Goal: Communication & Community: Connect with others

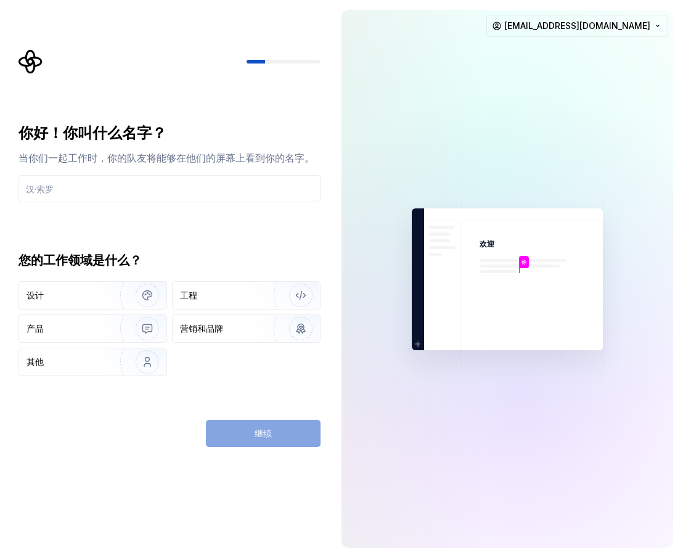
click at [271, 110] on div "你好！你叫什么名字？ 当你们一起工作时，你的队友将能够在他们的屏幕上看到你的名字。 您的工作领域是什么？ 设计 工程 产品 营销和品牌 其他 继续" at bounding box center [173, 248] width 324 height 398
click at [224, 187] on input "text" at bounding box center [169, 188] width 302 height 27
paste input "𝙅𝙉𝘿🔥𝙦𝙪𝙣-7891093-𝙎100🛕𝙎68"
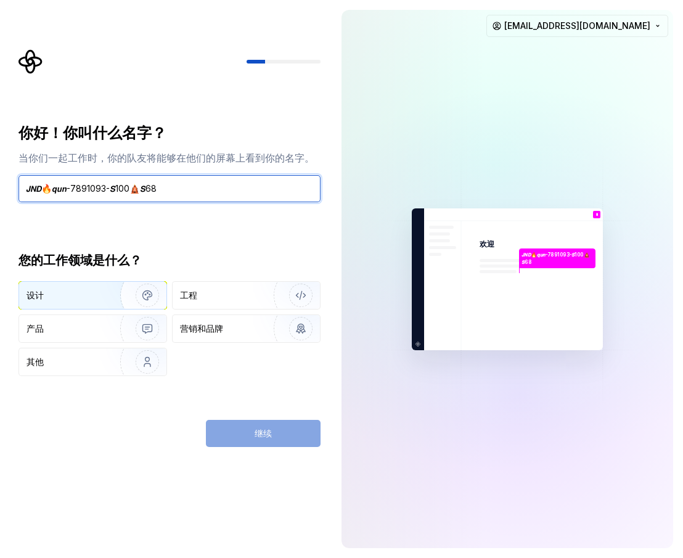
type input "𝙅𝙉𝘿🔥𝙦𝙪𝙣-7891093-𝙎100🛕𝙎68"
click at [74, 300] on div "设计" at bounding box center [60, 295] width 67 height 12
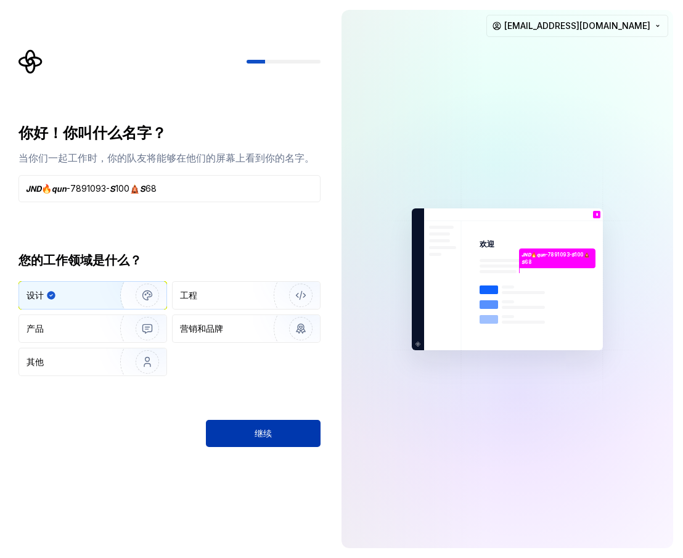
click at [299, 428] on button "继续" at bounding box center [263, 433] width 115 height 27
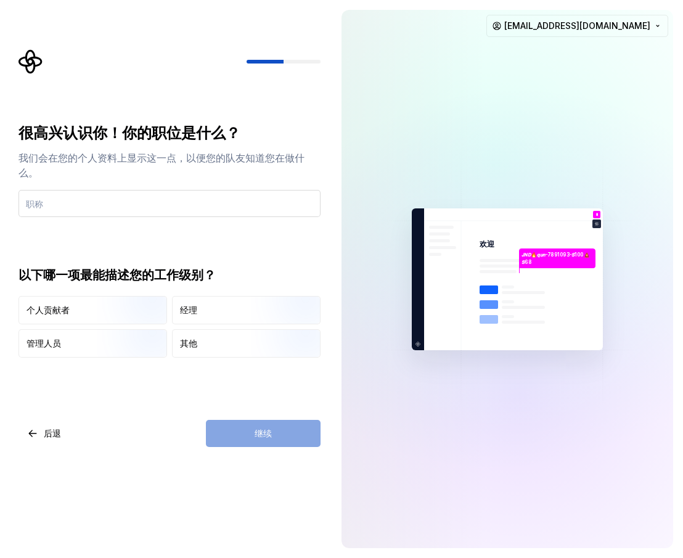
click at [106, 206] on input "text" at bounding box center [169, 203] width 302 height 27
type input "ffg"
click at [199, 307] on div "经理" at bounding box center [246, 310] width 147 height 27
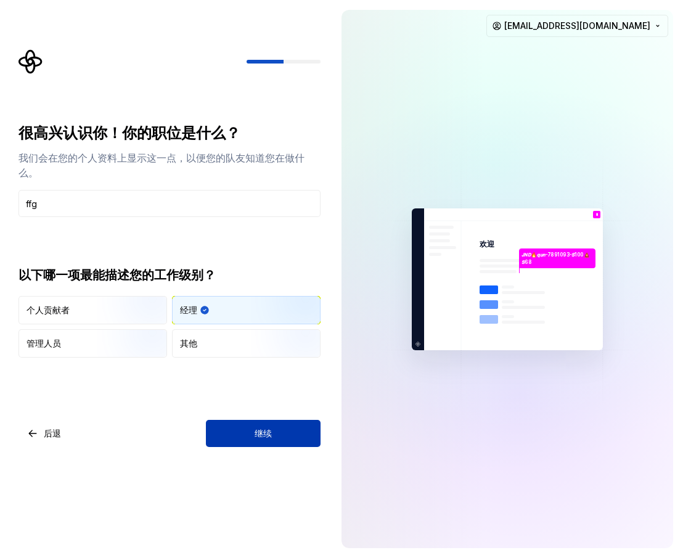
click at [292, 436] on button "继续" at bounding box center [263, 433] width 115 height 27
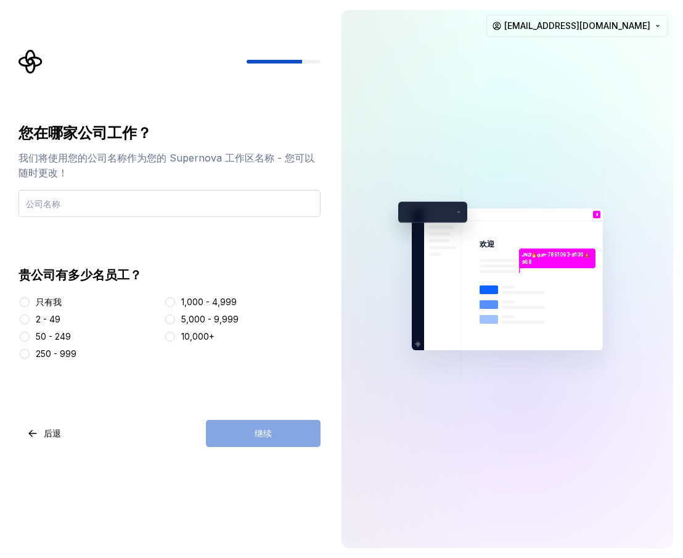
click at [80, 212] on input "text" at bounding box center [169, 203] width 302 height 27
type input "𝙅𝙉𝘿🔥𝙦𝙪𝙣-7891093-𝙎100🛕𝙎68"
click at [179, 303] on div "1,000 - 4,999" at bounding box center [242, 302] width 157 height 12
click at [170, 302] on button "1,000 - 4,999" at bounding box center [170, 302] width 10 height 10
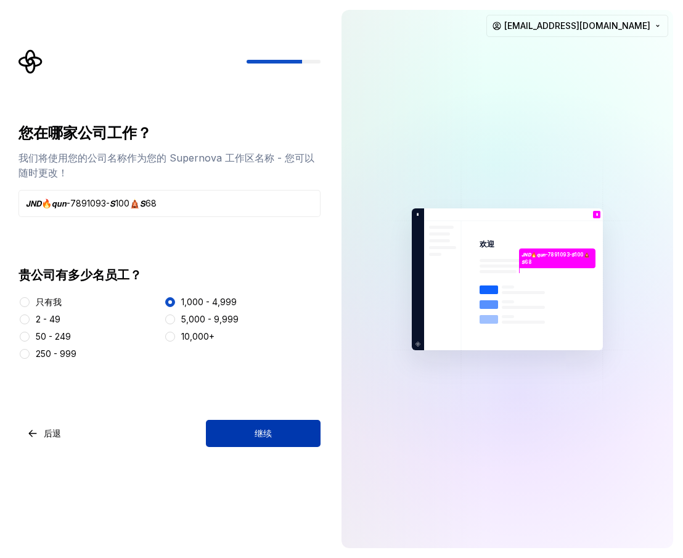
click at [282, 436] on button "继续" at bounding box center [263, 433] width 115 height 27
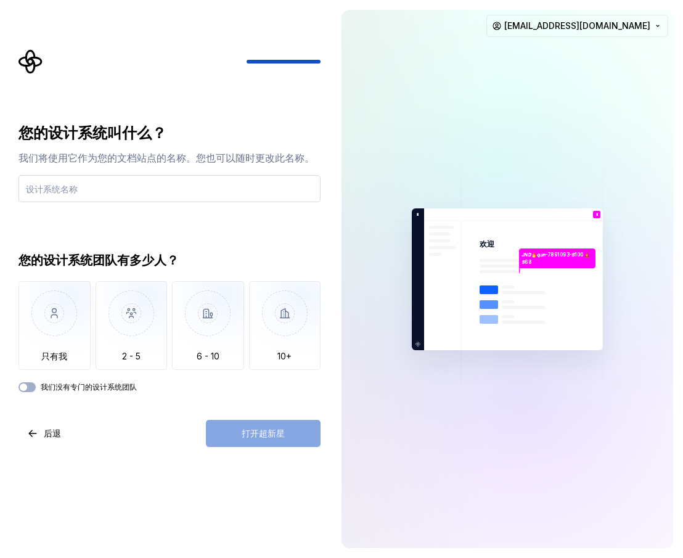
click at [115, 189] on input "text" at bounding box center [169, 188] width 302 height 27
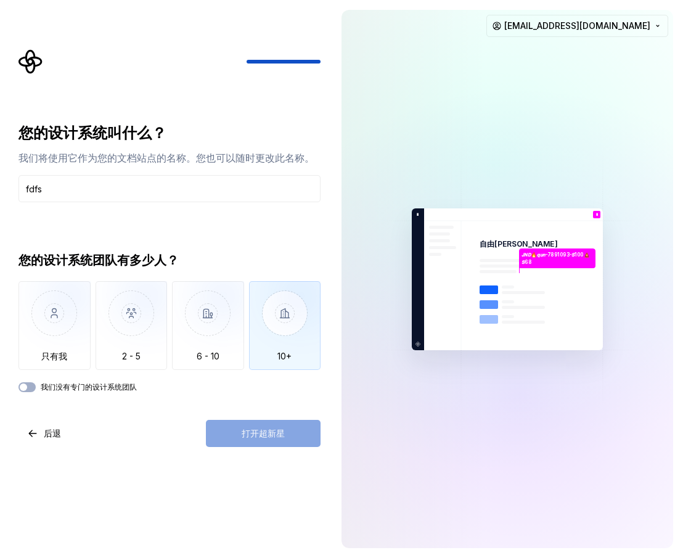
type input "fdfs"
drag, startPoint x: 280, startPoint y: 319, endPoint x: 280, endPoint y: 340, distance: 20.3
click at [280, 319] on img "button" at bounding box center [285, 322] width 72 height 83
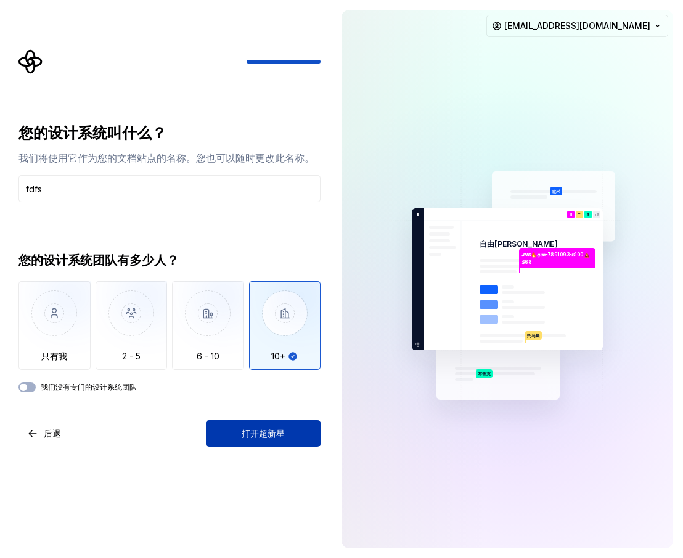
click at [268, 428] on font "打开超新星" at bounding box center [263, 433] width 43 height 10
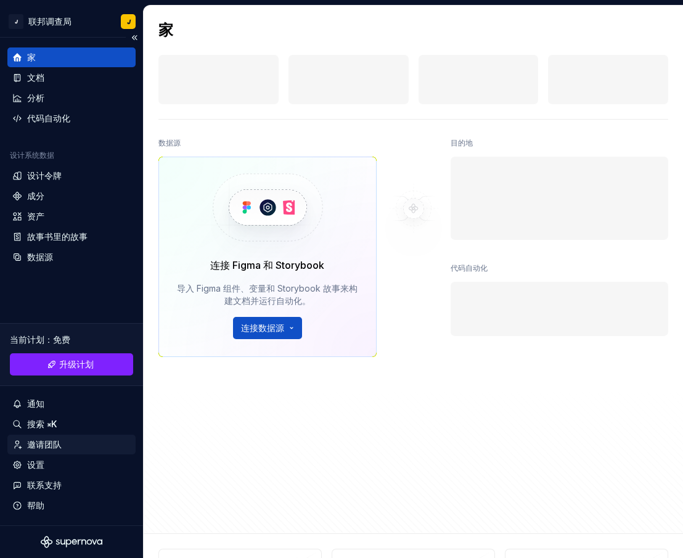
click at [42, 444] on font "邀请团队" at bounding box center [44, 444] width 35 height 10
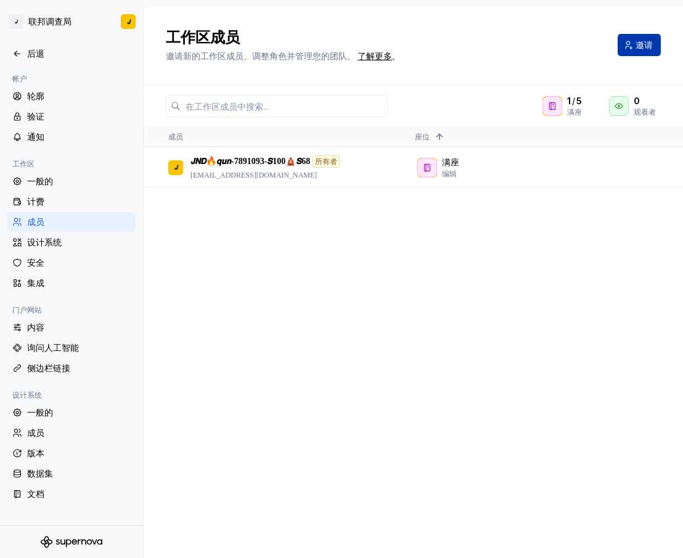
click at [639, 44] on font "邀请" at bounding box center [644, 44] width 17 height 10
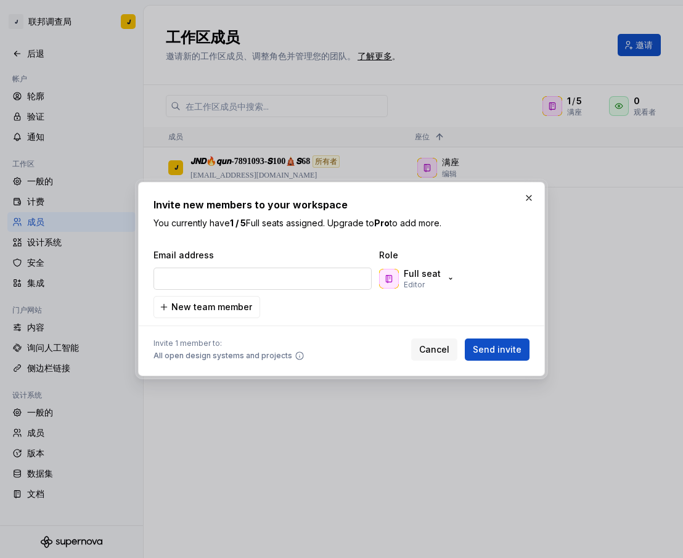
click at [255, 277] on input "email" at bounding box center [263, 279] width 218 height 22
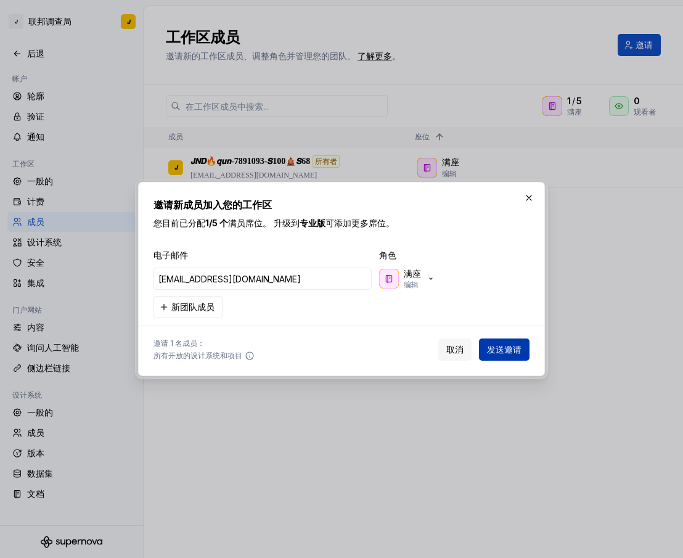
type input "[EMAIL_ADDRESS][DOMAIN_NAME]"
click at [509, 345] on font "发送邀请" at bounding box center [504, 349] width 35 height 10
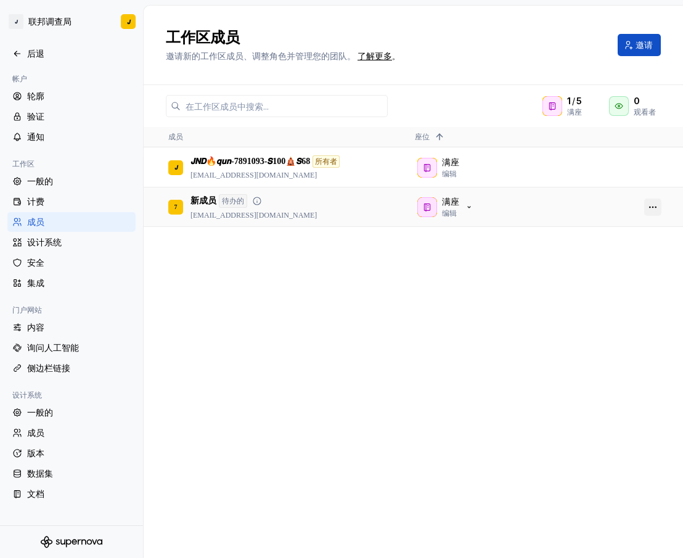
click at [655, 206] on button "button" at bounding box center [652, 207] width 17 height 17
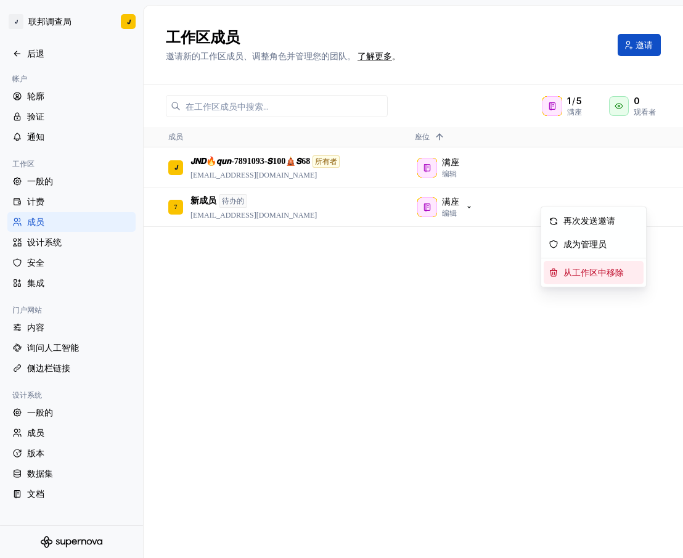
click at [584, 276] on font "从工作区中移除" at bounding box center [594, 272] width 60 height 9
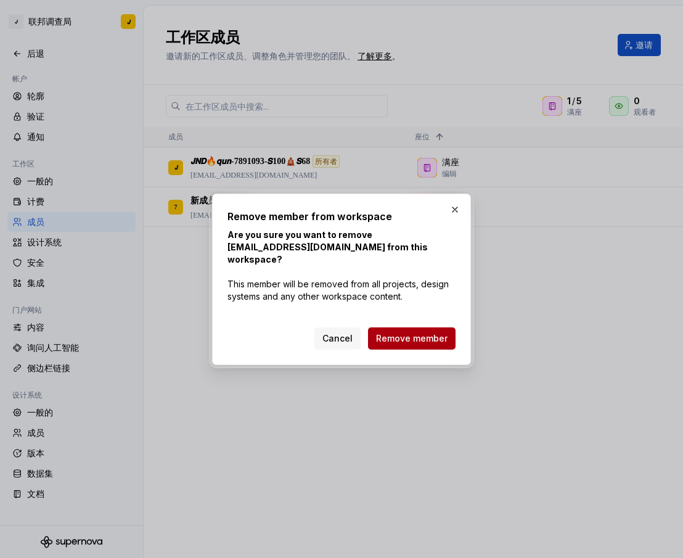
click at [426, 327] on button "Remove member" at bounding box center [412, 338] width 88 height 22
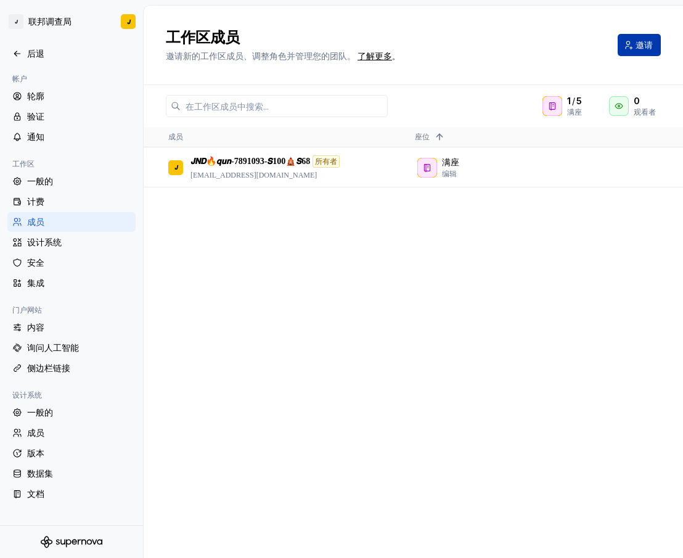
click at [636, 47] on font "邀请" at bounding box center [644, 44] width 17 height 10
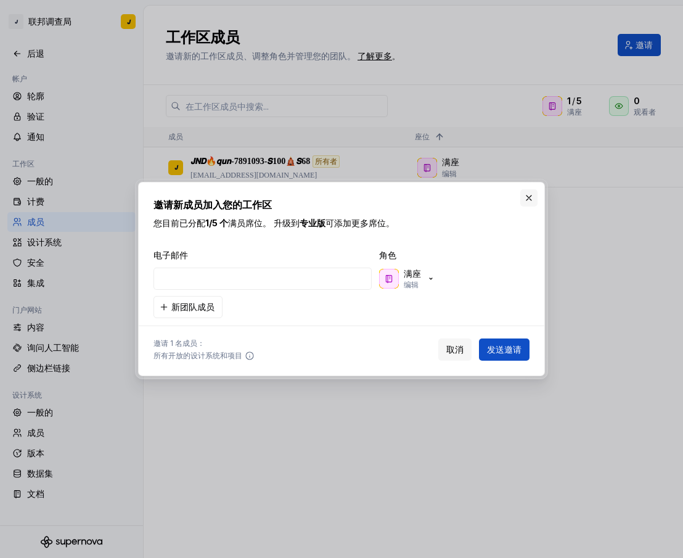
click at [530, 199] on button "button" at bounding box center [528, 197] width 17 height 17
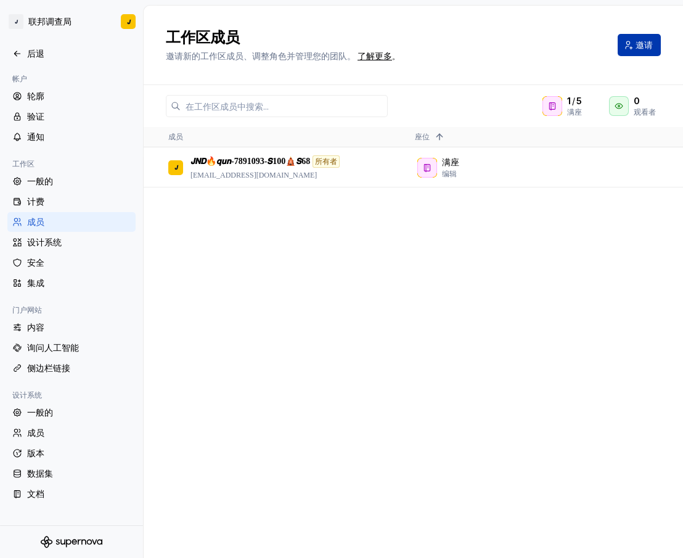
click at [636, 50] on span "邀请" at bounding box center [644, 45] width 17 height 12
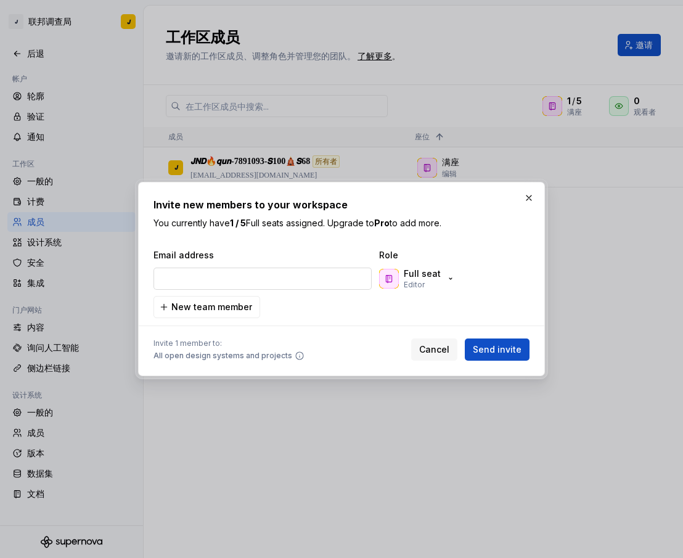
click at [252, 283] on input "email" at bounding box center [263, 279] width 218 height 22
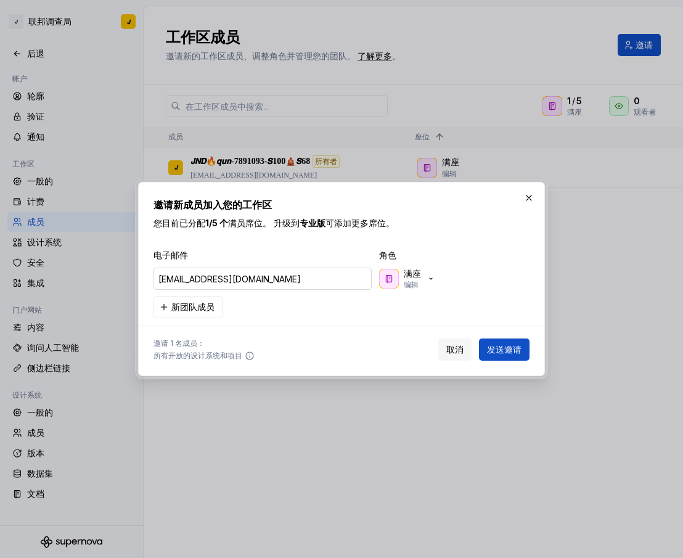
type input "[EMAIL_ADDRESS][DOMAIN_NAME]"
click at [487, 347] on button "发送邀请" at bounding box center [504, 350] width 51 height 22
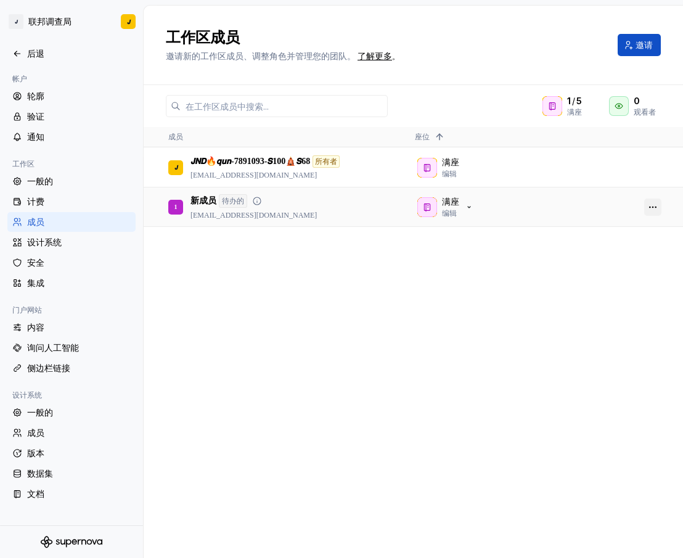
click at [659, 207] on button "button" at bounding box center [652, 207] width 17 height 17
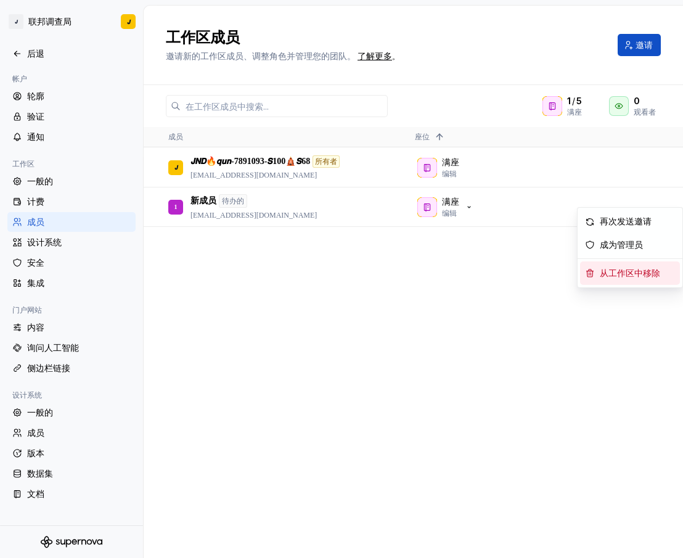
click at [596, 276] on span "从工作区中移除" at bounding box center [632, 272] width 75 height 23
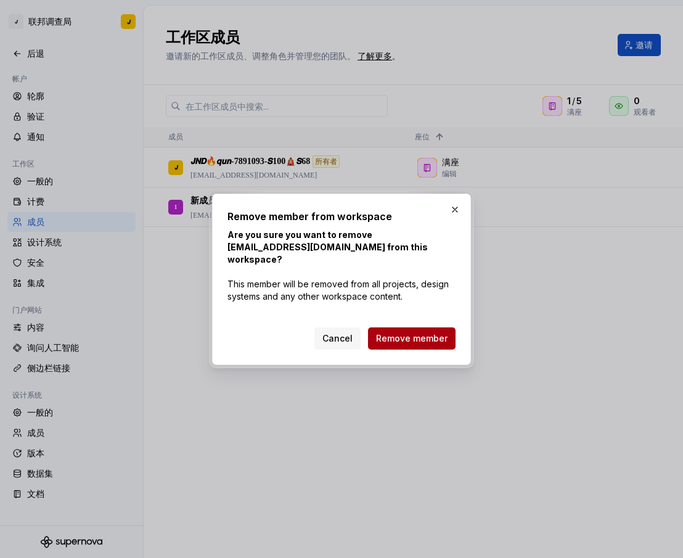
click at [430, 332] on span "Remove member" at bounding box center [412, 338] width 72 height 12
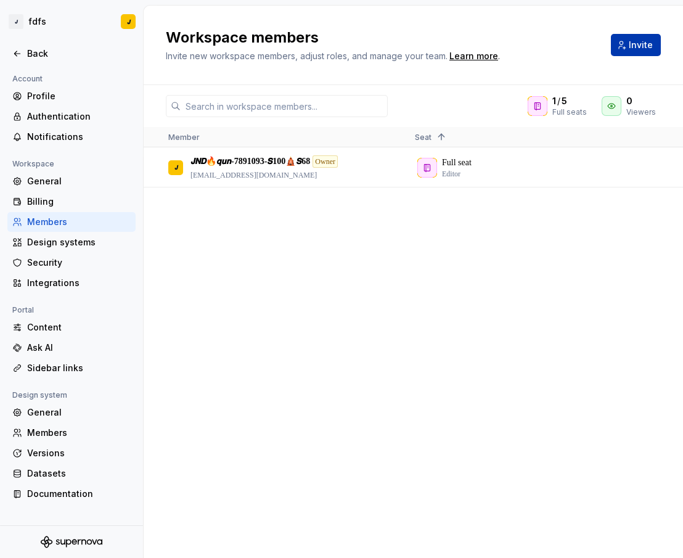
click at [620, 45] on button "Invite" at bounding box center [636, 45] width 50 height 22
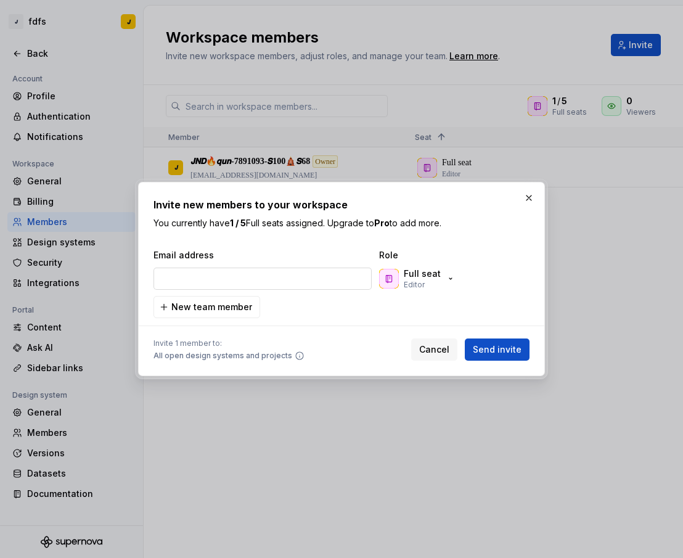
click at [258, 282] on input "email" at bounding box center [263, 279] width 218 height 22
type input "[EMAIL_ADDRESS][DOMAIN_NAME]"
click at [481, 348] on span "Send invite" at bounding box center [497, 349] width 49 height 12
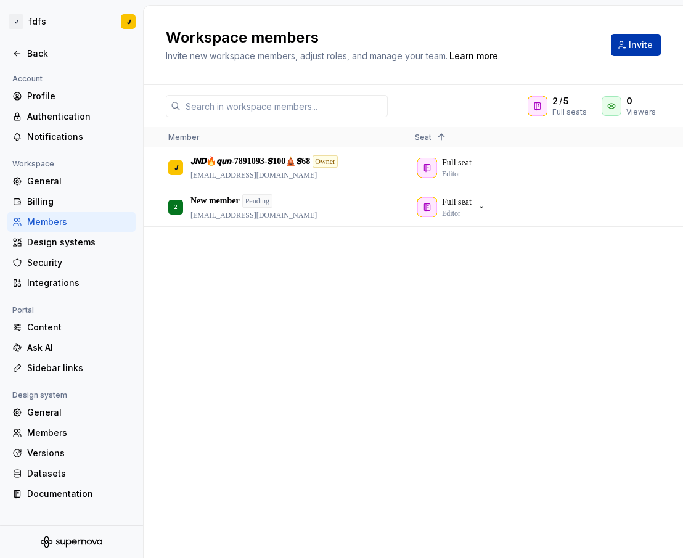
click at [624, 47] on button "Invite" at bounding box center [636, 45] width 50 height 22
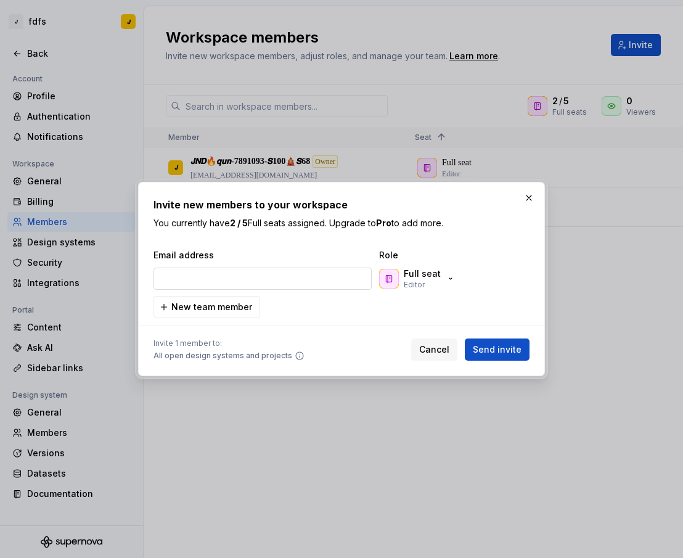
click at [245, 279] on input "email" at bounding box center [263, 279] width 218 height 22
type input "[EMAIL_ADDRESS][DOMAIN_NAME]"
drag, startPoint x: 505, startPoint y: 353, endPoint x: 498, endPoint y: 349, distance: 8.6
click at [505, 353] on span "Send invite" at bounding box center [497, 349] width 49 height 12
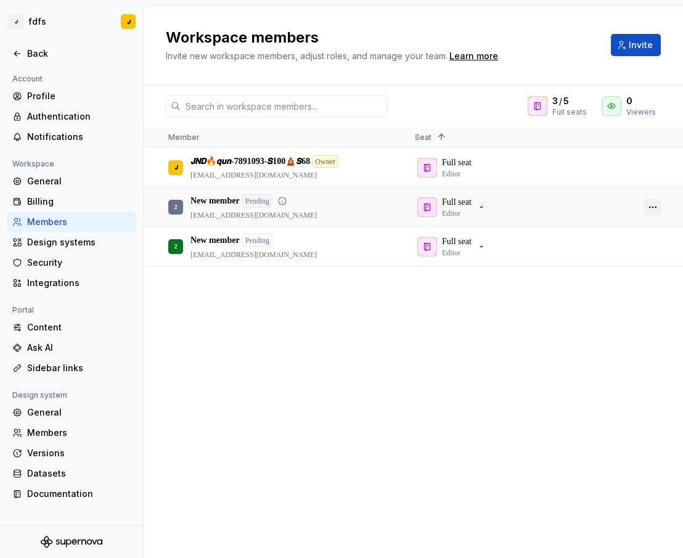
click at [649, 203] on button "button" at bounding box center [652, 207] width 17 height 17
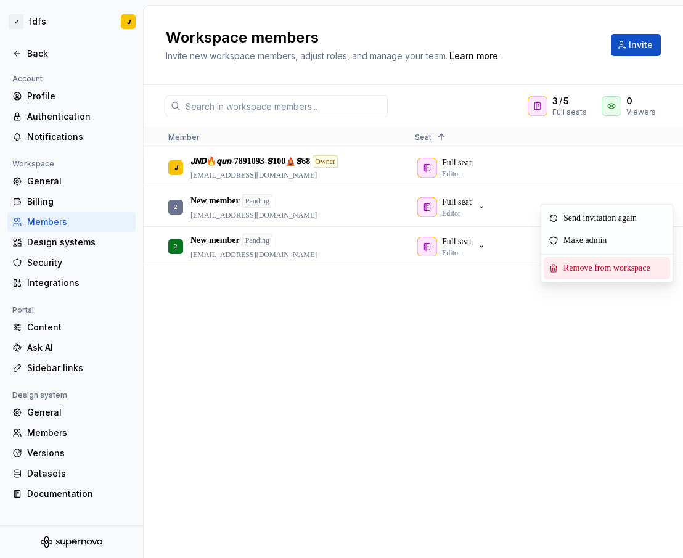
click at [588, 262] on span "Remove from workspace" at bounding box center [610, 268] width 102 height 22
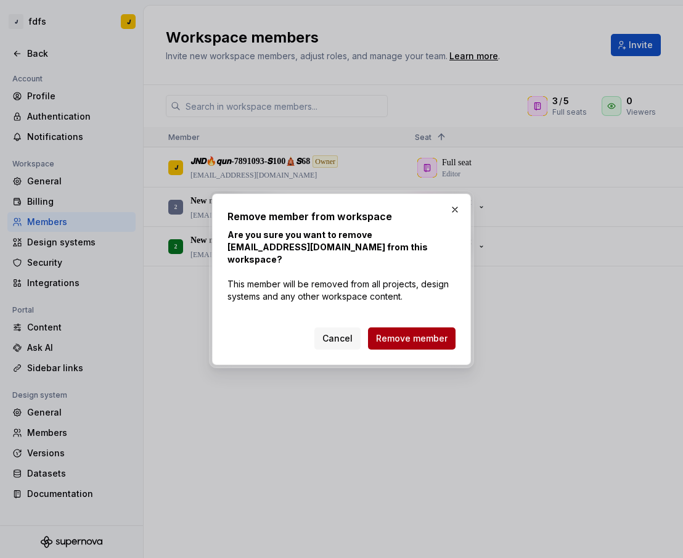
click at [432, 335] on span "Remove member" at bounding box center [412, 338] width 72 height 12
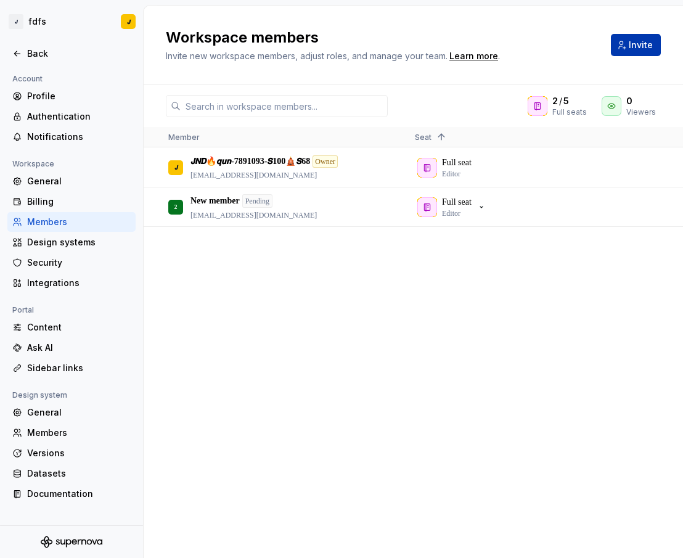
click at [630, 47] on button "Invite" at bounding box center [636, 45] width 50 height 22
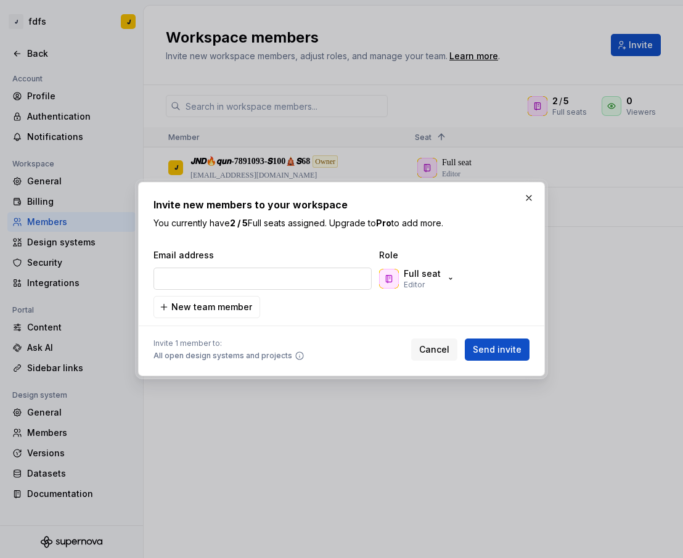
click at [271, 279] on input "email" at bounding box center [263, 279] width 218 height 22
type input "[EMAIL_ADDRESS][DOMAIN_NAME]"
click at [503, 351] on span "Send invite" at bounding box center [497, 349] width 49 height 12
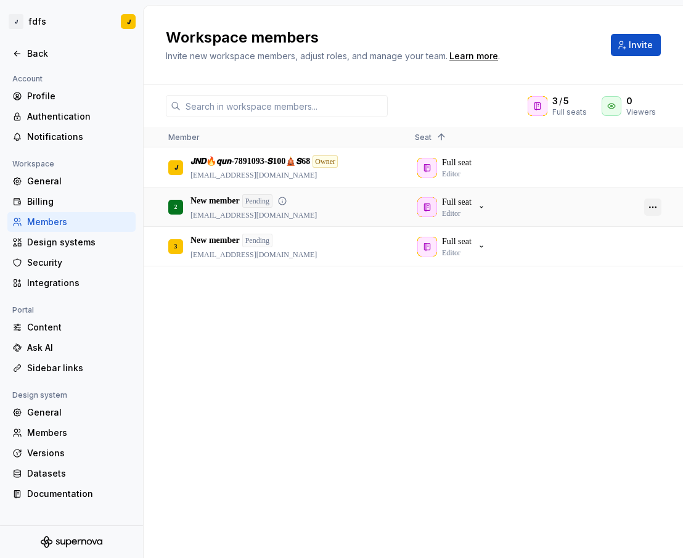
click at [652, 204] on button "button" at bounding box center [652, 207] width 17 height 17
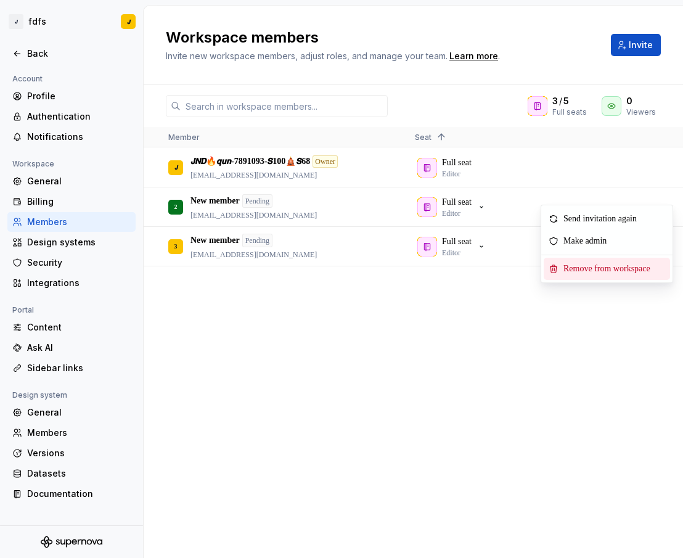
click at [561, 266] on span "Remove from workspace" at bounding box center [610, 269] width 102 height 22
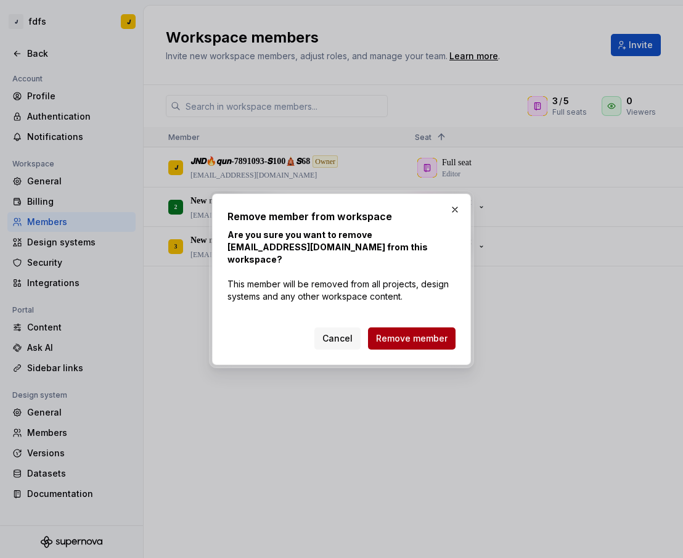
click at [422, 332] on span "Remove member" at bounding box center [412, 338] width 72 height 12
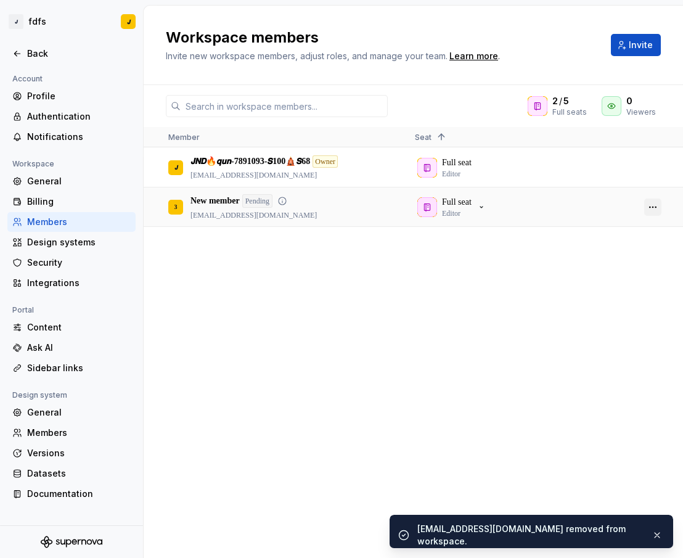
click at [651, 210] on button "button" at bounding box center [652, 207] width 17 height 17
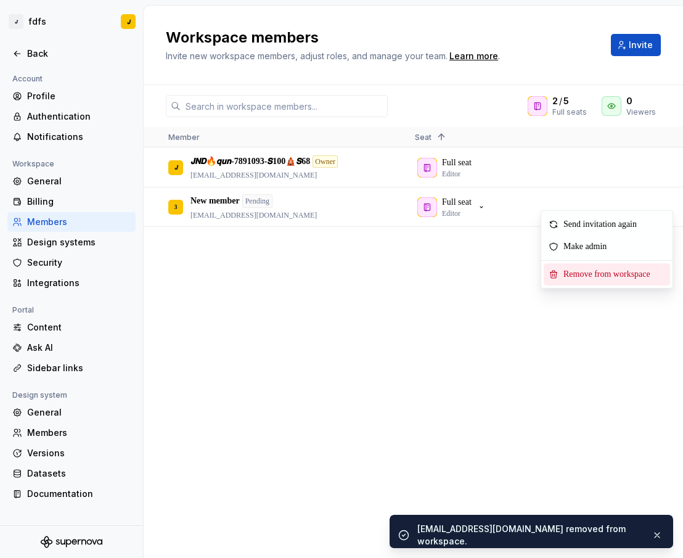
click at [582, 269] on span "Remove from workspace" at bounding box center [610, 274] width 102 height 22
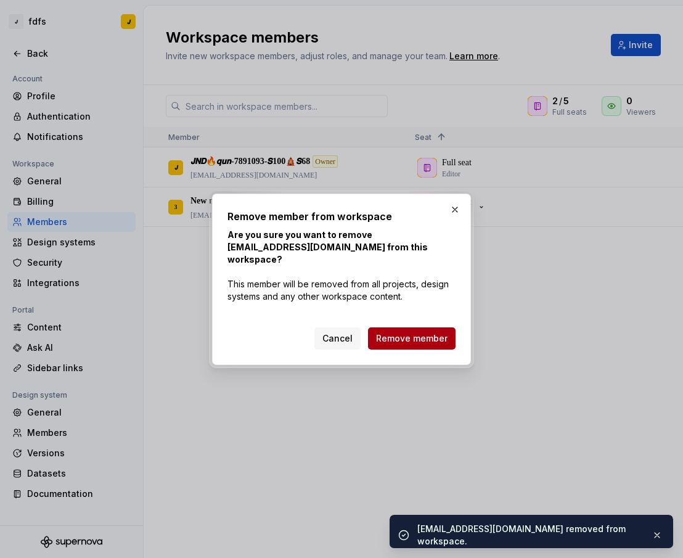
click at [417, 332] on span "Remove member" at bounding box center [412, 338] width 72 height 12
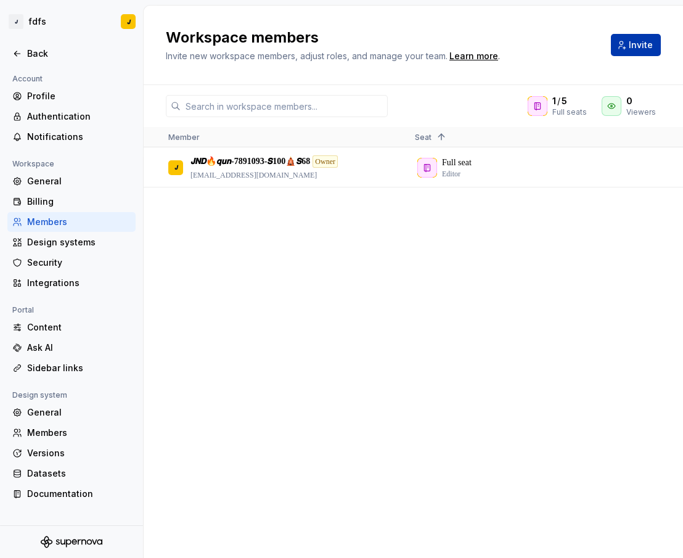
click at [625, 40] on button "Invite" at bounding box center [636, 45] width 50 height 22
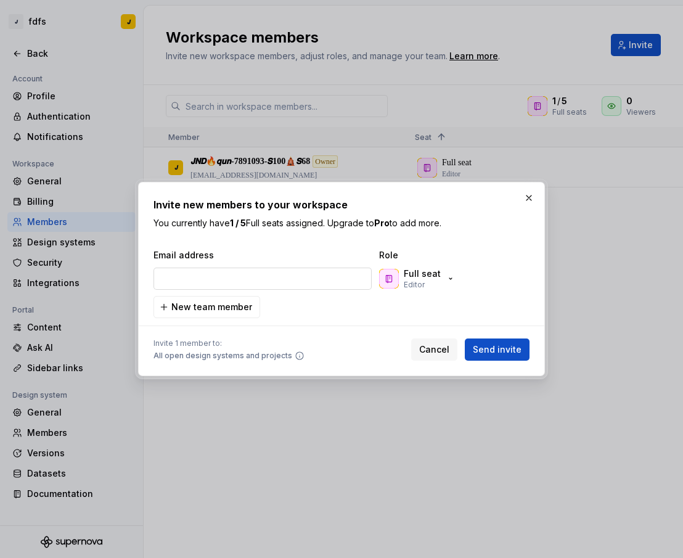
click at [269, 276] on input "email" at bounding box center [263, 279] width 218 height 22
type input "[EMAIL_ADDRESS][DOMAIN_NAME]"
click at [516, 346] on span "Send invite" at bounding box center [497, 349] width 49 height 12
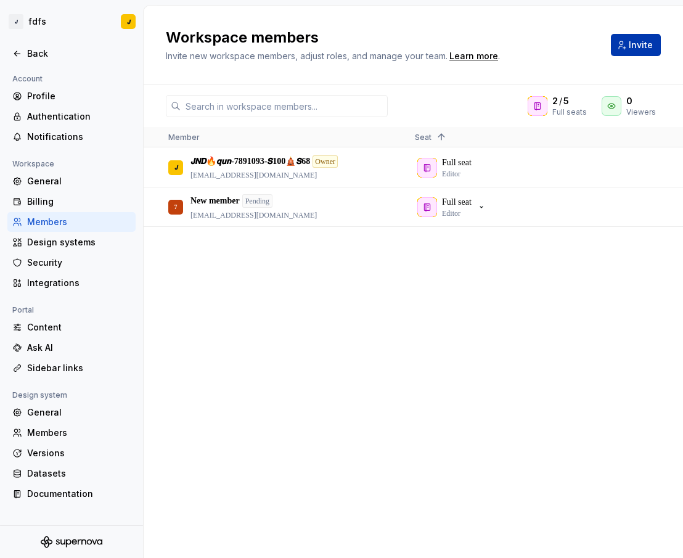
click at [642, 51] on button "Invite" at bounding box center [636, 45] width 50 height 22
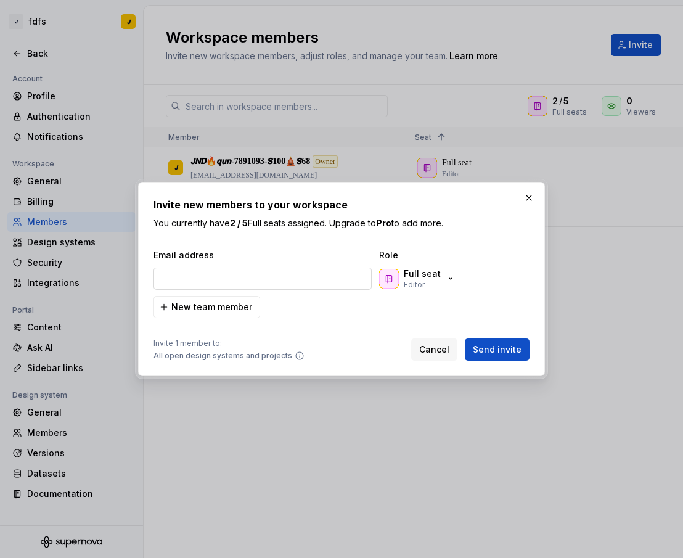
click at [223, 287] on input "email" at bounding box center [263, 279] width 218 height 22
type input "[EMAIL_ADDRESS][DOMAIN_NAME]"
click at [482, 349] on span "Send invite" at bounding box center [497, 349] width 49 height 12
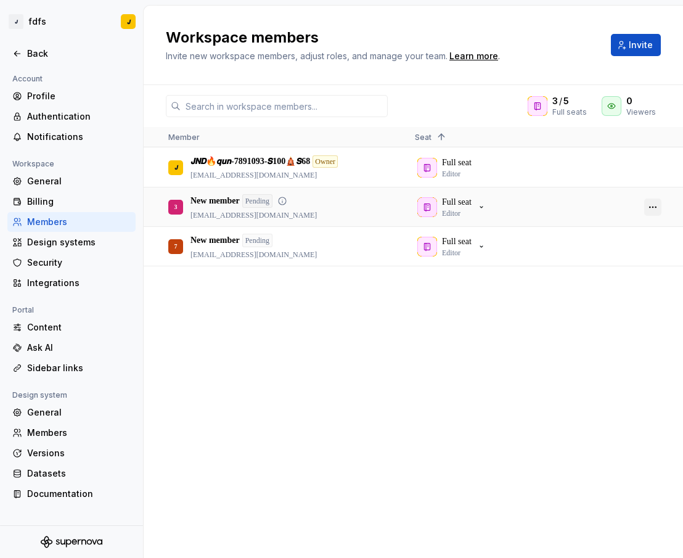
click at [650, 207] on button "button" at bounding box center [652, 207] width 17 height 17
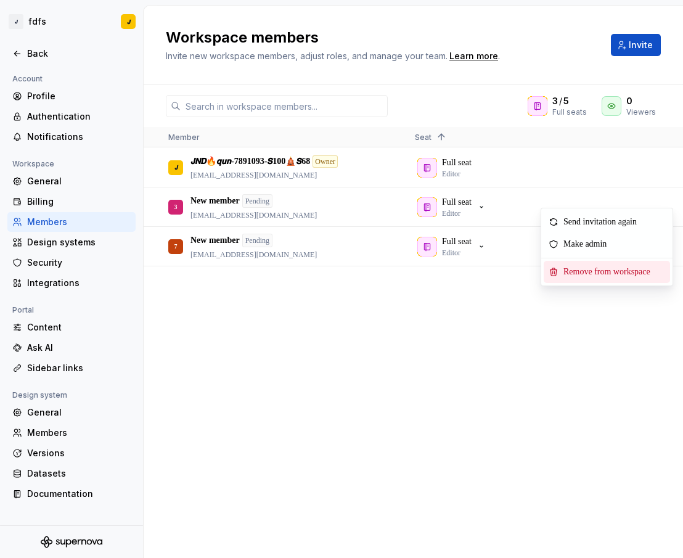
click at [580, 269] on span "Remove from workspace" at bounding box center [610, 272] width 102 height 22
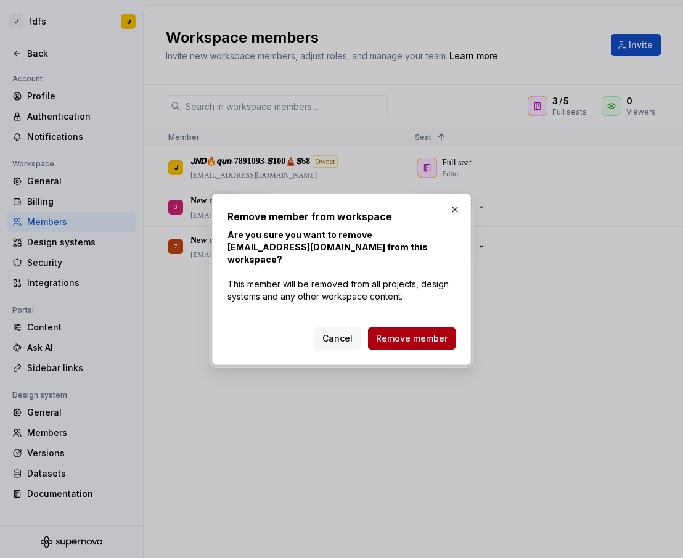
click at [425, 332] on span "Remove member" at bounding box center [412, 338] width 72 height 12
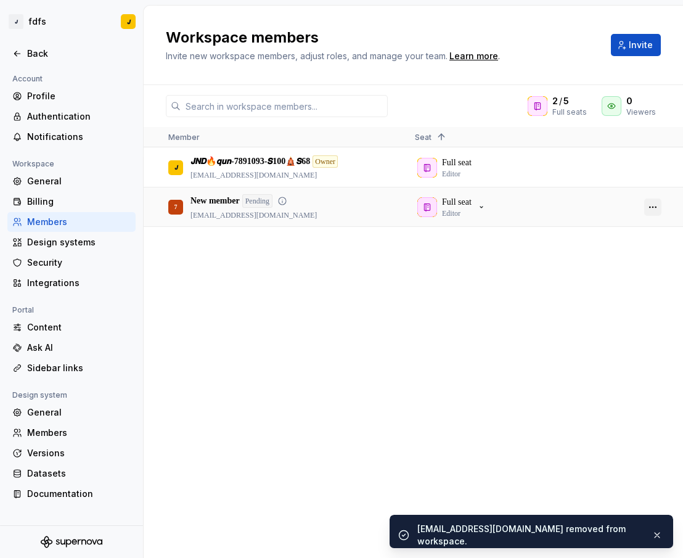
click at [648, 210] on button "button" at bounding box center [652, 207] width 17 height 17
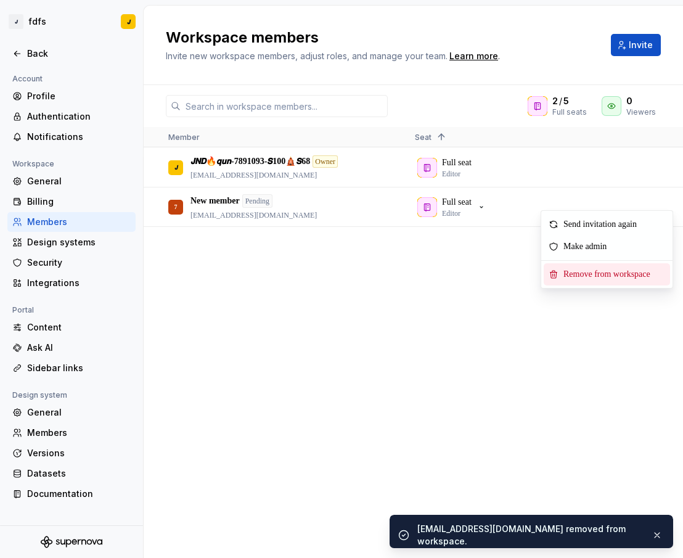
click at [585, 269] on span "Remove from workspace" at bounding box center [610, 274] width 102 height 22
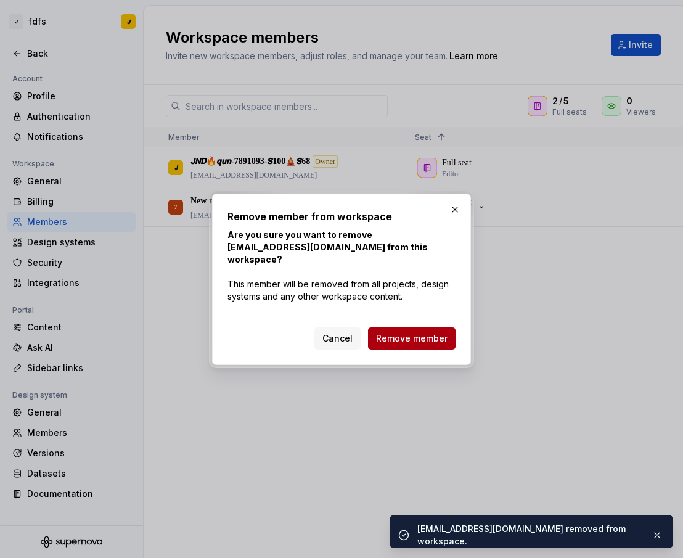
click at [415, 327] on button "Remove member" at bounding box center [412, 338] width 88 height 22
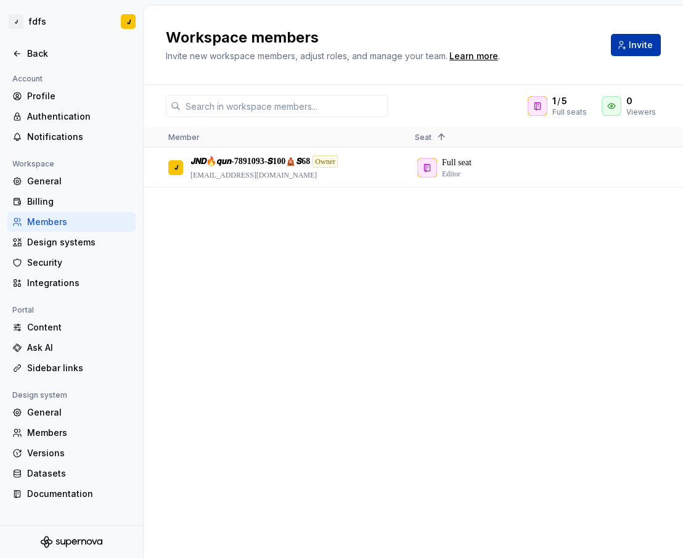
click at [628, 47] on button "Invite" at bounding box center [636, 45] width 50 height 22
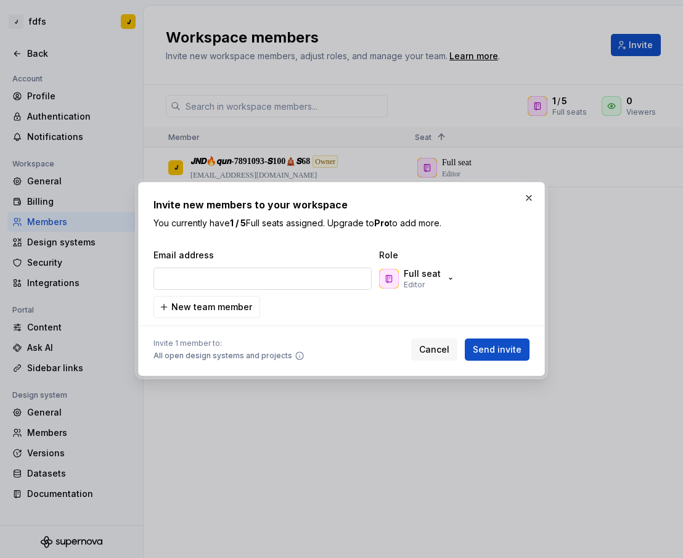
click at [246, 277] on input "email" at bounding box center [263, 279] width 218 height 22
type input "[EMAIL_ADDRESS][DOMAIN_NAME]"
click at [507, 344] on span "Send invite" at bounding box center [497, 349] width 49 height 12
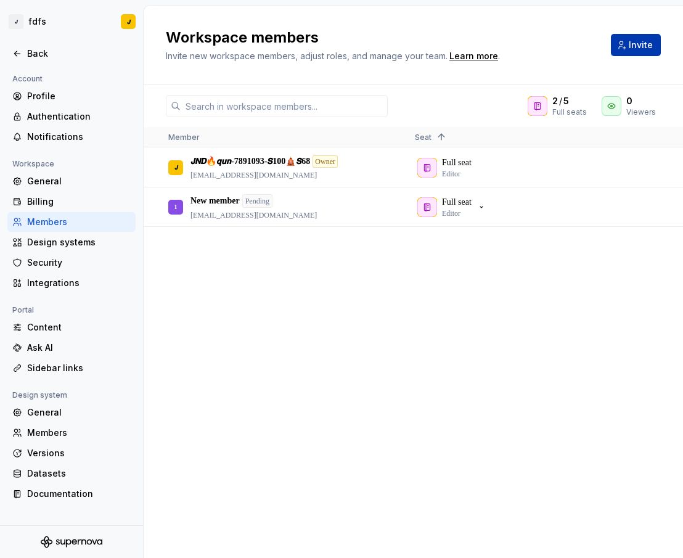
click at [621, 43] on button "Invite" at bounding box center [636, 45] width 50 height 22
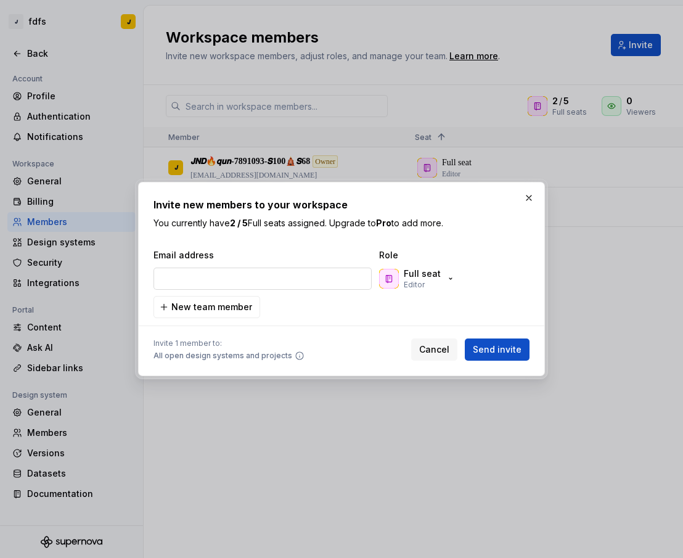
click at [229, 278] on input "email" at bounding box center [263, 279] width 218 height 22
type input "[EMAIL_ADDRESS][DOMAIN_NAME]"
click at [499, 360] on button "Send invite" at bounding box center [497, 350] width 65 height 22
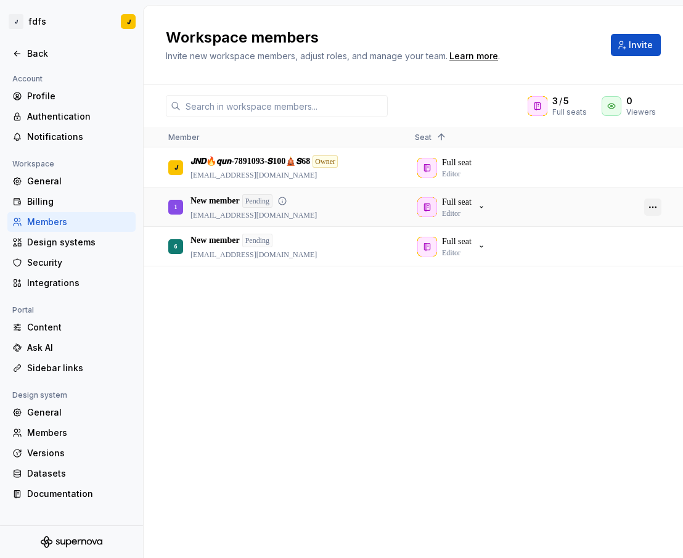
click at [656, 207] on button "button" at bounding box center [652, 207] width 17 height 17
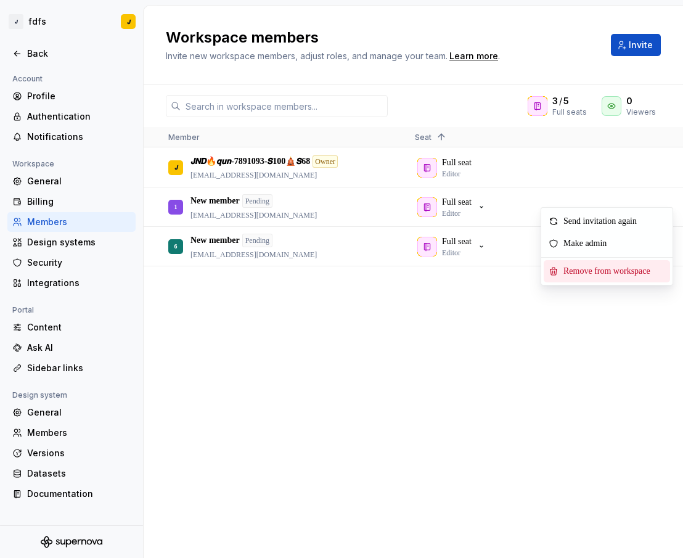
click at [606, 269] on span "Remove from workspace" at bounding box center [610, 271] width 102 height 22
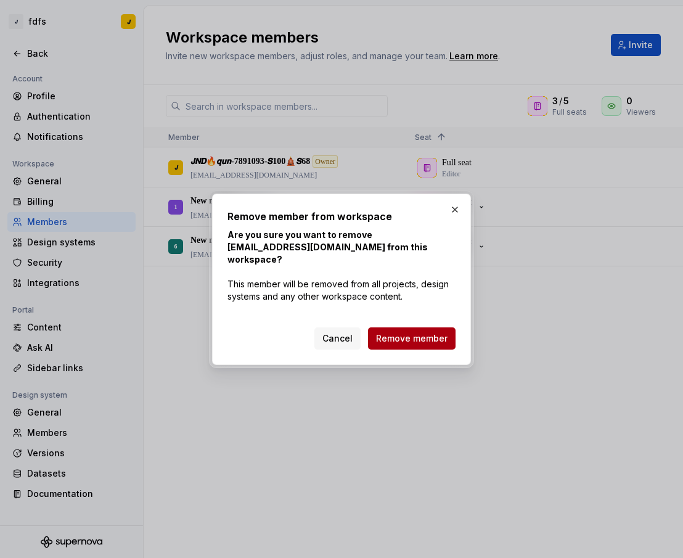
click at [414, 332] on span "Remove member" at bounding box center [412, 338] width 72 height 12
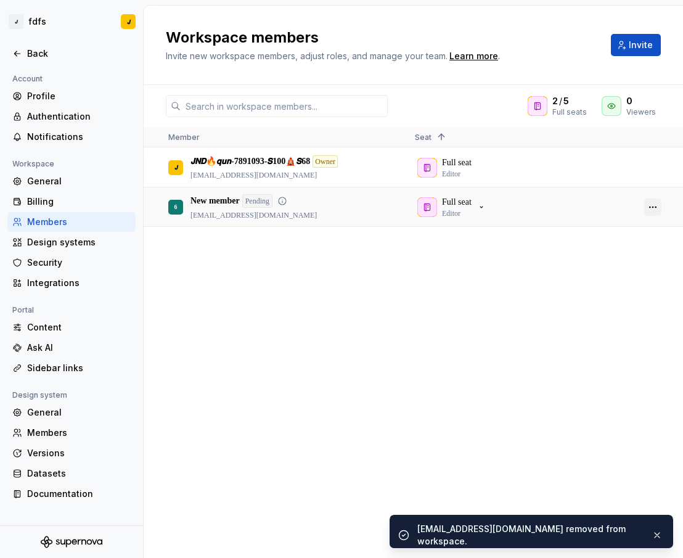
click at [651, 210] on button "button" at bounding box center [652, 207] width 17 height 17
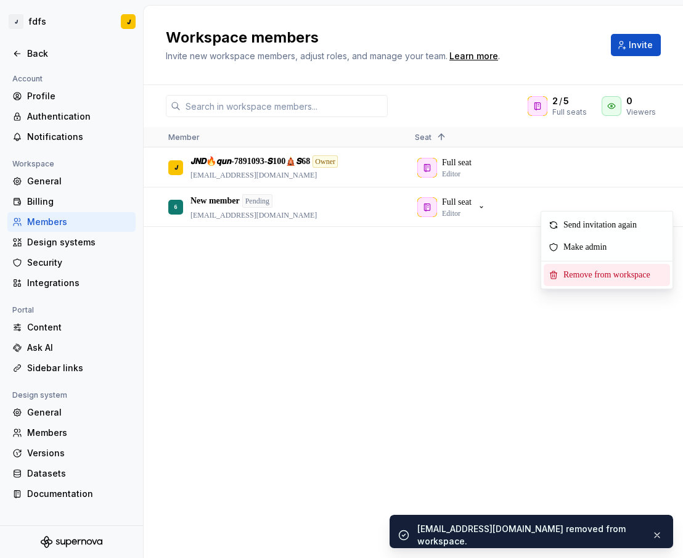
click at [594, 268] on span "Remove from workspace" at bounding box center [610, 275] width 102 height 22
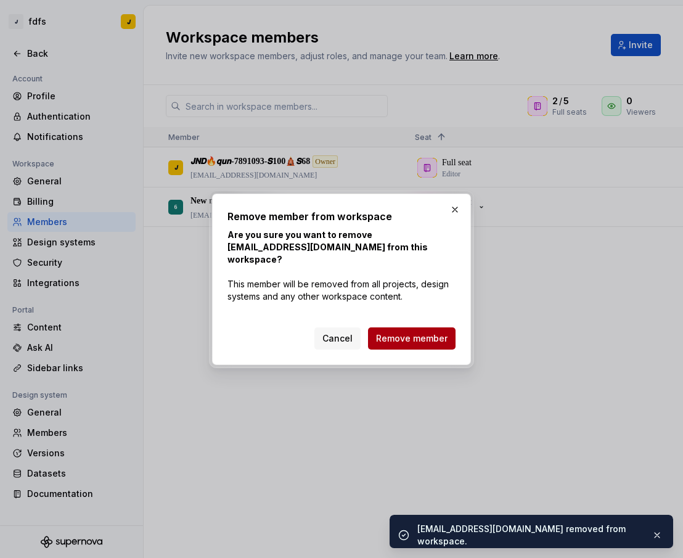
click at [415, 334] on span "Remove member" at bounding box center [412, 338] width 72 height 12
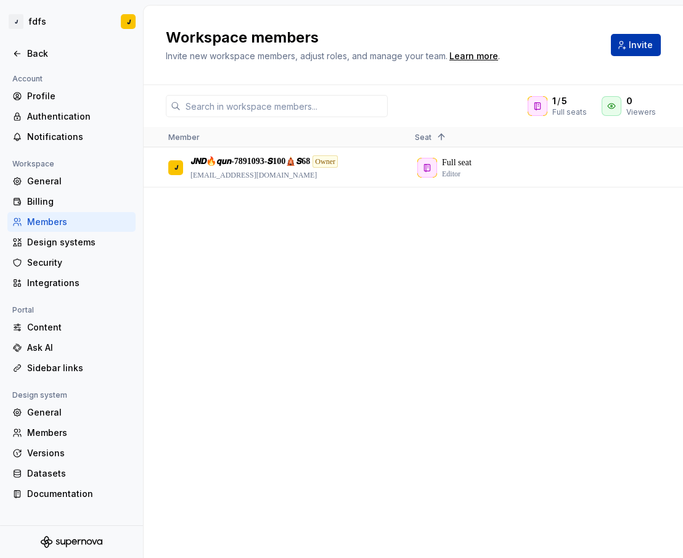
click at [643, 47] on span "Invite" at bounding box center [641, 45] width 24 height 12
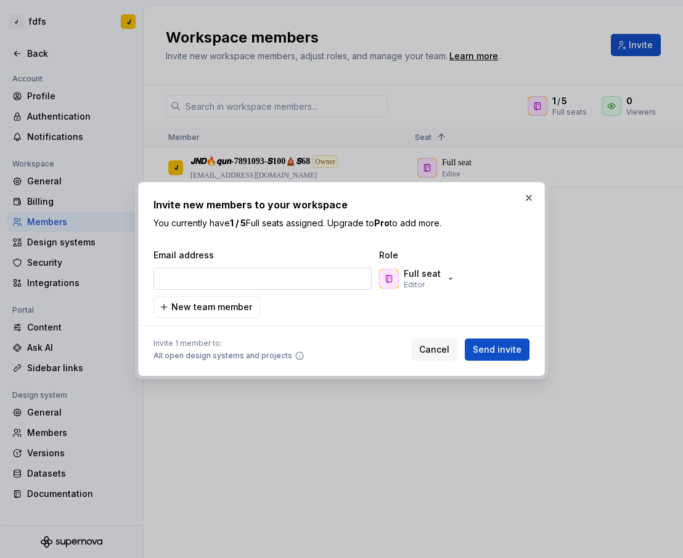
click at [248, 278] on input "email" at bounding box center [263, 279] width 218 height 22
type input "[EMAIL_ADDRESS][DOMAIN_NAME]"
click at [499, 350] on span "Send invite" at bounding box center [497, 349] width 49 height 12
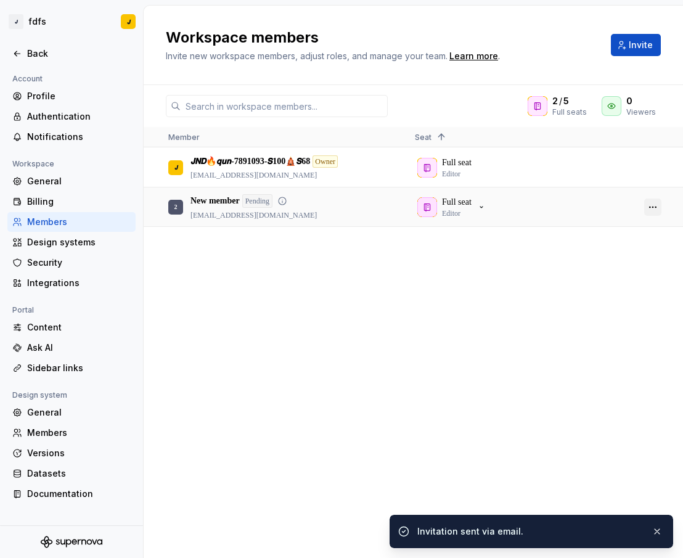
click at [651, 207] on button "button" at bounding box center [652, 207] width 17 height 17
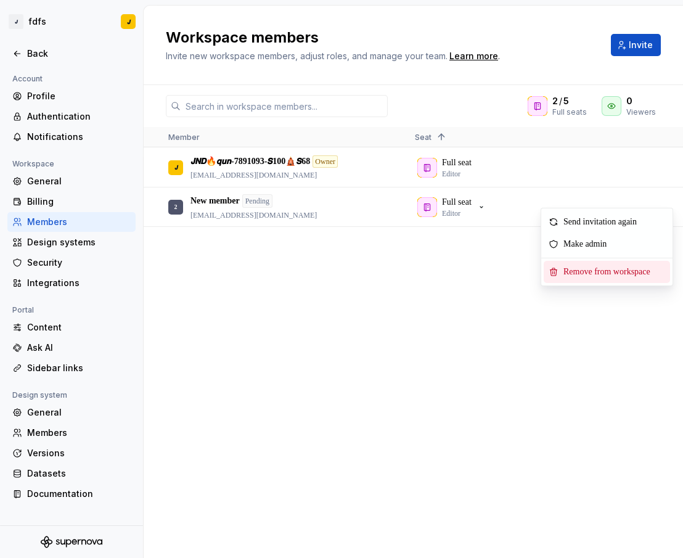
click at [578, 269] on span "Remove from workspace" at bounding box center [610, 272] width 102 height 22
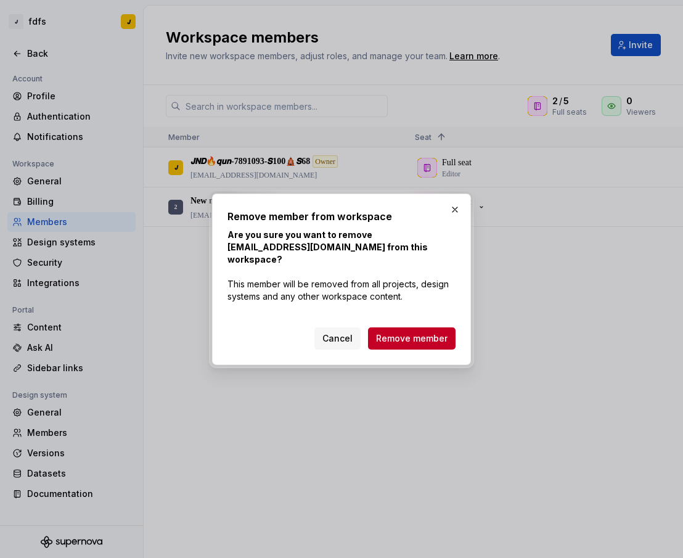
drag, startPoint x: 424, startPoint y: 337, endPoint x: 441, endPoint y: 327, distance: 20.2
click at [424, 337] on span "Remove member" at bounding box center [412, 338] width 72 height 12
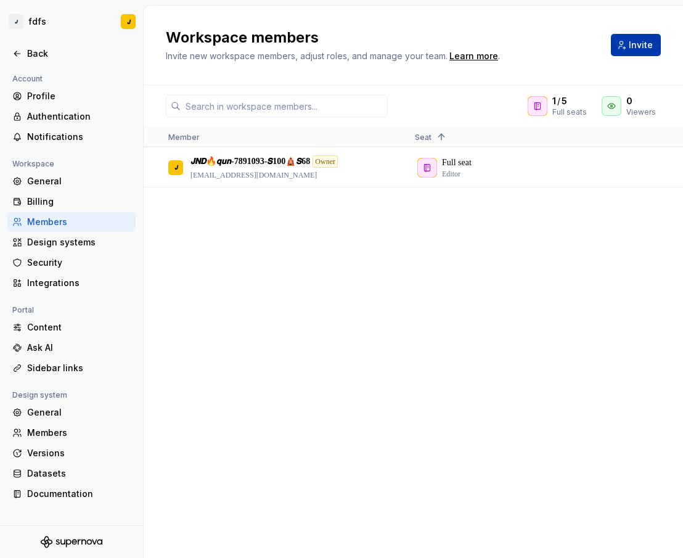
click at [617, 47] on button "Invite" at bounding box center [636, 45] width 50 height 22
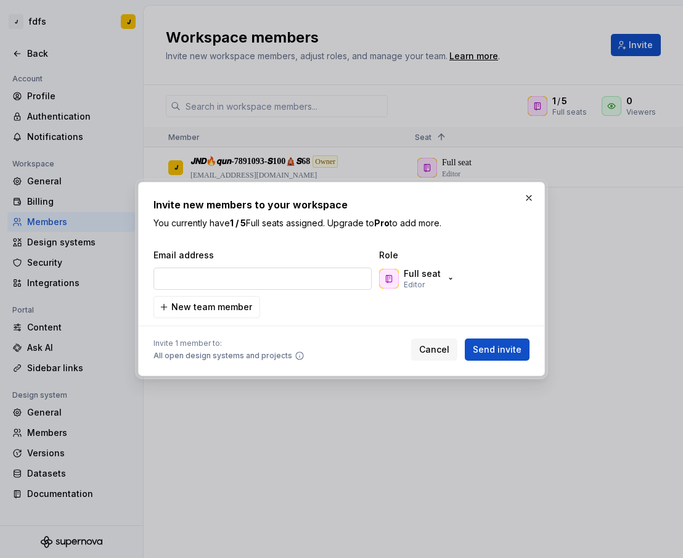
click at [222, 280] on input "email" at bounding box center [263, 279] width 218 height 22
type input "[EMAIL_ADDRESS][DOMAIN_NAME]"
click at [504, 347] on span "Send invite" at bounding box center [497, 349] width 49 height 12
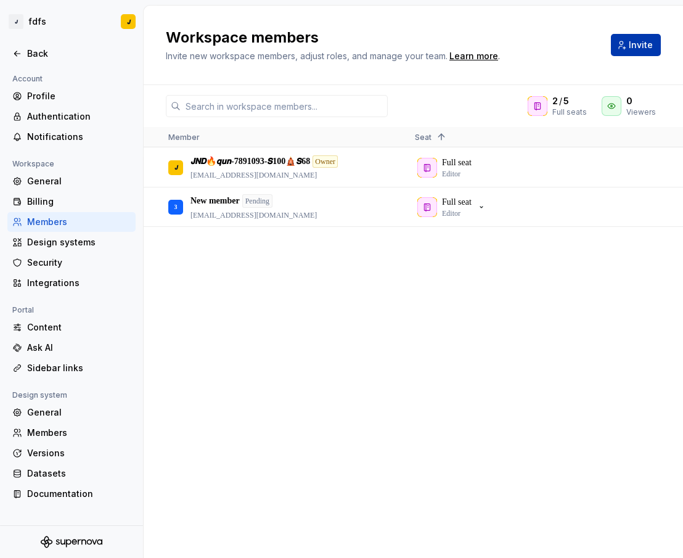
click at [623, 47] on button "Invite" at bounding box center [636, 45] width 50 height 22
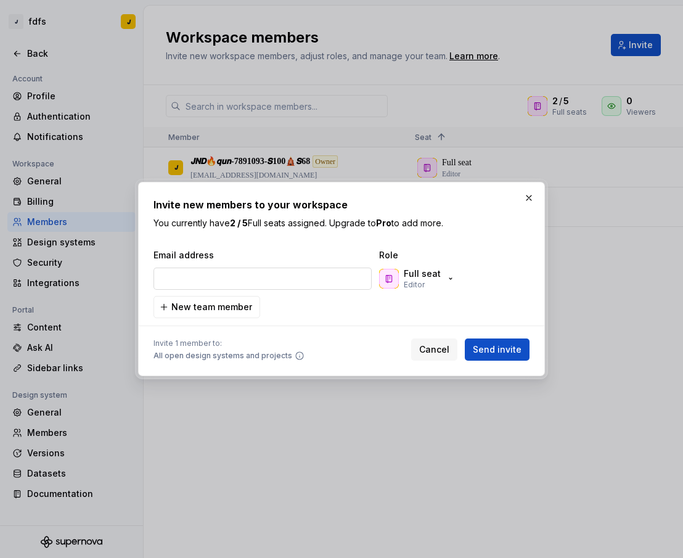
click at [241, 279] on input "email" at bounding box center [263, 279] width 218 height 22
type input "[EMAIL_ADDRESS][DOMAIN_NAME]"
click at [514, 351] on span "Send invite" at bounding box center [497, 349] width 49 height 12
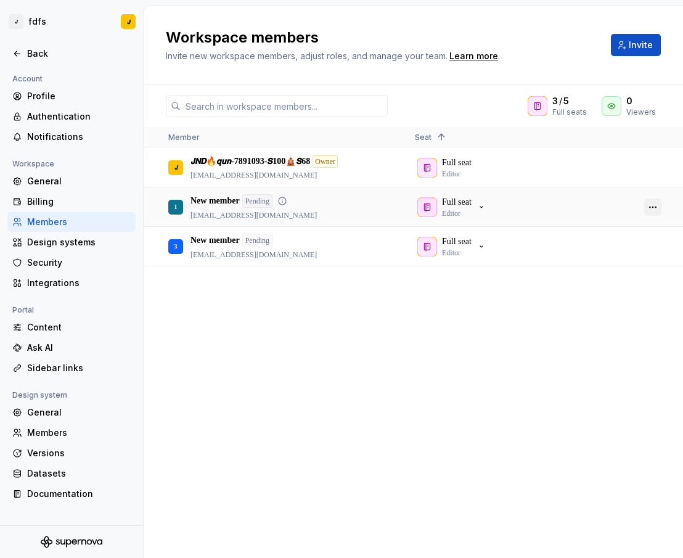
click at [655, 210] on button "button" at bounding box center [652, 207] width 17 height 17
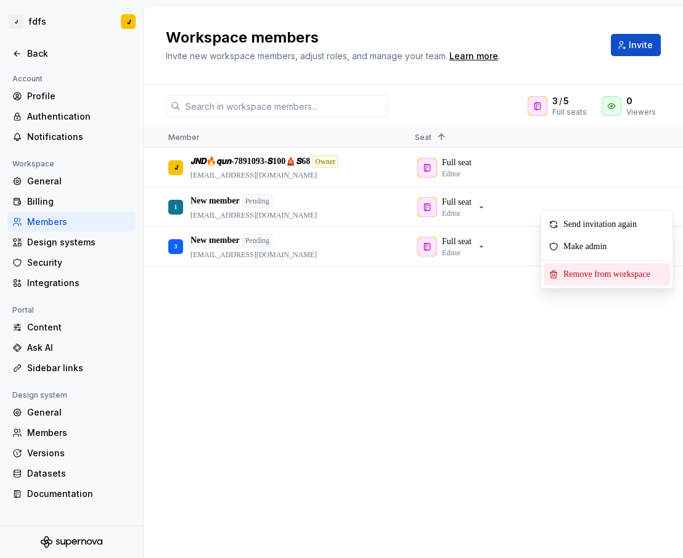
click at [606, 268] on span "Remove from workspace" at bounding box center [610, 274] width 102 height 22
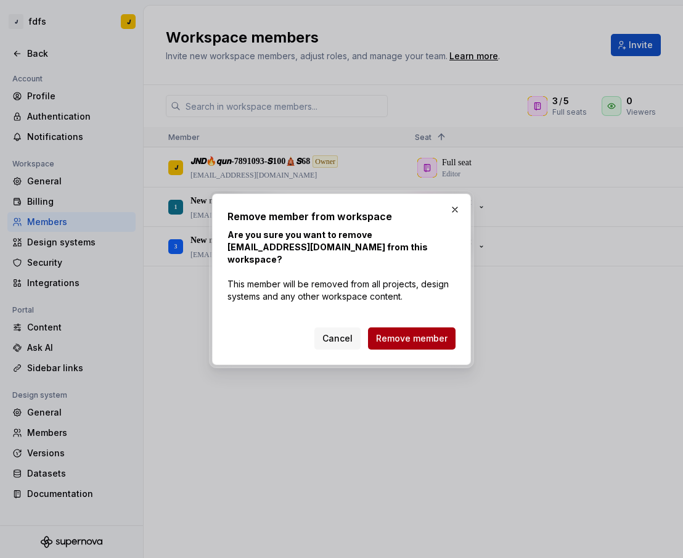
click at [416, 332] on span "Remove member" at bounding box center [412, 338] width 72 height 12
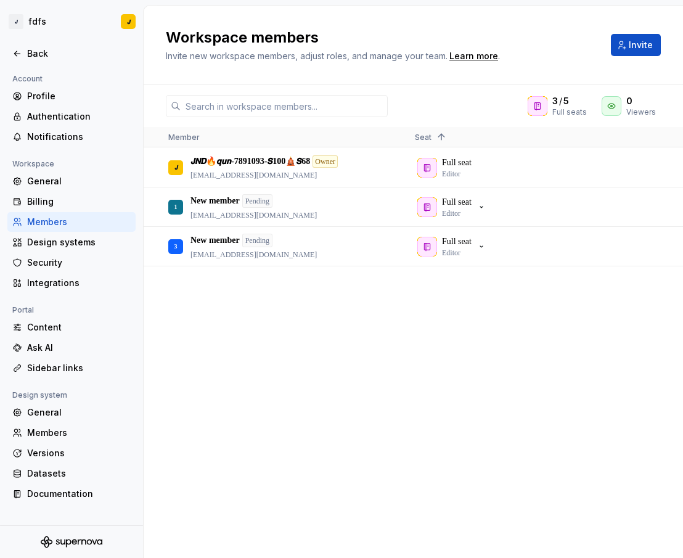
click at [633, 42] on span "Invite" at bounding box center [641, 45] width 24 height 12
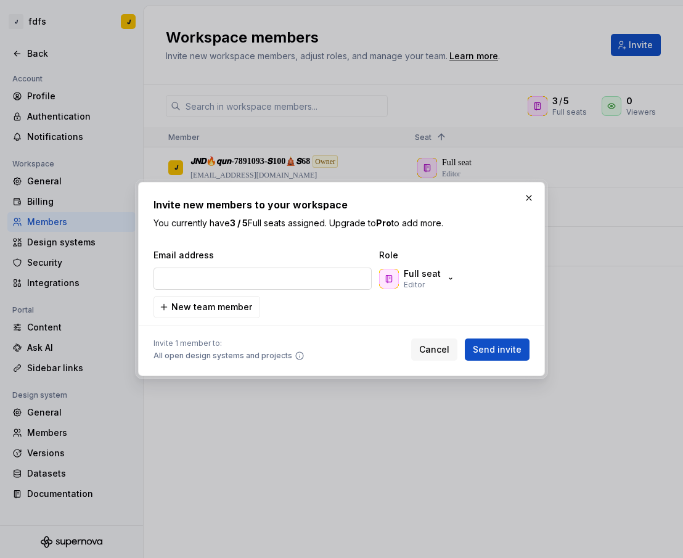
click at [275, 274] on input "email" at bounding box center [263, 279] width 218 height 22
type input "[EMAIL_ADDRESS][DOMAIN_NAME]"
click at [518, 340] on button "Send invite" at bounding box center [497, 350] width 65 height 22
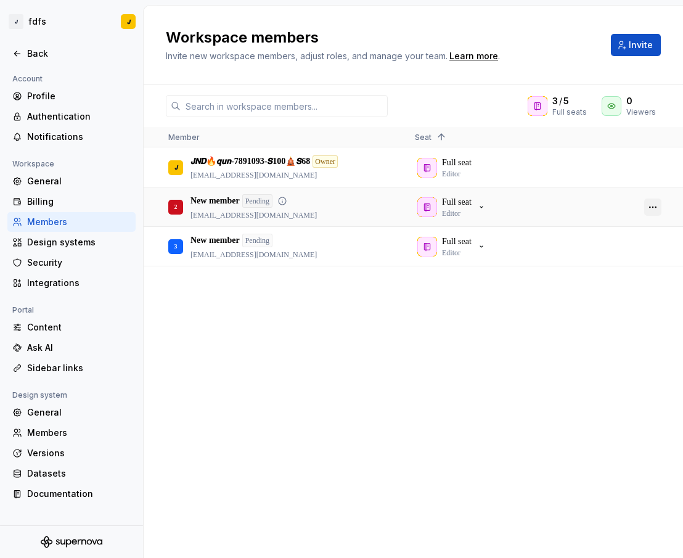
click at [658, 204] on button "button" at bounding box center [652, 207] width 17 height 17
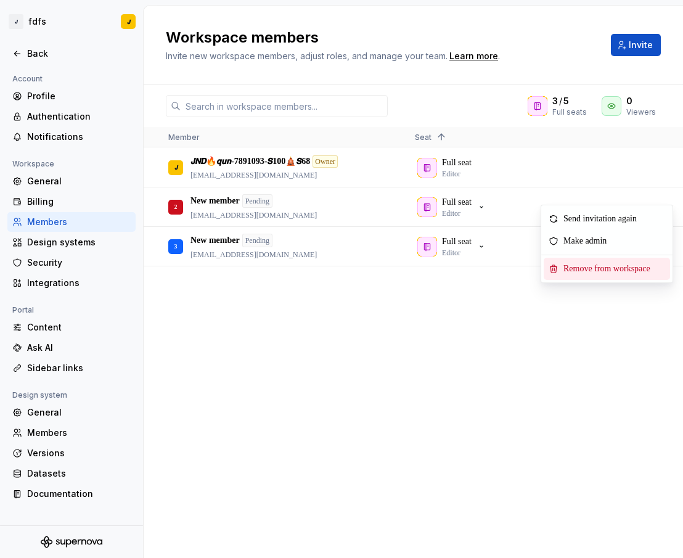
click at [601, 266] on span "Remove from workspace" at bounding box center [610, 269] width 102 height 22
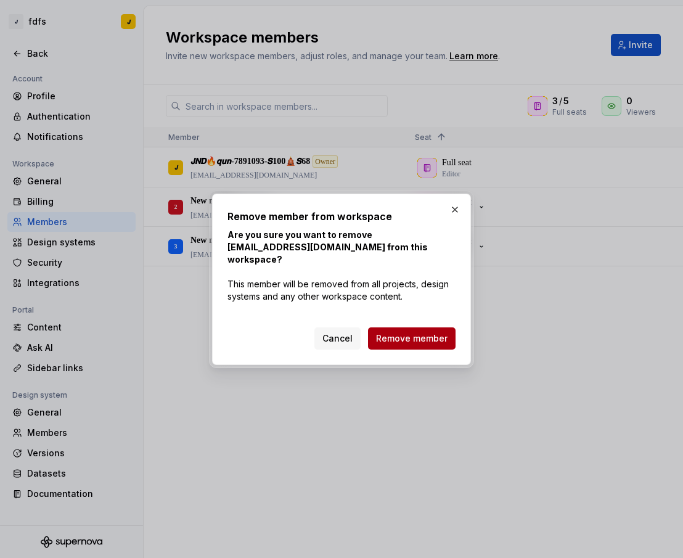
click at [421, 327] on button "Remove member" at bounding box center [412, 338] width 88 height 22
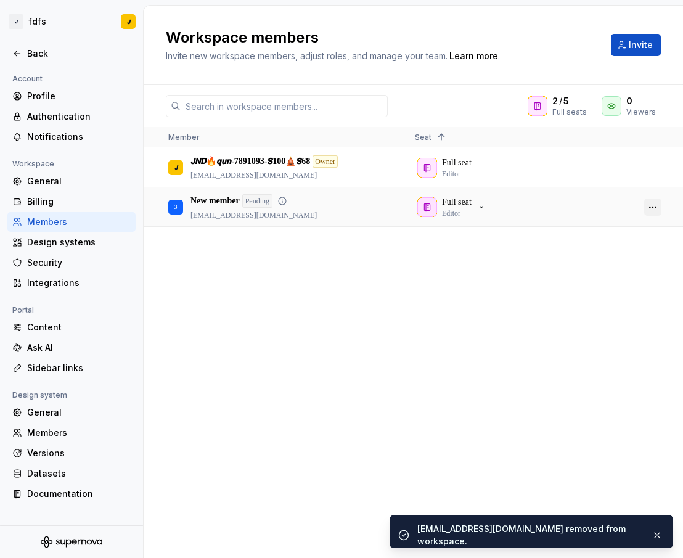
click at [656, 211] on button "button" at bounding box center [652, 207] width 17 height 17
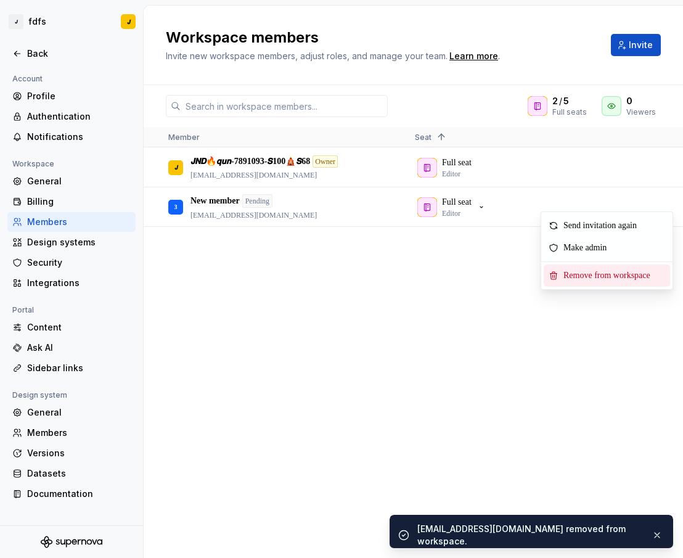
click at [610, 276] on span "Remove from workspace" at bounding box center [610, 276] width 102 height 22
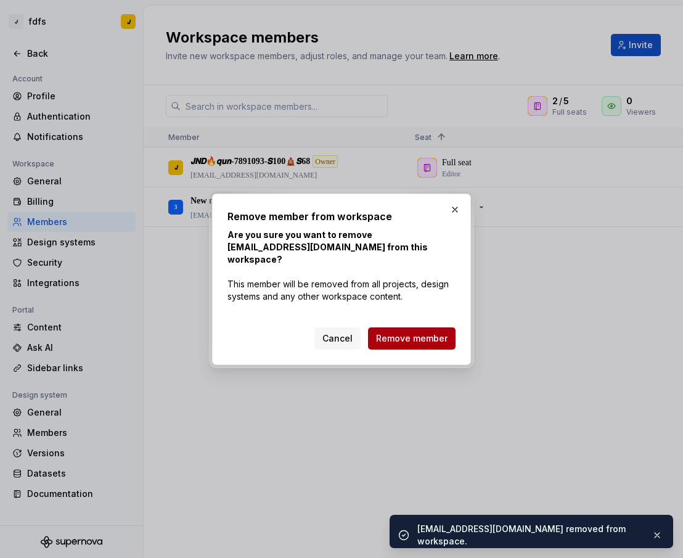
click at [432, 332] on span "Remove member" at bounding box center [412, 338] width 72 height 12
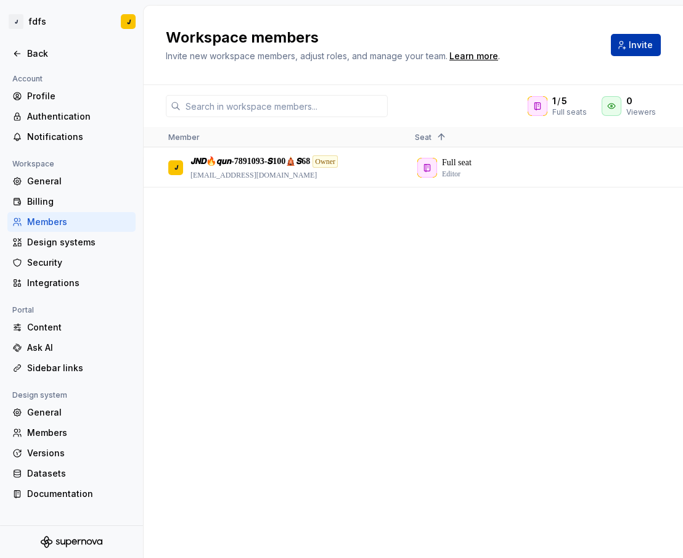
click at [637, 44] on span "Invite" at bounding box center [641, 45] width 24 height 12
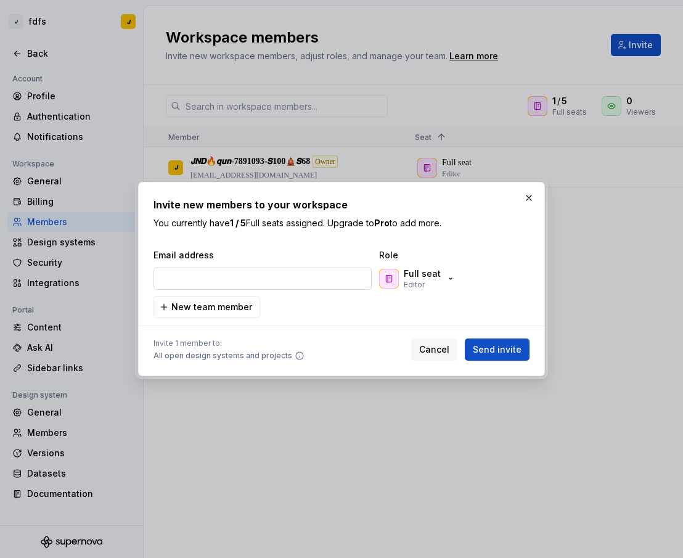
click at [285, 279] on input "email" at bounding box center [263, 279] width 218 height 22
type input "[EMAIL_ADDRESS][DOMAIN_NAME]"
click at [514, 339] on button "Send invite" at bounding box center [497, 350] width 65 height 22
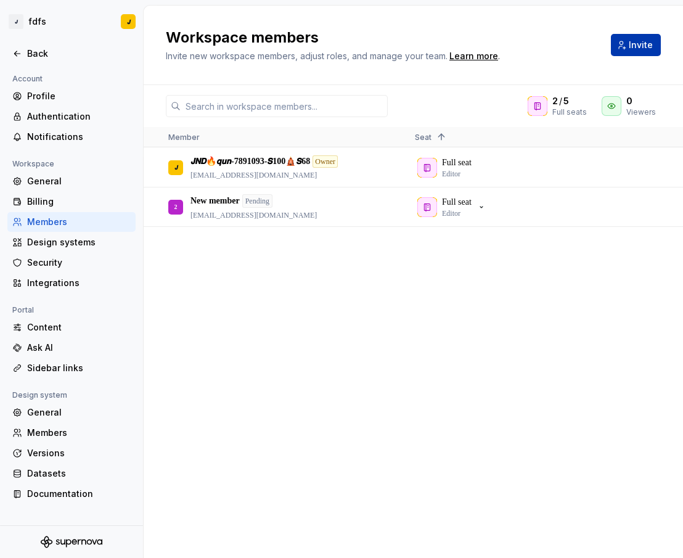
click at [623, 49] on button "Invite" at bounding box center [636, 45] width 50 height 22
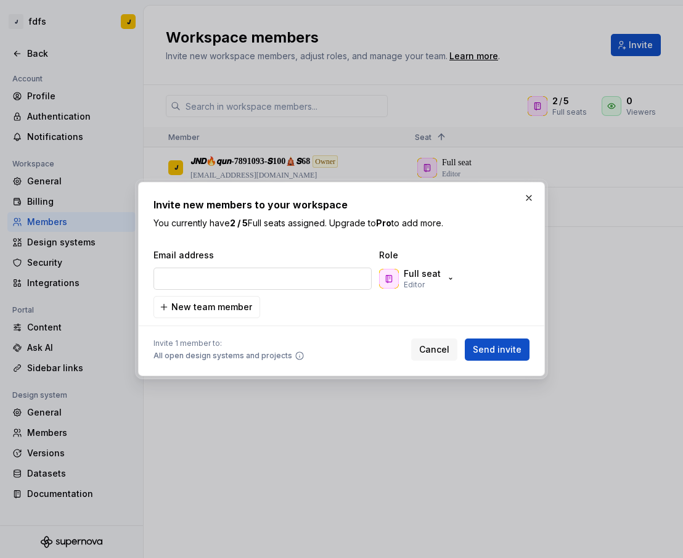
click at [260, 287] on input "email" at bounding box center [263, 279] width 218 height 22
type input "[EMAIL_ADDRESS][DOMAIN_NAME]"
drag, startPoint x: 510, startPoint y: 349, endPoint x: 513, endPoint y: 337, distance: 12.1
click at [510, 349] on span "Send invite" at bounding box center [497, 349] width 49 height 12
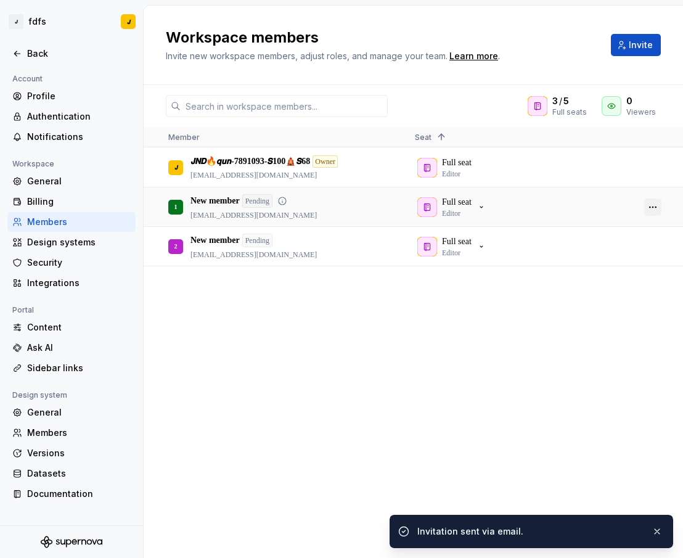
click at [650, 210] on button "button" at bounding box center [652, 207] width 17 height 17
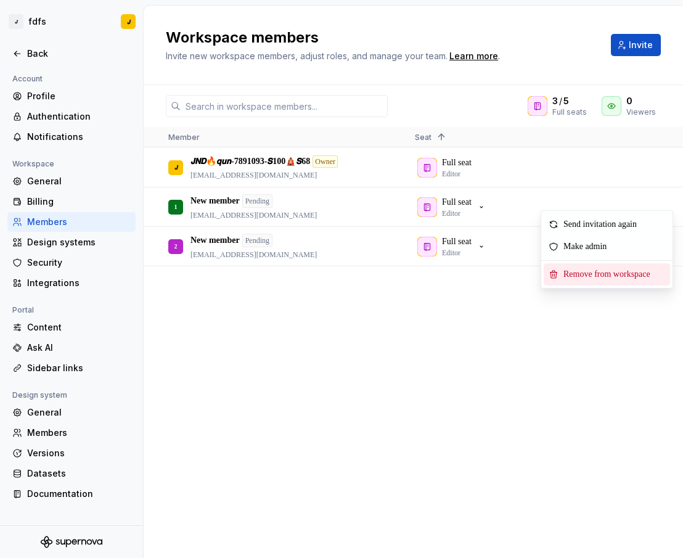
click at [591, 272] on span "Remove from workspace" at bounding box center [610, 274] width 102 height 22
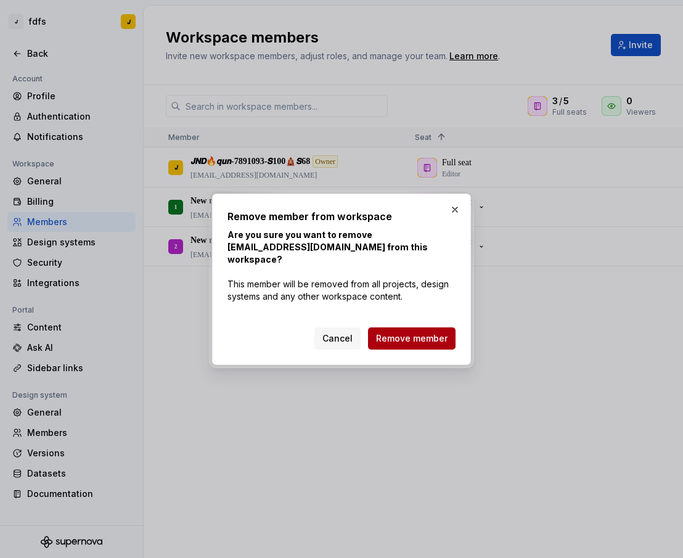
click at [422, 327] on button "Remove member" at bounding box center [412, 338] width 88 height 22
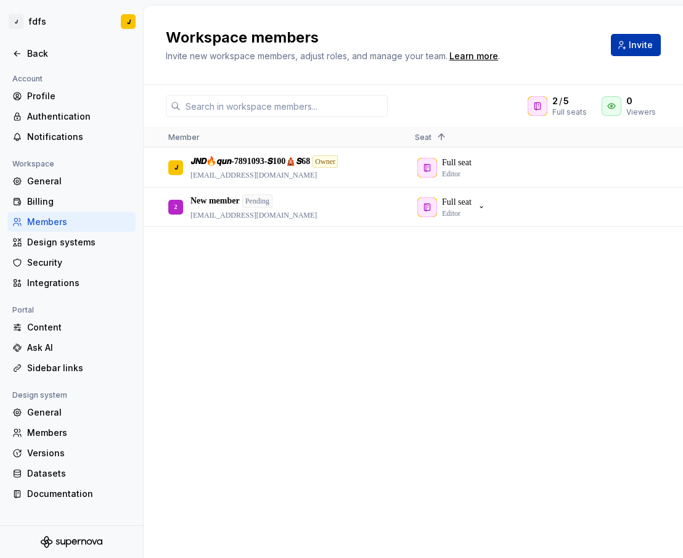
click at [638, 41] on span "Invite" at bounding box center [641, 45] width 24 height 12
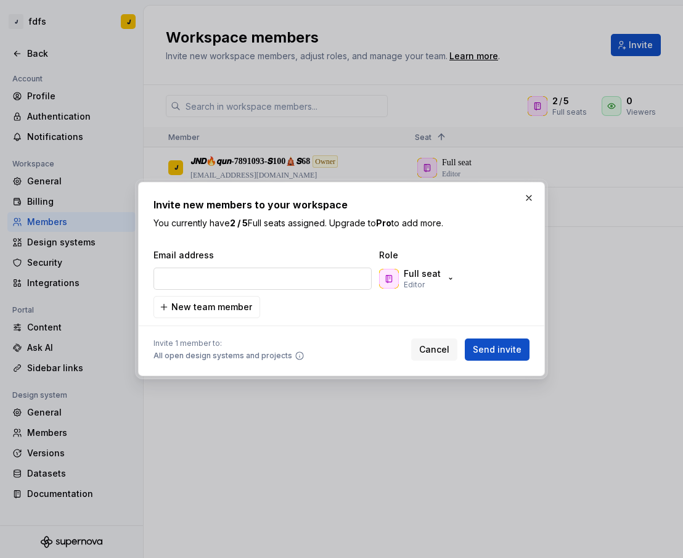
click at [244, 281] on input "email" at bounding box center [263, 279] width 218 height 22
type input "[EMAIL_ADDRESS][DOMAIN_NAME]"
click at [513, 349] on span "Send invite" at bounding box center [497, 349] width 49 height 12
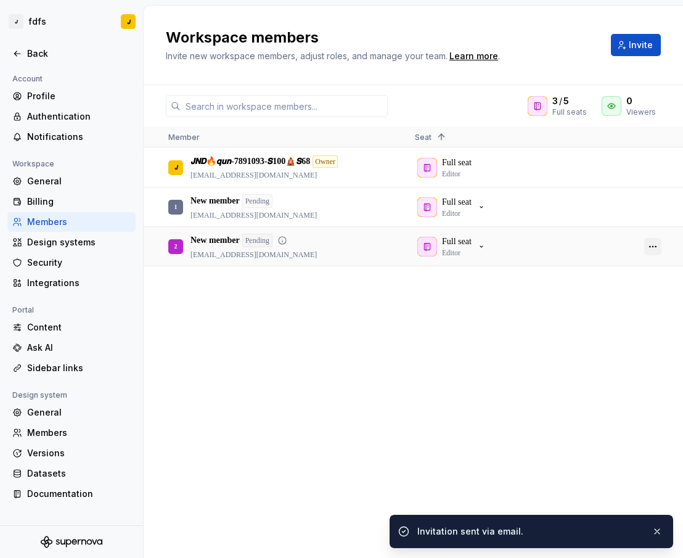
click at [649, 246] on button "button" at bounding box center [652, 246] width 17 height 17
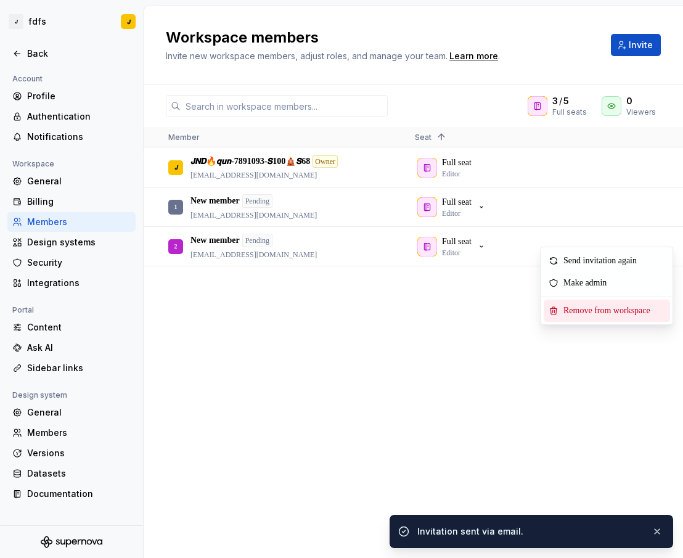
click at [576, 305] on span "Remove from workspace" at bounding box center [610, 311] width 102 height 22
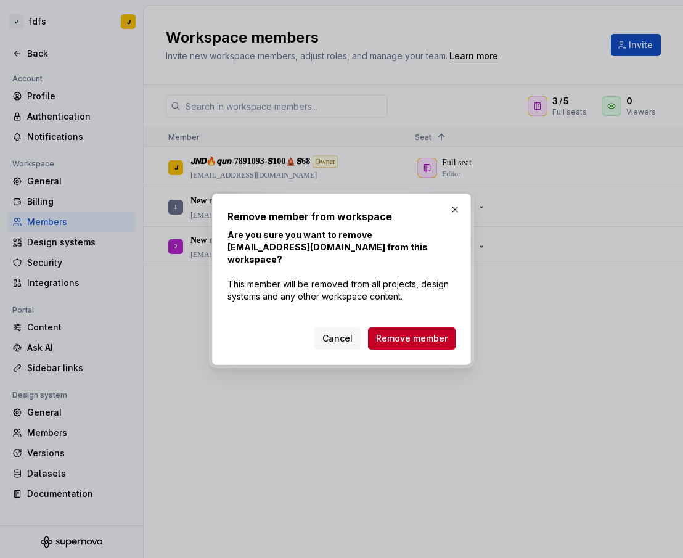
click at [416, 332] on span "Remove member" at bounding box center [412, 338] width 72 height 12
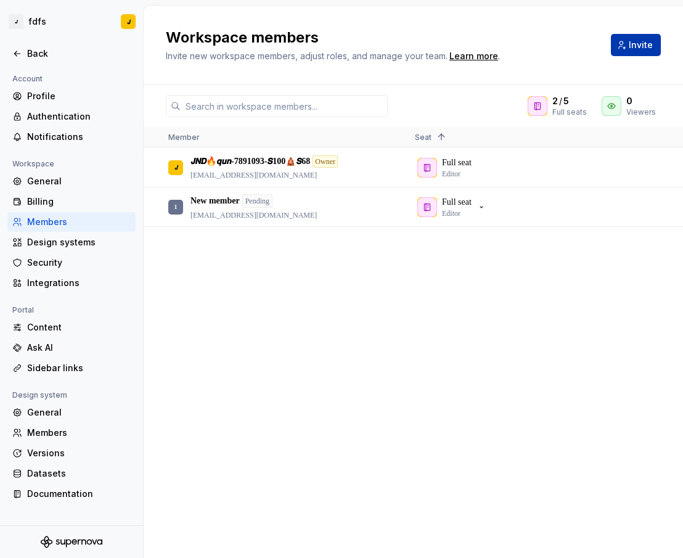
click at [623, 39] on button "Invite" at bounding box center [636, 45] width 50 height 22
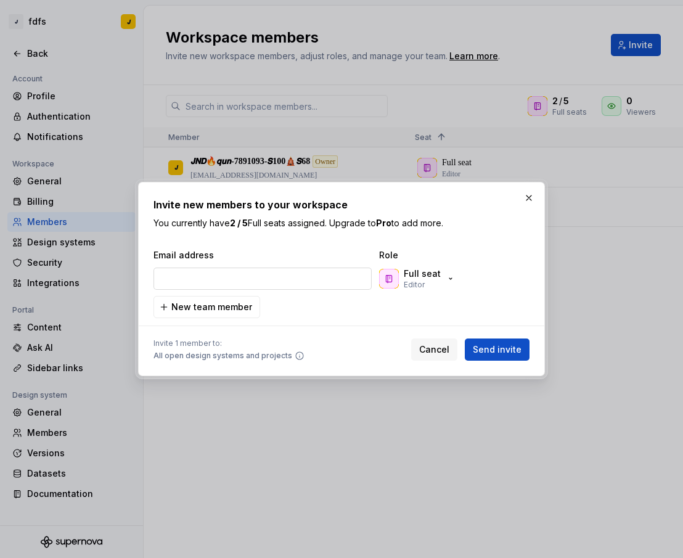
click at [265, 281] on input "email" at bounding box center [263, 279] width 218 height 22
type input "[EMAIL_ADDRESS][DOMAIN_NAME]"
click at [498, 349] on span "Send invite" at bounding box center [497, 349] width 49 height 12
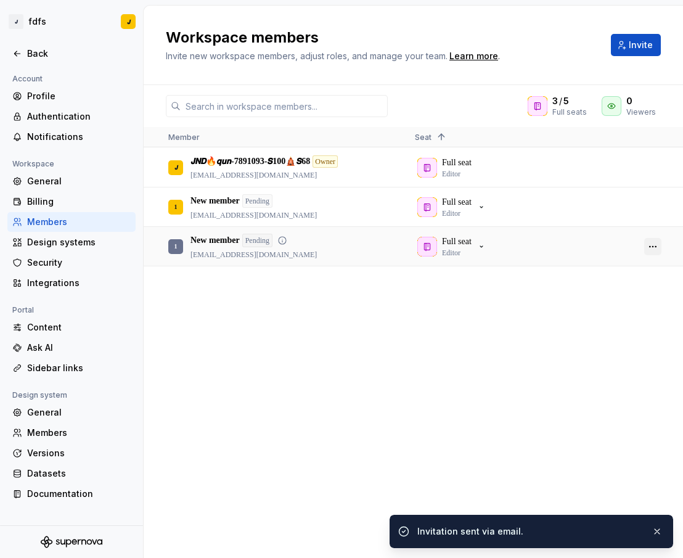
click at [653, 247] on button "button" at bounding box center [652, 246] width 17 height 17
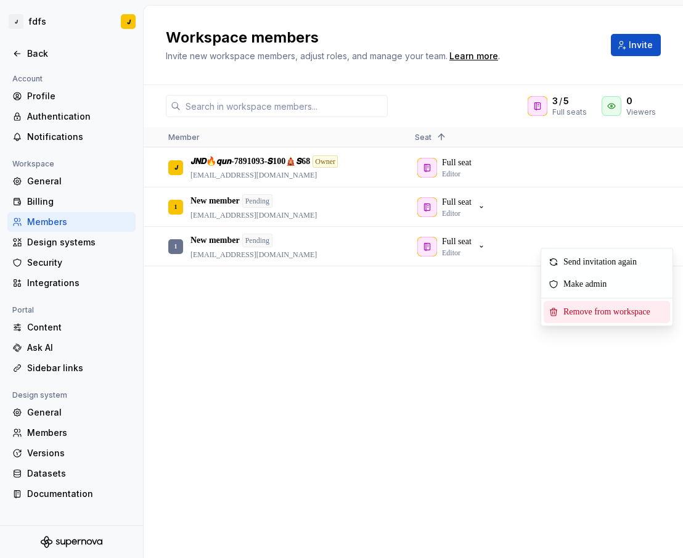
click at [588, 308] on span "Remove from workspace" at bounding box center [610, 312] width 102 height 22
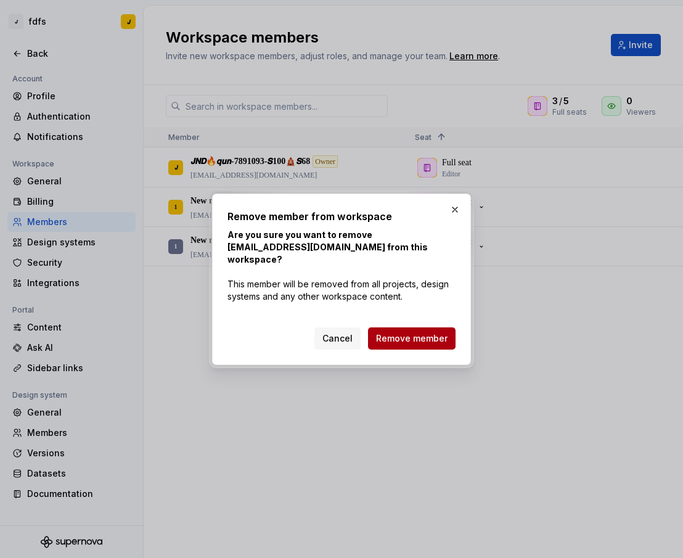
click at [437, 327] on button "Remove member" at bounding box center [412, 338] width 88 height 22
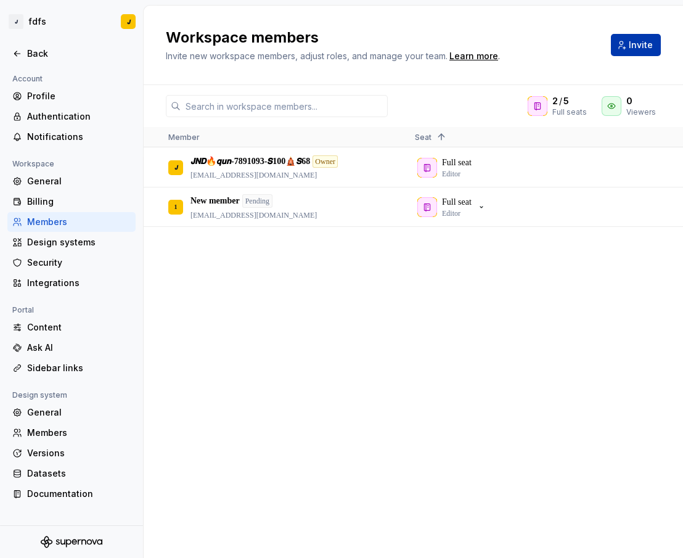
click at [643, 40] on span "Invite" at bounding box center [641, 45] width 24 height 12
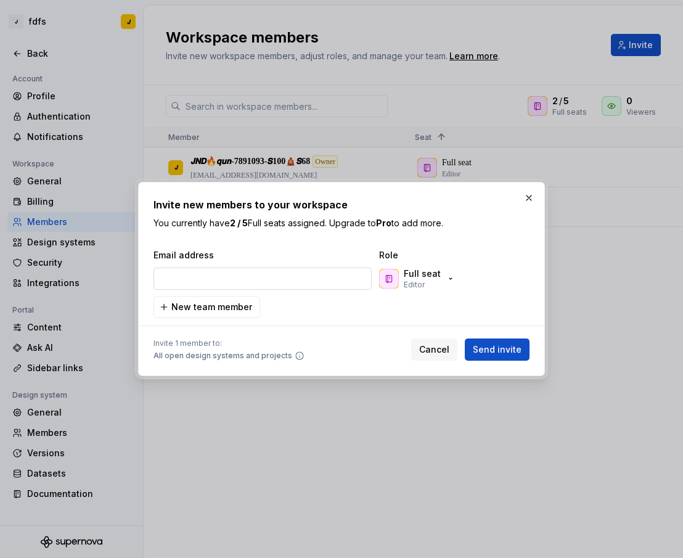
click at [274, 274] on input "email" at bounding box center [263, 279] width 218 height 22
type input "[EMAIL_ADDRESS][DOMAIN_NAME]"
click at [506, 347] on span "Send invite" at bounding box center [497, 349] width 49 height 12
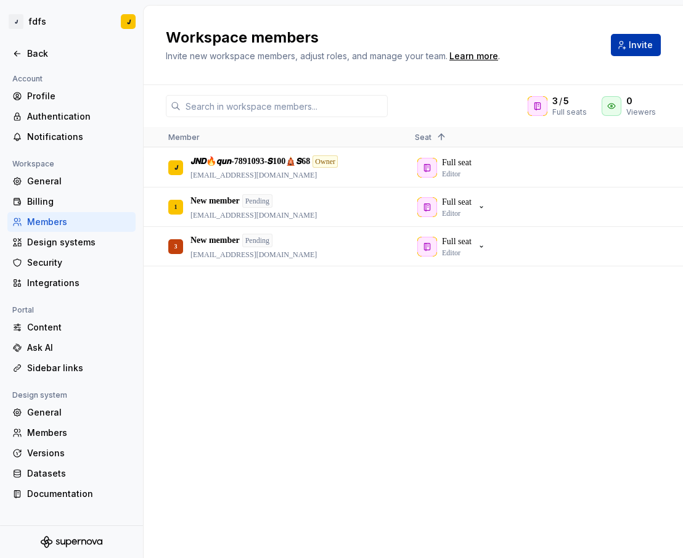
click at [625, 43] on button "Invite" at bounding box center [636, 45] width 50 height 22
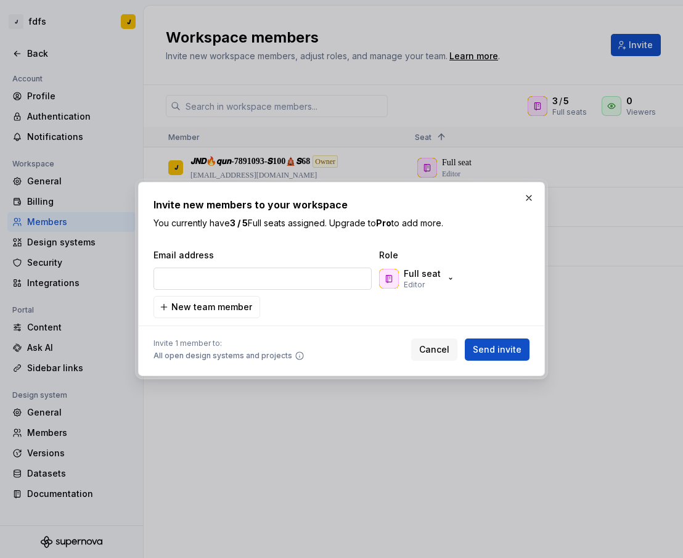
click at [235, 273] on input "email" at bounding box center [263, 279] width 218 height 22
type input "[EMAIL_ADDRESS][DOMAIN_NAME]"
click at [503, 342] on button "Send invite" at bounding box center [497, 350] width 65 height 22
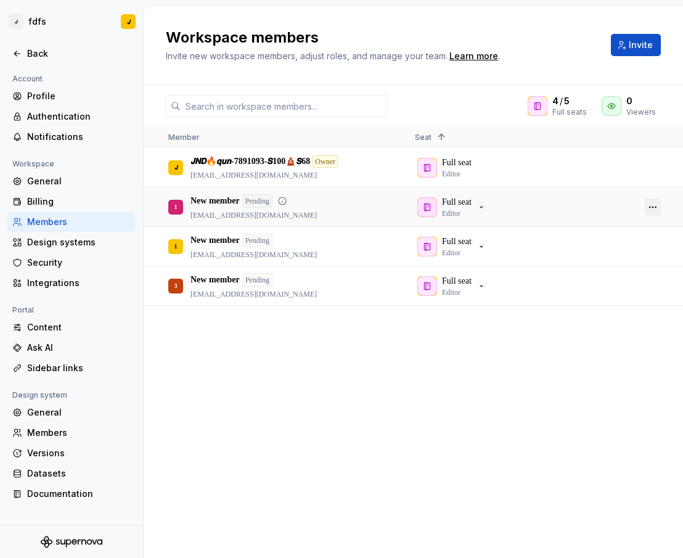
click at [654, 205] on button "button" at bounding box center [652, 207] width 17 height 17
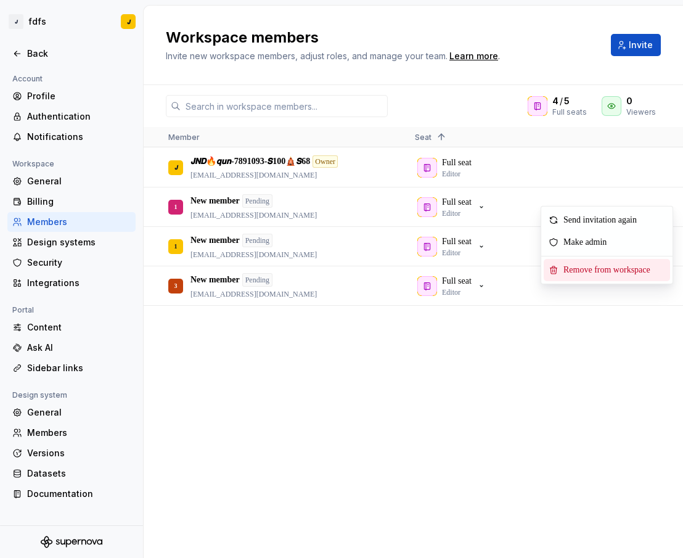
click at [614, 265] on span "Remove from workspace" at bounding box center [610, 270] width 102 height 22
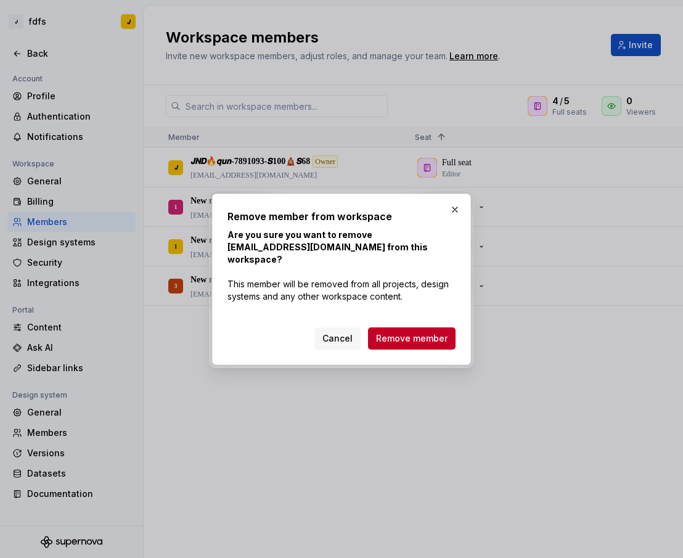
click at [433, 327] on button "Remove member" at bounding box center [412, 338] width 88 height 22
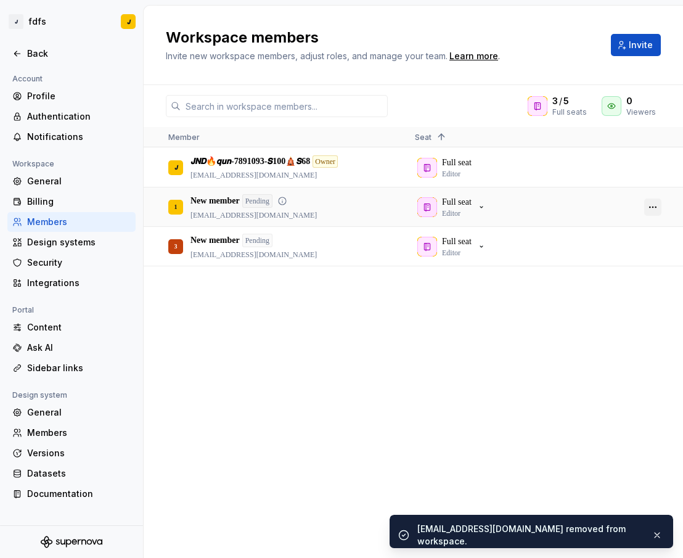
click at [656, 213] on button "button" at bounding box center [652, 207] width 17 height 17
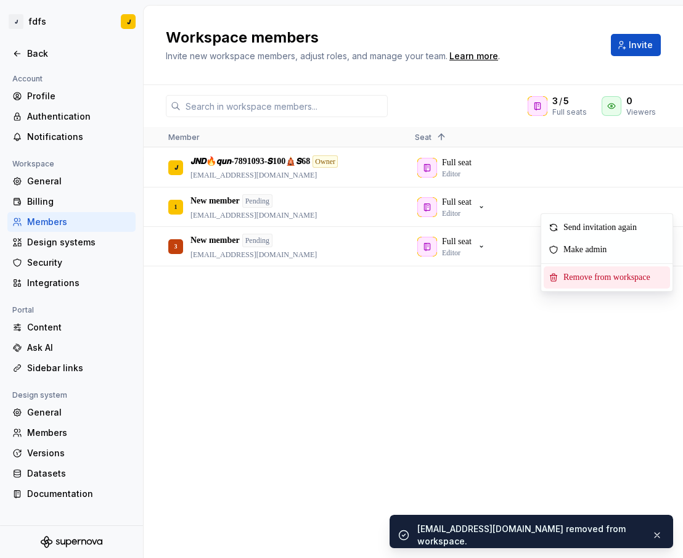
click at [597, 274] on span "Remove from workspace" at bounding box center [610, 277] width 102 height 22
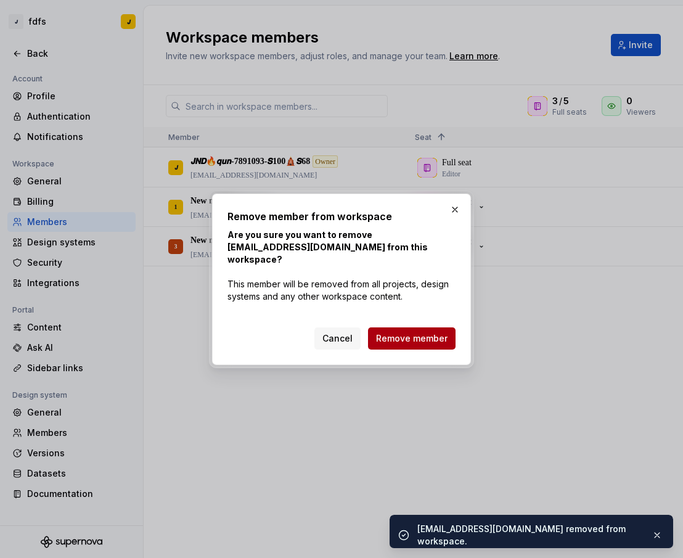
click at [427, 334] on span "Remove member" at bounding box center [412, 338] width 72 height 12
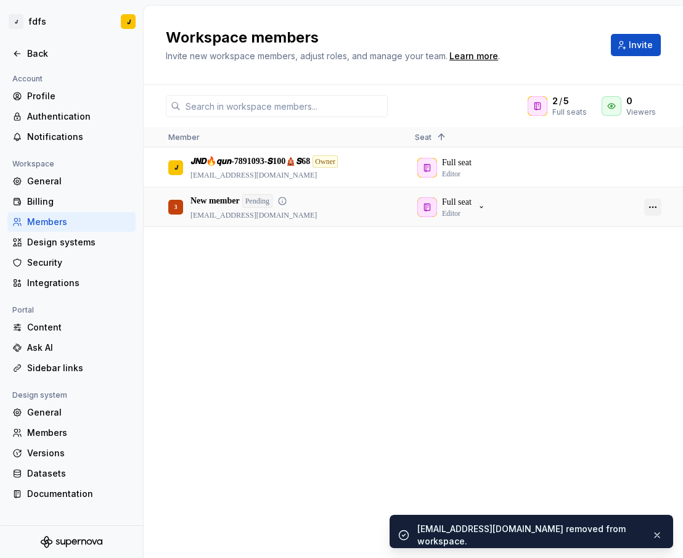
click at [652, 207] on button "button" at bounding box center [652, 207] width 17 height 17
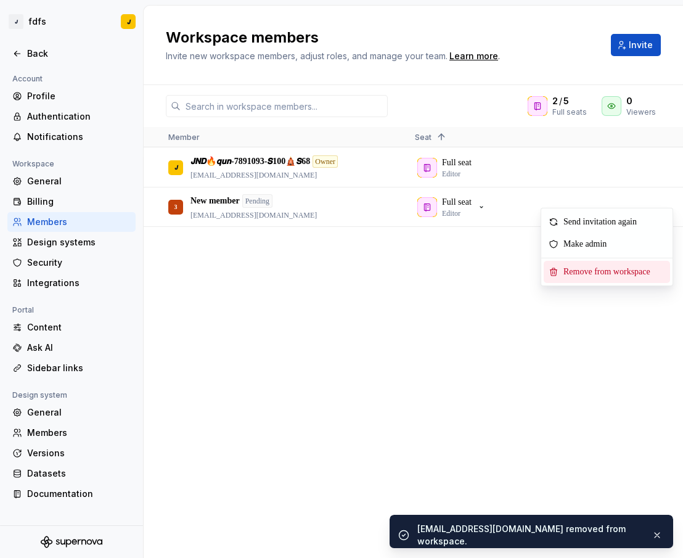
click at [564, 272] on span "Remove from workspace" at bounding box center [610, 272] width 102 height 22
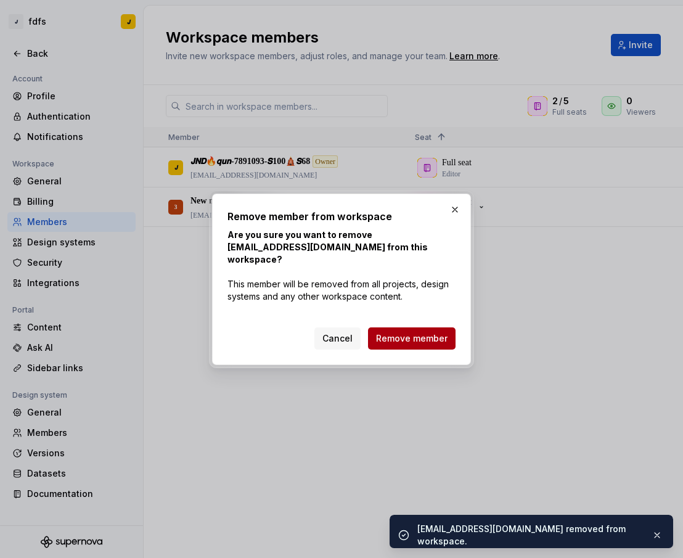
click at [426, 332] on span "Remove member" at bounding box center [412, 338] width 72 height 12
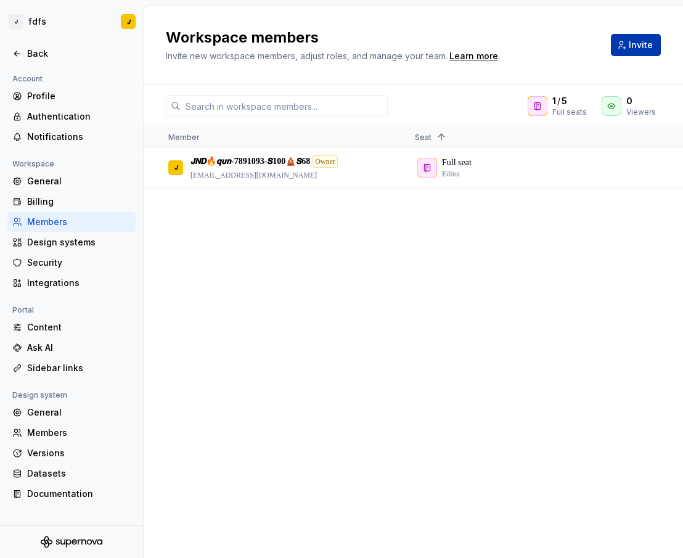
click at [621, 40] on button "Invite" at bounding box center [636, 45] width 50 height 22
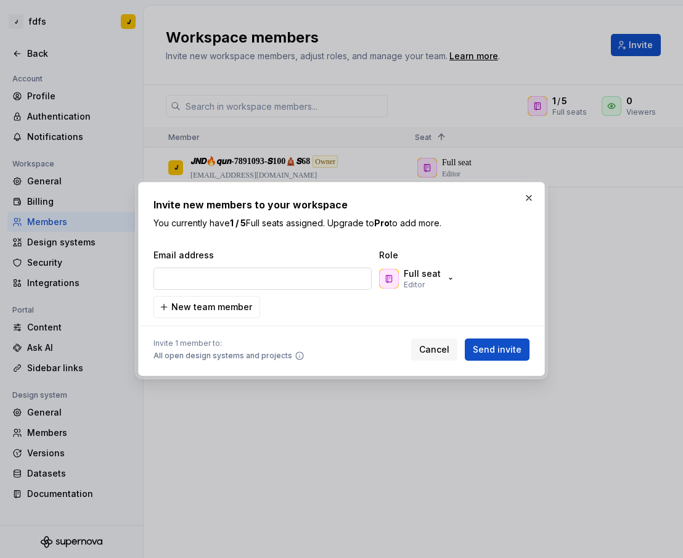
click at [235, 278] on input "email" at bounding box center [263, 279] width 218 height 22
type input "[EMAIL_ADDRESS][DOMAIN_NAME]"
click at [506, 347] on span "Send invite" at bounding box center [497, 349] width 49 height 12
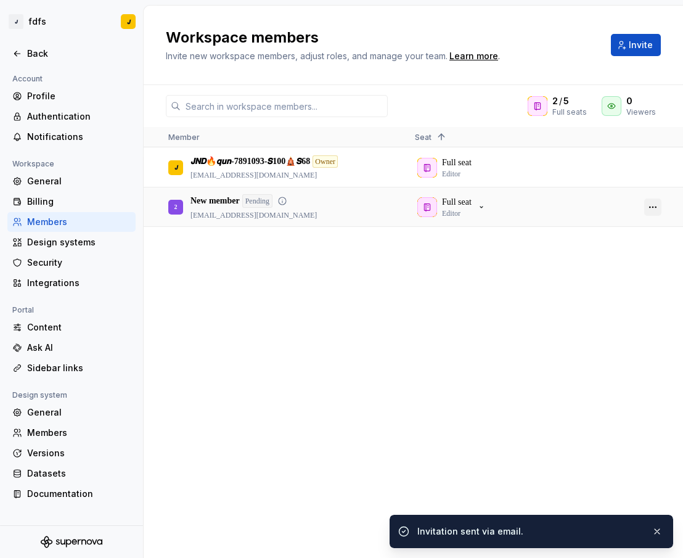
click at [654, 205] on button "button" at bounding box center [652, 207] width 17 height 17
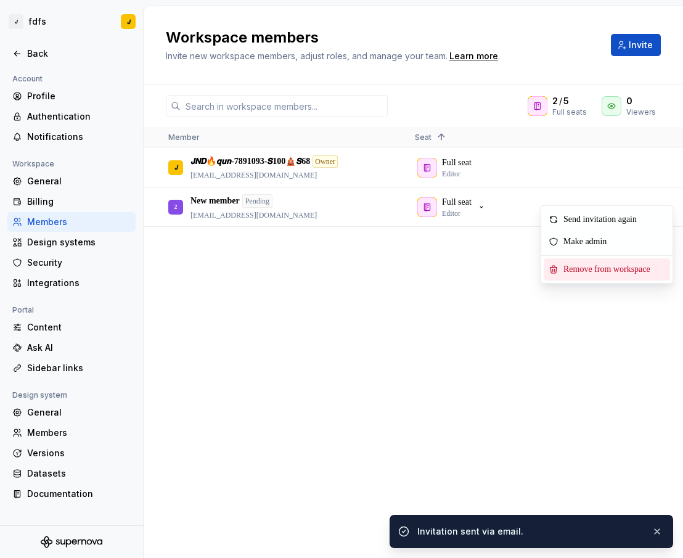
click at [586, 273] on span "Remove from workspace" at bounding box center [610, 269] width 102 height 22
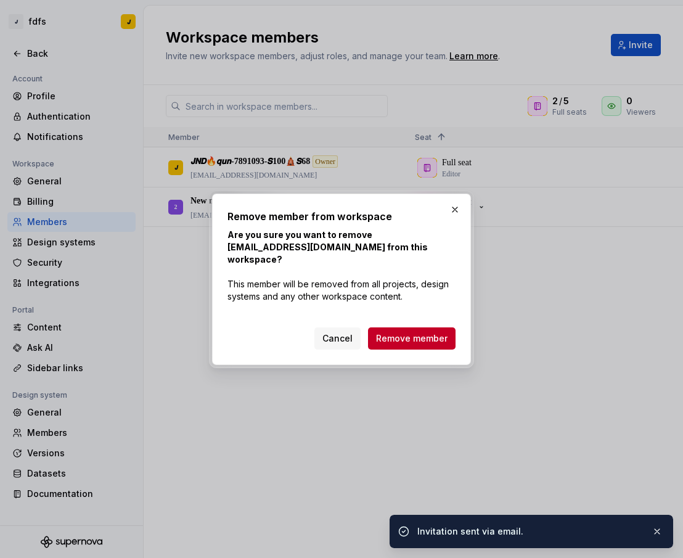
click at [415, 332] on span "Remove member" at bounding box center [412, 338] width 72 height 12
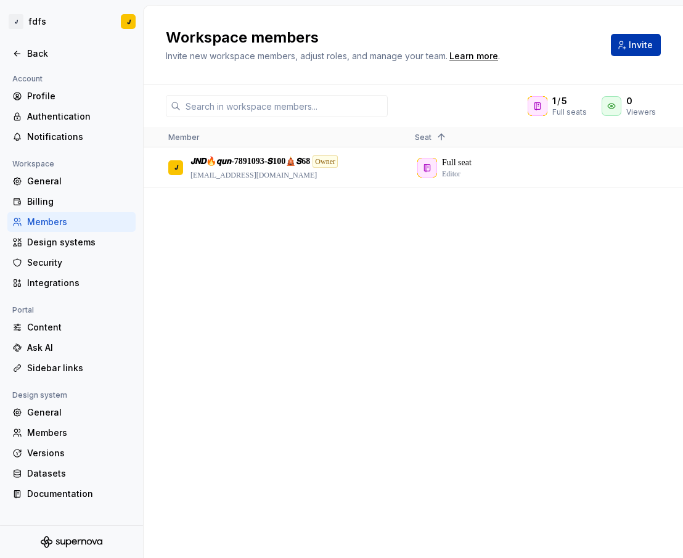
click at [628, 48] on button "Invite" at bounding box center [636, 45] width 50 height 22
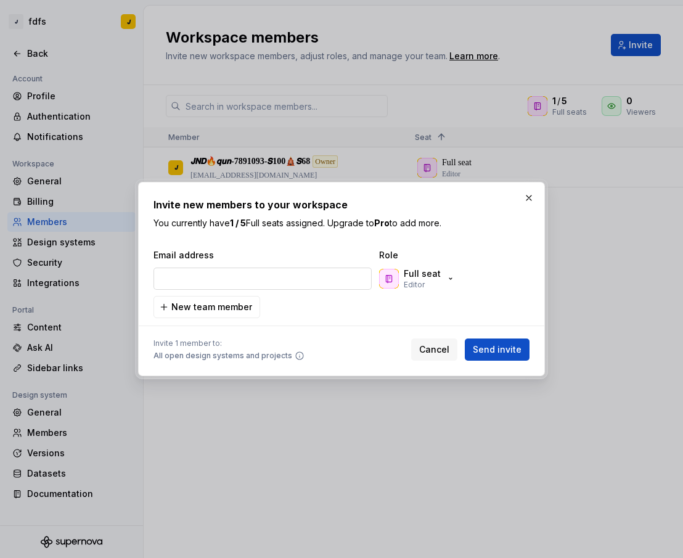
click at [250, 282] on input "email" at bounding box center [263, 279] width 218 height 22
type input "[EMAIL_ADDRESS][DOMAIN_NAME]"
click at [493, 346] on span "Send invite" at bounding box center [497, 349] width 49 height 12
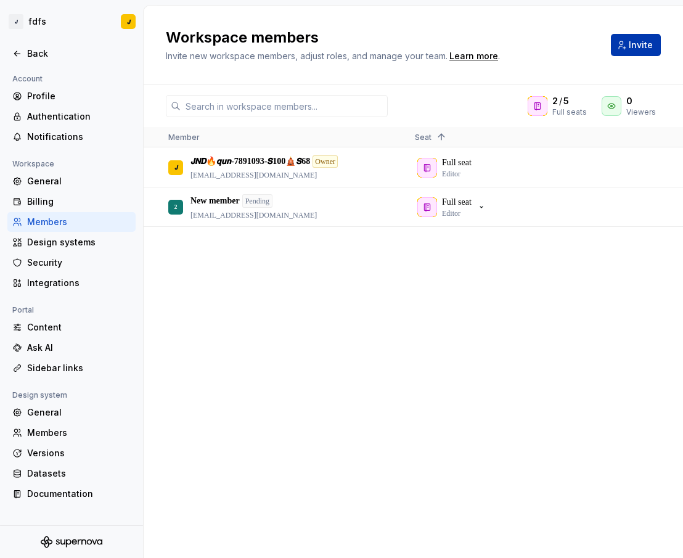
click at [637, 47] on span "Invite" at bounding box center [641, 45] width 24 height 12
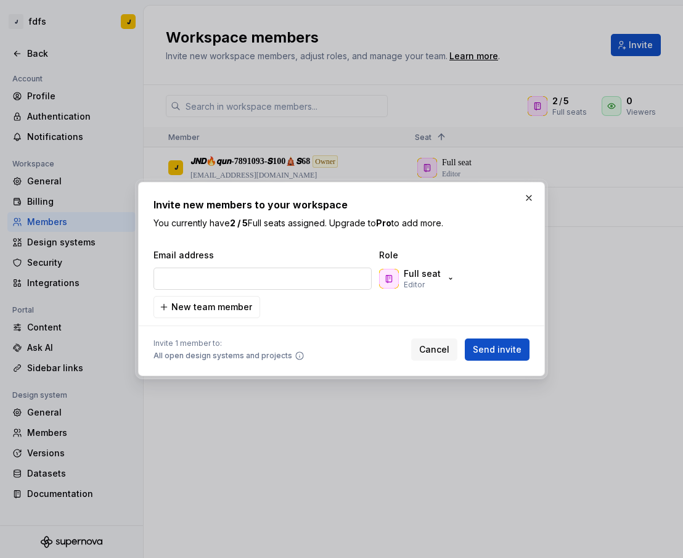
click at [278, 284] on input "email" at bounding box center [263, 279] width 218 height 22
type input "[EMAIL_ADDRESS][DOMAIN_NAME]"
click at [490, 347] on span "Send invite" at bounding box center [497, 349] width 49 height 12
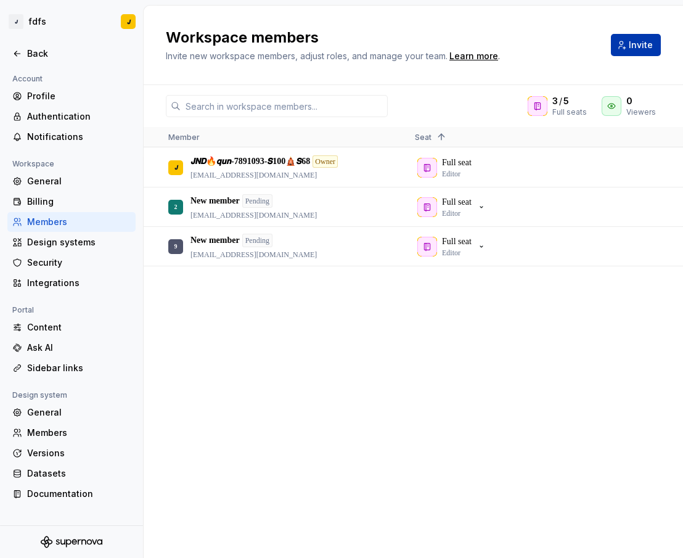
click at [637, 44] on span "Invite" at bounding box center [641, 45] width 24 height 12
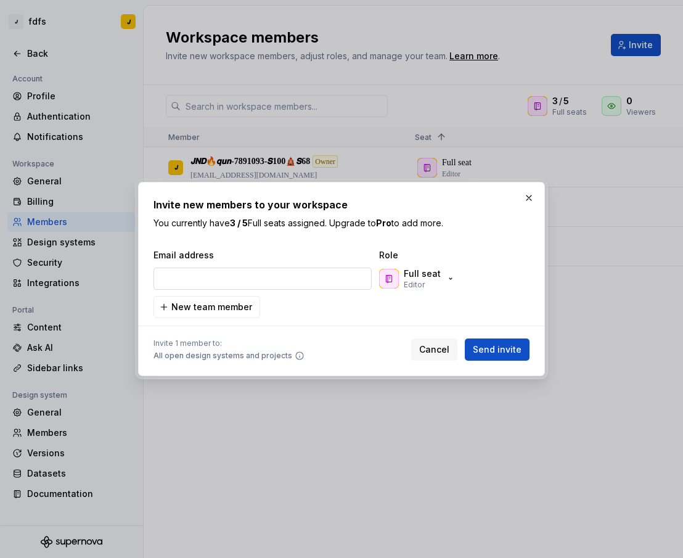
click at [231, 284] on input "email" at bounding box center [263, 279] width 218 height 22
type input "[EMAIL_ADDRESS][DOMAIN_NAME]"
drag, startPoint x: 485, startPoint y: 331, endPoint x: 487, endPoint y: 340, distance: 9.3
click at [485, 331] on div at bounding box center [342, 325] width 376 height 15
click at [493, 350] on span "Send invite" at bounding box center [497, 349] width 49 height 12
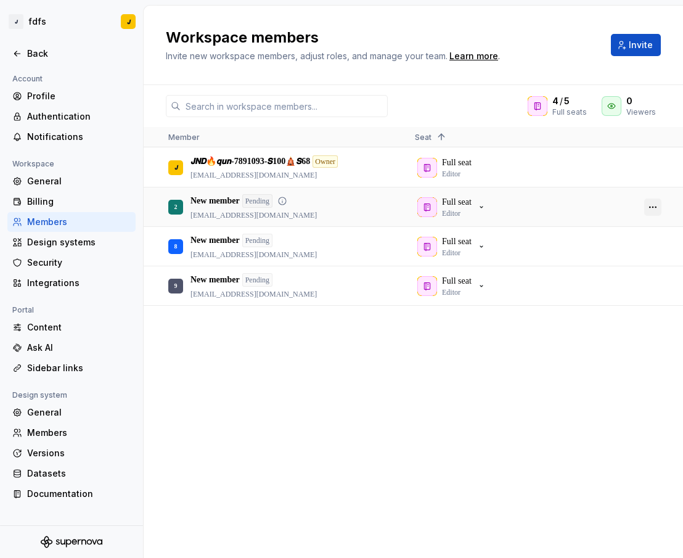
click at [650, 204] on button "button" at bounding box center [652, 207] width 17 height 17
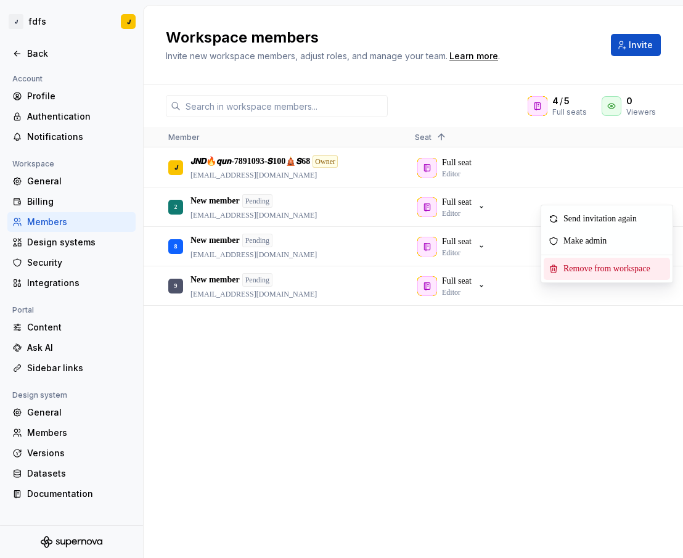
click at [596, 265] on span "Remove from workspace" at bounding box center [610, 269] width 102 height 22
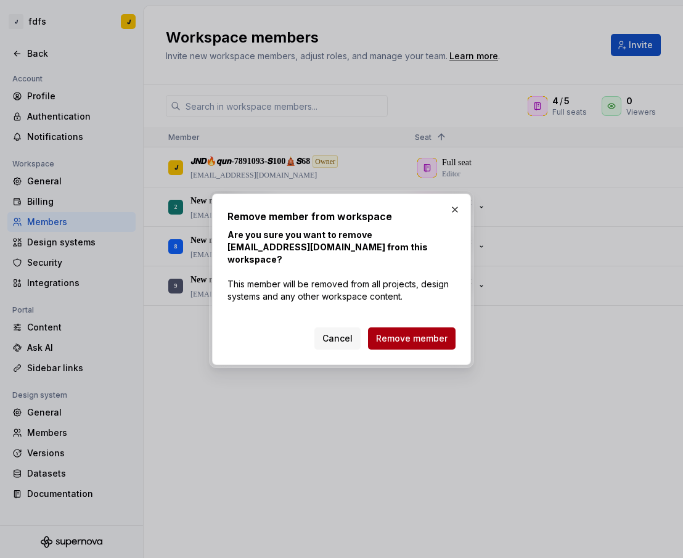
click at [422, 332] on span "Remove member" at bounding box center [412, 338] width 72 height 12
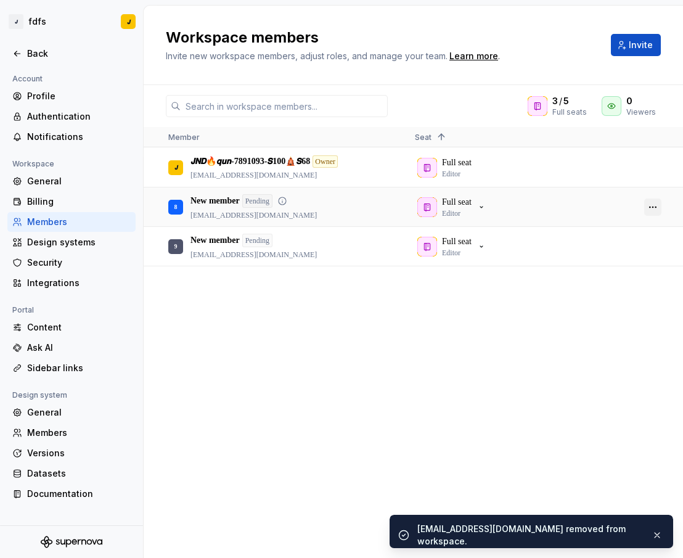
click at [653, 210] on button "button" at bounding box center [652, 207] width 17 height 17
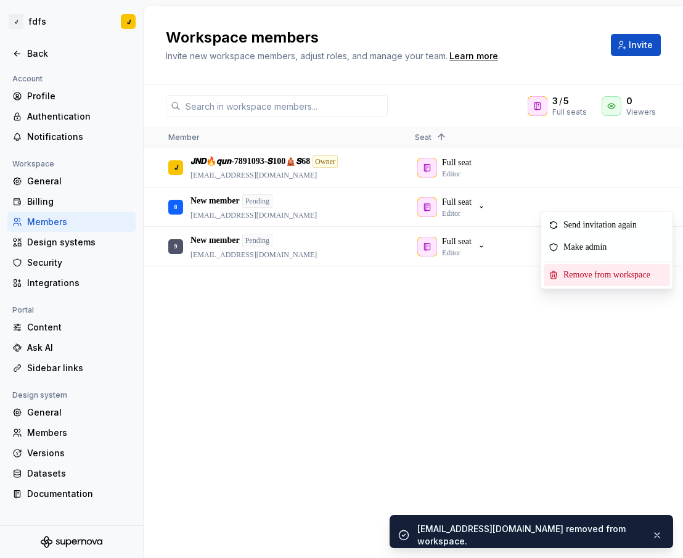
click at [612, 274] on span "Remove from workspace" at bounding box center [610, 275] width 102 height 22
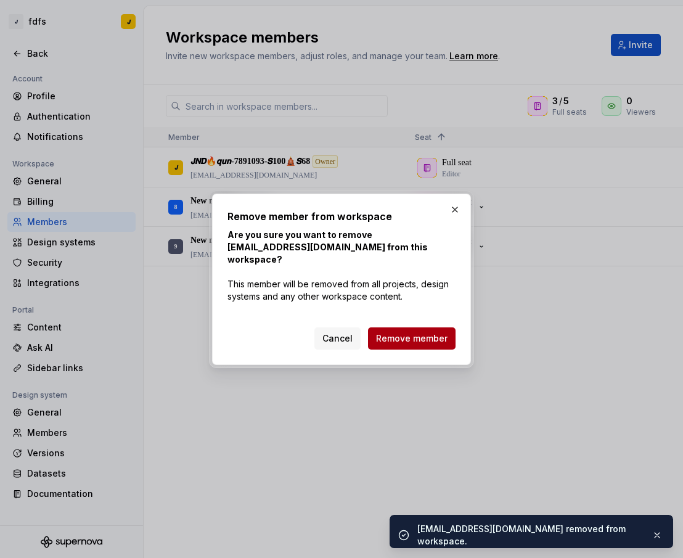
click at [424, 332] on span "Remove member" at bounding box center [412, 338] width 72 height 12
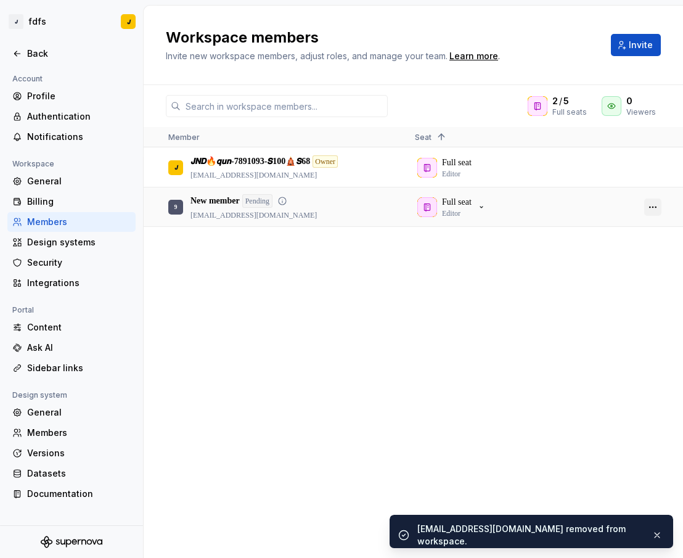
click at [648, 213] on button "button" at bounding box center [652, 207] width 17 height 17
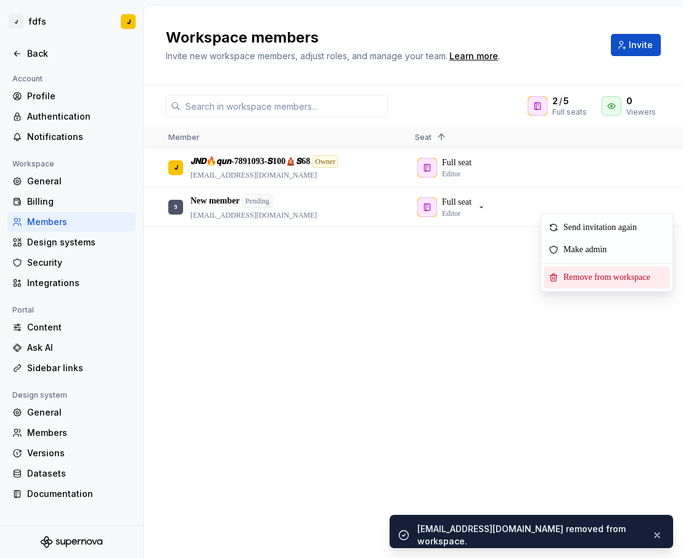
click at [598, 280] on span "Remove from workspace" at bounding box center [610, 277] width 102 height 22
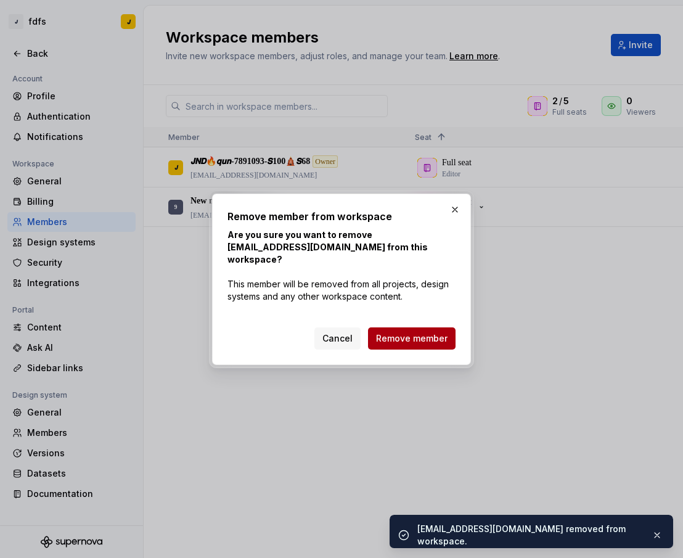
click at [427, 332] on span "Remove member" at bounding box center [412, 338] width 72 height 12
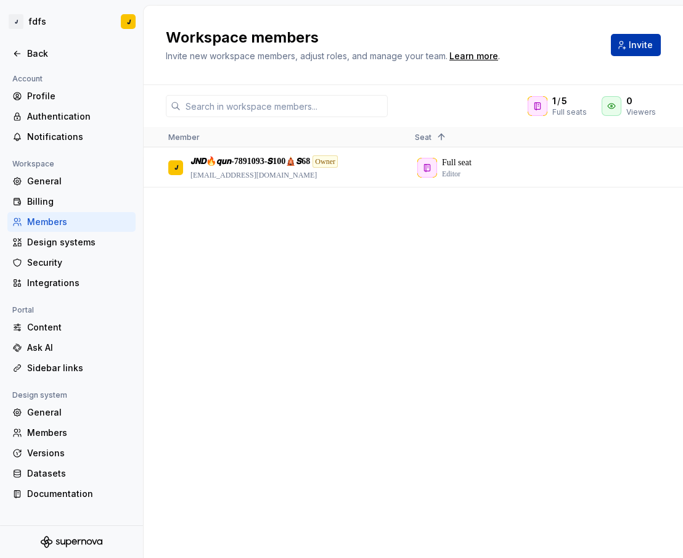
click at [646, 37] on button "Invite" at bounding box center [636, 45] width 50 height 22
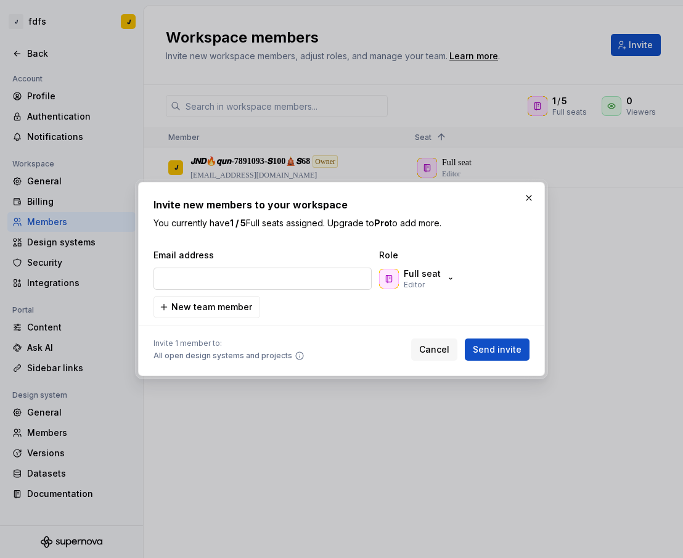
click at [269, 278] on input "email" at bounding box center [263, 279] width 218 height 22
type input "[EMAIL_ADDRESS][DOMAIN_NAME]"
click at [496, 347] on span "Send invite" at bounding box center [497, 349] width 49 height 12
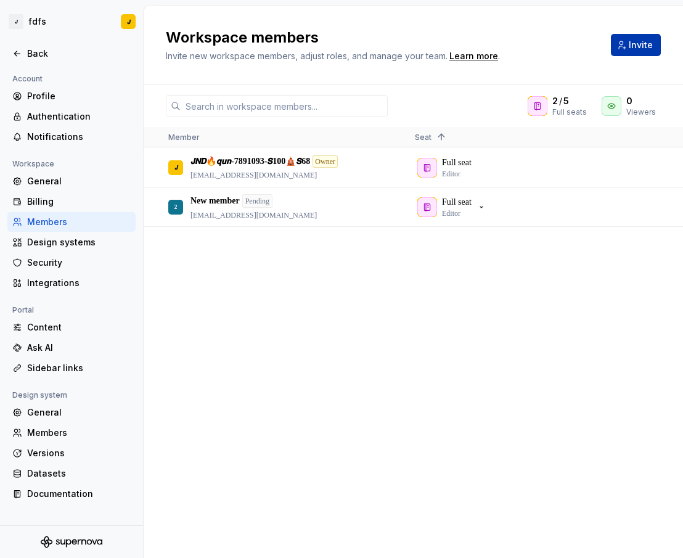
click at [636, 42] on span "Invite" at bounding box center [641, 45] width 24 height 12
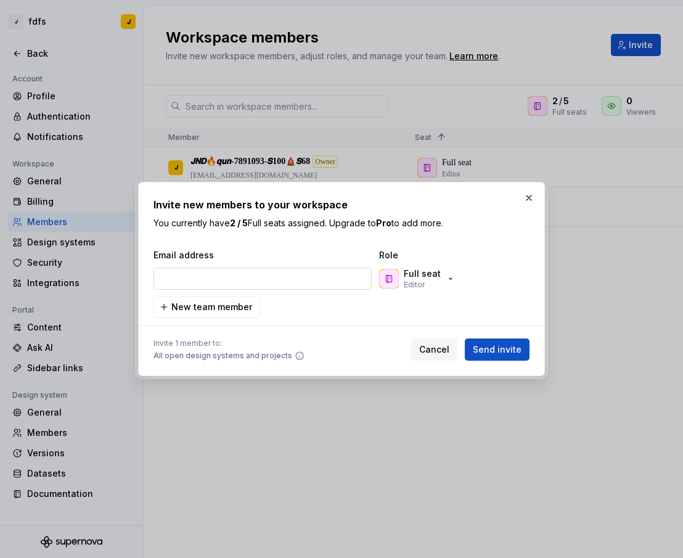
click at [278, 279] on input "email" at bounding box center [263, 279] width 218 height 22
type input "[EMAIL_ADDRESS][DOMAIN_NAME]"
click at [506, 351] on span "Send invite" at bounding box center [497, 349] width 49 height 12
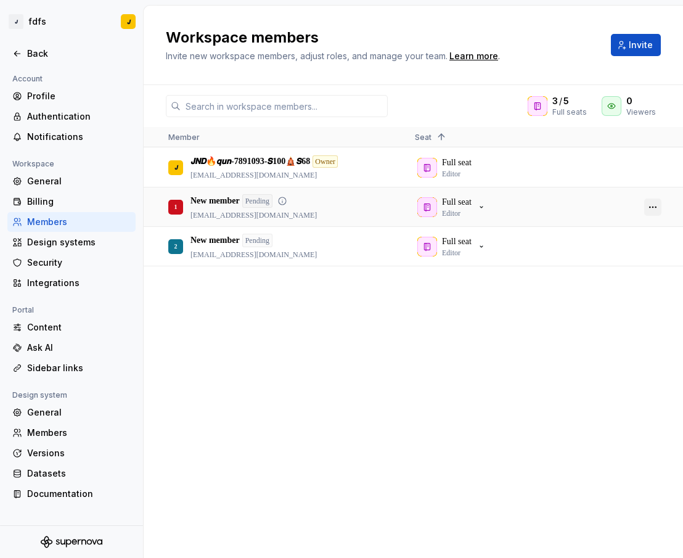
click at [651, 207] on button "button" at bounding box center [652, 207] width 17 height 17
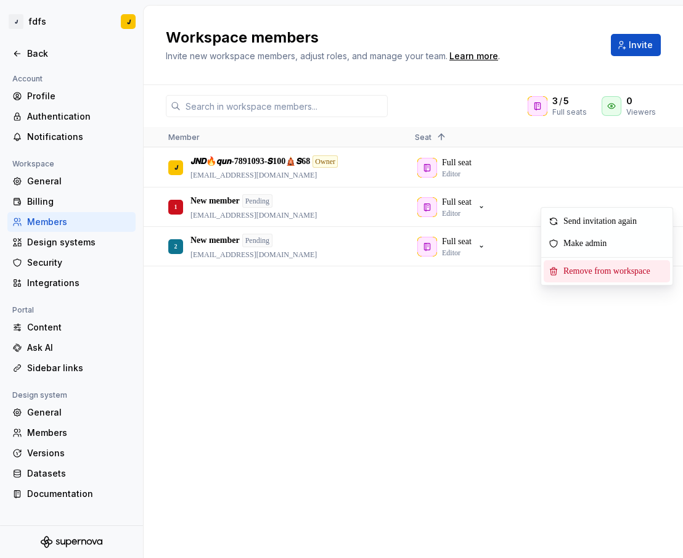
click at [603, 268] on span "Remove from workspace" at bounding box center [610, 271] width 102 height 22
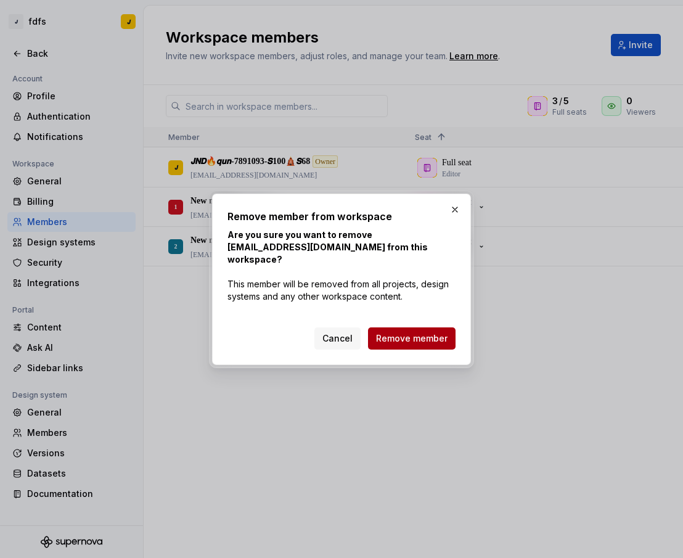
click at [411, 327] on button "Remove member" at bounding box center [412, 338] width 88 height 22
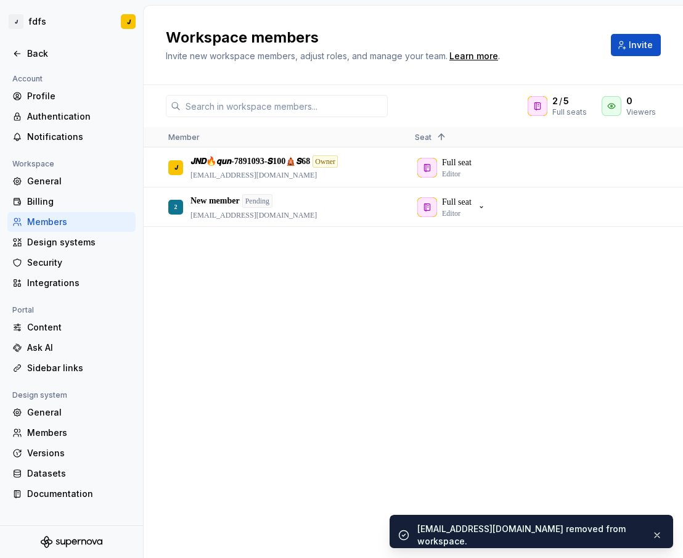
click at [641, 46] on span "Invite" at bounding box center [641, 45] width 24 height 12
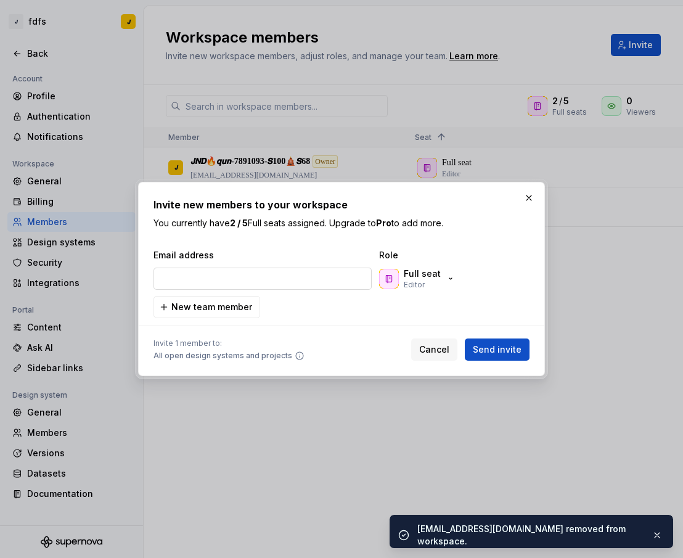
click at [235, 286] on input "email" at bounding box center [263, 279] width 218 height 22
type input "[EMAIL_ADDRESS][DOMAIN_NAME]"
click at [488, 342] on button "Send invite" at bounding box center [497, 350] width 65 height 22
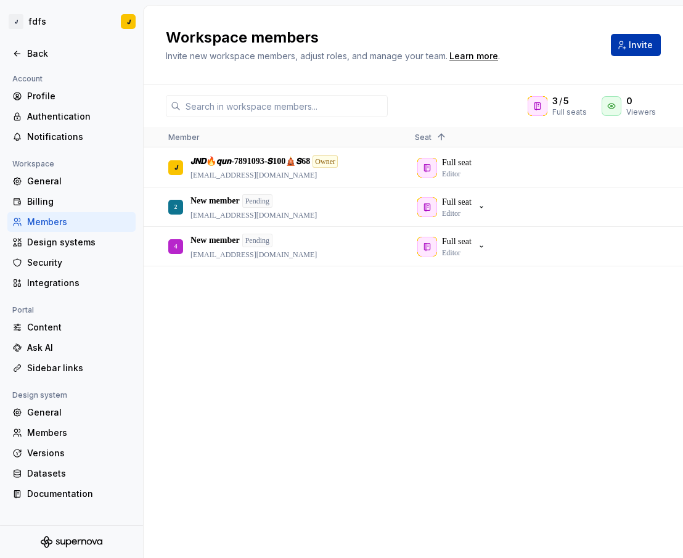
click at [625, 38] on button "Invite" at bounding box center [636, 45] width 50 height 22
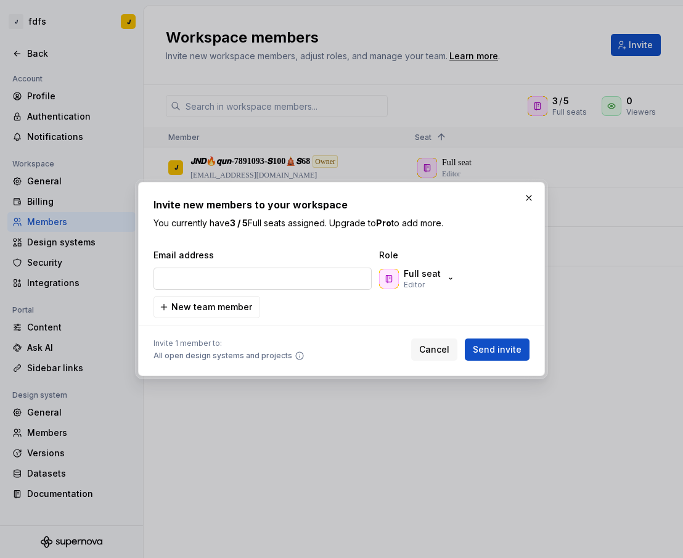
click at [284, 278] on input "email" at bounding box center [263, 279] width 218 height 22
type input "[EMAIL_ADDRESS][DOMAIN_NAME]"
drag, startPoint x: 489, startPoint y: 349, endPoint x: 493, endPoint y: 334, distance: 15.3
click at [489, 349] on span "Send invite" at bounding box center [497, 349] width 49 height 12
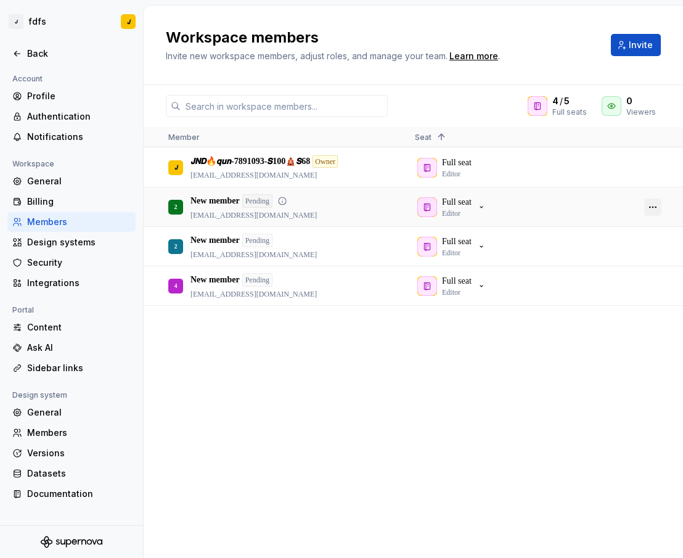
click at [654, 208] on button "button" at bounding box center [652, 207] width 17 height 17
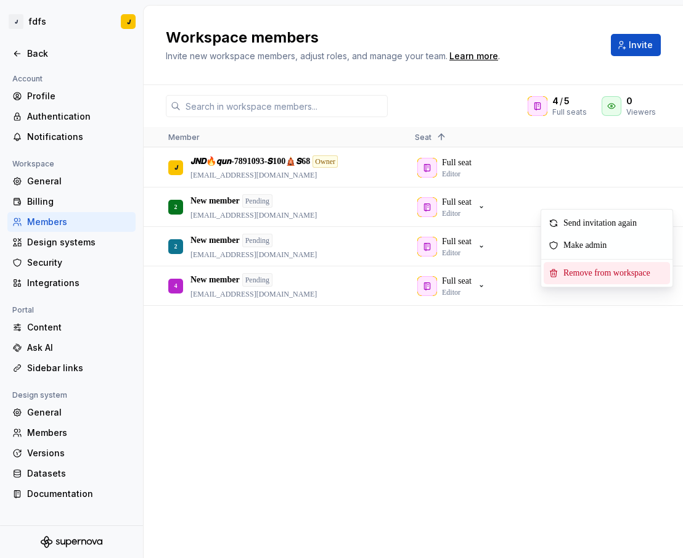
click at [593, 268] on span "Remove from workspace" at bounding box center [610, 273] width 102 height 22
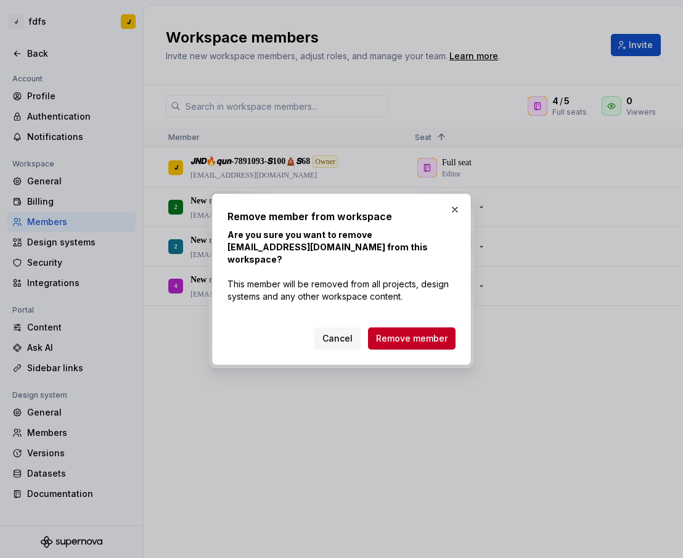
click at [432, 323] on div "Cancel Remove member" at bounding box center [342, 336] width 228 height 27
click at [427, 333] on span "Remove member" at bounding box center [412, 338] width 72 height 12
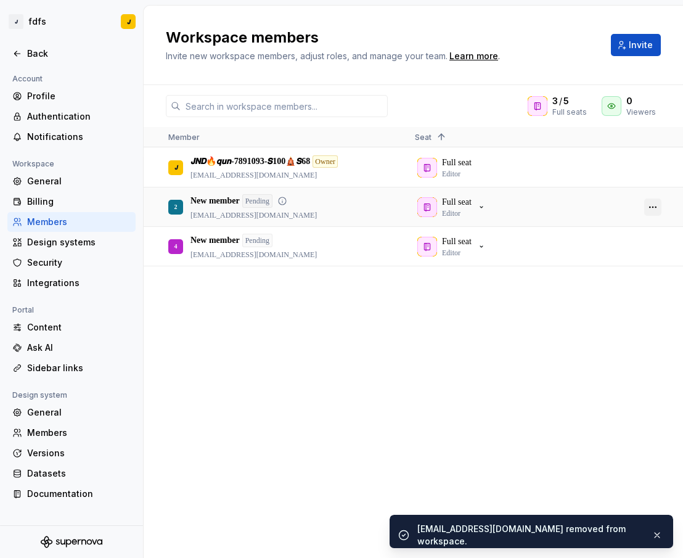
click at [649, 210] on button "button" at bounding box center [652, 207] width 17 height 17
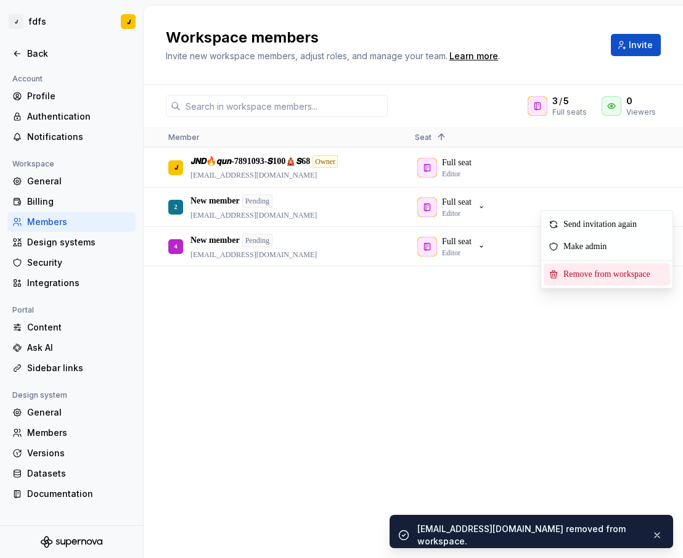
click at [602, 273] on span "Remove from workspace" at bounding box center [610, 274] width 102 height 22
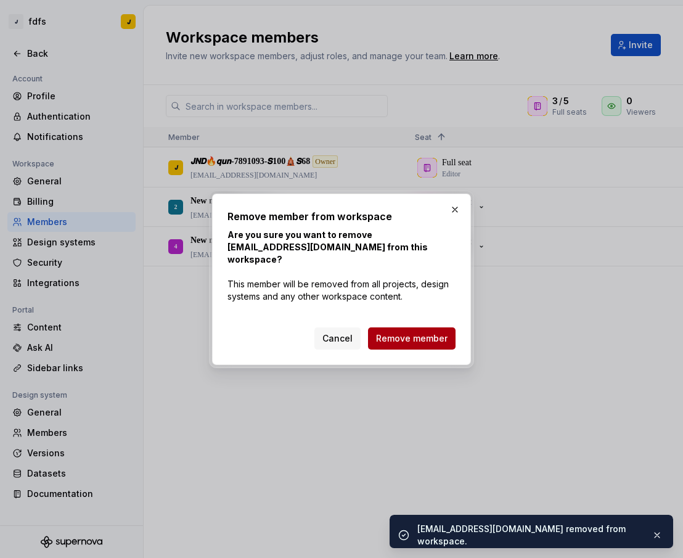
click at [430, 332] on span "Remove member" at bounding box center [412, 338] width 72 height 12
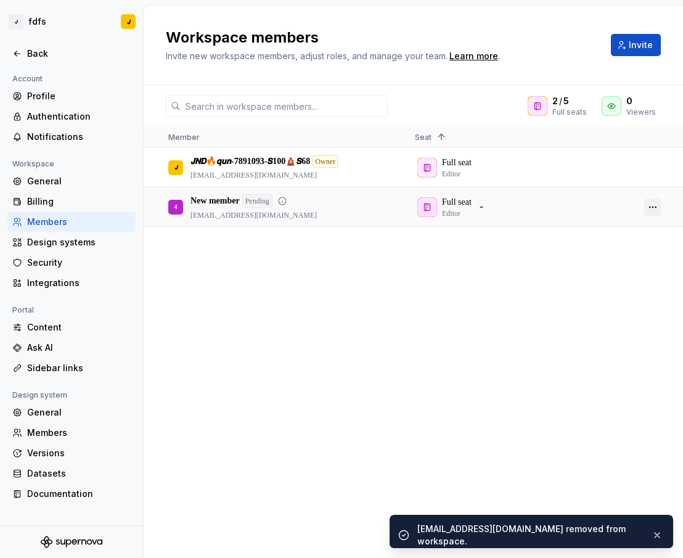
click at [654, 204] on button "button" at bounding box center [652, 207] width 17 height 17
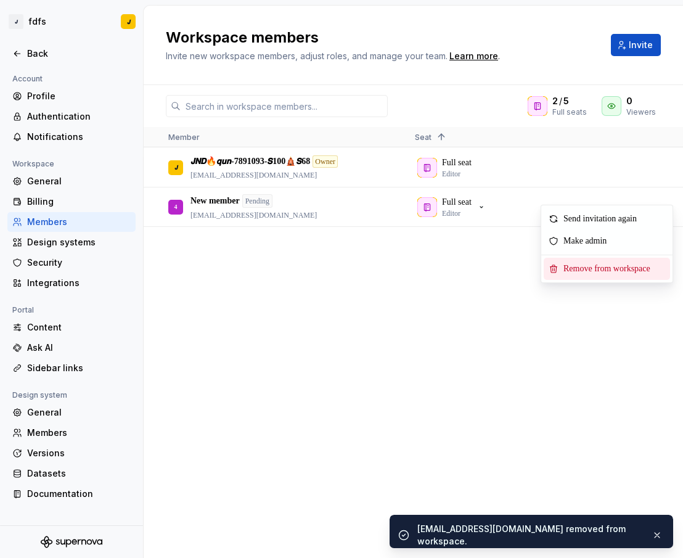
click at [596, 273] on span "Remove from workspace" at bounding box center [610, 269] width 102 height 22
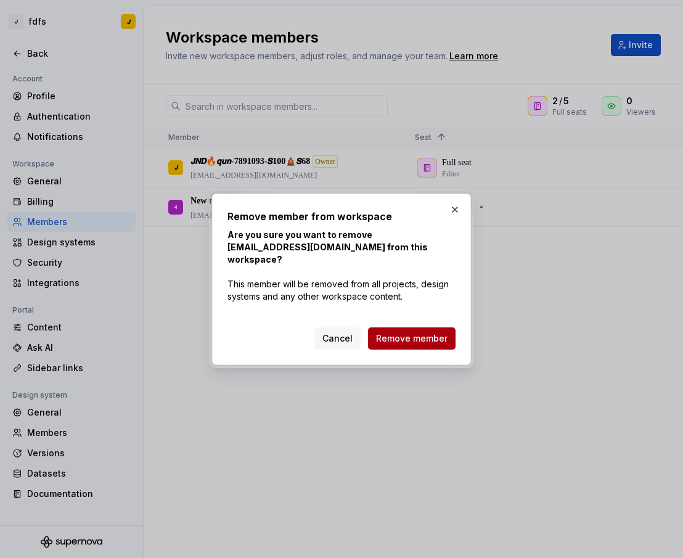
click at [434, 327] on button "Remove member" at bounding box center [412, 338] width 88 height 22
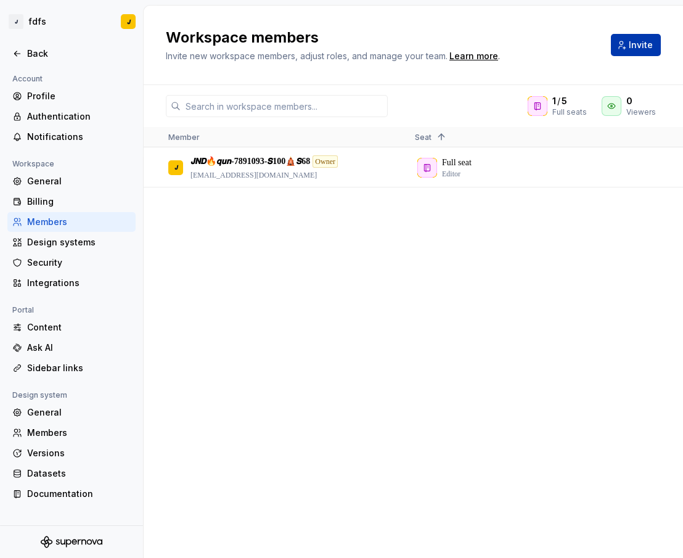
click at [638, 48] on span "Invite" at bounding box center [641, 45] width 24 height 12
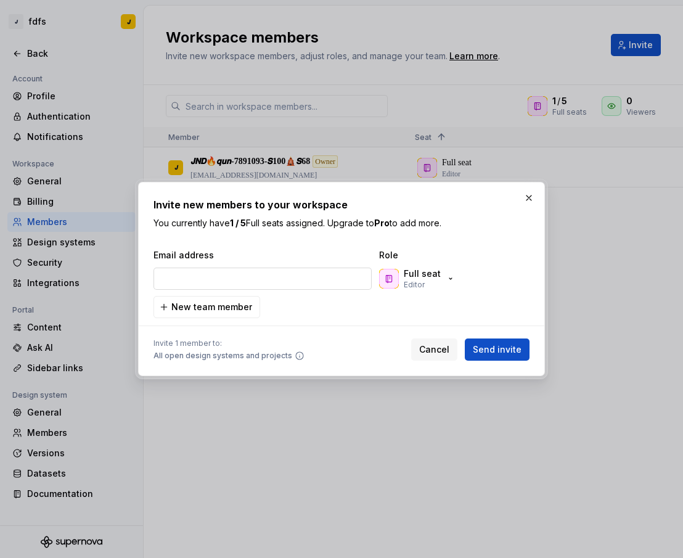
click at [276, 285] on input "email" at bounding box center [263, 279] width 218 height 22
type input "[EMAIL_ADDRESS][DOMAIN_NAME]"
click at [509, 349] on span "Send invite" at bounding box center [497, 349] width 49 height 12
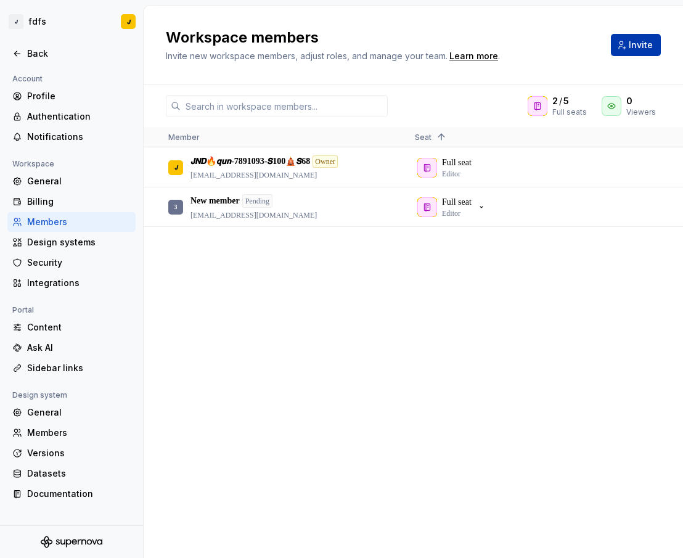
click at [627, 44] on button "Invite" at bounding box center [636, 45] width 50 height 22
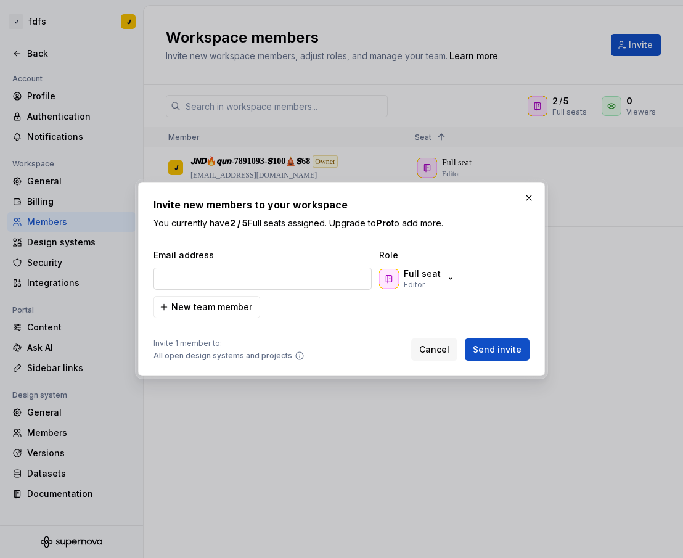
click at [260, 274] on input "email" at bounding box center [263, 279] width 218 height 22
type input "[EMAIL_ADDRESS][DOMAIN_NAME]"
click at [488, 344] on span "Send invite" at bounding box center [497, 349] width 49 height 12
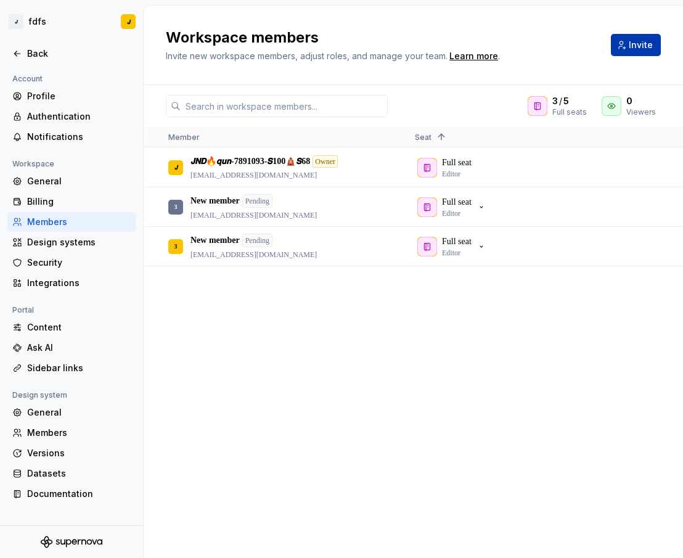
click at [645, 43] on span "Invite" at bounding box center [641, 45] width 24 height 12
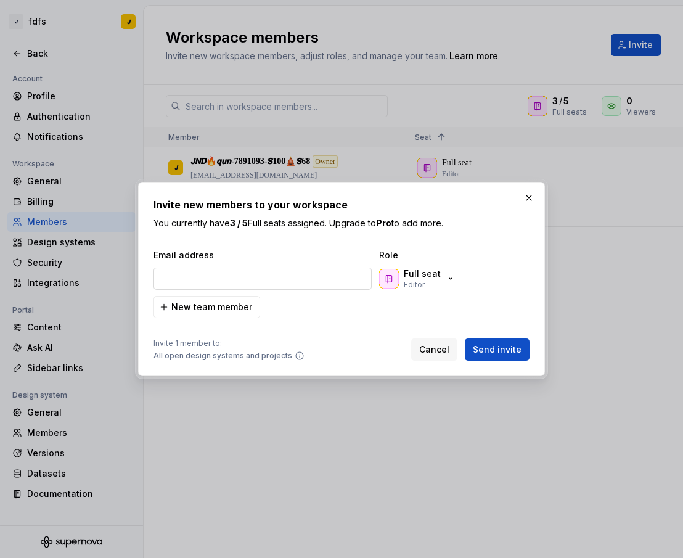
click at [281, 273] on input "email" at bounding box center [263, 279] width 218 height 22
type input "[EMAIL_ADDRESS][DOMAIN_NAME]"
click at [502, 348] on span "Send invite" at bounding box center [497, 349] width 49 height 12
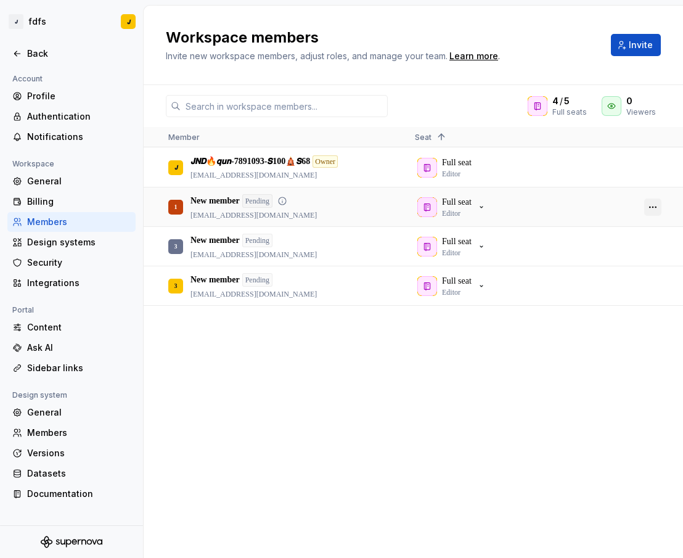
click at [651, 207] on button "button" at bounding box center [652, 207] width 17 height 17
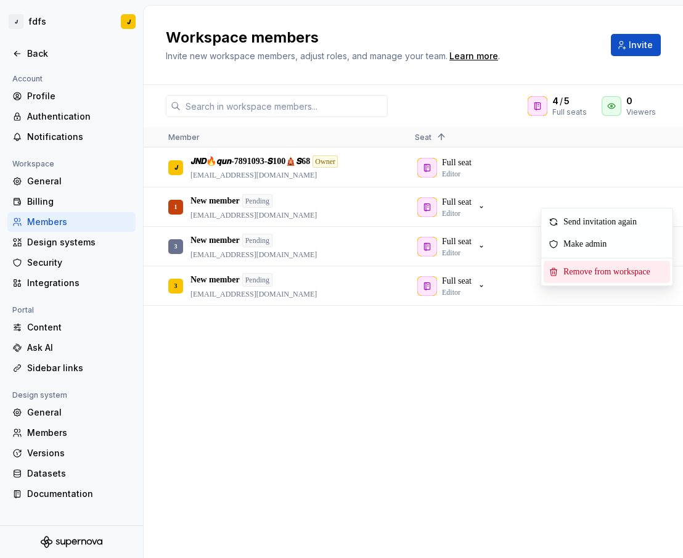
click at [608, 265] on span "Remove from workspace" at bounding box center [610, 272] width 102 height 22
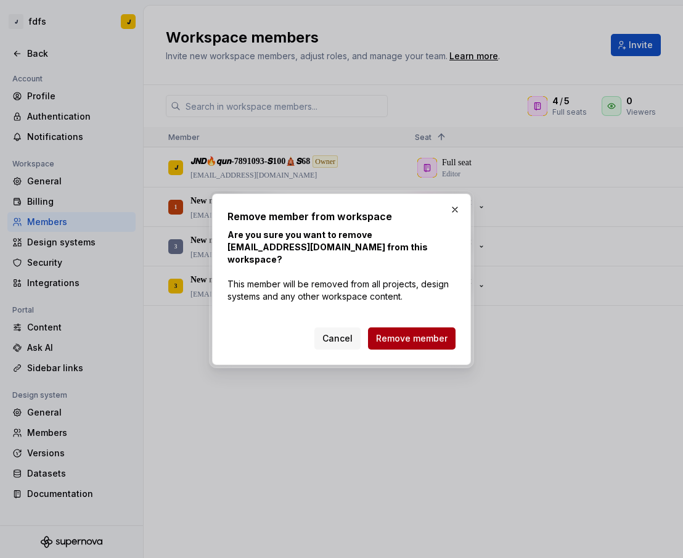
click at [435, 323] on div "Cancel Remove member" at bounding box center [342, 336] width 228 height 27
drag, startPoint x: 429, startPoint y: 331, endPoint x: 450, endPoint y: 319, distance: 23.8
click at [429, 332] on span "Remove member" at bounding box center [412, 338] width 72 height 12
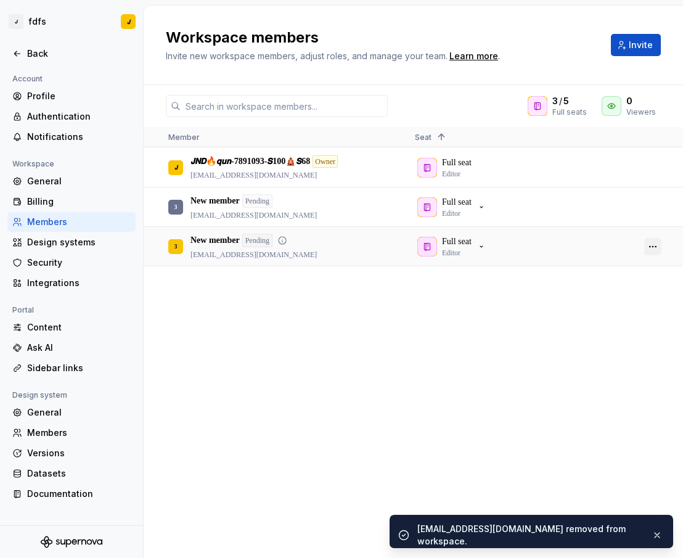
click at [654, 245] on button "button" at bounding box center [652, 246] width 17 height 17
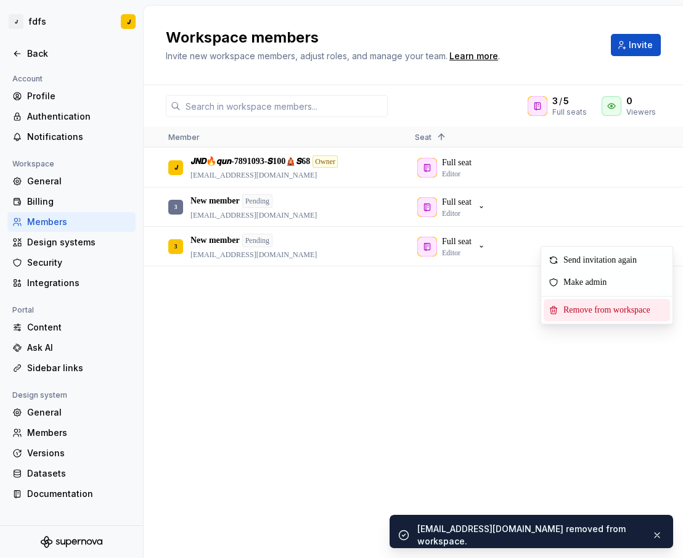
click at [589, 314] on span "Remove from workspace" at bounding box center [610, 310] width 102 height 22
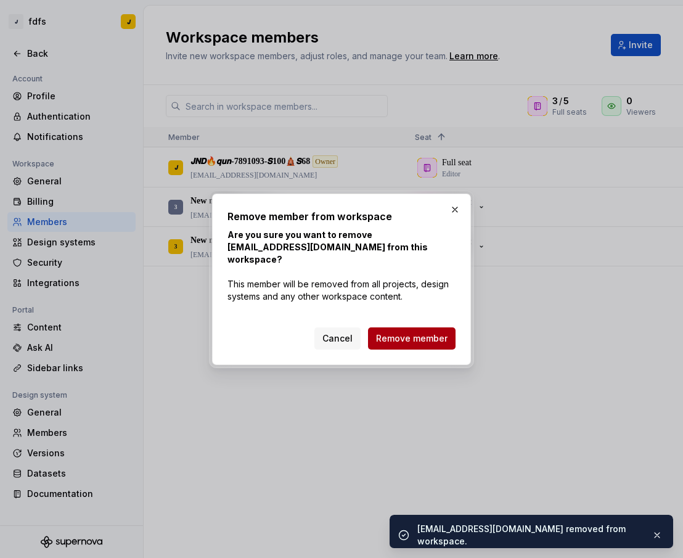
click at [437, 332] on span "Remove member" at bounding box center [412, 338] width 72 height 12
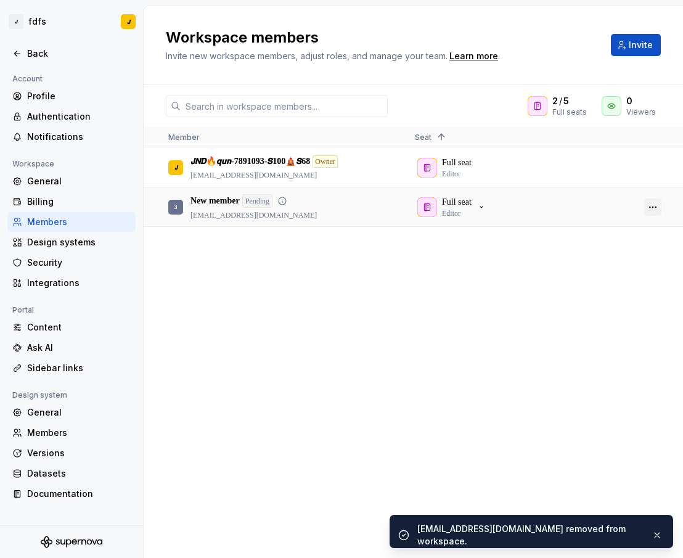
click at [656, 207] on button "button" at bounding box center [652, 207] width 17 height 17
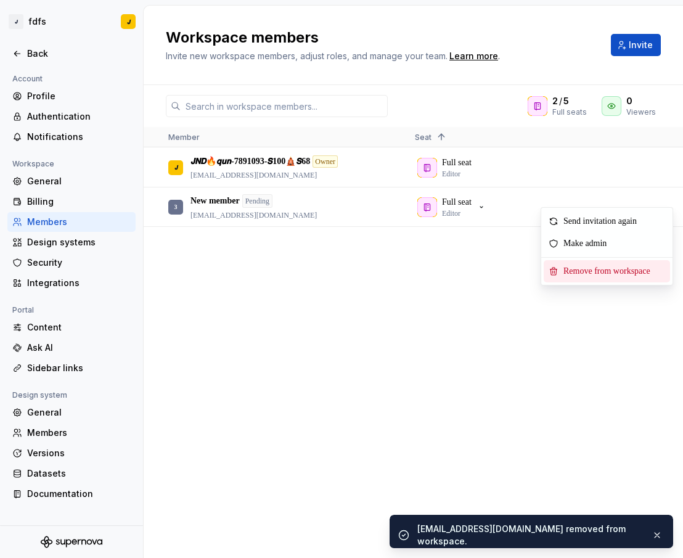
click at [594, 271] on span "Remove from workspace" at bounding box center [610, 271] width 102 height 22
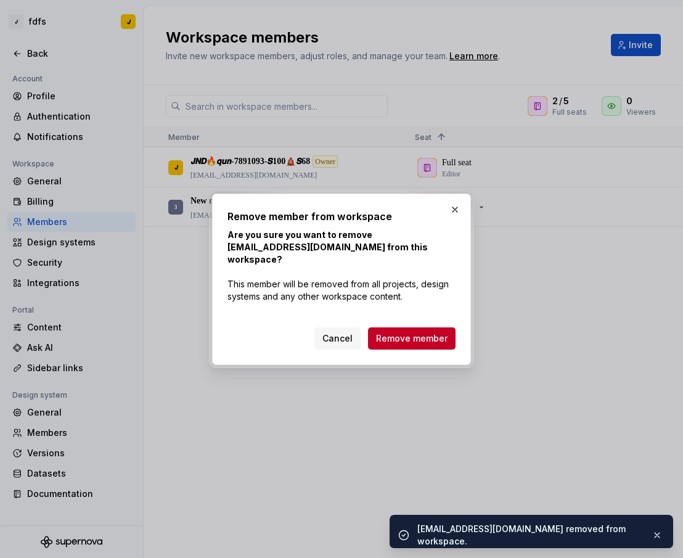
click at [444, 323] on div "Cancel Remove member" at bounding box center [342, 336] width 228 height 27
click at [396, 332] on span "Remove member" at bounding box center [412, 338] width 72 height 12
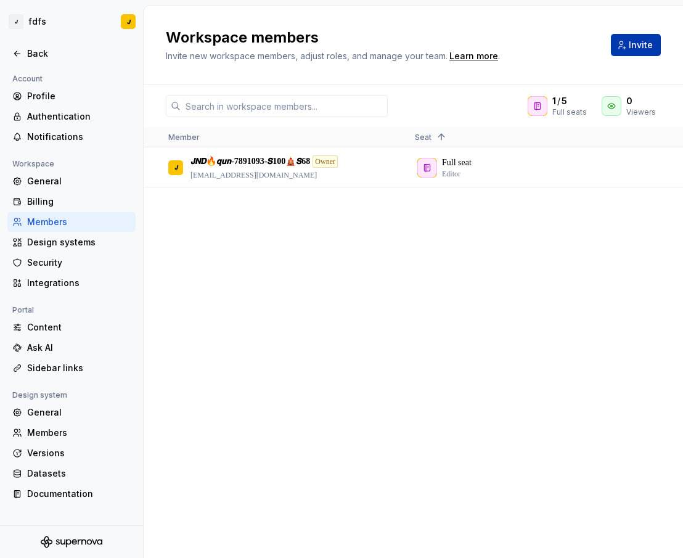
click at [645, 47] on span "Invite" at bounding box center [641, 45] width 24 height 12
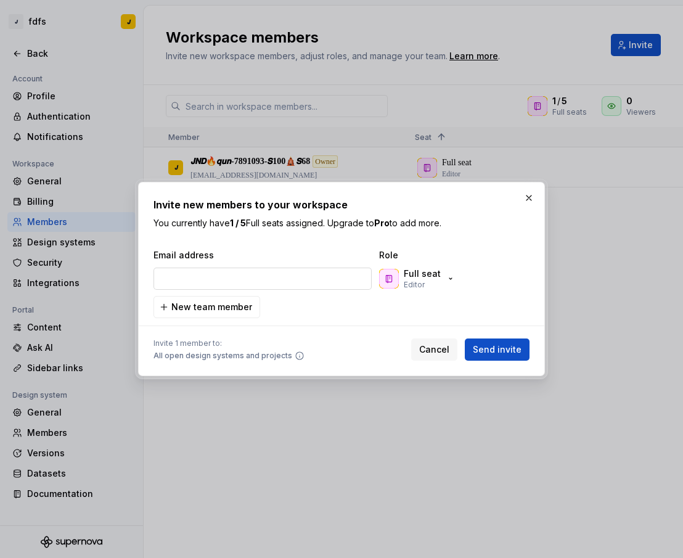
click at [243, 276] on input "email" at bounding box center [263, 279] width 218 height 22
type input "[EMAIL_ADDRESS][DOMAIN_NAME]"
drag, startPoint x: 501, startPoint y: 348, endPoint x: 497, endPoint y: 340, distance: 8.8
click at [501, 348] on span "Send invite" at bounding box center [497, 349] width 49 height 12
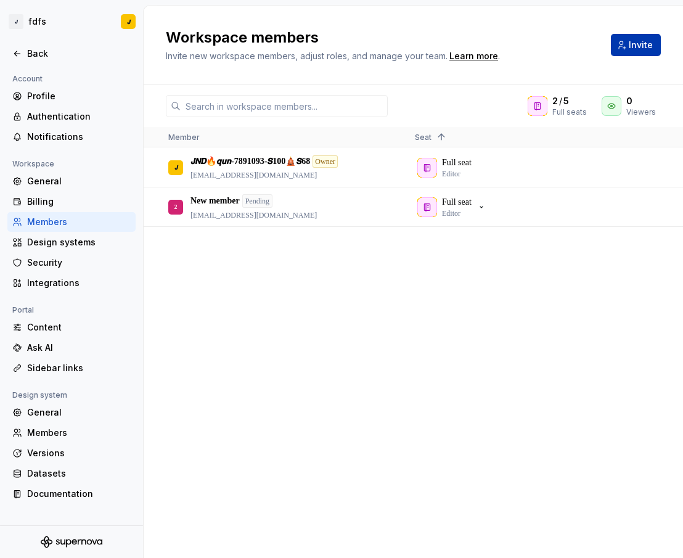
click at [619, 50] on button "Invite" at bounding box center [636, 45] width 50 height 22
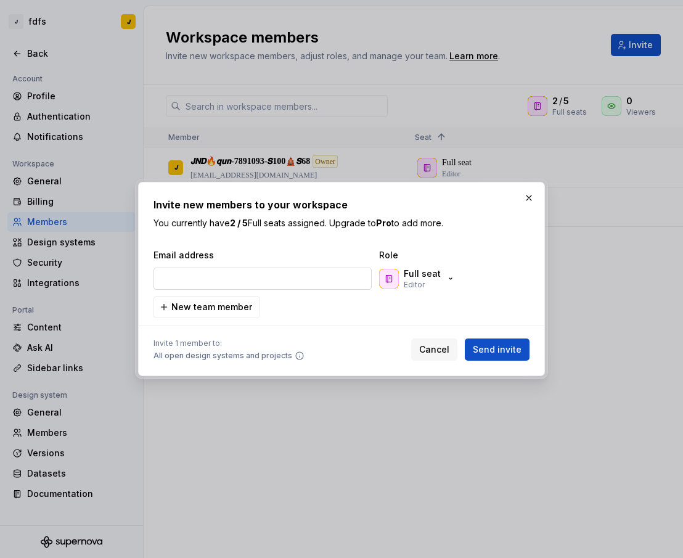
click at [210, 282] on input "email" at bounding box center [263, 279] width 218 height 22
type input "[EMAIL_ADDRESS][DOMAIN_NAME]"
click at [511, 354] on span "Send invite" at bounding box center [497, 349] width 49 height 12
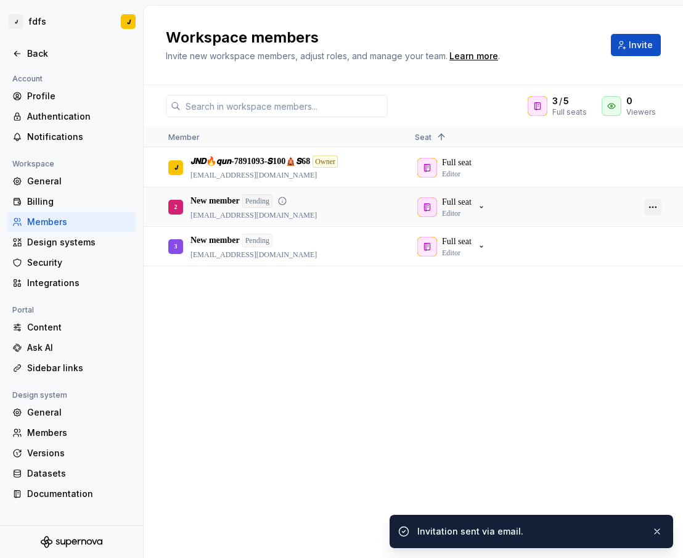
click at [654, 206] on button "button" at bounding box center [652, 207] width 17 height 17
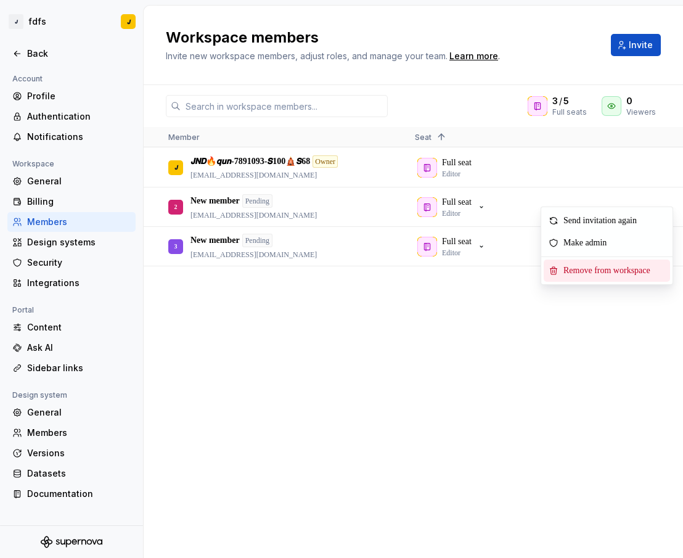
click at [610, 268] on span "Remove from workspace" at bounding box center [610, 271] width 102 height 22
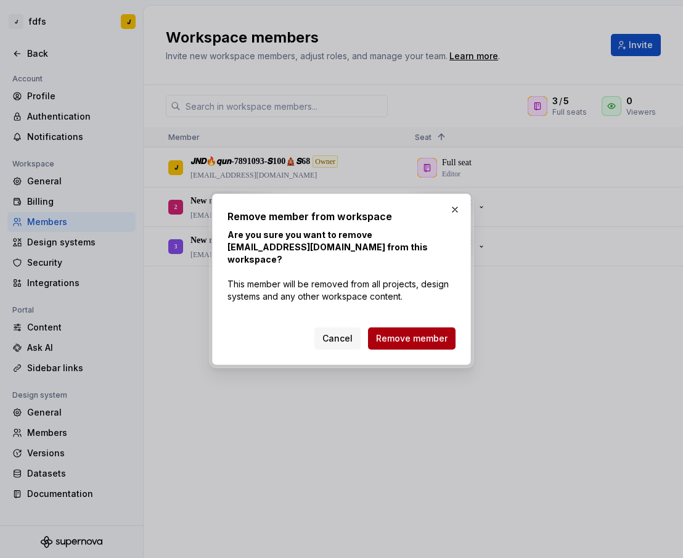
click at [441, 332] on span "Remove member" at bounding box center [412, 338] width 72 height 12
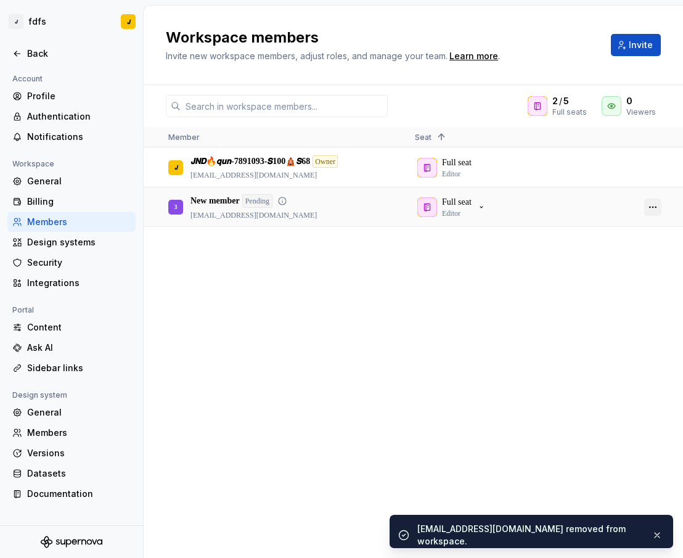
click at [660, 205] on button "button" at bounding box center [652, 207] width 17 height 17
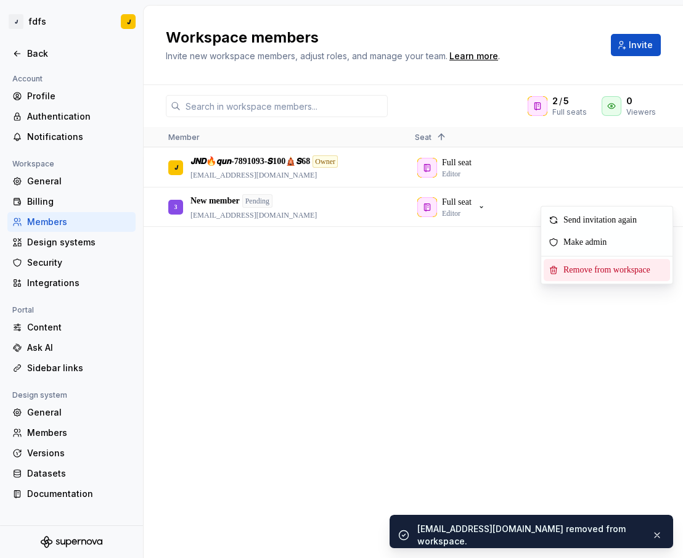
click at [591, 271] on span "Remove from workspace" at bounding box center [610, 270] width 102 height 22
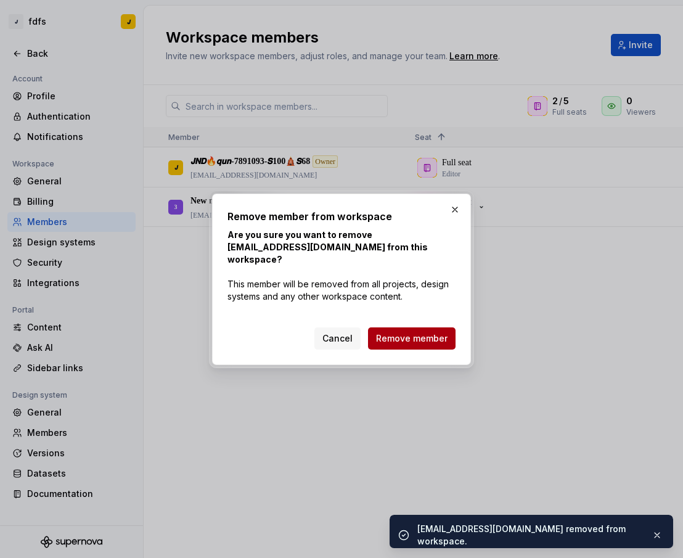
click at [432, 327] on button "Remove member" at bounding box center [412, 338] width 88 height 22
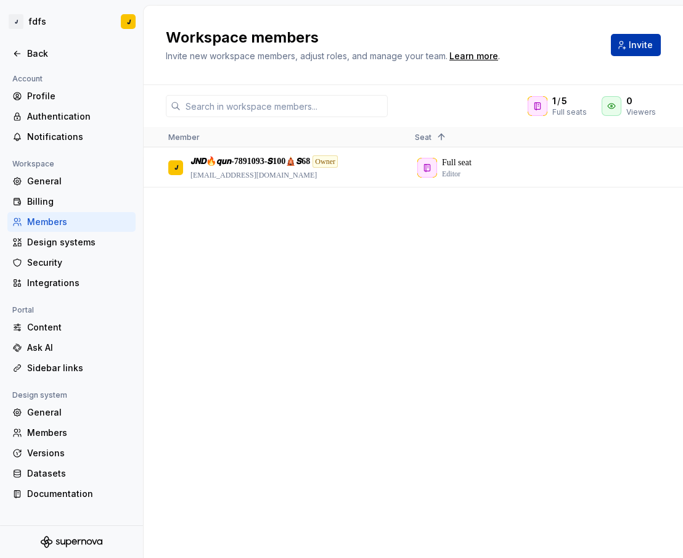
click at [627, 44] on button "Invite" at bounding box center [636, 45] width 50 height 22
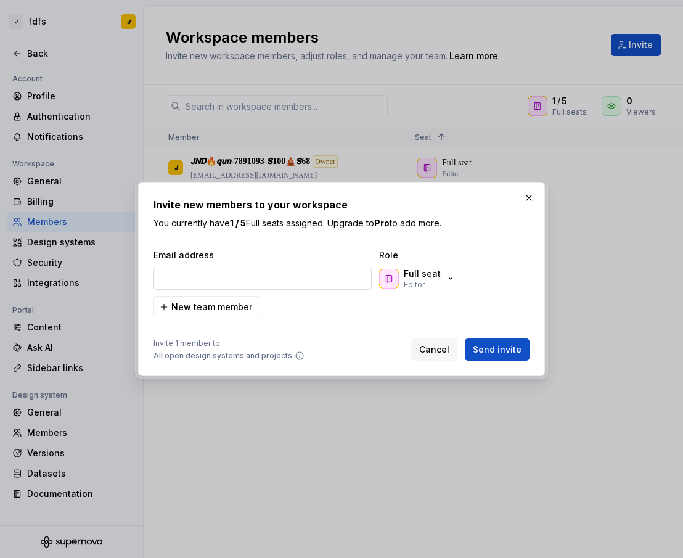
click at [265, 276] on input "email" at bounding box center [263, 279] width 218 height 22
type input "[EMAIL_ADDRESS][DOMAIN_NAME]"
click at [512, 350] on span "Send invite" at bounding box center [497, 349] width 49 height 12
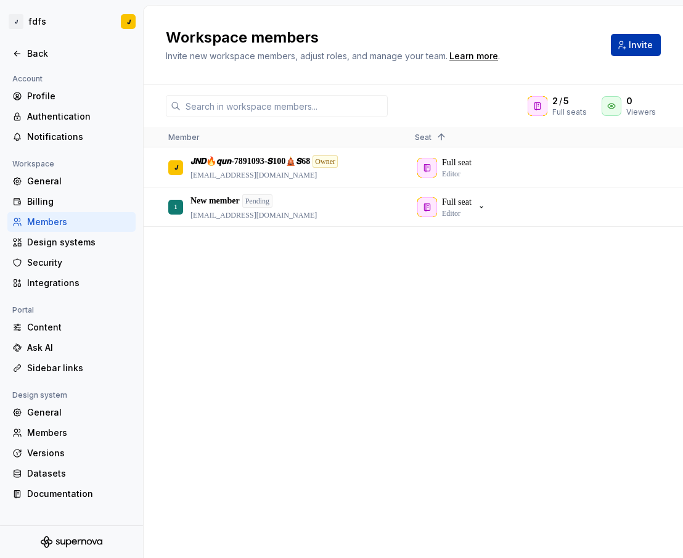
click at [620, 53] on button "Invite" at bounding box center [636, 45] width 50 height 22
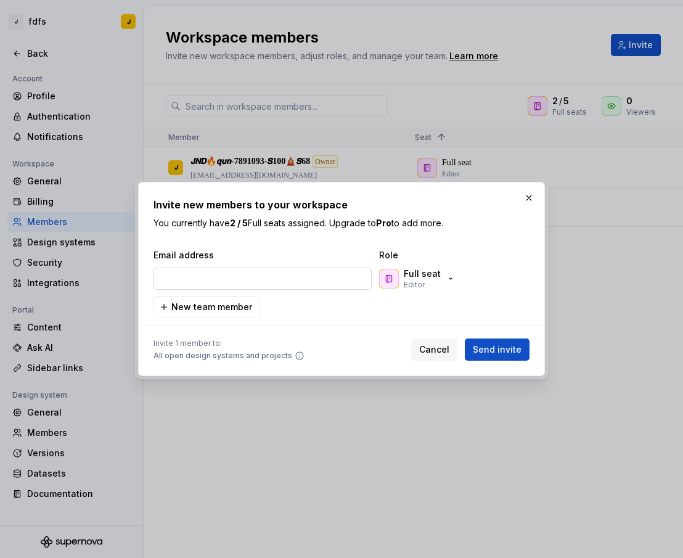
click at [262, 271] on input "email" at bounding box center [263, 279] width 218 height 22
type input "[EMAIL_ADDRESS][DOMAIN_NAME]"
click at [511, 348] on span "Send invite" at bounding box center [497, 349] width 49 height 12
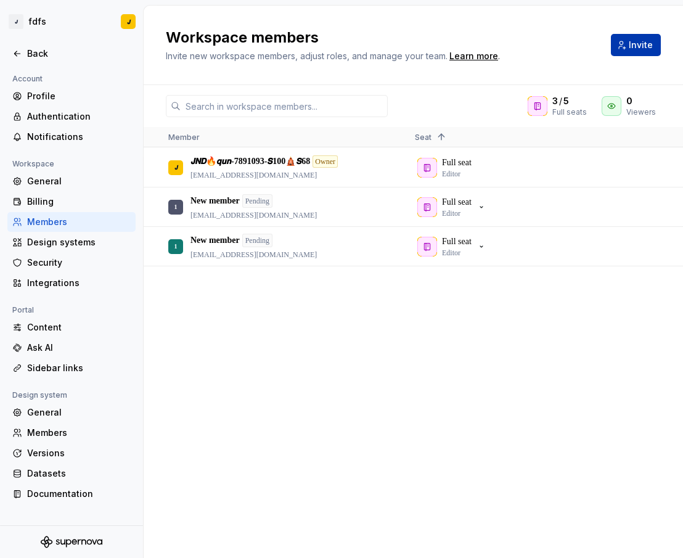
click at [641, 44] on span "Invite" at bounding box center [641, 45] width 24 height 12
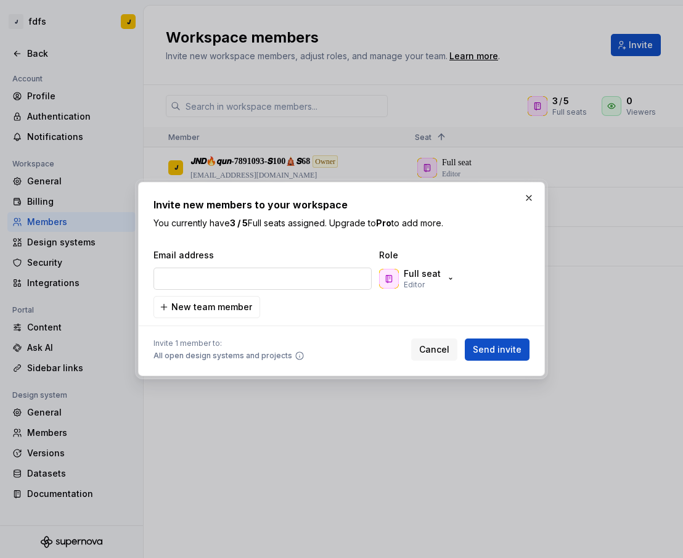
click at [297, 276] on input "email" at bounding box center [263, 279] width 218 height 22
type input "[EMAIL_ADDRESS][DOMAIN_NAME]"
click at [516, 351] on span "Send invite" at bounding box center [497, 349] width 49 height 12
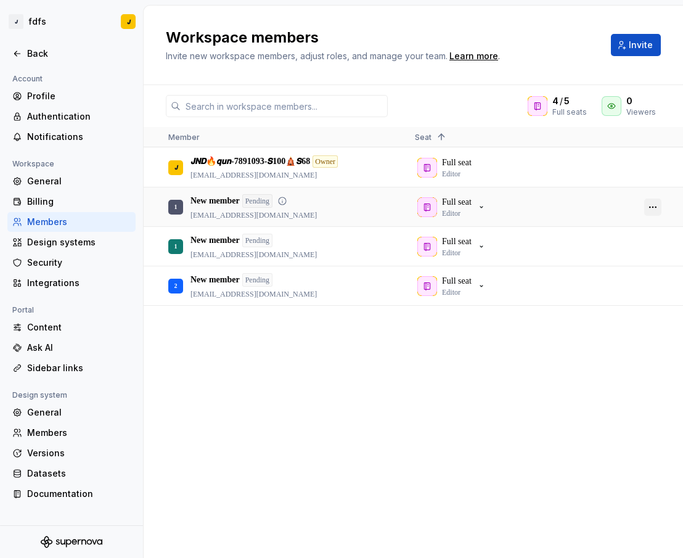
click at [655, 208] on button "button" at bounding box center [652, 207] width 17 height 17
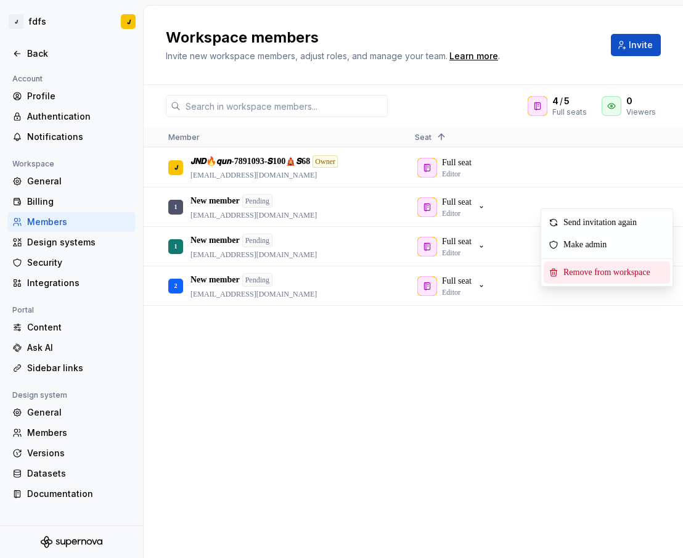
click at [609, 273] on span "Remove from workspace" at bounding box center [610, 272] width 102 height 22
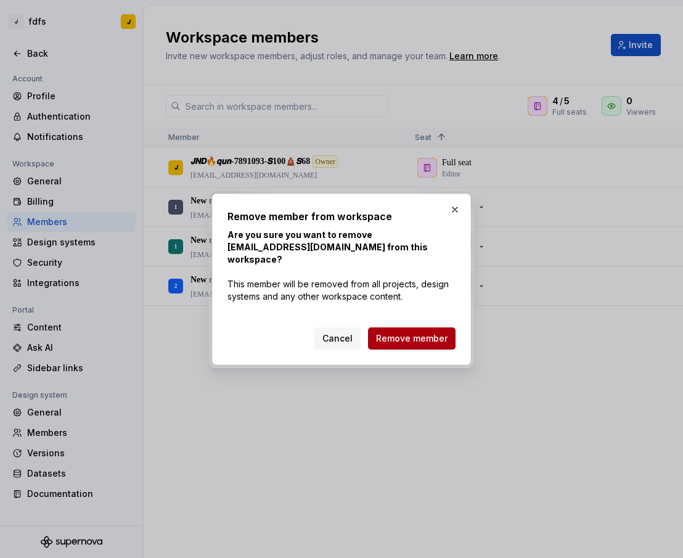
click at [411, 332] on span "Remove member" at bounding box center [412, 338] width 72 height 12
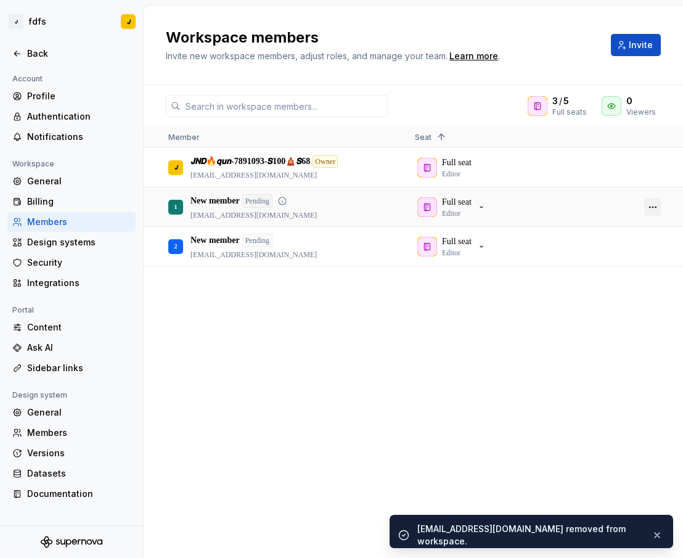
click at [649, 208] on button "button" at bounding box center [652, 207] width 17 height 17
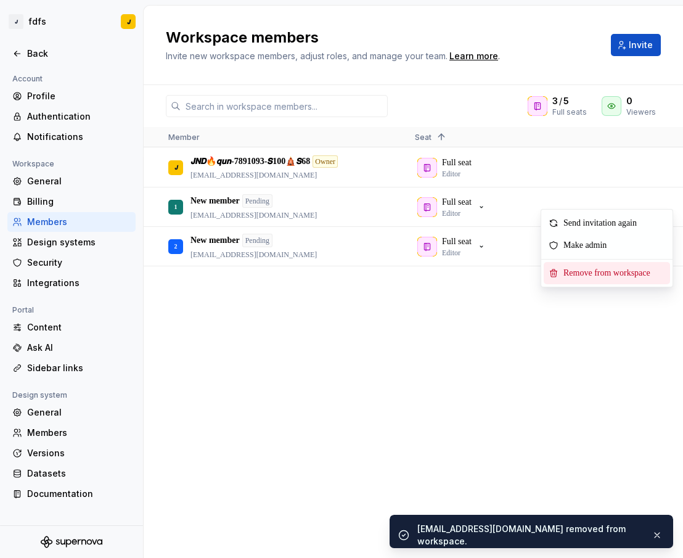
click at [608, 271] on span "Remove from workspace" at bounding box center [610, 273] width 102 height 22
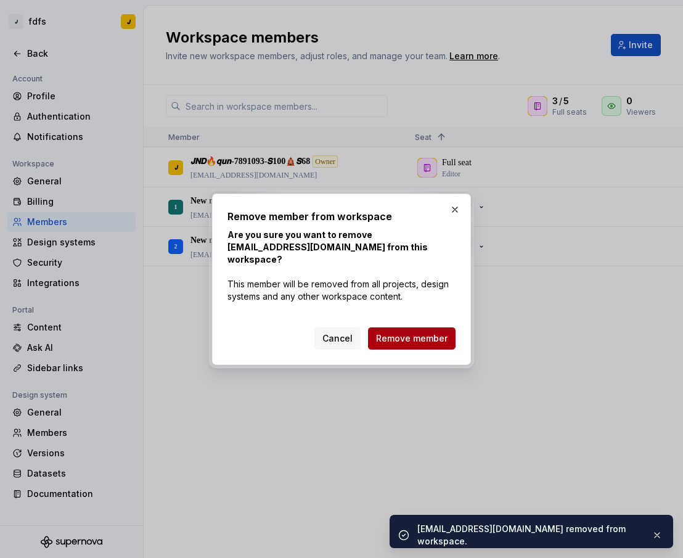
click at [413, 332] on span "Remove member" at bounding box center [412, 338] width 72 height 12
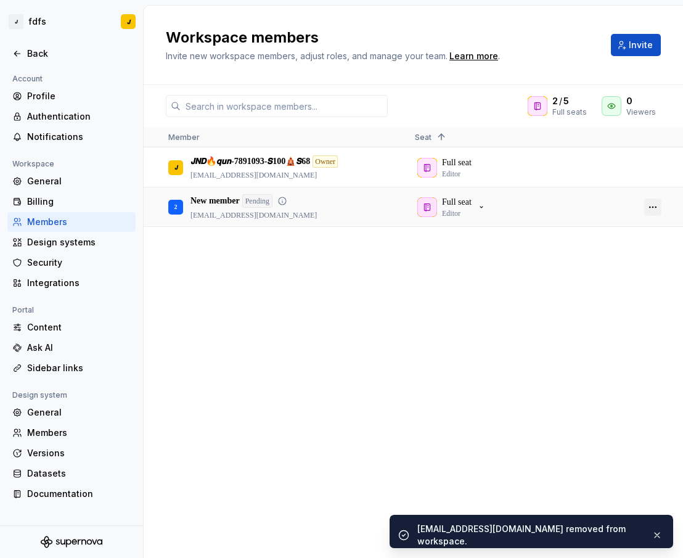
click at [651, 207] on button "button" at bounding box center [652, 207] width 17 height 17
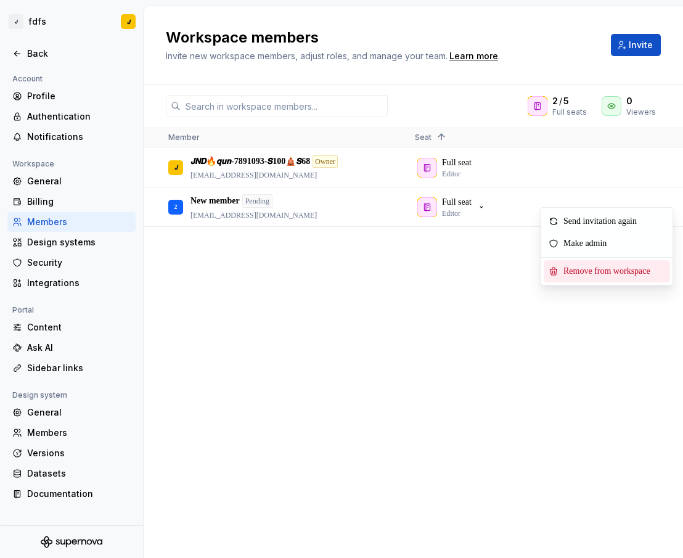
click at [610, 274] on span "Remove from workspace" at bounding box center [610, 271] width 102 height 22
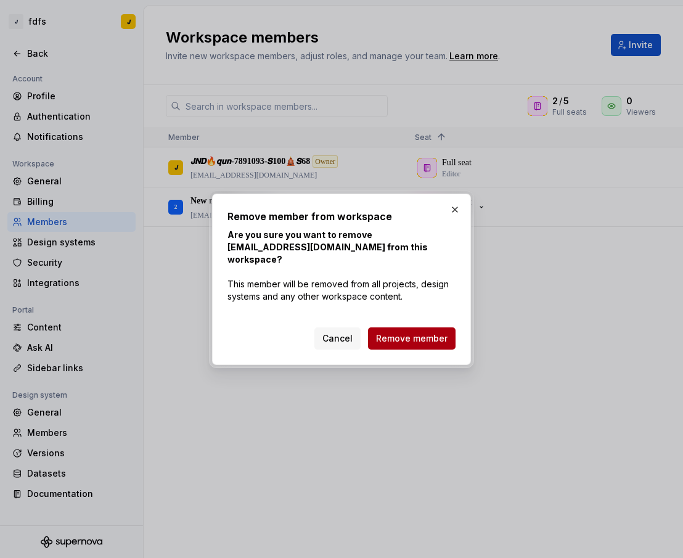
click at [414, 332] on span "Remove member" at bounding box center [412, 338] width 72 height 12
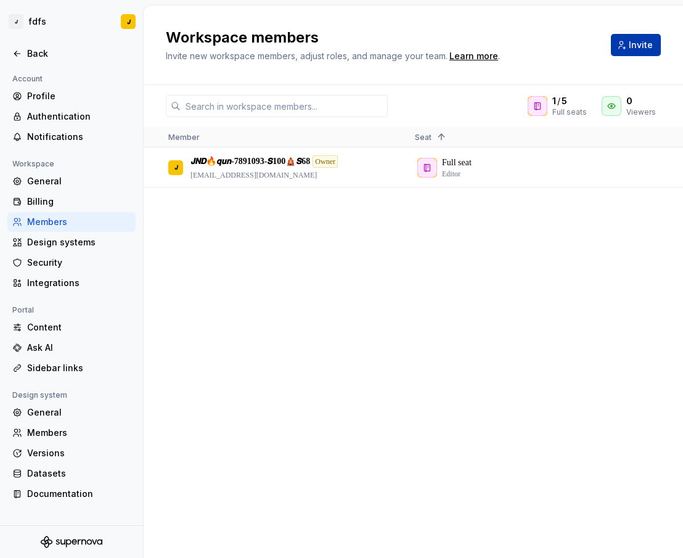
click at [639, 50] on button "Invite" at bounding box center [636, 45] width 50 height 22
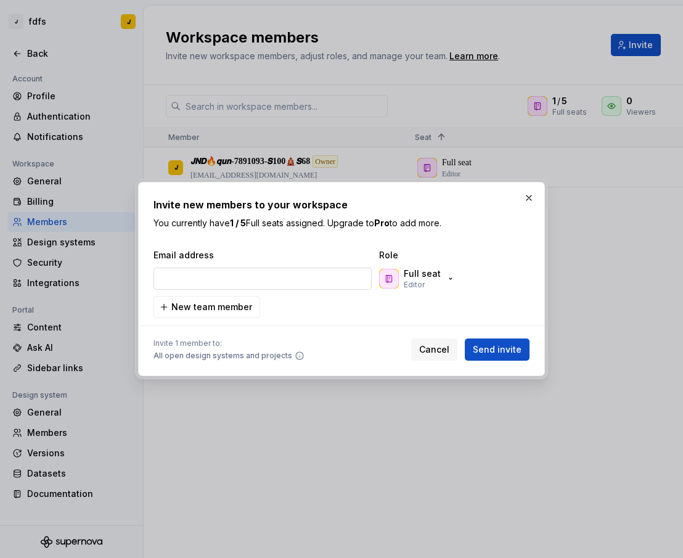
click at [255, 278] on input "email" at bounding box center [263, 279] width 218 height 22
type input "[EMAIL_ADDRESS][DOMAIN_NAME]"
drag, startPoint x: 510, startPoint y: 350, endPoint x: 498, endPoint y: 326, distance: 26.2
click at [510, 349] on span "Send invite" at bounding box center [497, 349] width 49 height 12
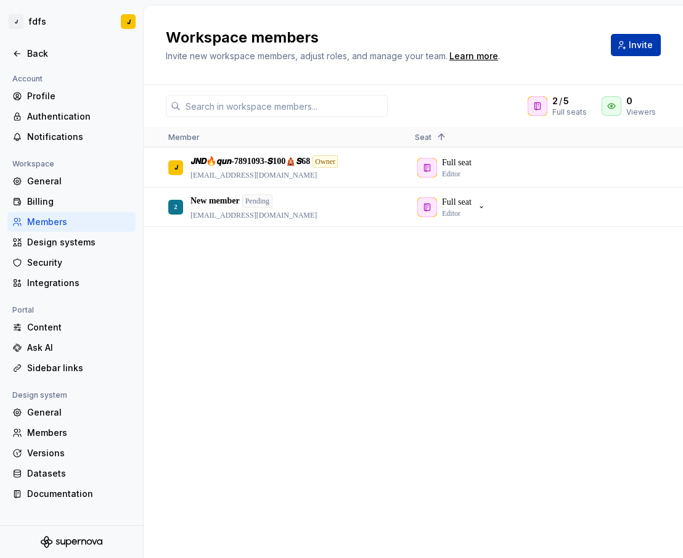
click at [633, 47] on span "Invite" at bounding box center [641, 45] width 24 height 12
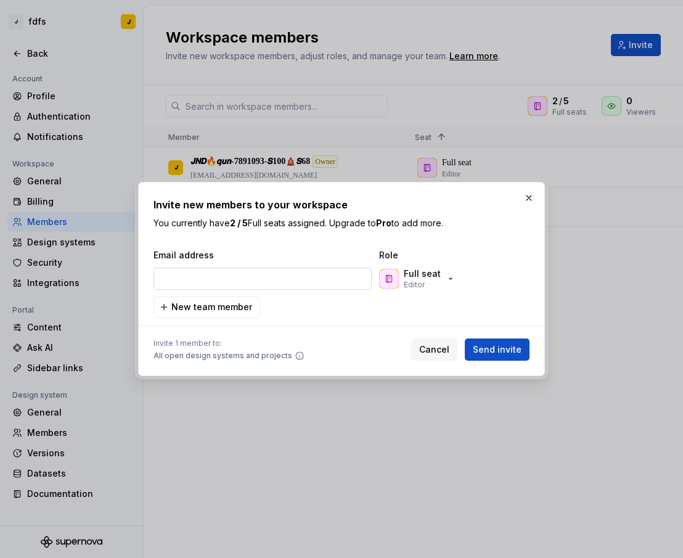
click at [262, 274] on input "email" at bounding box center [263, 279] width 218 height 22
type input "[EMAIL_ADDRESS][DOMAIN_NAME]"
click at [508, 342] on button "Send invite" at bounding box center [497, 350] width 65 height 22
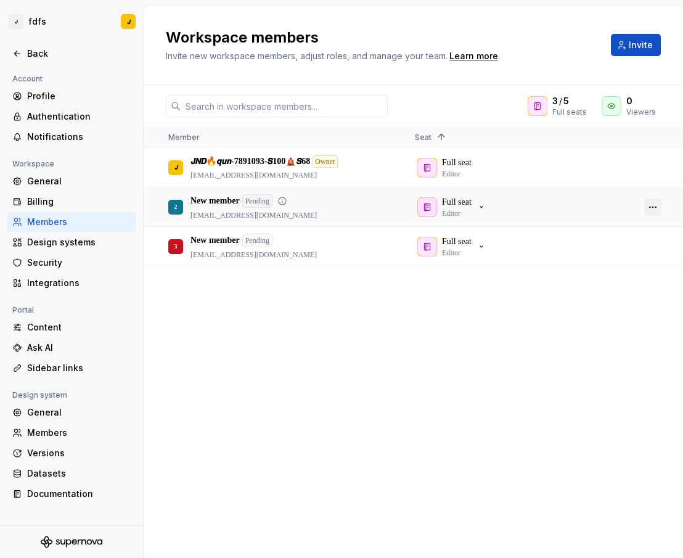
click at [648, 203] on button "button" at bounding box center [652, 207] width 17 height 17
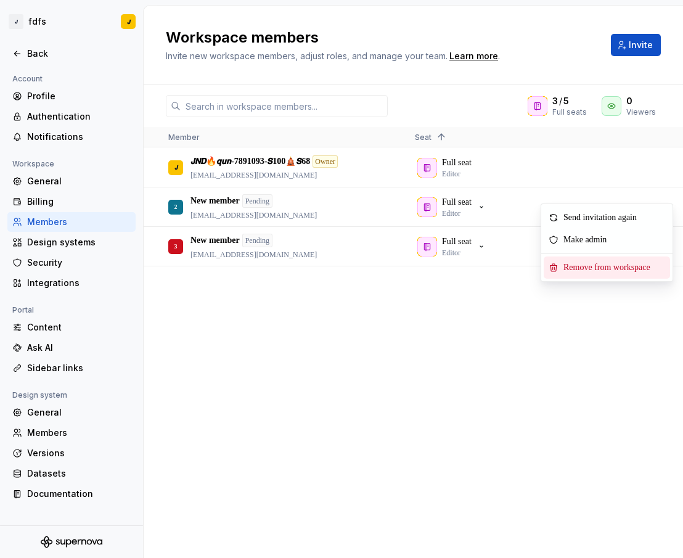
click at [625, 268] on span "Remove from workspace" at bounding box center [610, 268] width 102 height 22
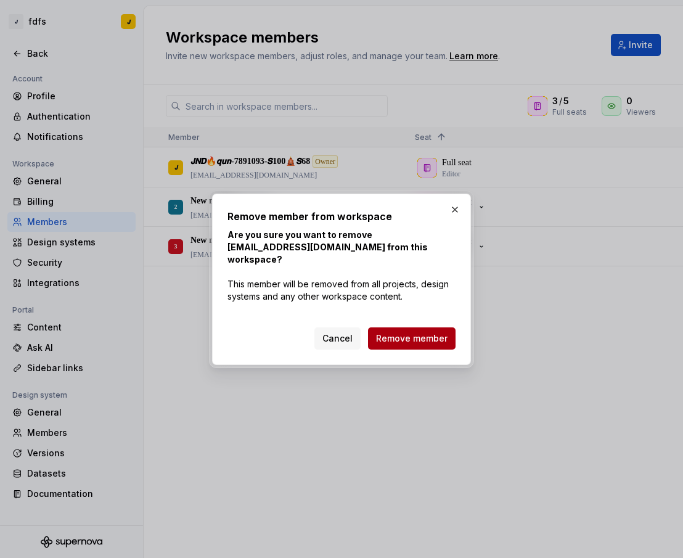
click at [429, 332] on span "Remove member" at bounding box center [412, 338] width 72 height 12
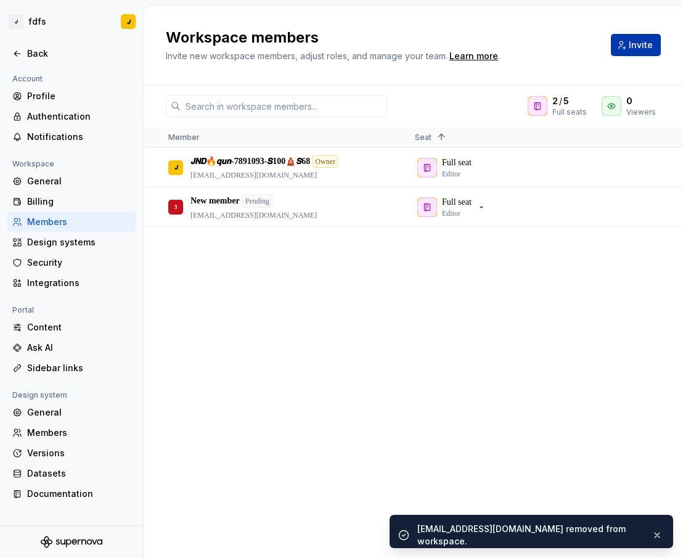
click at [633, 48] on span "Invite" at bounding box center [641, 45] width 24 height 12
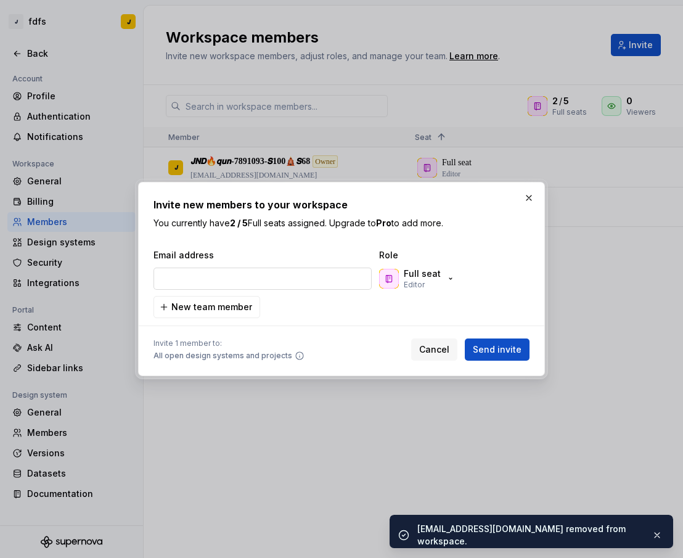
click at [263, 279] on input "email" at bounding box center [263, 279] width 218 height 22
type input "[EMAIL_ADDRESS][DOMAIN_NAME]"
drag, startPoint x: 511, startPoint y: 345, endPoint x: 517, endPoint y: 342, distance: 6.3
click at [511, 345] on span "Send invite" at bounding box center [497, 349] width 49 height 12
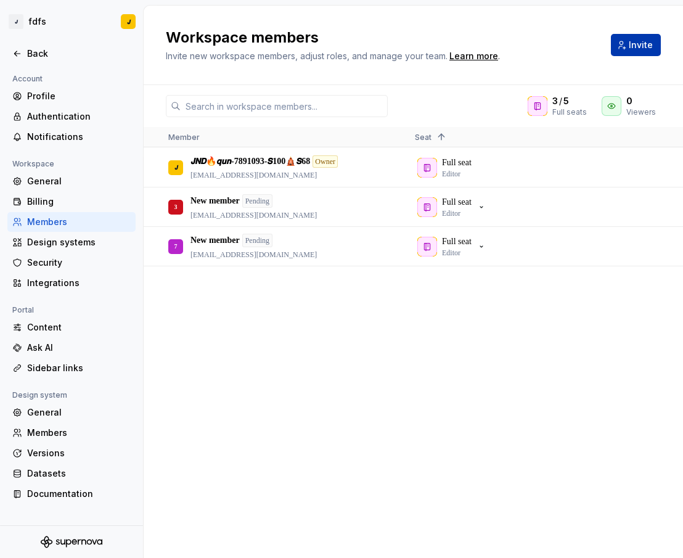
click at [639, 49] on span "Invite" at bounding box center [641, 45] width 24 height 12
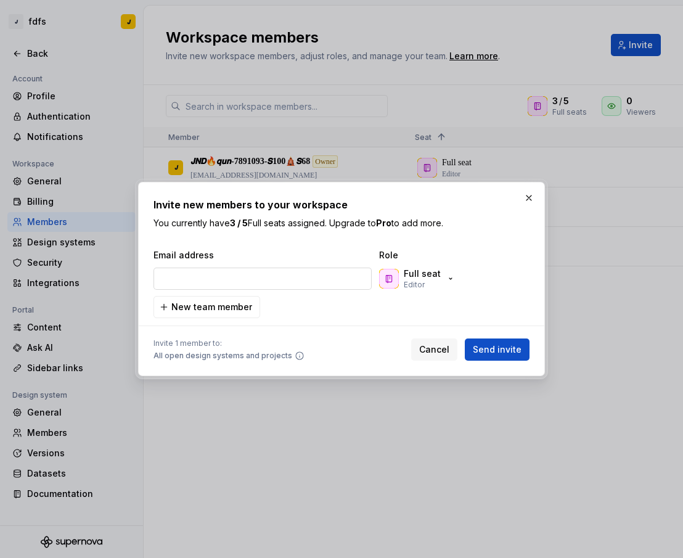
click at [302, 274] on input "email" at bounding box center [263, 279] width 218 height 22
type input "[EMAIL_ADDRESS][DOMAIN_NAME]"
click at [512, 350] on span "Send invite" at bounding box center [497, 349] width 49 height 12
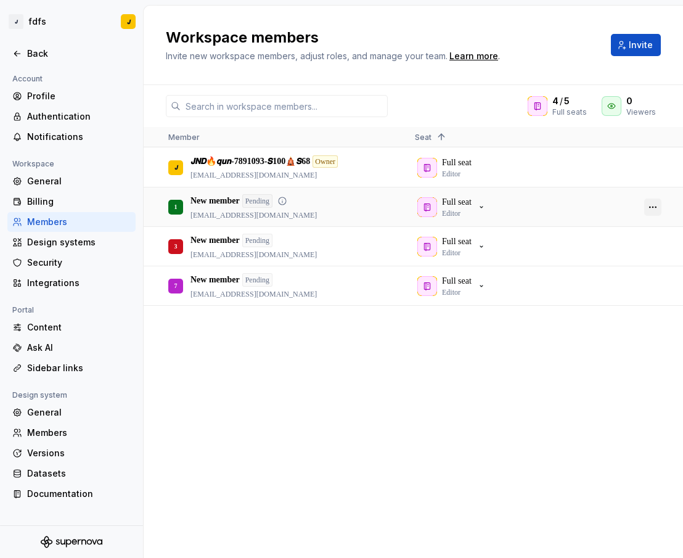
click at [657, 205] on button "button" at bounding box center [652, 207] width 17 height 17
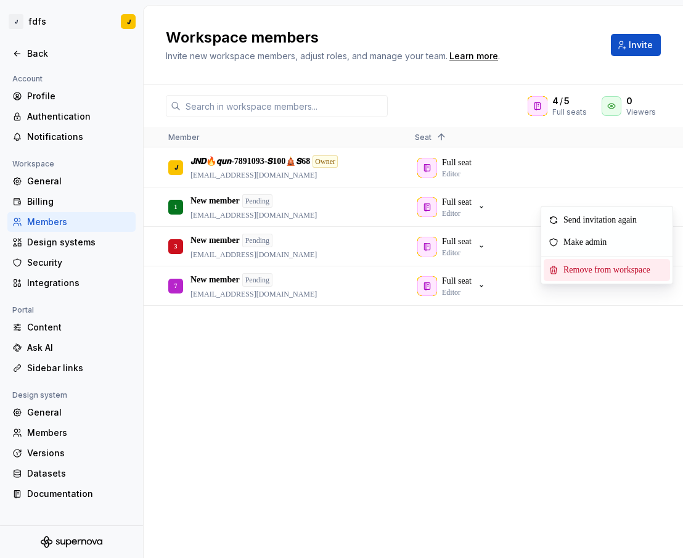
click at [593, 274] on span "Remove from workspace" at bounding box center [610, 270] width 102 height 22
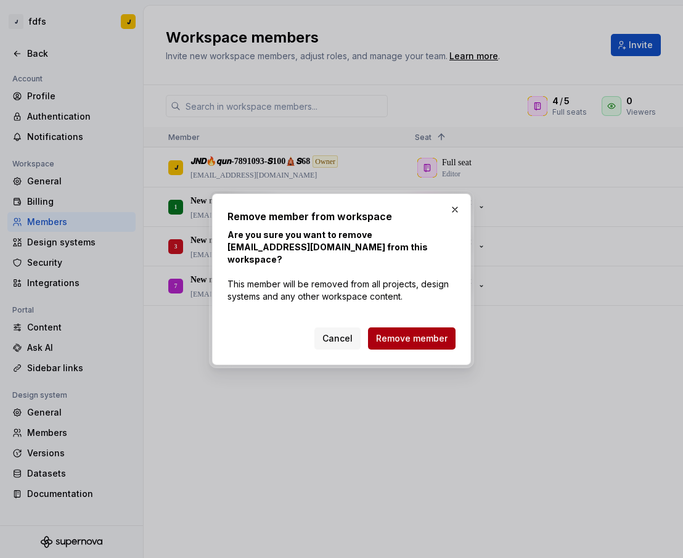
click at [414, 332] on span "Remove member" at bounding box center [412, 338] width 72 height 12
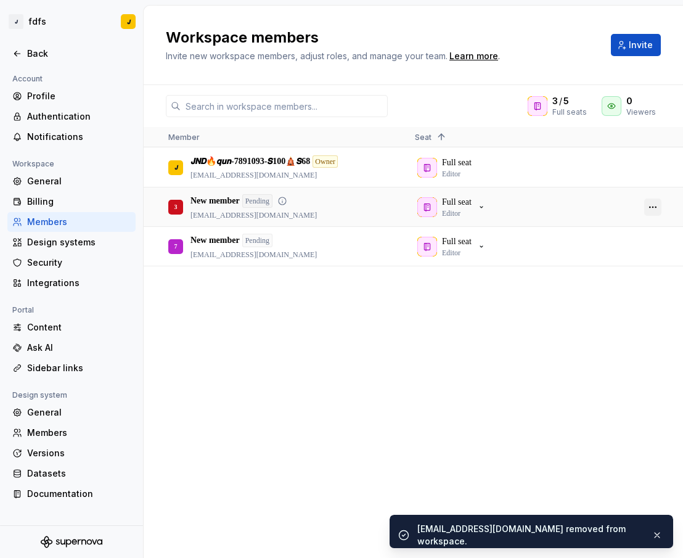
click at [648, 208] on button "button" at bounding box center [652, 207] width 17 height 17
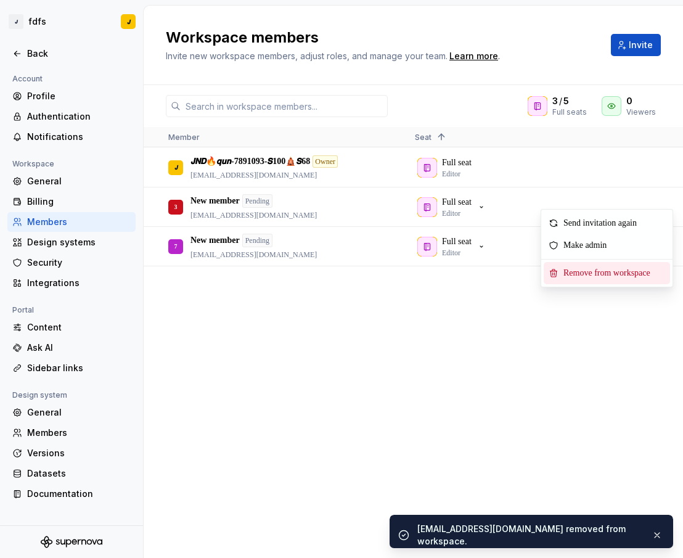
click at [601, 272] on span "Remove from workspace" at bounding box center [610, 273] width 102 height 22
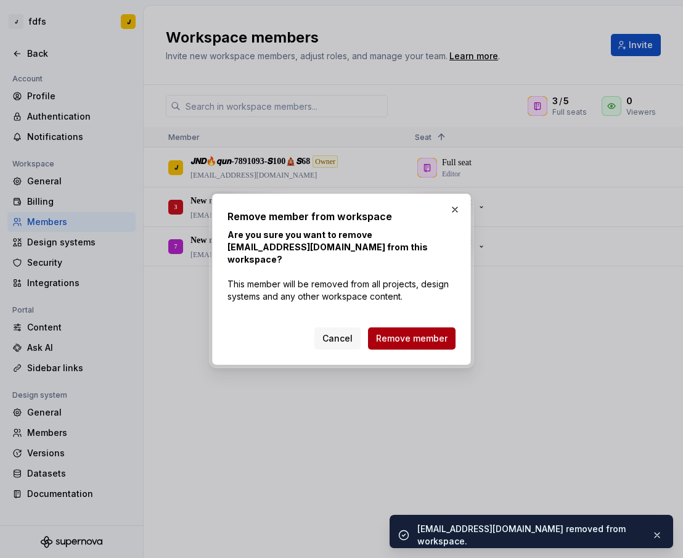
click at [423, 332] on span "Remove member" at bounding box center [412, 338] width 72 height 12
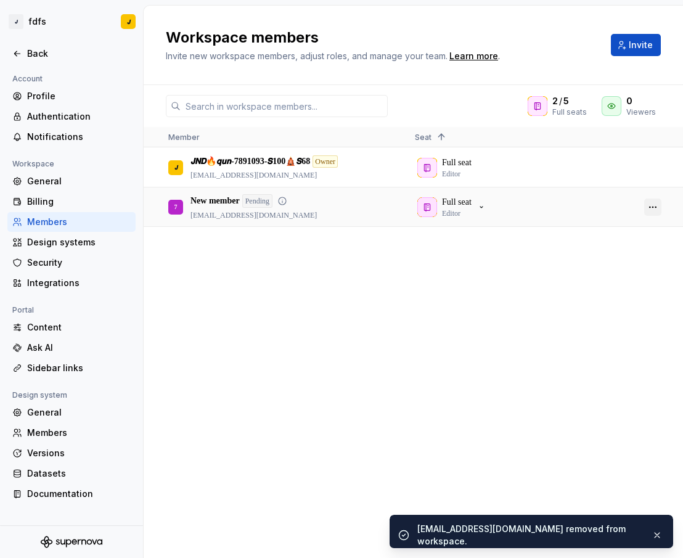
click at [651, 207] on button "button" at bounding box center [652, 207] width 17 height 17
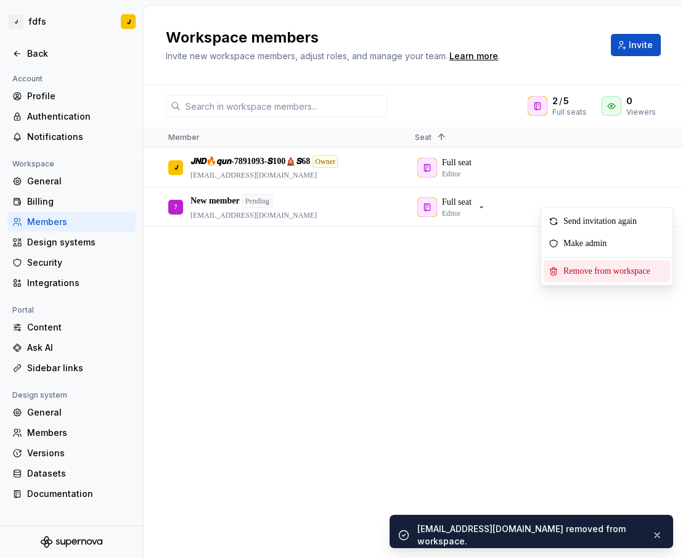
click at [564, 277] on span "Remove from workspace" at bounding box center [610, 271] width 102 height 22
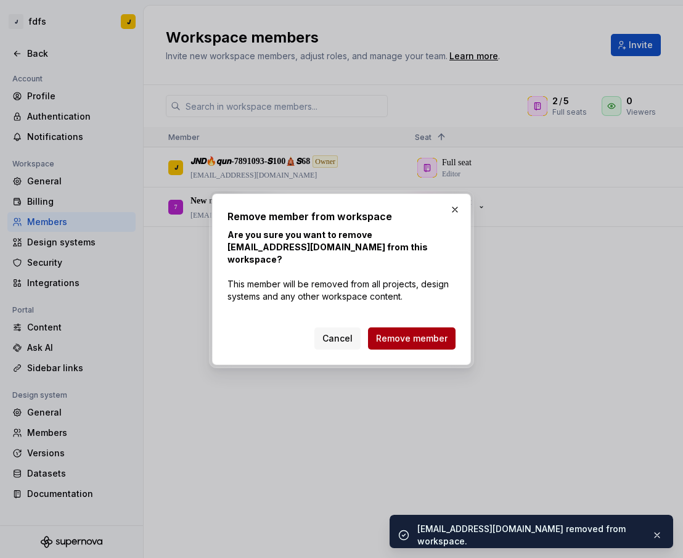
click at [411, 327] on button "Remove member" at bounding box center [412, 338] width 88 height 22
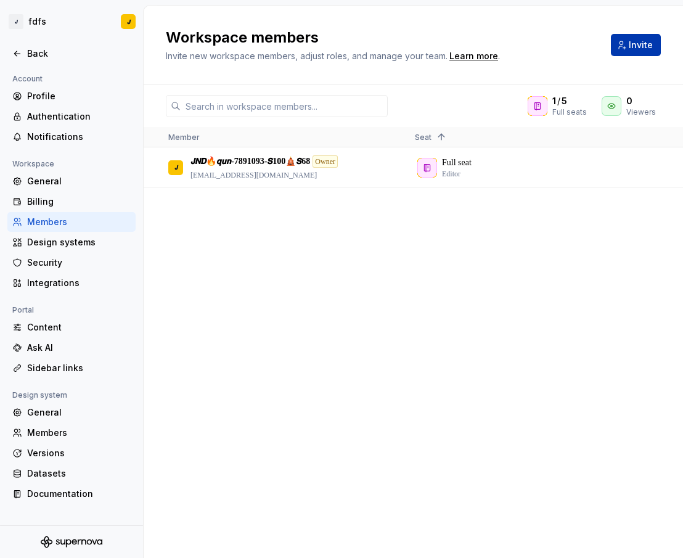
click at [622, 47] on button "Invite" at bounding box center [636, 45] width 50 height 22
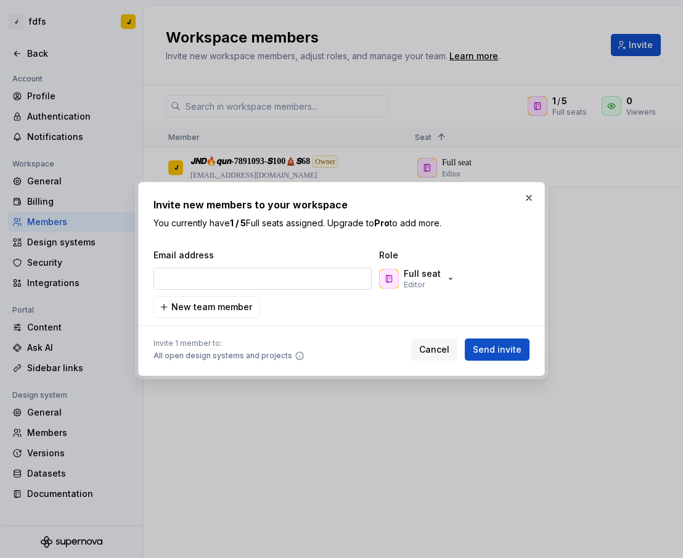
click at [231, 279] on input "email" at bounding box center [263, 279] width 218 height 22
type input "[EMAIL_ADDRESS][DOMAIN_NAME]"
click at [507, 343] on button "Send invite" at bounding box center [497, 350] width 65 height 22
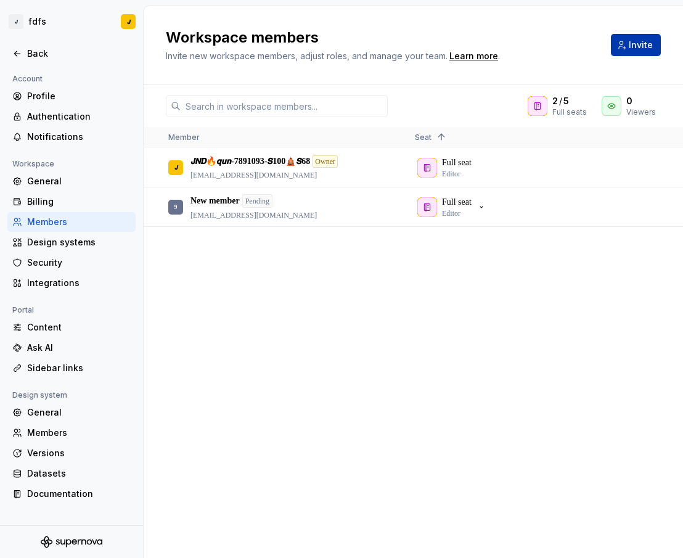
click at [631, 51] on span "Invite" at bounding box center [641, 45] width 24 height 12
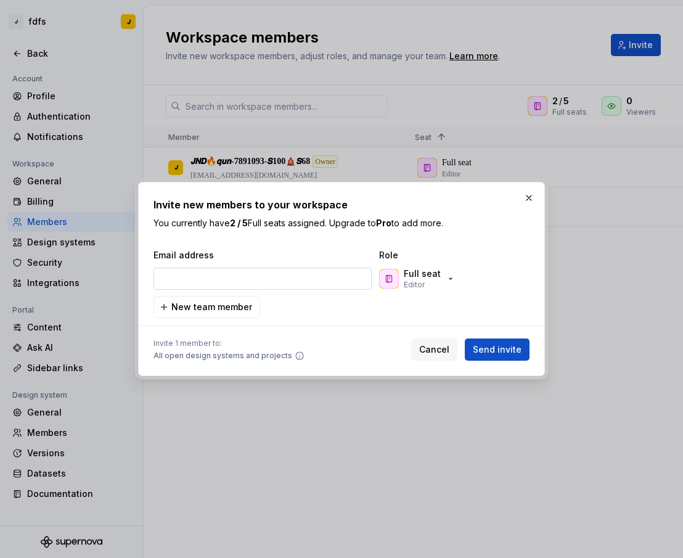
click at [247, 273] on input "email" at bounding box center [263, 279] width 218 height 22
type input "[EMAIL_ADDRESS][DOMAIN_NAME]"
click at [500, 345] on span "Send invite" at bounding box center [497, 349] width 49 height 12
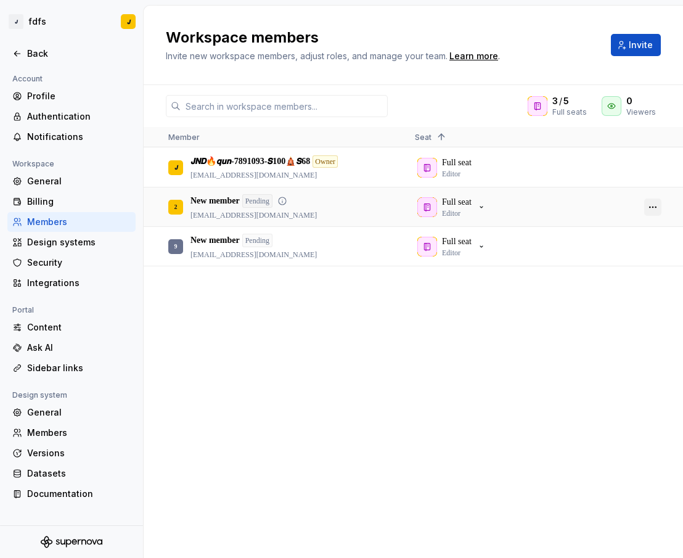
click at [657, 210] on button "button" at bounding box center [652, 207] width 17 height 17
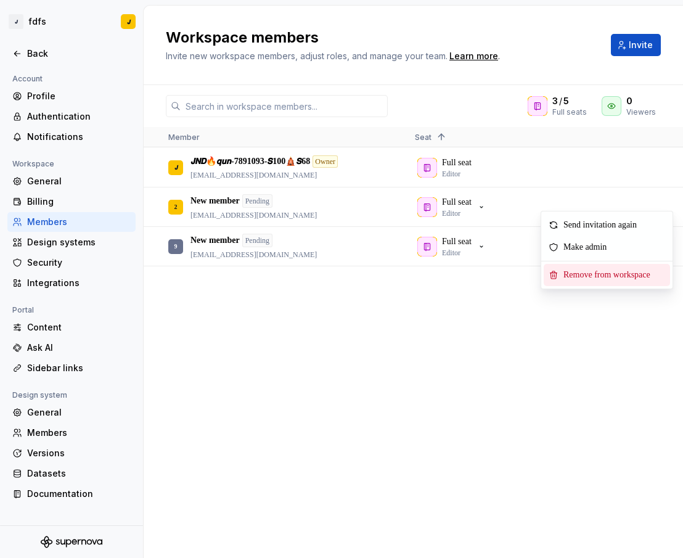
click at [578, 269] on span "Remove from workspace" at bounding box center [610, 275] width 102 height 22
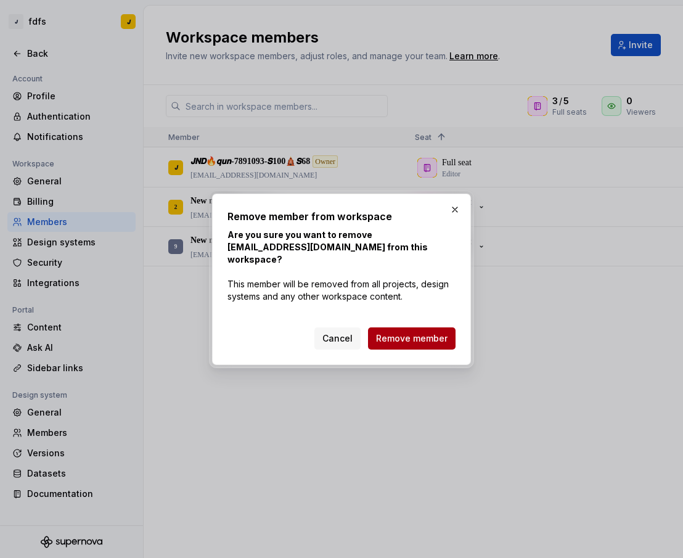
click at [427, 335] on span "Remove member" at bounding box center [412, 338] width 72 height 12
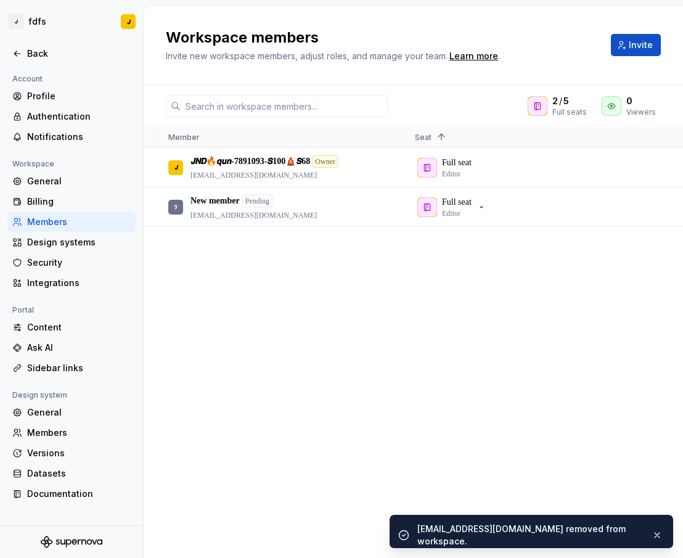
click at [635, 41] on span "Invite" at bounding box center [641, 45] width 24 height 12
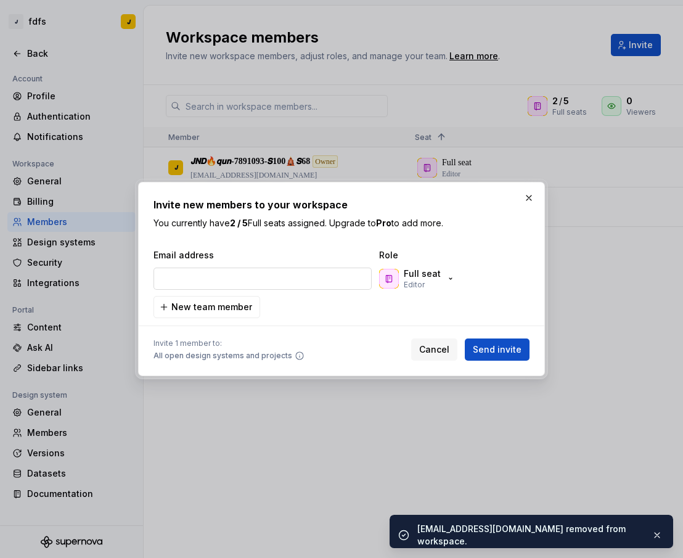
click at [250, 282] on input "email" at bounding box center [263, 279] width 218 height 22
type input "[EMAIL_ADDRESS][DOMAIN_NAME]"
click at [503, 357] on button "Send invite" at bounding box center [497, 350] width 65 height 22
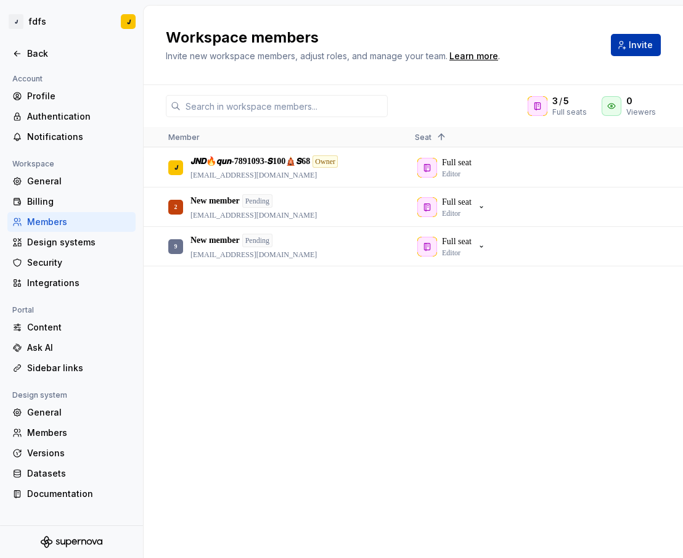
click at [641, 42] on span "Invite" at bounding box center [641, 45] width 24 height 12
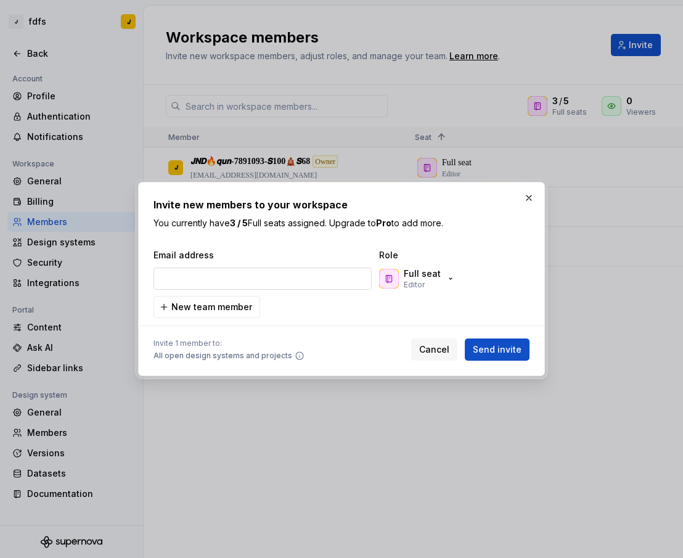
click at [273, 279] on input "email" at bounding box center [263, 279] width 218 height 22
type input "[EMAIL_ADDRESS][DOMAIN_NAME]"
click at [503, 353] on span "Send invite" at bounding box center [497, 349] width 49 height 12
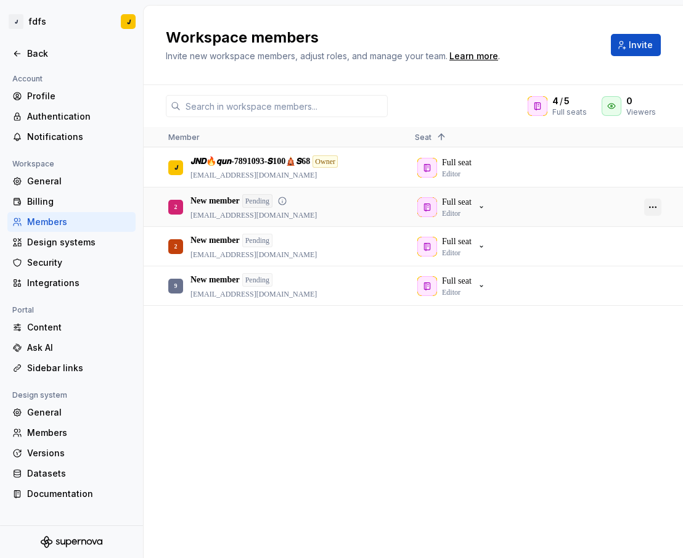
click at [653, 207] on button "button" at bounding box center [652, 207] width 17 height 17
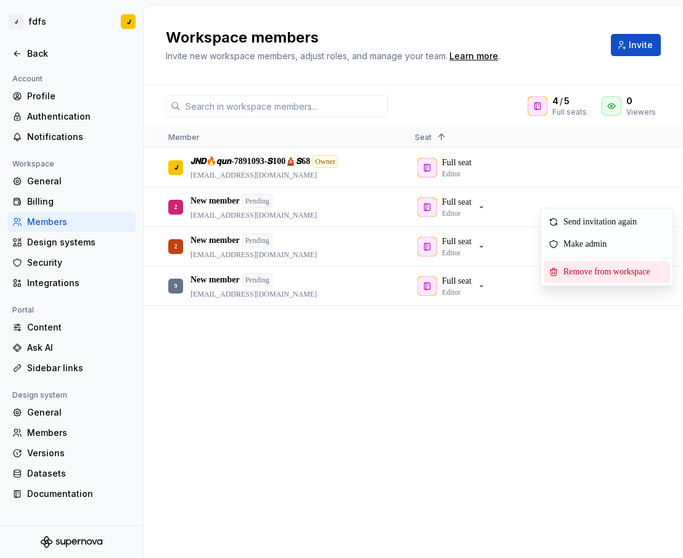
click at [589, 274] on span "Remove from workspace" at bounding box center [610, 272] width 102 height 22
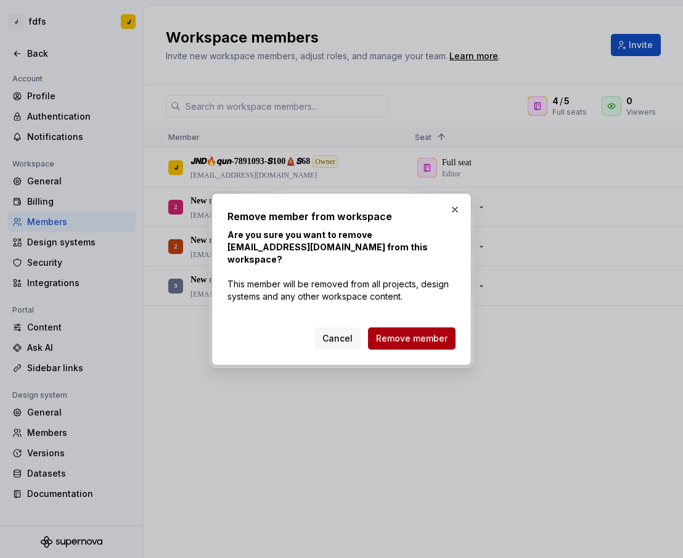
click at [424, 332] on span "Remove member" at bounding box center [412, 338] width 72 height 12
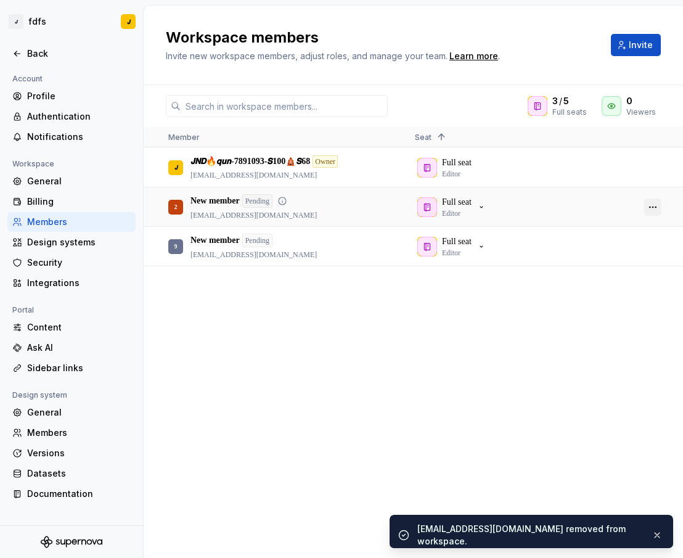
click at [649, 210] on button "button" at bounding box center [652, 207] width 17 height 17
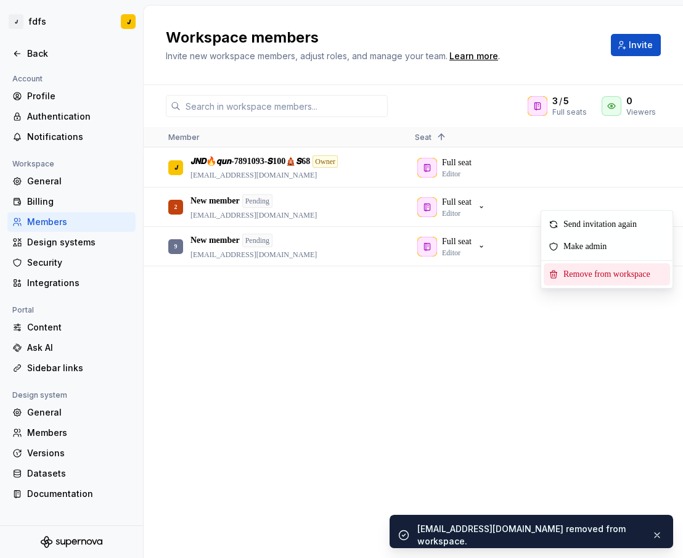
click at [606, 277] on span "Remove from workspace" at bounding box center [610, 274] width 102 height 22
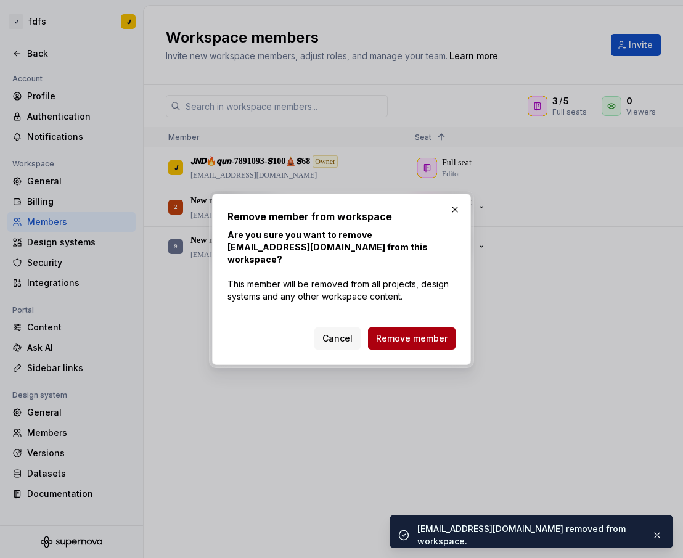
click at [422, 327] on button "Remove member" at bounding box center [412, 338] width 88 height 22
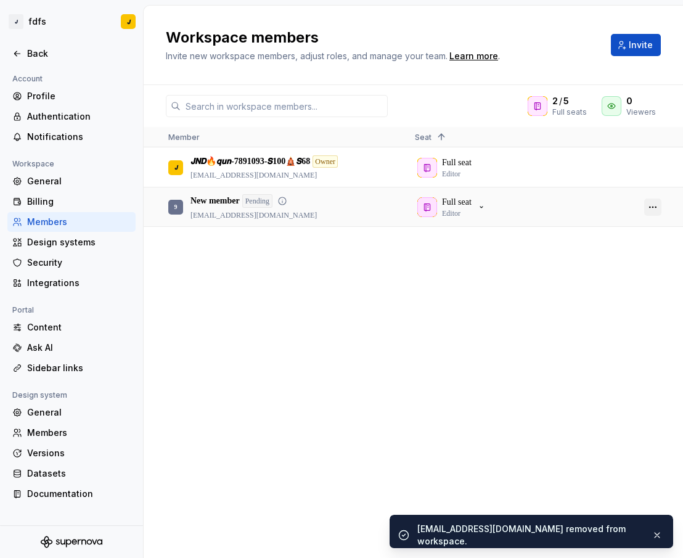
click at [649, 208] on button "button" at bounding box center [652, 207] width 17 height 17
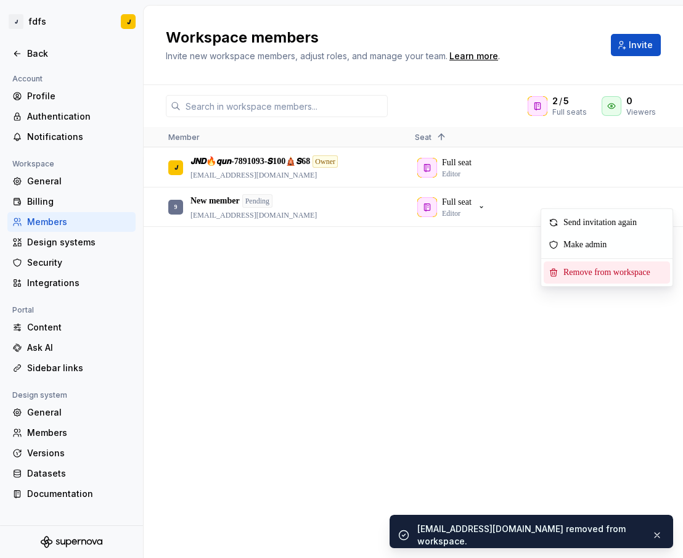
click at [606, 273] on span "Remove from workspace" at bounding box center [610, 272] width 102 height 22
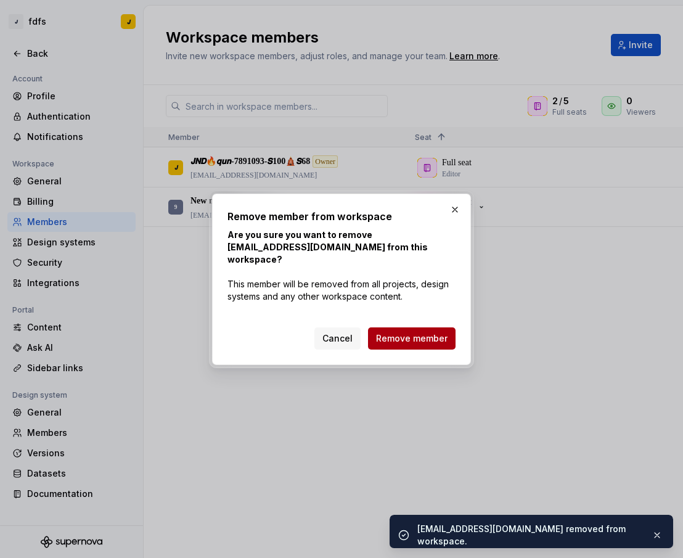
click at [425, 336] on span "Remove member" at bounding box center [412, 338] width 72 height 12
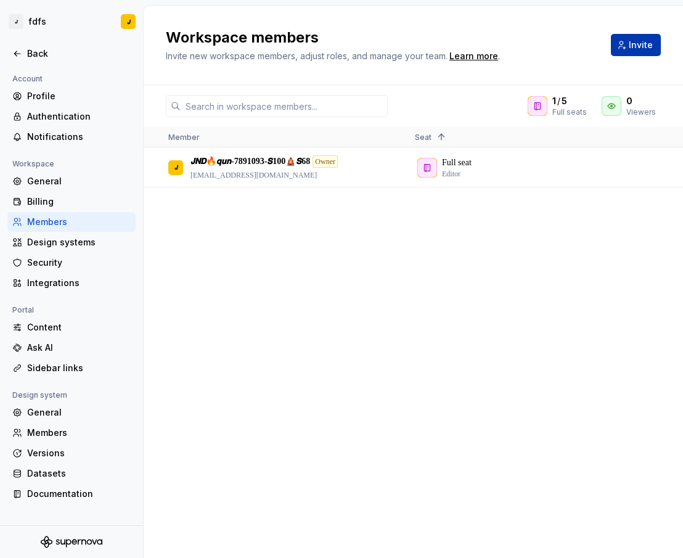
click at [623, 44] on button "Invite" at bounding box center [636, 45] width 50 height 22
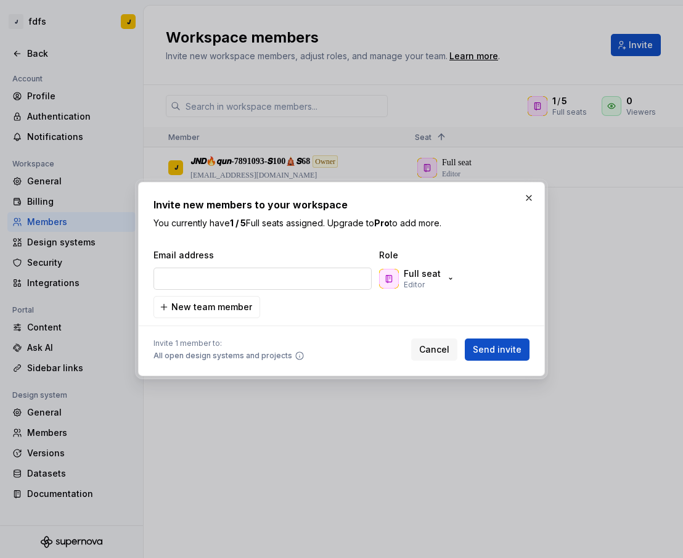
click at [239, 271] on input "email" at bounding box center [263, 279] width 218 height 22
type input "[EMAIL_ADDRESS][DOMAIN_NAME]"
click at [478, 339] on button "Send invite" at bounding box center [497, 350] width 65 height 22
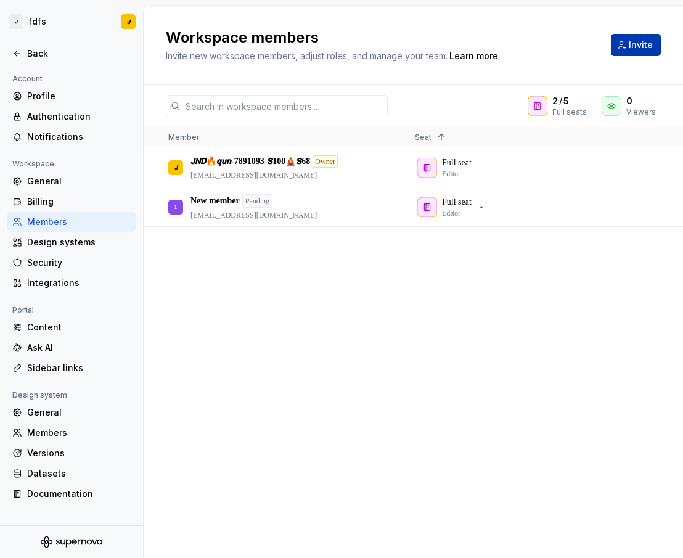
click at [626, 41] on button "Invite" at bounding box center [636, 45] width 50 height 22
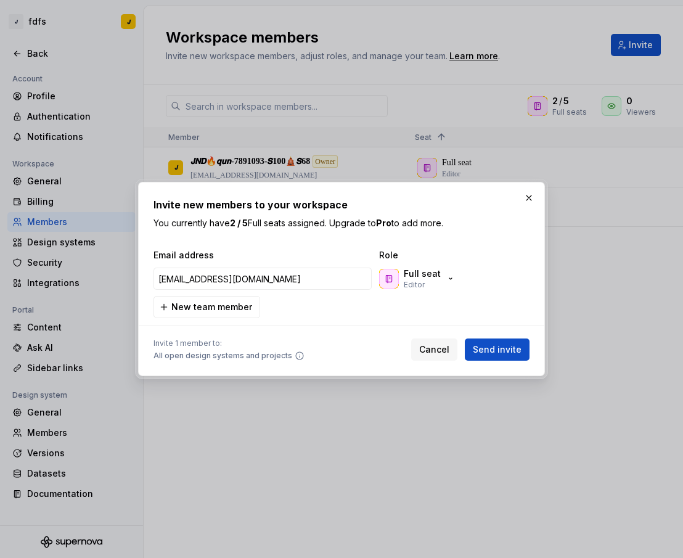
type input "[EMAIL_ADDRESS][DOMAIN_NAME]"
click at [516, 348] on span "Send invite" at bounding box center [497, 349] width 49 height 12
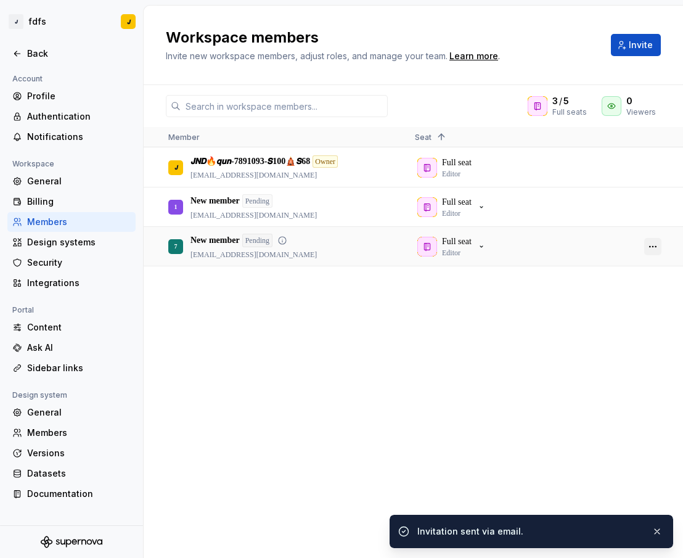
click at [658, 247] on button "button" at bounding box center [652, 246] width 17 height 17
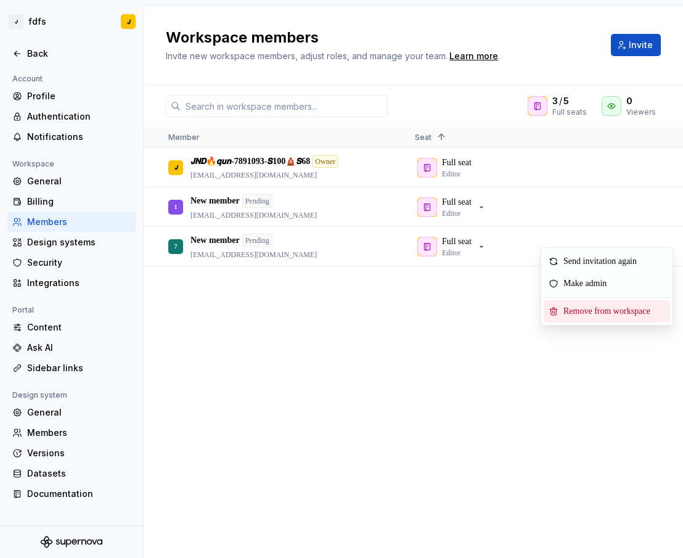
click at [593, 311] on span "Remove from workspace" at bounding box center [610, 311] width 102 height 22
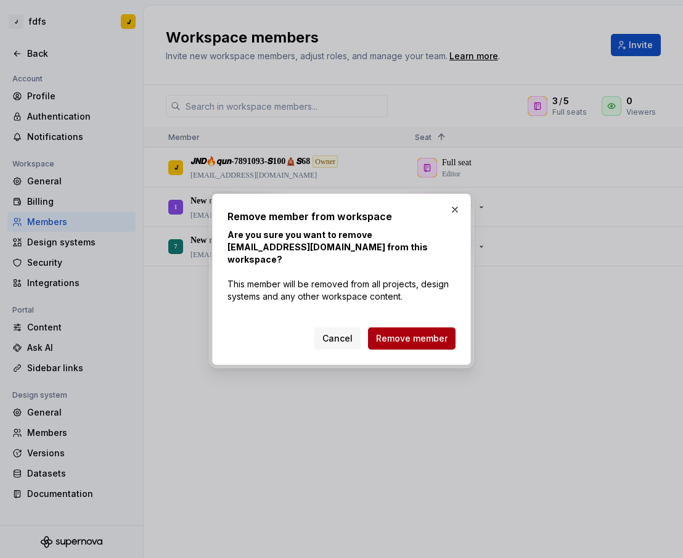
click at [428, 332] on span "Remove member" at bounding box center [412, 338] width 72 height 12
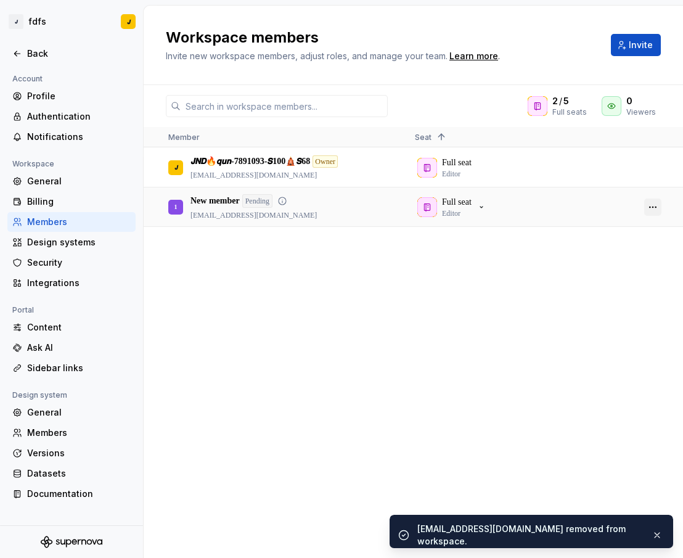
click at [647, 207] on button "button" at bounding box center [652, 207] width 17 height 17
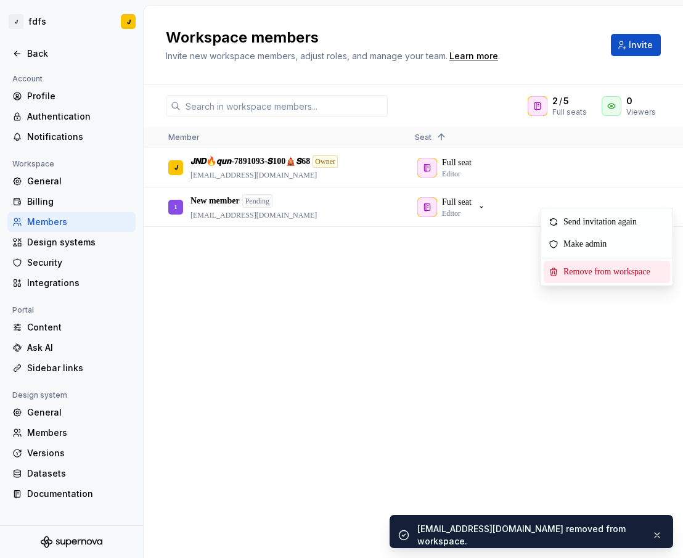
click at [567, 273] on span "Remove from workspace" at bounding box center [610, 272] width 102 height 22
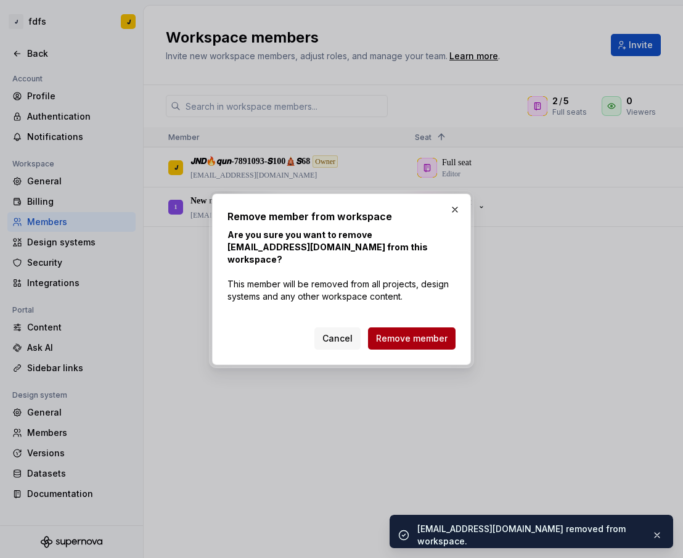
click at [425, 332] on span "Remove member" at bounding box center [412, 338] width 72 height 12
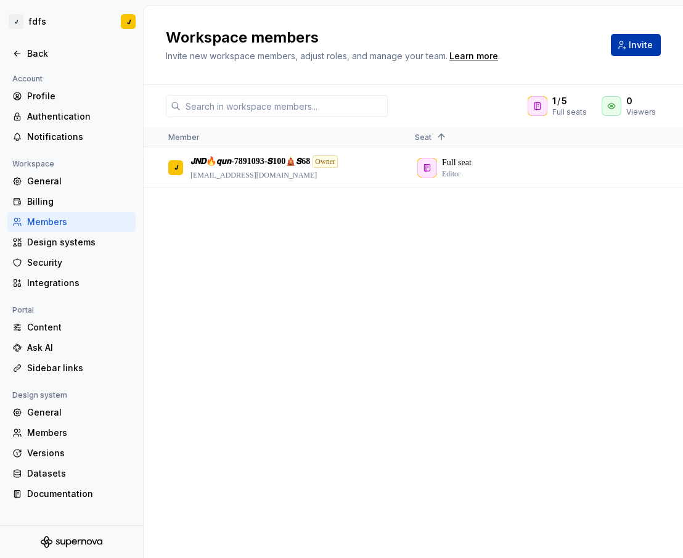
click at [642, 46] on span "Invite" at bounding box center [641, 45] width 24 height 12
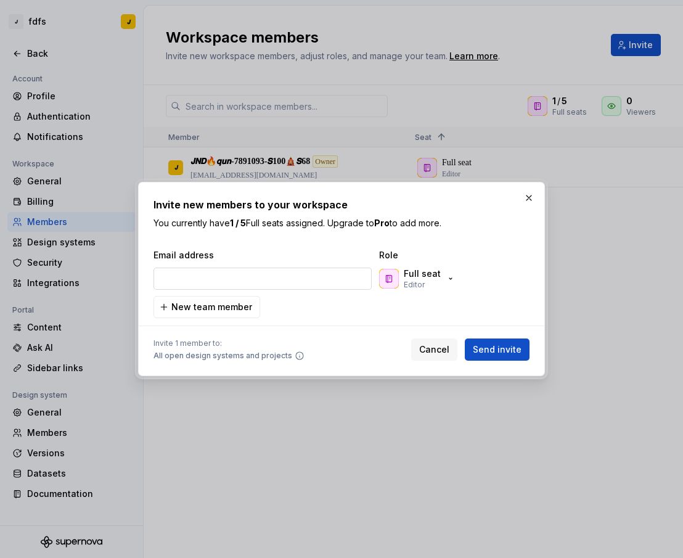
click at [263, 276] on input "email" at bounding box center [263, 279] width 218 height 22
type input "[EMAIL_ADDRESS][DOMAIN_NAME]"
click at [475, 353] on button "Send invite" at bounding box center [497, 350] width 65 height 22
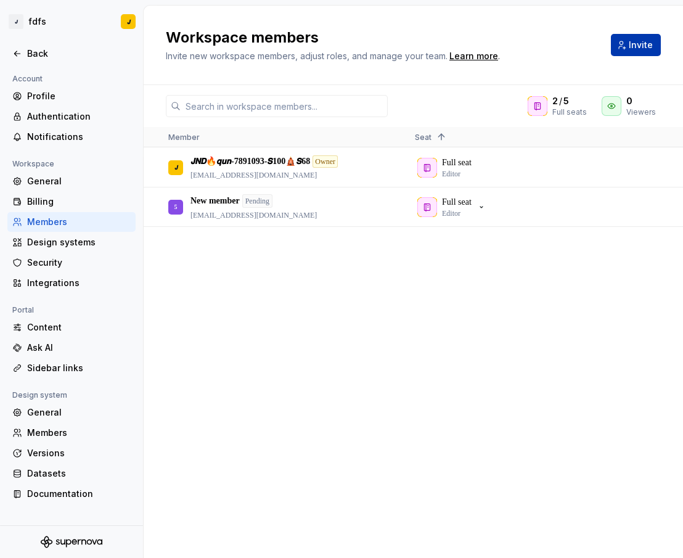
click at [623, 36] on button "Invite" at bounding box center [636, 45] width 50 height 22
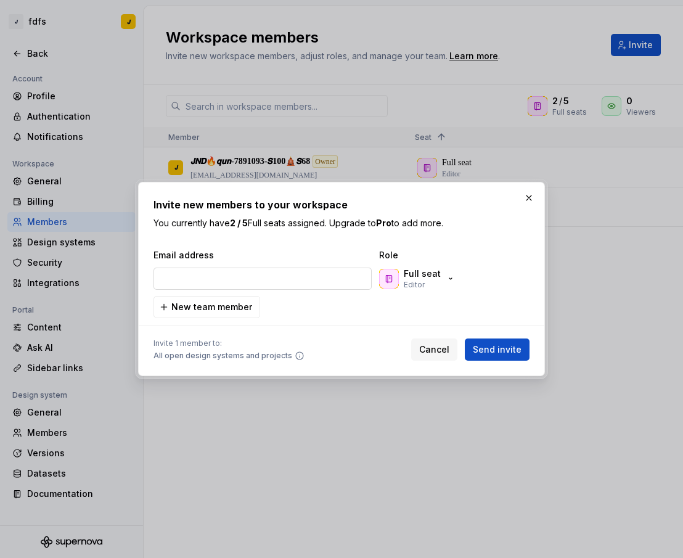
click at [236, 281] on input "email" at bounding box center [263, 279] width 218 height 22
type input "[EMAIL_ADDRESS][DOMAIN_NAME]"
click at [519, 348] on span "Send invite" at bounding box center [497, 349] width 49 height 12
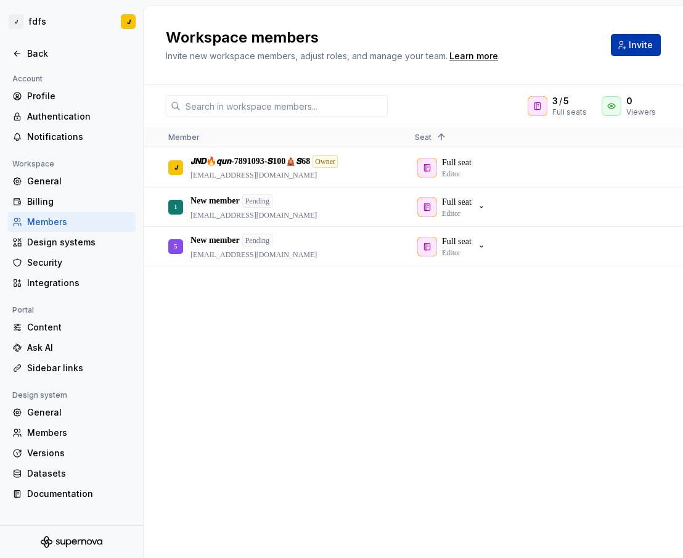
click at [627, 44] on button "Invite" at bounding box center [636, 45] width 50 height 22
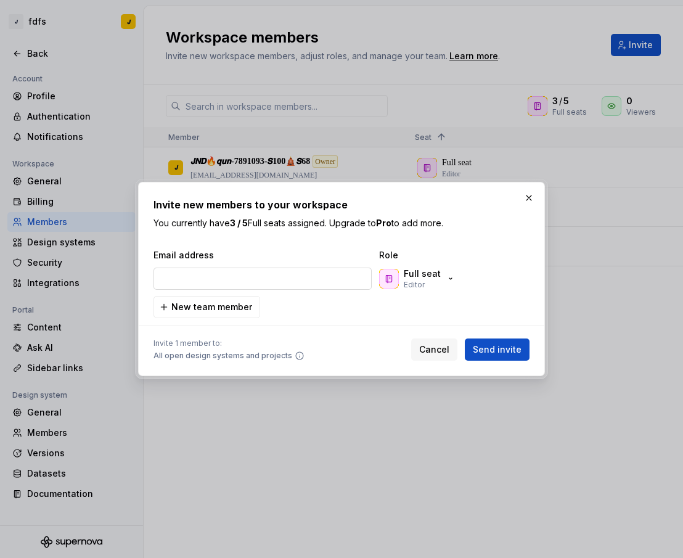
click at [242, 275] on input "email" at bounding box center [263, 279] width 218 height 22
type input "[EMAIL_ADDRESS][DOMAIN_NAME]"
click at [518, 349] on span "Send invite" at bounding box center [497, 349] width 49 height 12
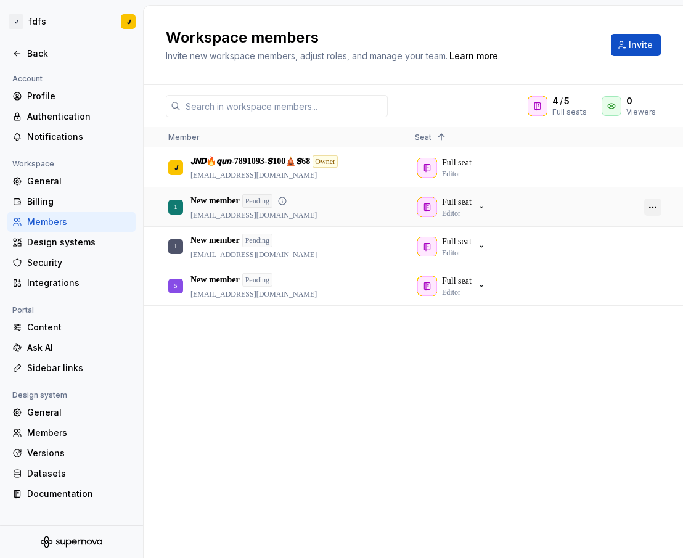
click at [654, 208] on button "button" at bounding box center [652, 207] width 17 height 17
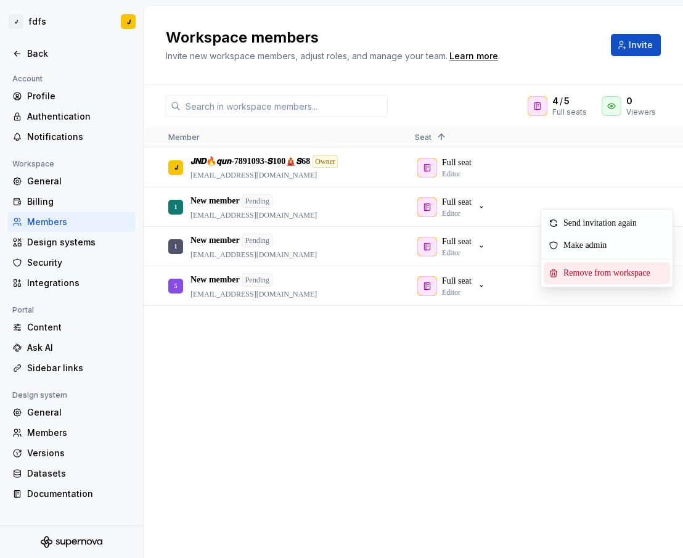
click at [598, 272] on span "Remove from workspace" at bounding box center [610, 273] width 102 height 22
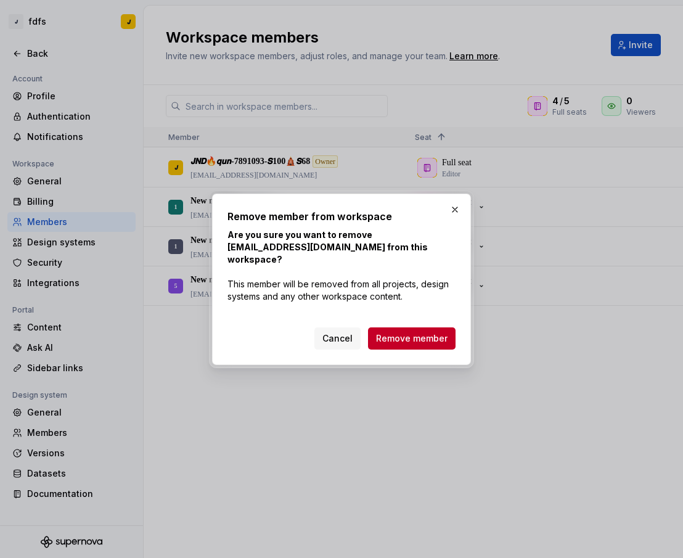
click at [428, 332] on span "Remove member" at bounding box center [412, 338] width 72 height 12
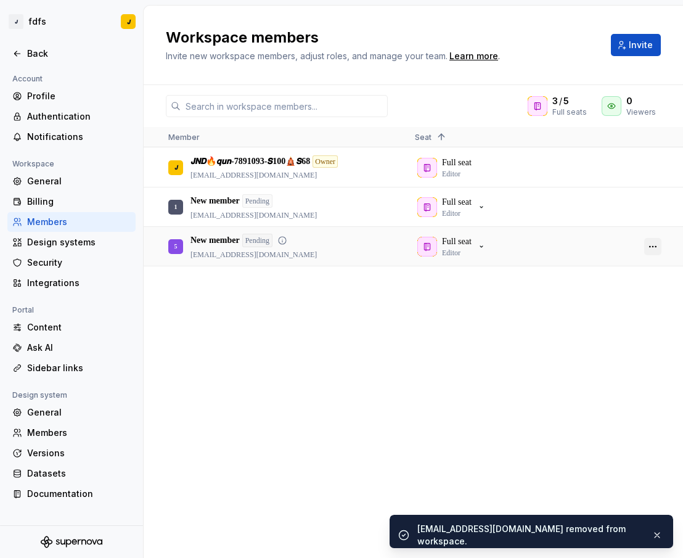
click at [655, 243] on button "button" at bounding box center [652, 246] width 17 height 17
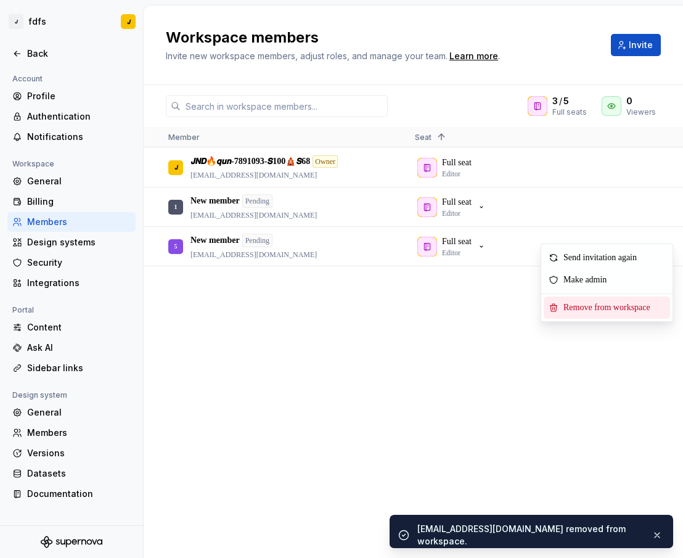
click at [582, 302] on span "Remove from workspace" at bounding box center [610, 308] width 102 height 22
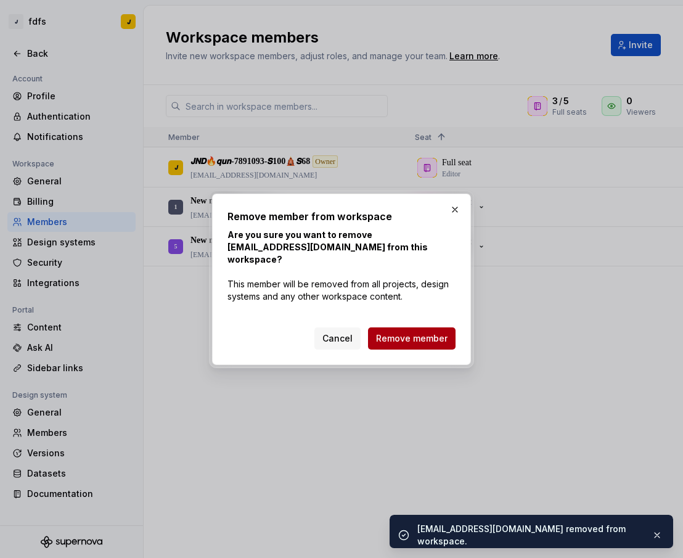
click at [414, 339] on button "Remove member" at bounding box center [412, 338] width 88 height 22
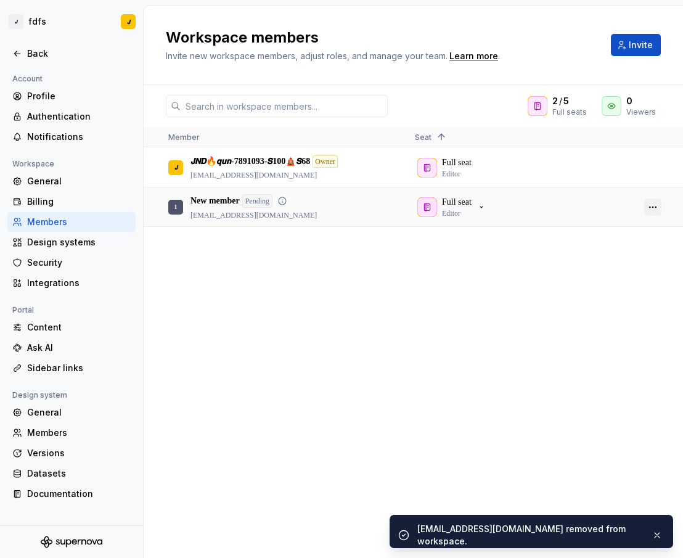
click at [649, 205] on button "button" at bounding box center [652, 207] width 17 height 17
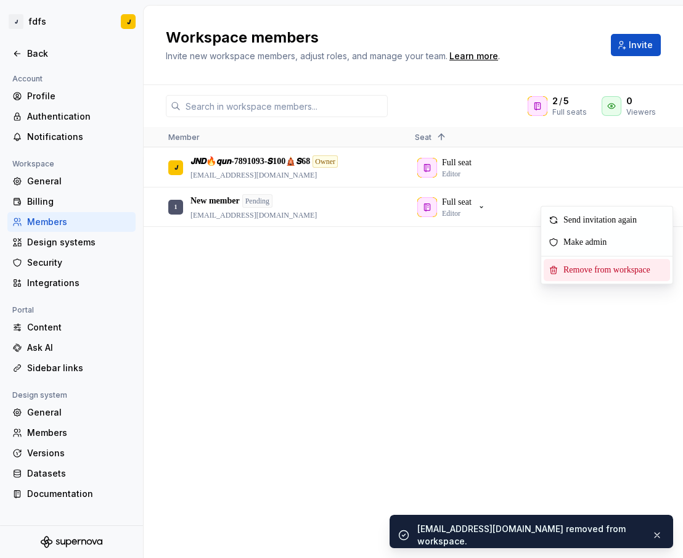
click at [589, 274] on span "Remove from workspace" at bounding box center [610, 270] width 102 height 22
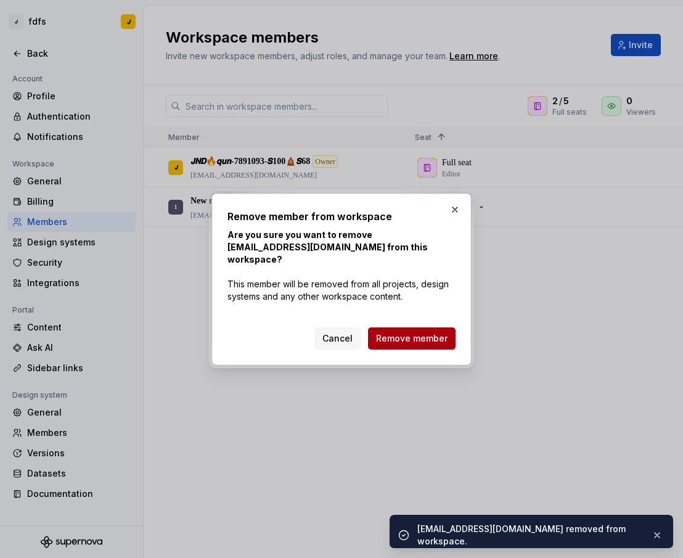
click at [385, 335] on span "Remove member" at bounding box center [412, 338] width 72 height 12
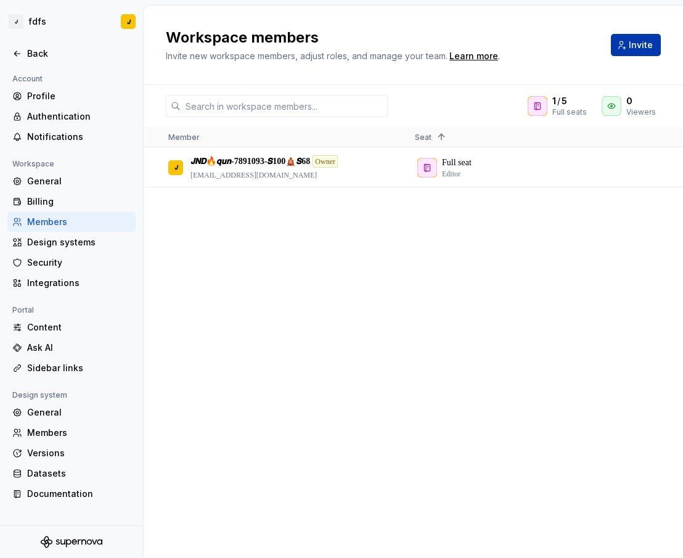
click at [633, 44] on span "Invite" at bounding box center [641, 45] width 24 height 12
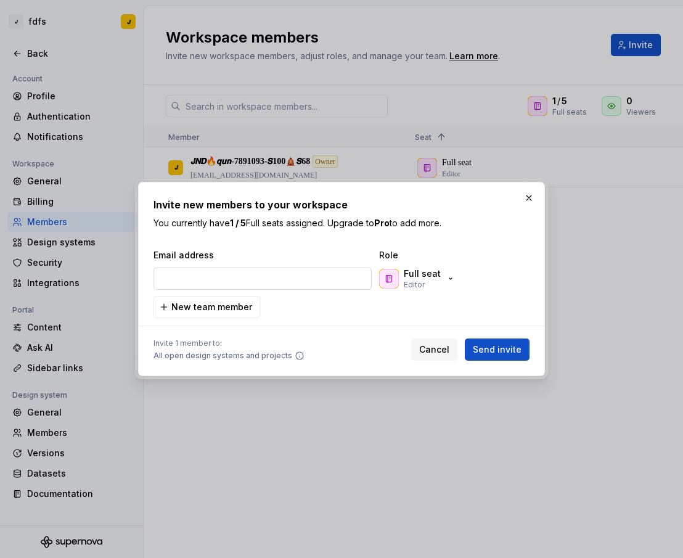
click at [276, 279] on input "email" at bounding box center [263, 279] width 218 height 22
type input "99"
click at [531, 197] on button "button" at bounding box center [528, 197] width 17 height 17
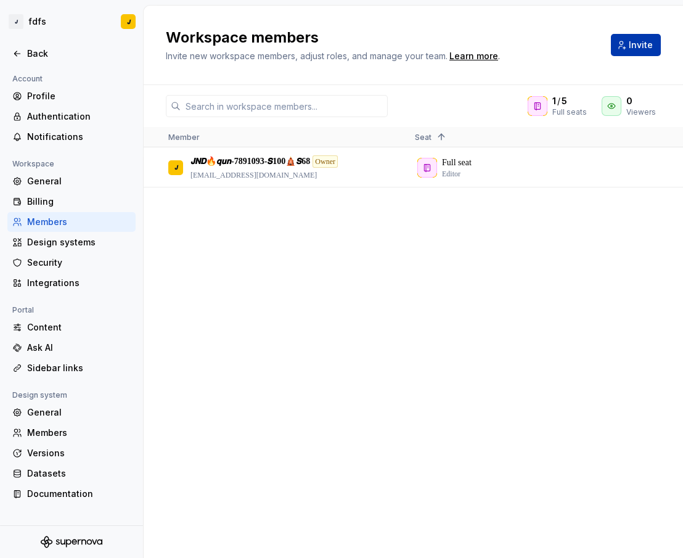
click at [642, 47] on span "Invite" at bounding box center [641, 45] width 24 height 12
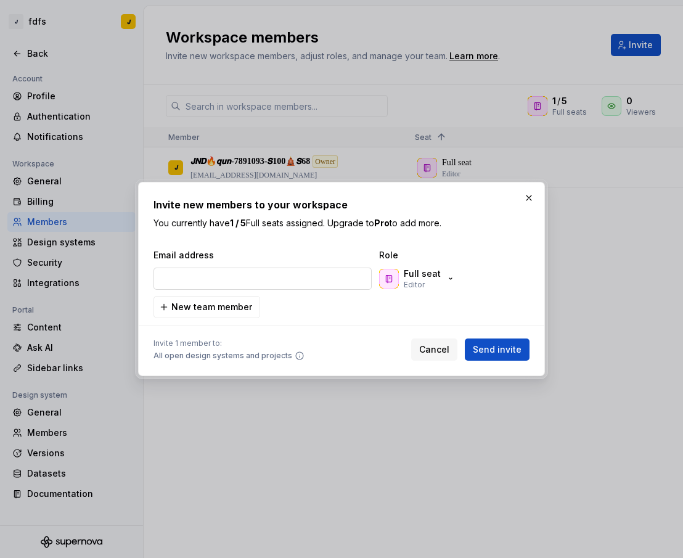
click at [237, 279] on input "email" at bounding box center [263, 279] width 218 height 22
type input "[EMAIL_ADDRESS][DOMAIN_NAME]"
click at [508, 347] on span "Send invite" at bounding box center [497, 349] width 49 height 12
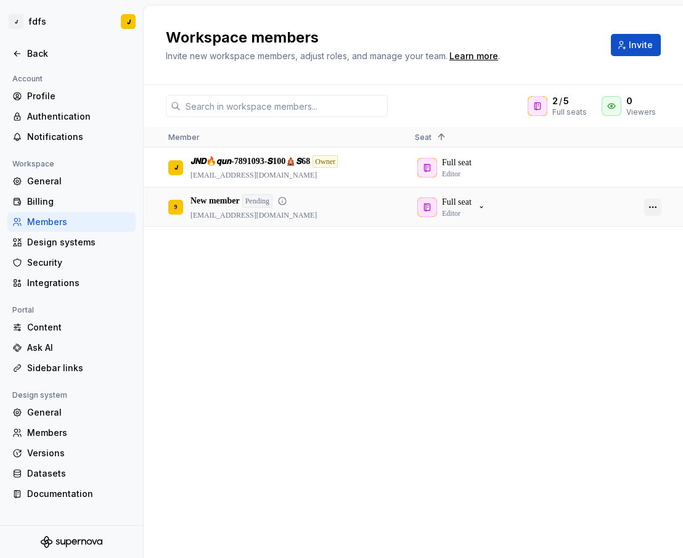
click at [656, 210] on button "button" at bounding box center [652, 207] width 17 height 17
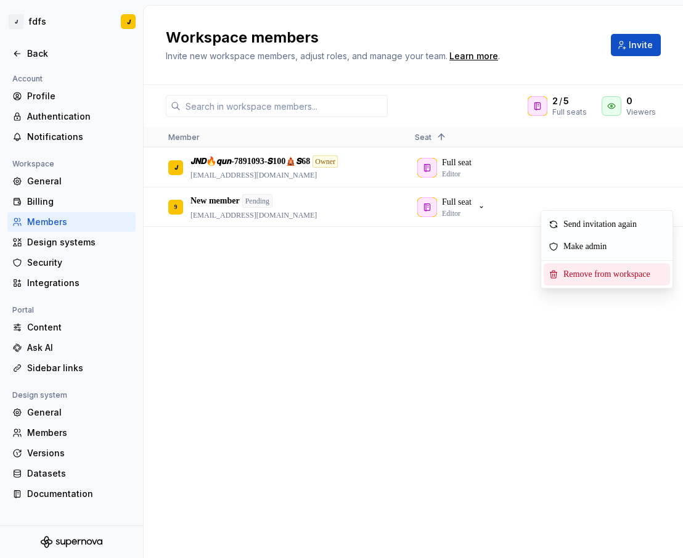
click at [586, 277] on span "Remove from workspace" at bounding box center [610, 274] width 102 height 22
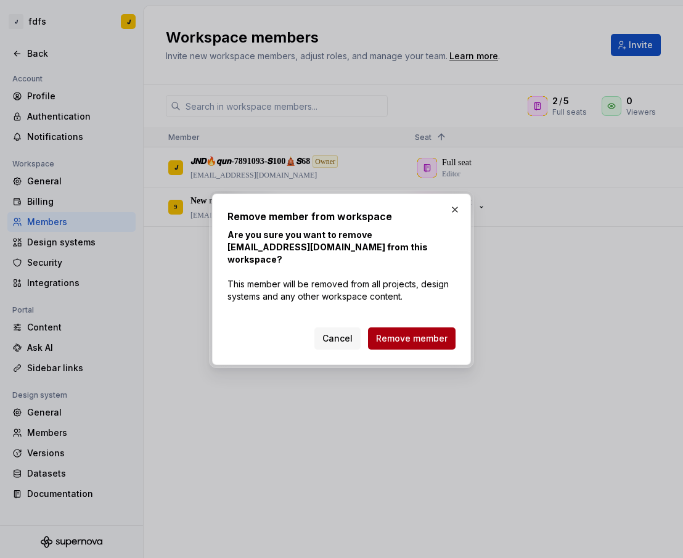
click at [401, 332] on span "Remove member" at bounding box center [412, 338] width 72 height 12
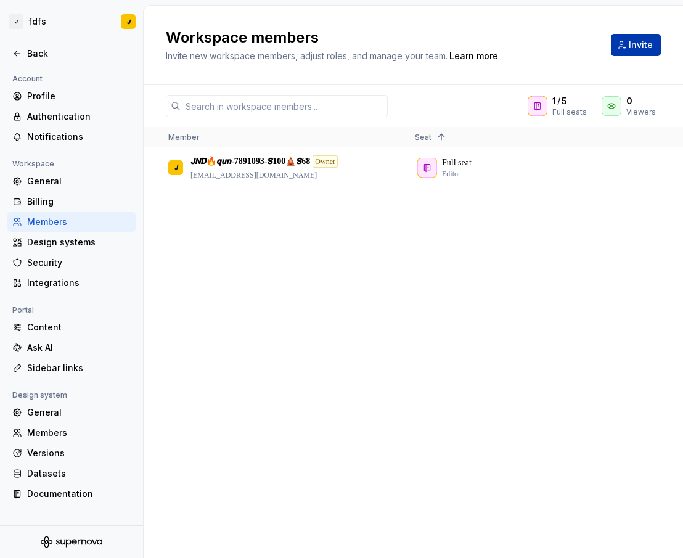
click at [631, 50] on span "Invite" at bounding box center [641, 45] width 24 height 12
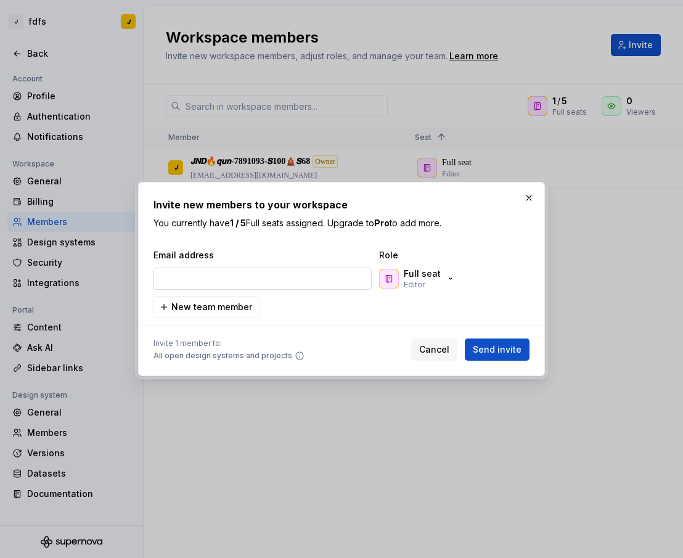
click at [229, 277] on input "email" at bounding box center [263, 279] width 218 height 22
type input "[EMAIL_ADDRESS][DOMAIN_NAME]"
click at [489, 339] on button "Send invite" at bounding box center [497, 350] width 65 height 22
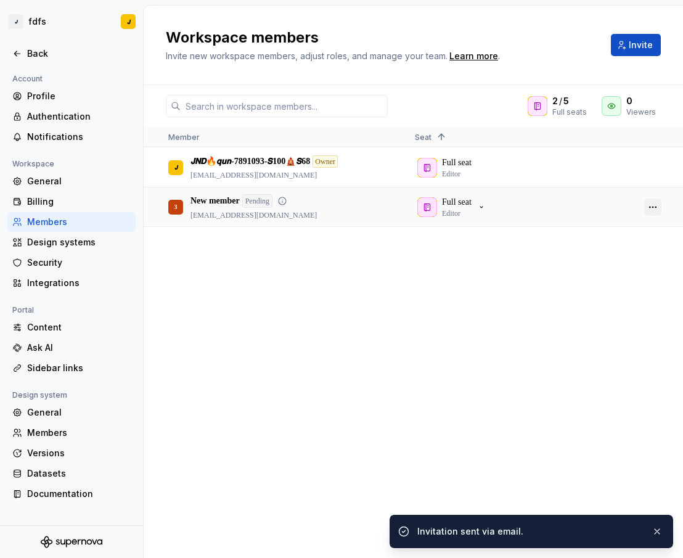
click at [652, 205] on button "button" at bounding box center [652, 207] width 17 height 17
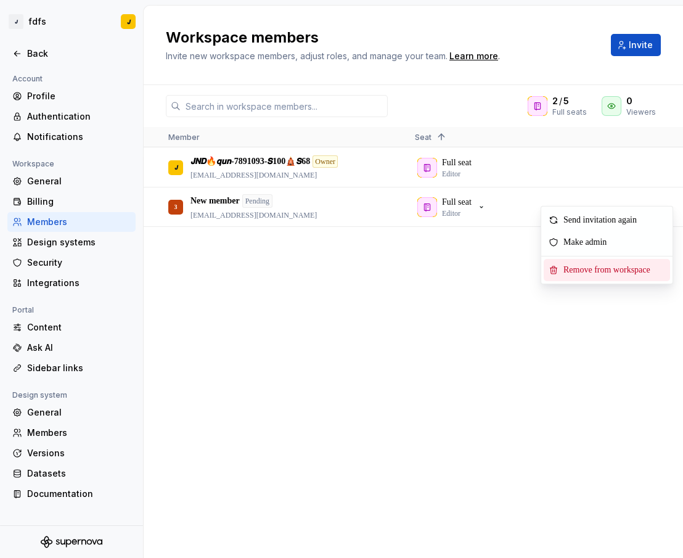
click at [578, 273] on span "Remove from workspace" at bounding box center [610, 270] width 102 height 22
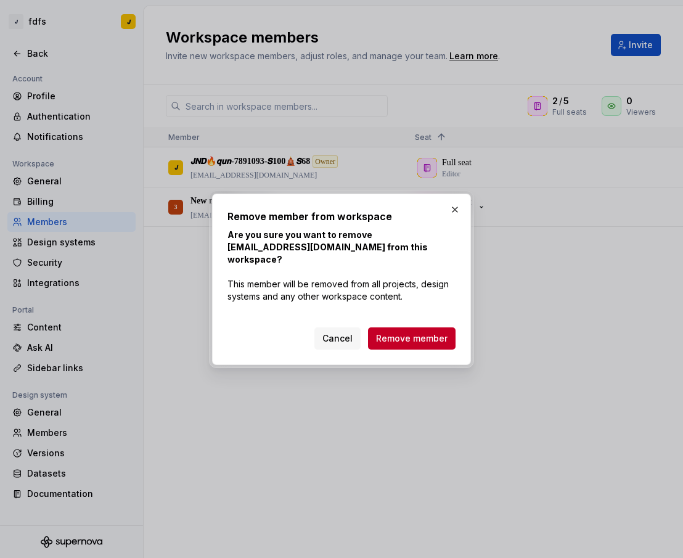
click at [411, 323] on div "Cancel Remove member" at bounding box center [342, 336] width 228 height 27
click at [411, 332] on span "Remove member" at bounding box center [412, 338] width 72 height 12
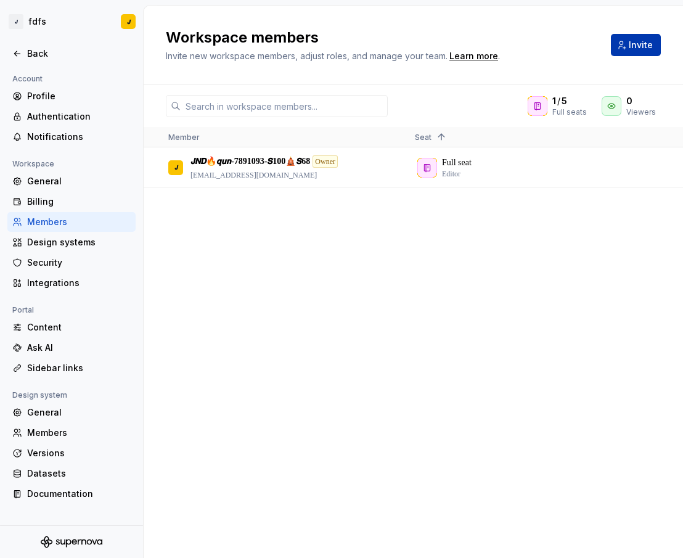
click at [638, 38] on button "Invite" at bounding box center [636, 45] width 50 height 22
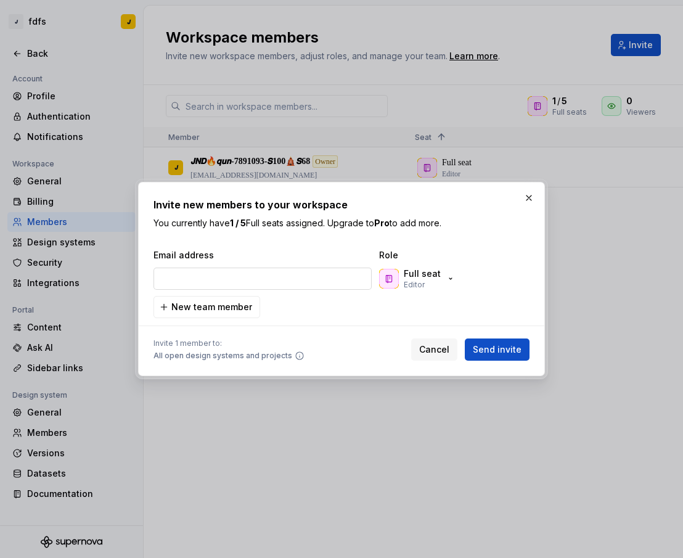
click at [246, 278] on input "email" at bounding box center [263, 279] width 218 height 22
type input "[EMAIL_ADDRESS][DOMAIN_NAME]"
click at [511, 349] on span "Send invite" at bounding box center [497, 349] width 49 height 12
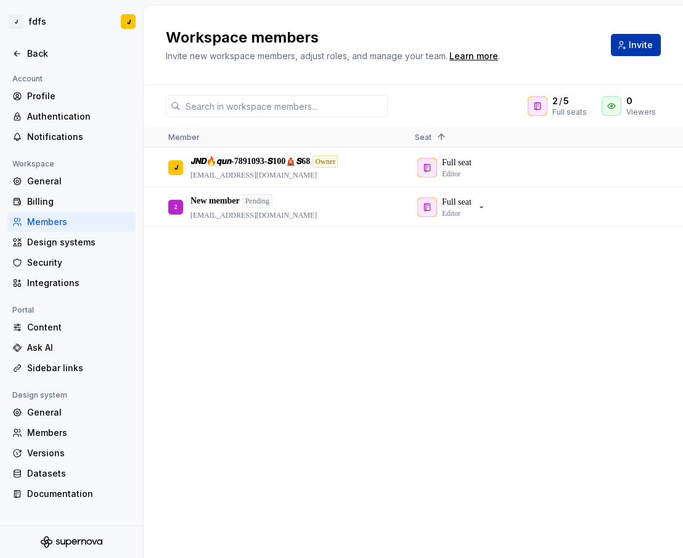
click at [628, 42] on button "Invite" at bounding box center [636, 45] width 50 height 22
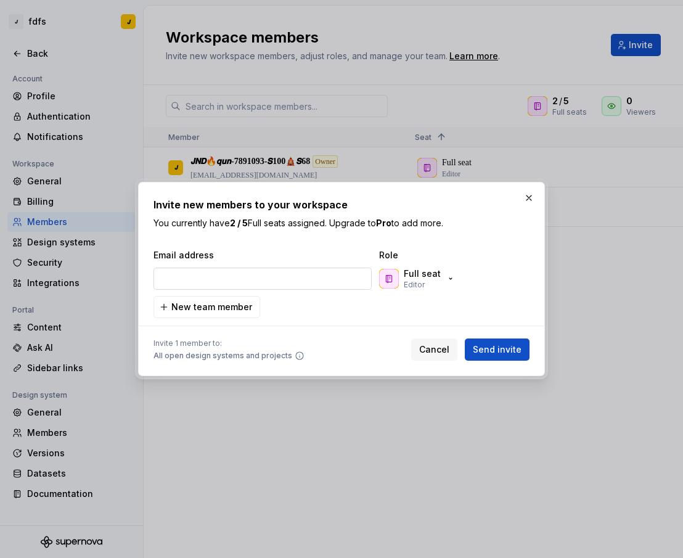
click at [258, 274] on input "email" at bounding box center [263, 279] width 218 height 22
type input "[EMAIL_ADDRESS][DOMAIN_NAME]"
click at [490, 345] on span "Send invite" at bounding box center [497, 349] width 49 height 12
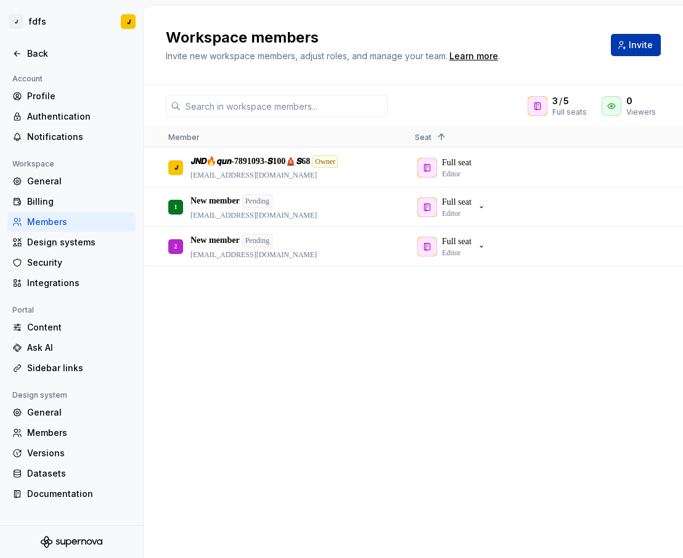
click at [639, 52] on button "Invite" at bounding box center [636, 45] width 50 height 22
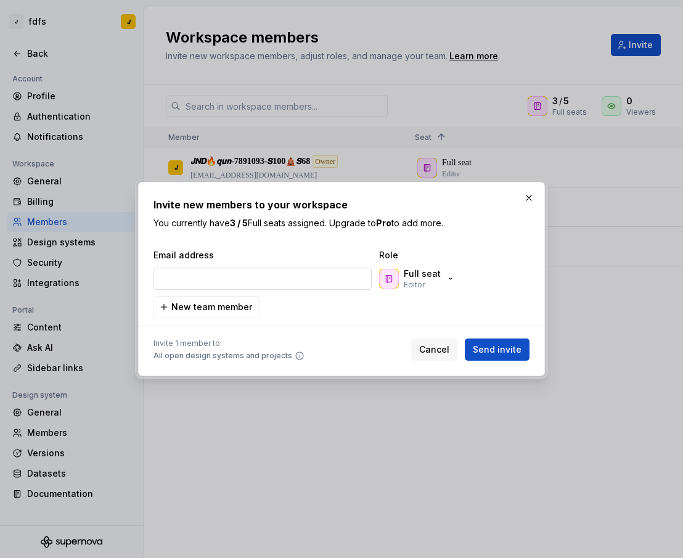
click at [257, 283] on input "email" at bounding box center [263, 279] width 218 height 22
type input "[EMAIL_ADDRESS][DOMAIN_NAME]"
click at [499, 339] on button "Send invite" at bounding box center [497, 350] width 65 height 22
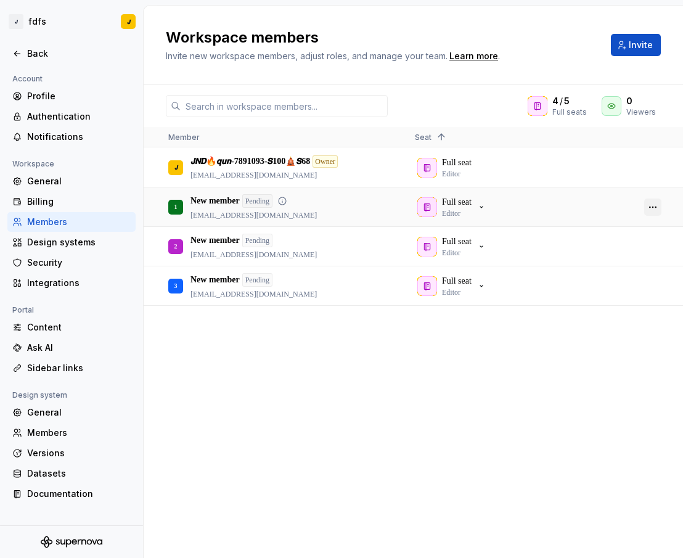
click at [654, 208] on button "button" at bounding box center [652, 207] width 17 height 17
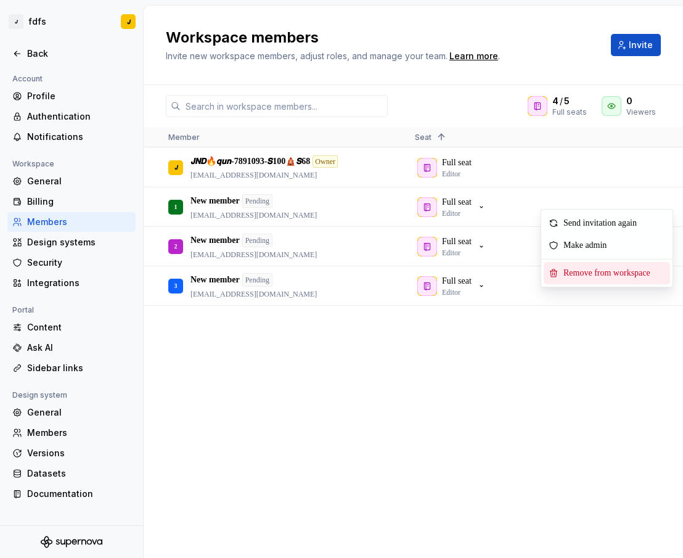
click at [599, 274] on span "Remove from workspace" at bounding box center [610, 273] width 102 height 22
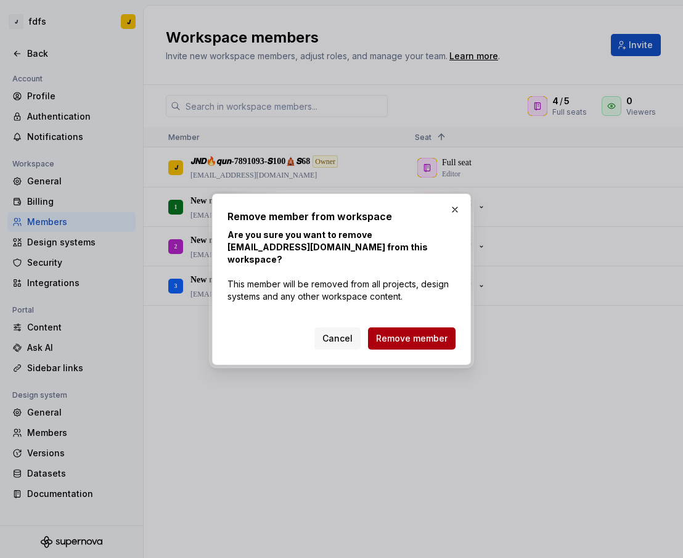
click at [429, 334] on span "Remove member" at bounding box center [412, 338] width 72 height 12
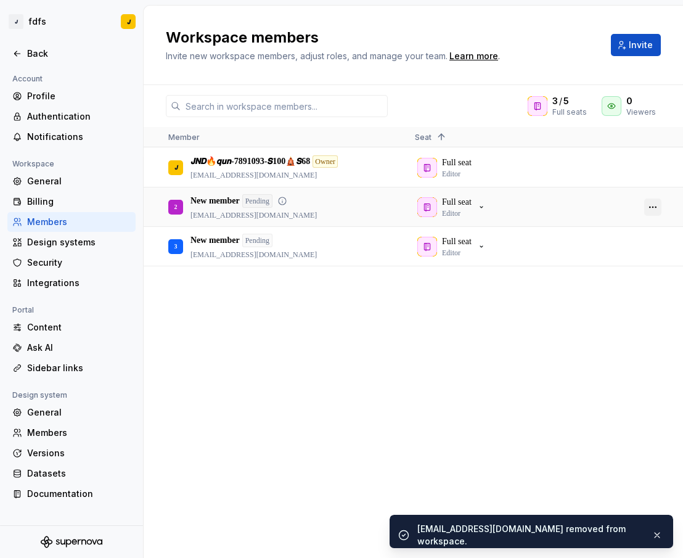
click at [651, 207] on button "button" at bounding box center [652, 207] width 17 height 17
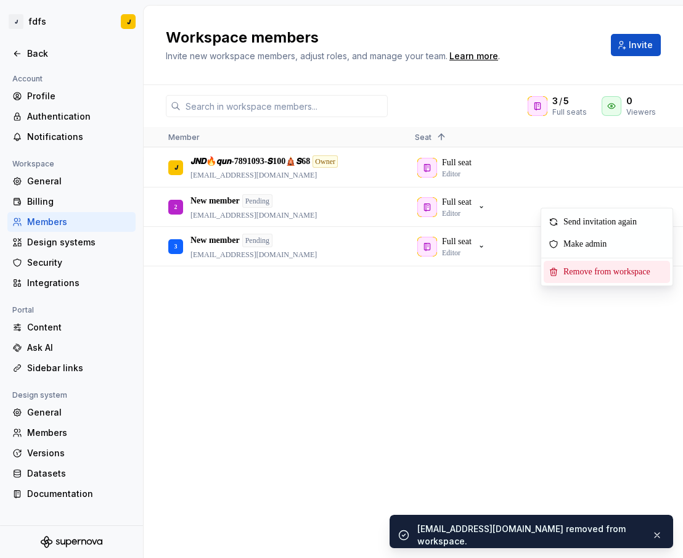
click at [605, 273] on span "Remove from workspace" at bounding box center [610, 272] width 102 height 22
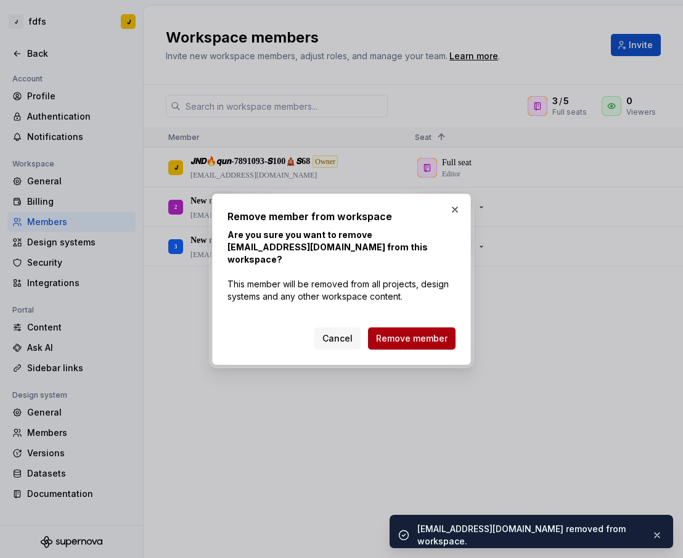
click at [405, 332] on span "Remove member" at bounding box center [412, 338] width 72 height 12
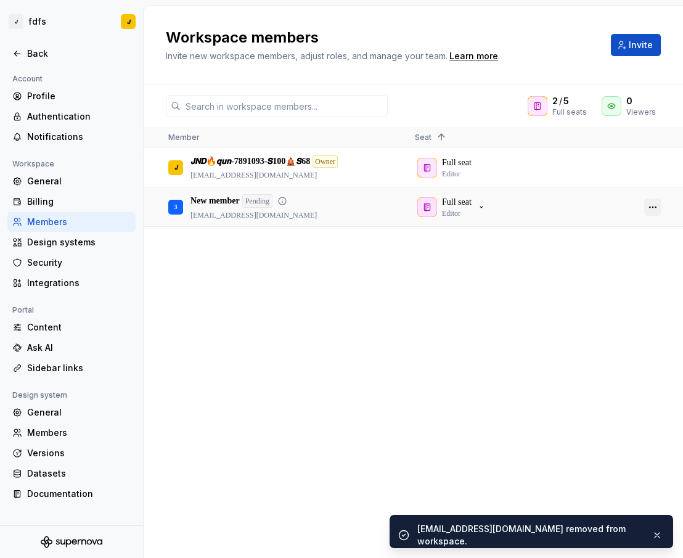
click at [654, 209] on button "button" at bounding box center [652, 207] width 17 height 17
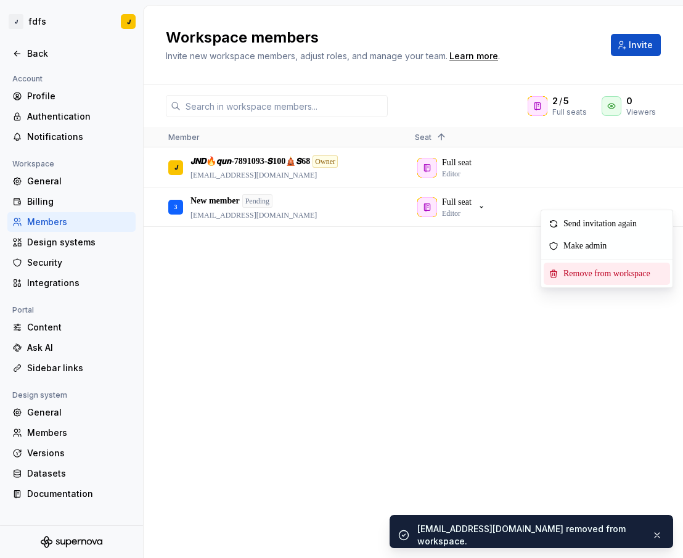
click at [574, 280] on span "Remove from workspace" at bounding box center [610, 274] width 102 height 22
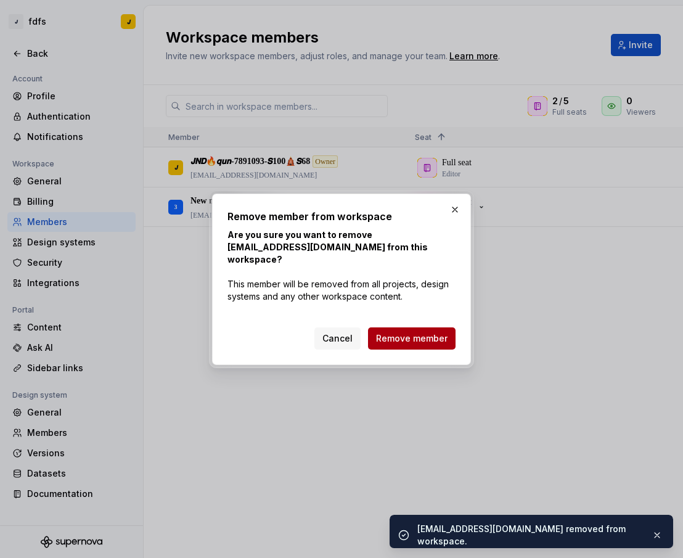
click at [421, 327] on button "Remove member" at bounding box center [412, 338] width 88 height 22
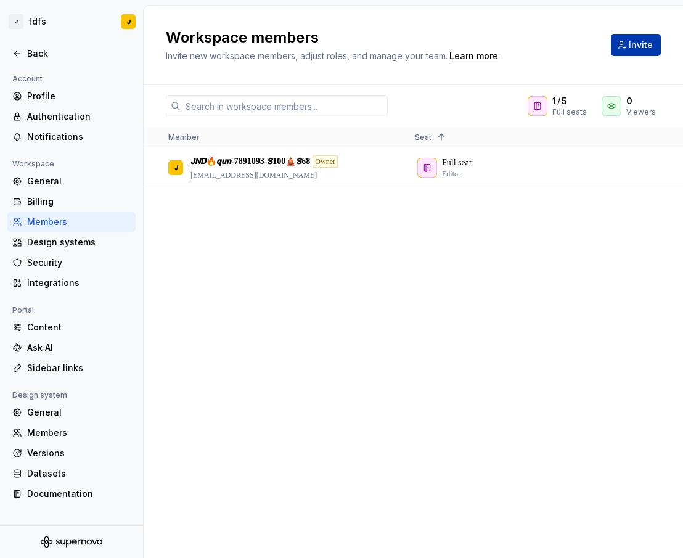
click at [643, 47] on span "Invite" at bounding box center [641, 45] width 24 height 12
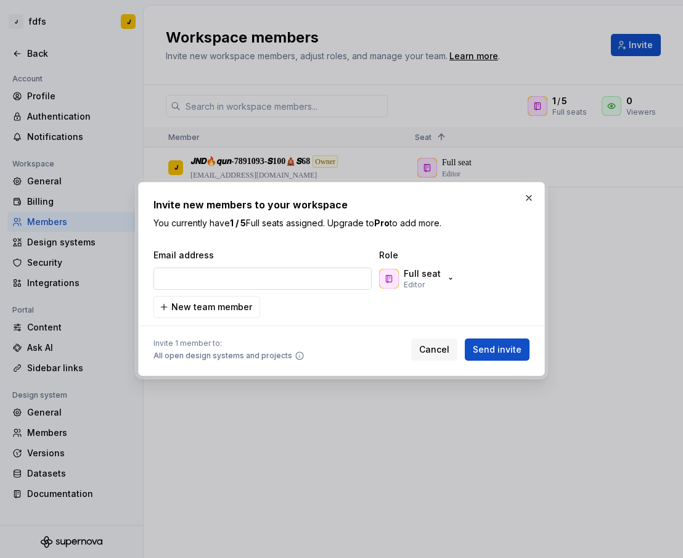
click at [250, 280] on input "email" at bounding box center [263, 279] width 218 height 22
type input "[EMAIL_ADDRESS][DOMAIN_NAME]"
click at [514, 340] on button "Send invite" at bounding box center [497, 350] width 65 height 22
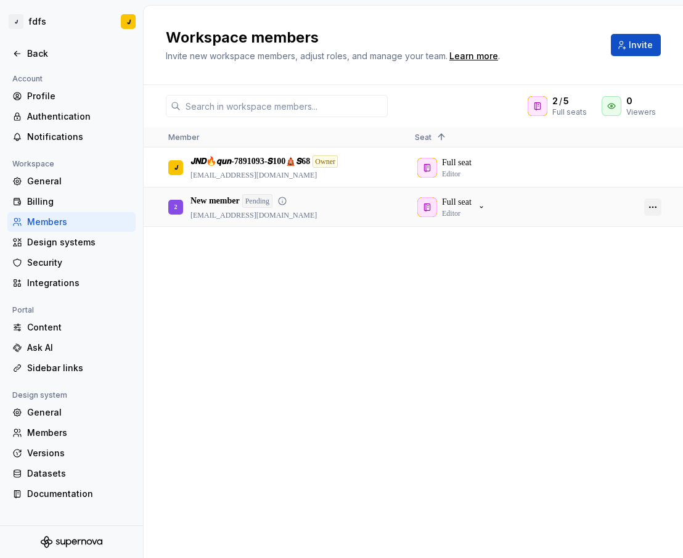
click at [651, 205] on button "button" at bounding box center [652, 207] width 17 height 17
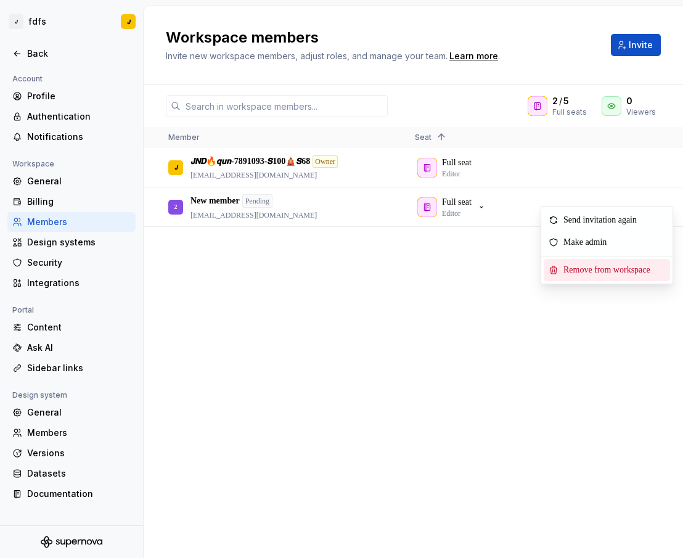
click at [568, 271] on span "Remove from workspace" at bounding box center [610, 270] width 102 height 22
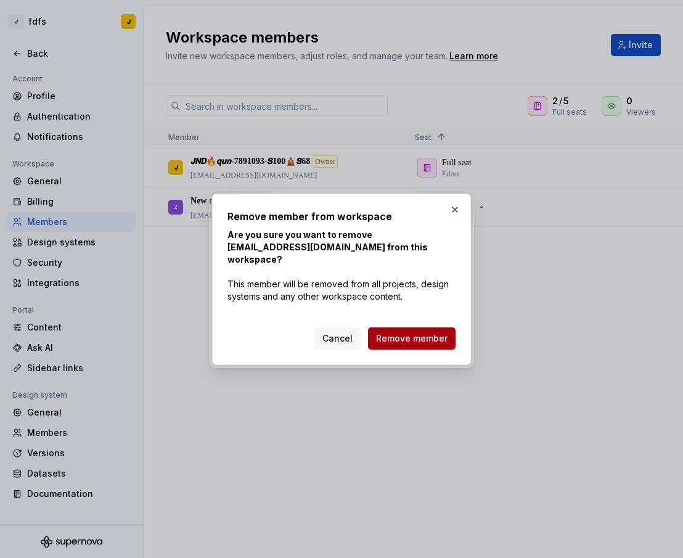
click at [405, 327] on button "Remove member" at bounding box center [412, 338] width 88 height 22
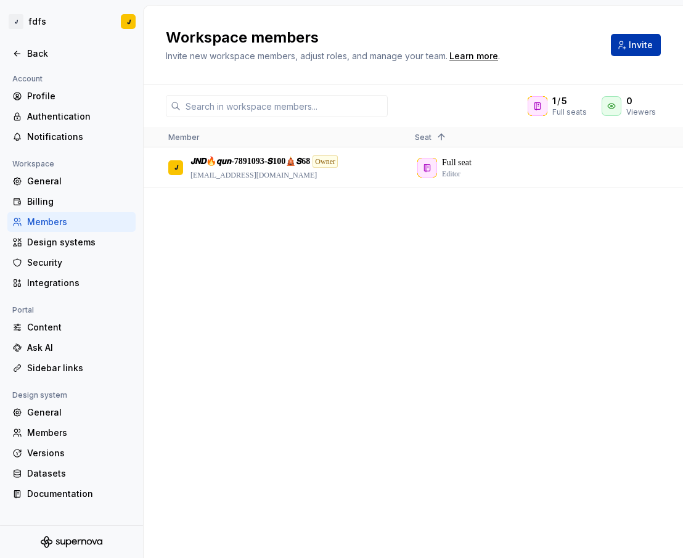
click at [631, 52] on button "Invite" at bounding box center [636, 45] width 50 height 22
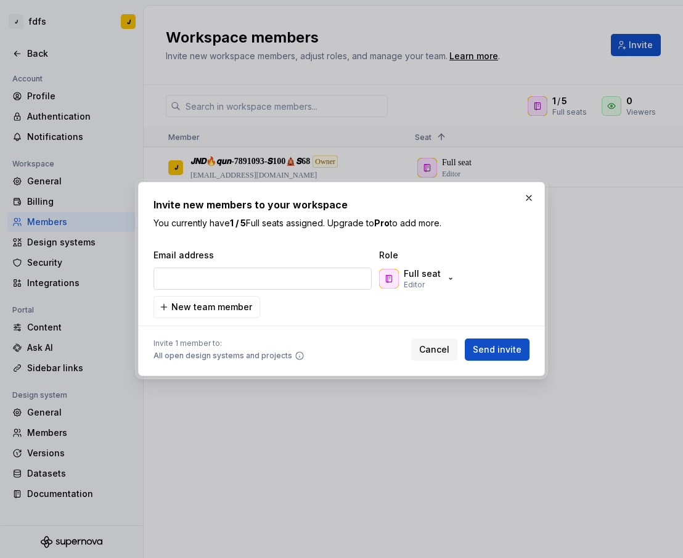
click at [263, 283] on input "email" at bounding box center [263, 279] width 218 height 22
type input "[EMAIL_ADDRESS][DOMAIN_NAME]"
click at [480, 335] on div "Invite 1 member to: All open design systems and projects Cancel Send invite" at bounding box center [342, 347] width 376 height 27
click at [484, 347] on span "Send invite" at bounding box center [497, 349] width 49 height 12
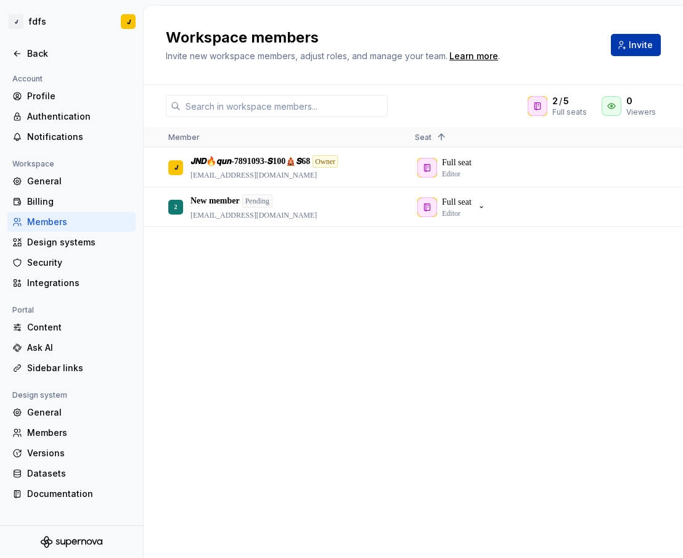
click at [631, 41] on span "Invite" at bounding box center [641, 45] width 24 height 12
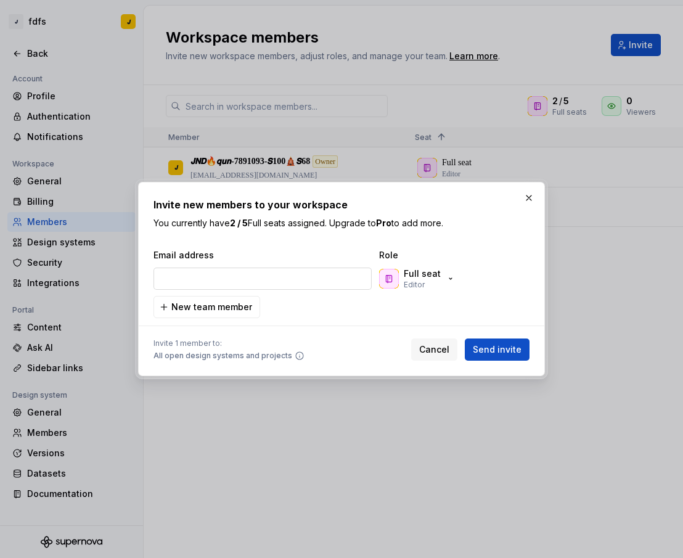
click at [264, 277] on input "email" at bounding box center [263, 279] width 218 height 22
type input "[EMAIL_ADDRESS][DOMAIN_NAME]"
click at [499, 350] on span "Send invite" at bounding box center [497, 349] width 49 height 12
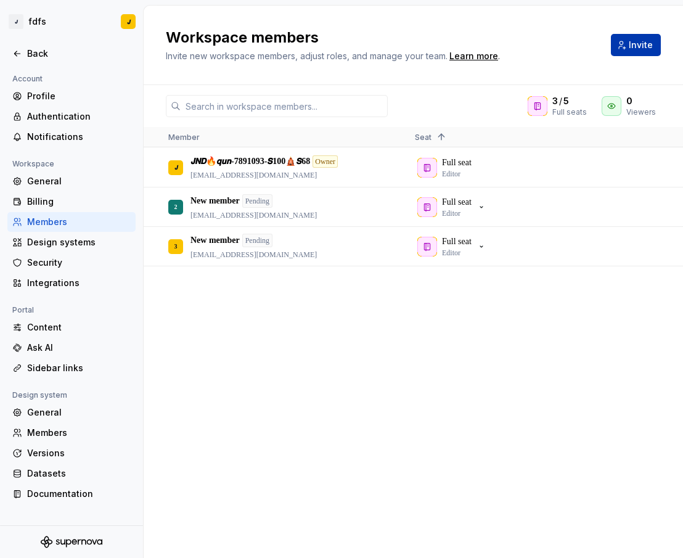
click at [636, 46] on span "Invite" at bounding box center [641, 45] width 24 height 12
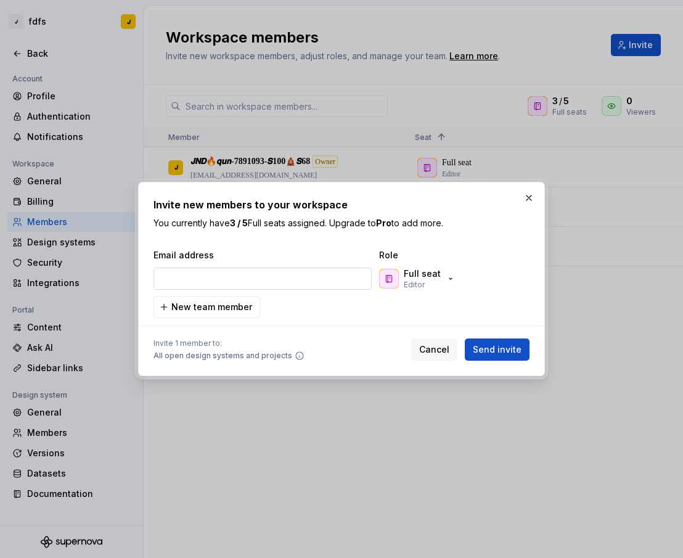
click at [247, 281] on input "email" at bounding box center [263, 279] width 218 height 22
type input "[EMAIL_ADDRESS][DOMAIN_NAME]"
click at [528, 353] on button "Send invite" at bounding box center [497, 350] width 65 height 22
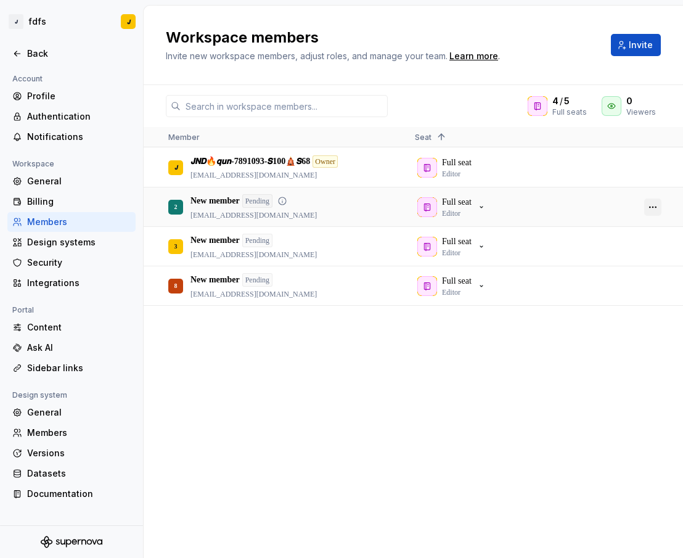
click at [654, 207] on button "button" at bounding box center [652, 207] width 17 height 17
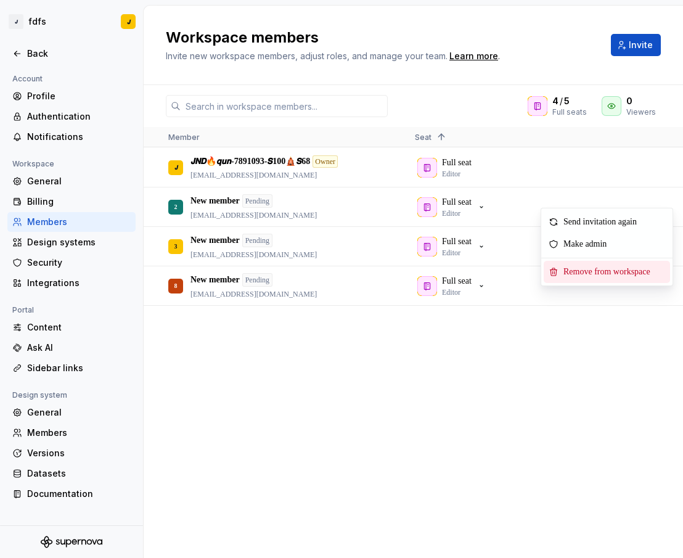
click at [603, 271] on span "Remove from workspace" at bounding box center [610, 272] width 102 height 22
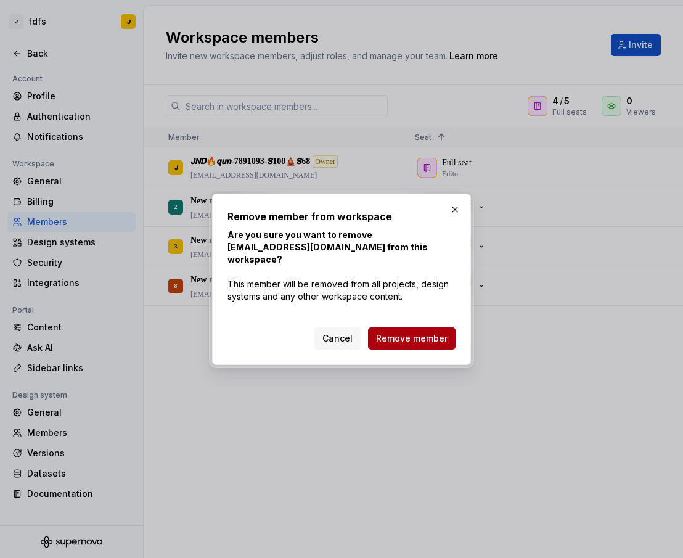
click at [428, 332] on span "Remove member" at bounding box center [412, 338] width 72 height 12
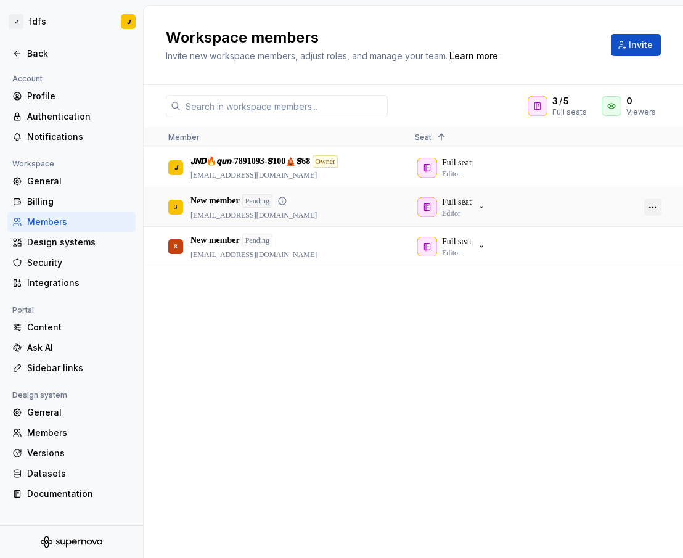
click at [650, 211] on button "button" at bounding box center [652, 207] width 17 height 17
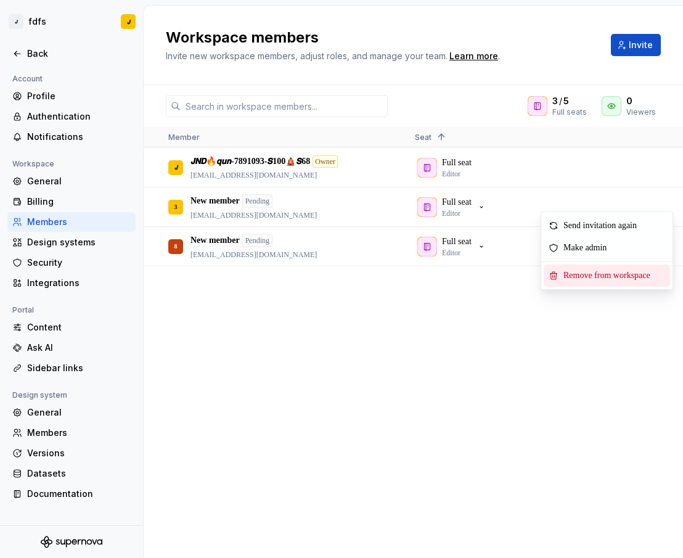
click at [607, 274] on span "Remove from workspace" at bounding box center [610, 276] width 102 height 22
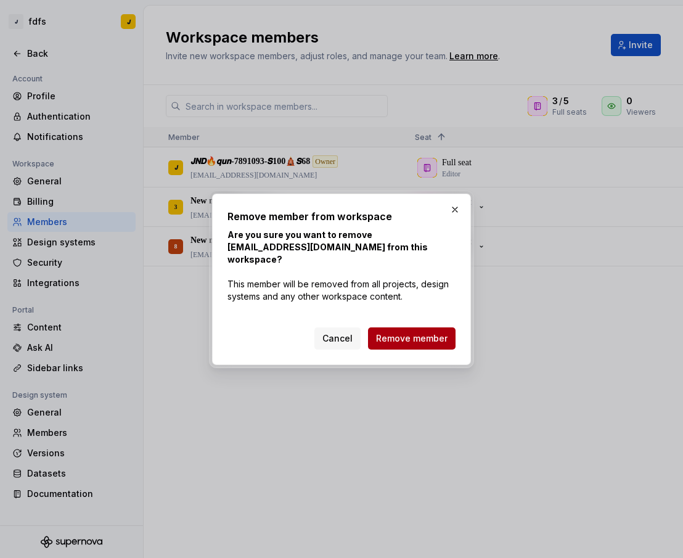
click at [430, 327] on button "Remove member" at bounding box center [412, 338] width 88 height 22
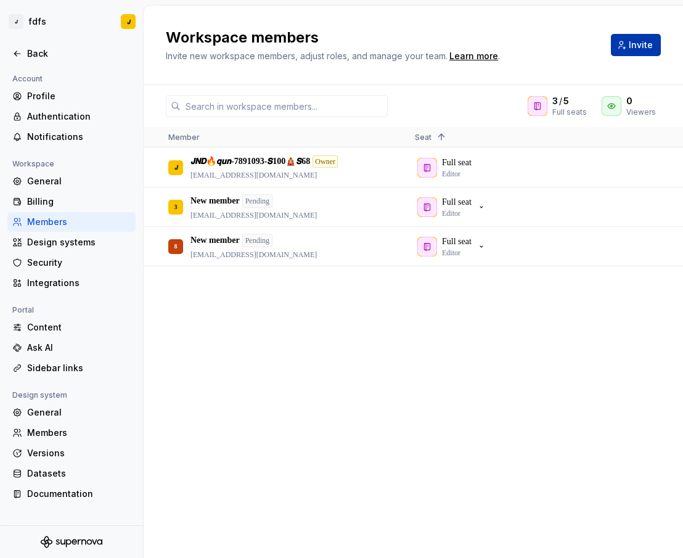
click at [638, 49] on span "Invite" at bounding box center [641, 45] width 24 height 12
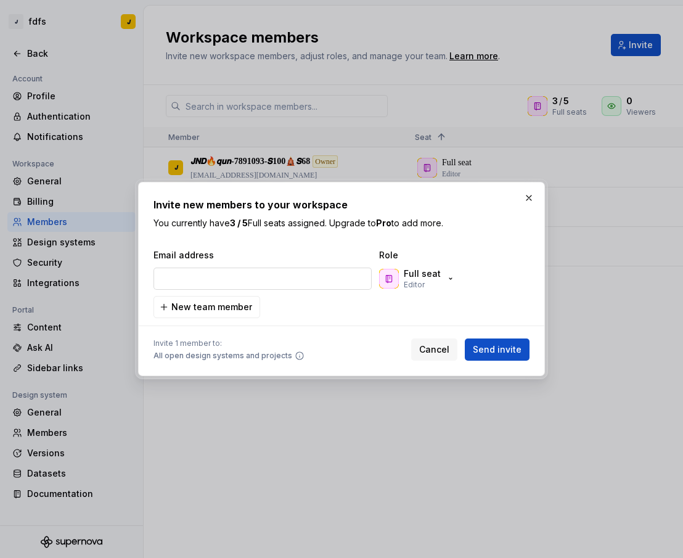
click at [273, 280] on input "email" at bounding box center [263, 279] width 218 height 22
type input "[EMAIL_ADDRESS][DOMAIN_NAME]"
click at [493, 355] on span "Send invite" at bounding box center [497, 349] width 49 height 12
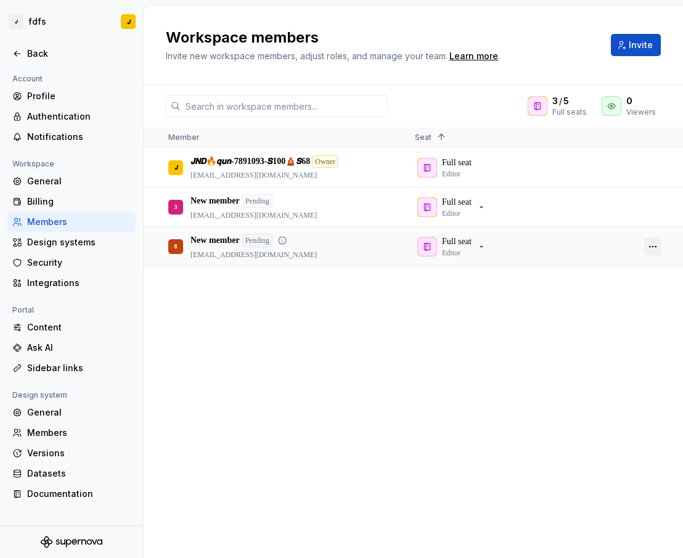
click at [654, 246] on button "button" at bounding box center [652, 246] width 17 height 17
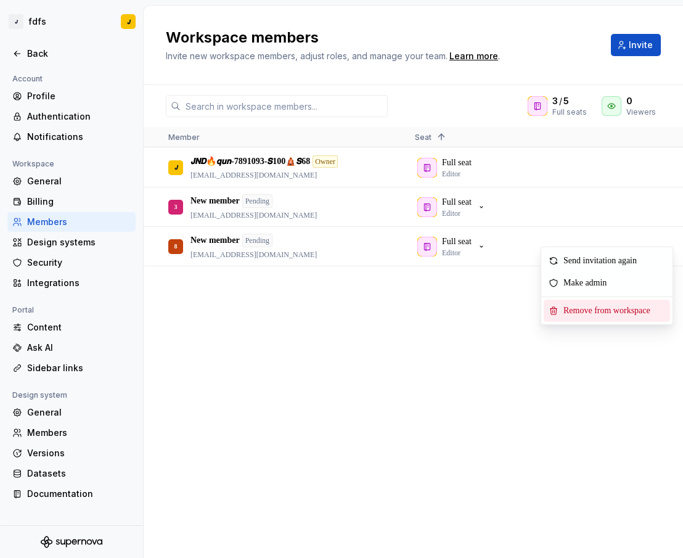
click at [587, 316] on span "Remove from workspace" at bounding box center [610, 311] width 102 height 22
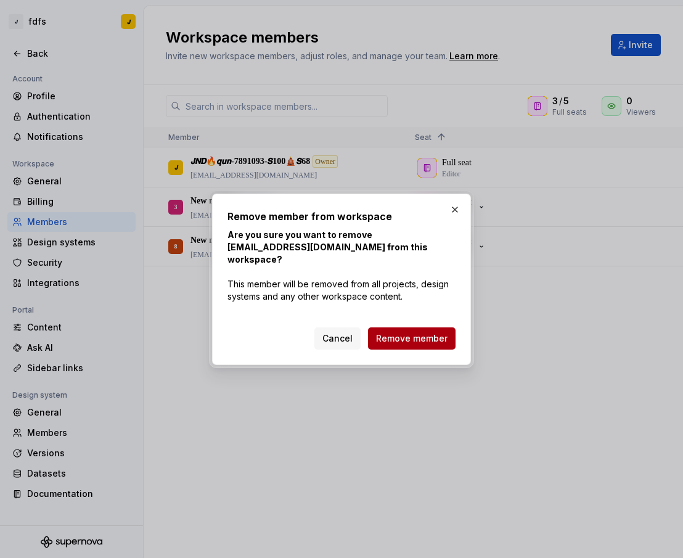
click at [432, 335] on span "Remove member" at bounding box center [412, 338] width 72 height 12
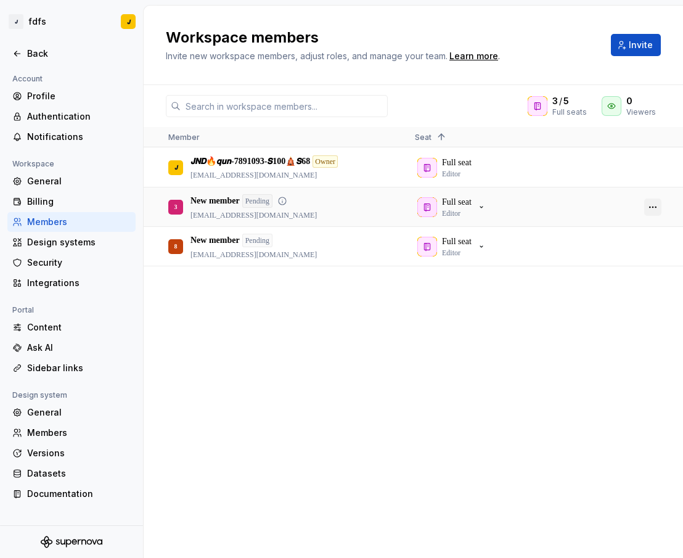
click at [651, 209] on button "button" at bounding box center [652, 207] width 17 height 17
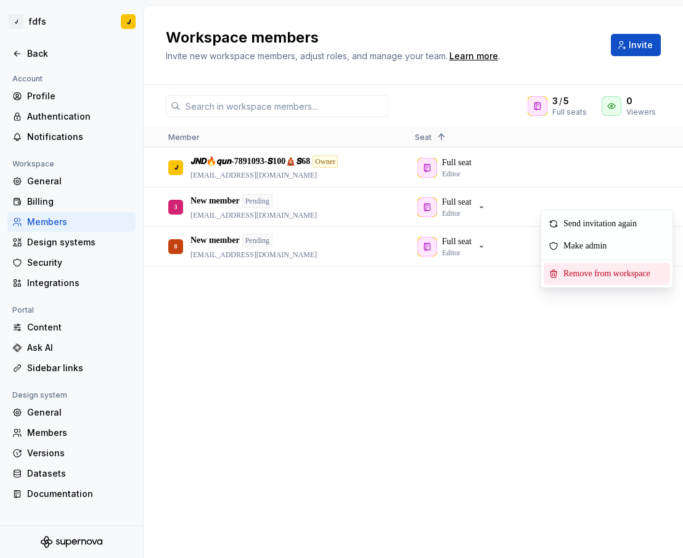
click at [579, 274] on span "Remove from workspace" at bounding box center [610, 274] width 102 height 22
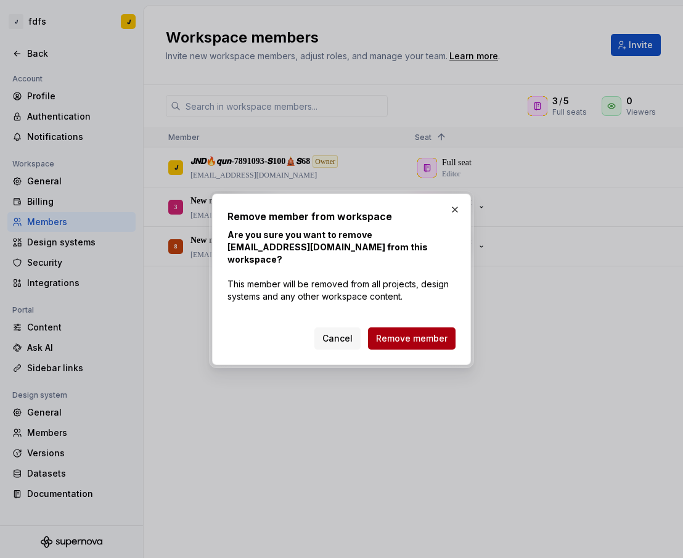
click at [412, 332] on span "Remove member" at bounding box center [412, 338] width 72 height 12
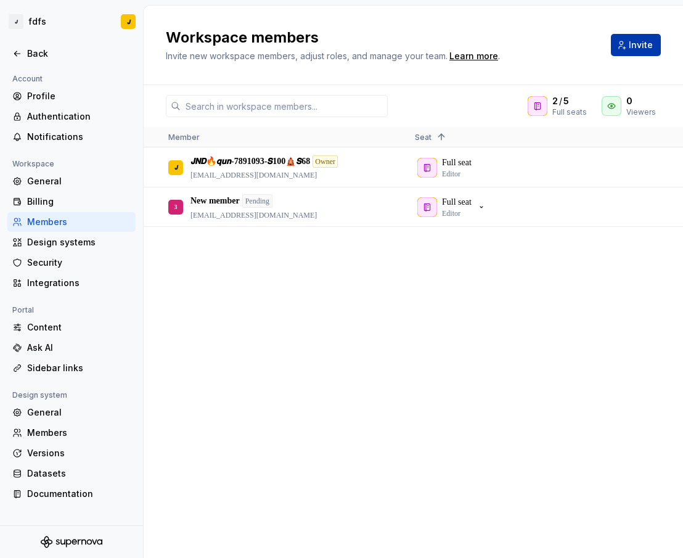
click at [628, 47] on button "Invite" at bounding box center [636, 45] width 50 height 22
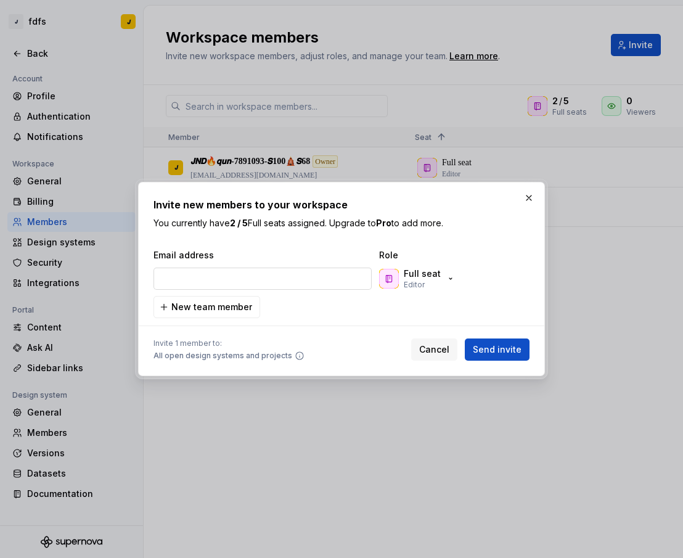
click at [250, 280] on input "email" at bounding box center [263, 279] width 218 height 22
type input "[EMAIL_ADDRESS][DOMAIN_NAME]"
click at [516, 349] on span "Send invite" at bounding box center [497, 349] width 49 height 12
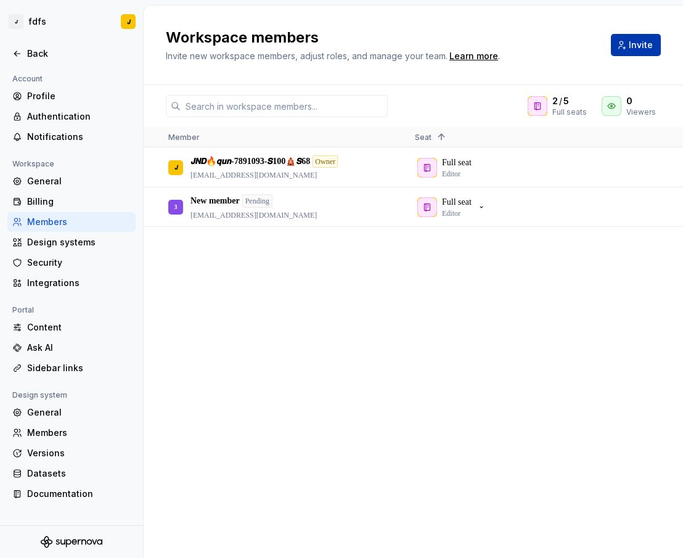
click at [641, 54] on button "Invite" at bounding box center [636, 45] width 50 height 22
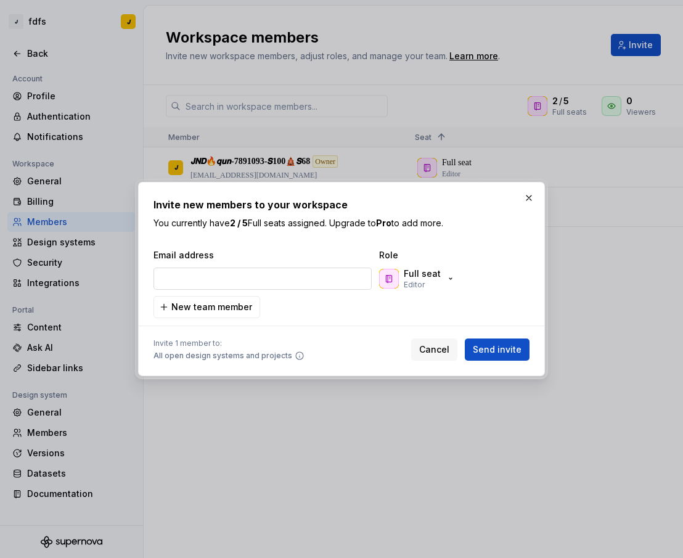
click at [289, 279] on input "email" at bounding box center [263, 279] width 218 height 22
type input "[EMAIL_ADDRESS][DOMAIN_NAME]"
click at [508, 344] on span "Send invite" at bounding box center [497, 349] width 49 height 12
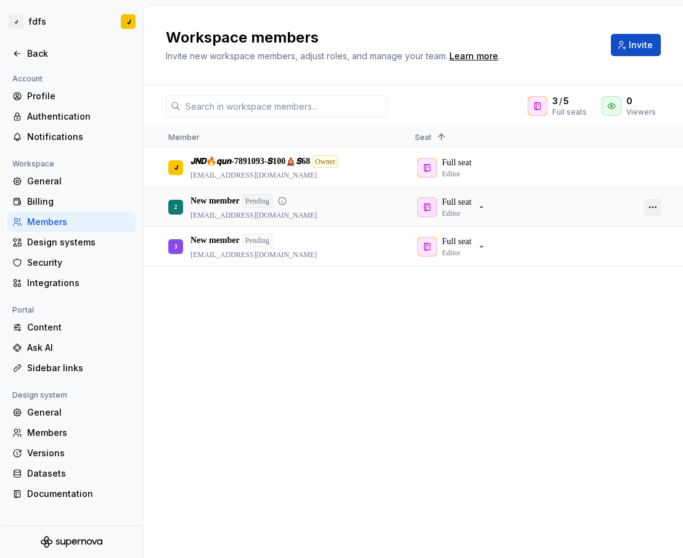
click at [652, 208] on button "button" at bounding box center [652, 207] width 17 height 17
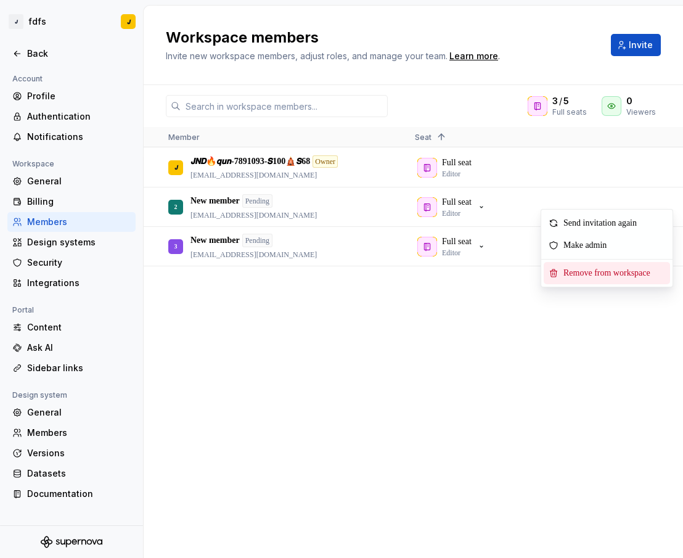
click at [579, 274] on span "Remove from workspace" at bounding box center [610, 273] width 102 height 22
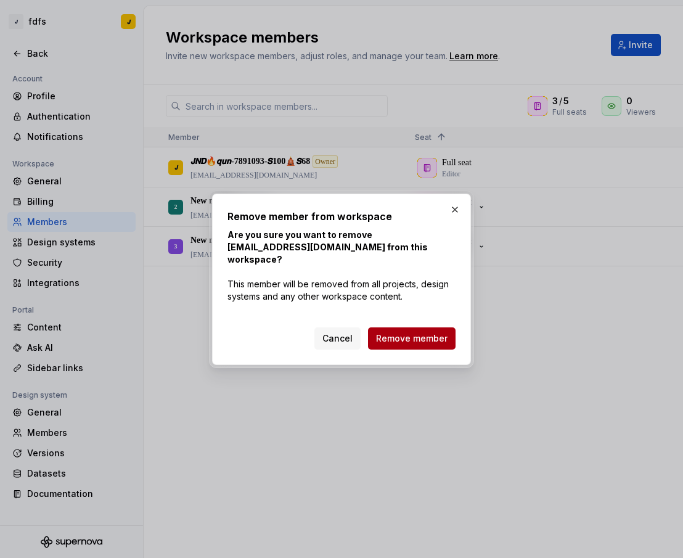
click at [432, 327] on button "Remove member" at bounding box center [412, 338] width 88 height 22
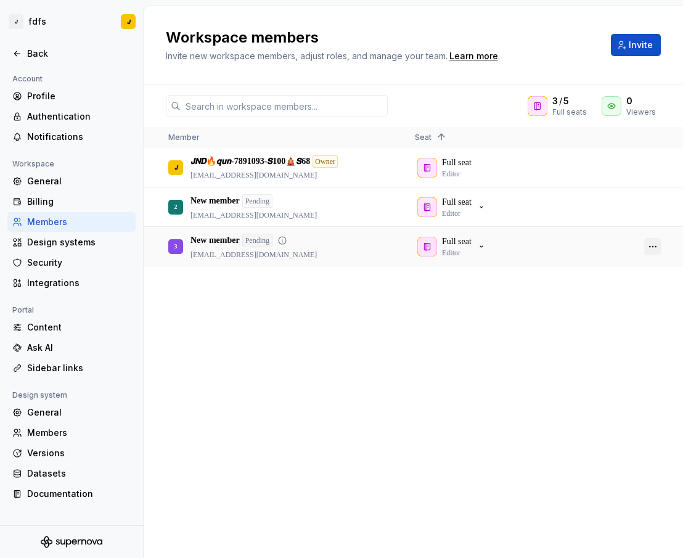
click at [651, 249] on button "button" at bounding box center [652, 246] width 17 height 17
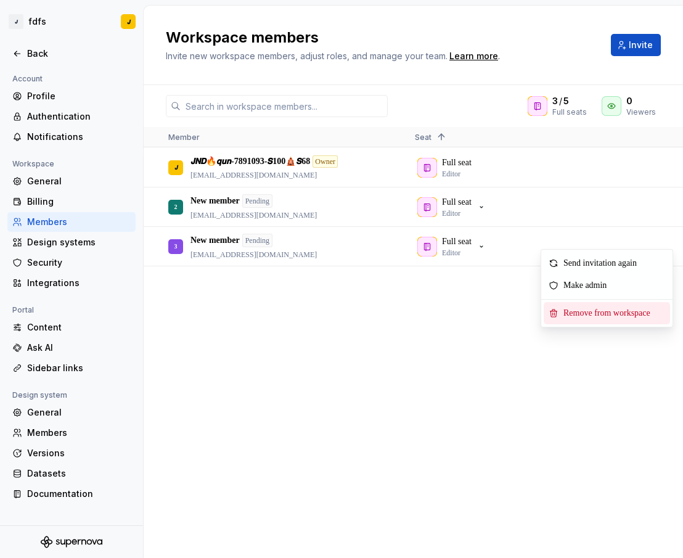
click at [596, 310] on span "Remove from workspace" at bounding box center [610, 313] width 102 height 22
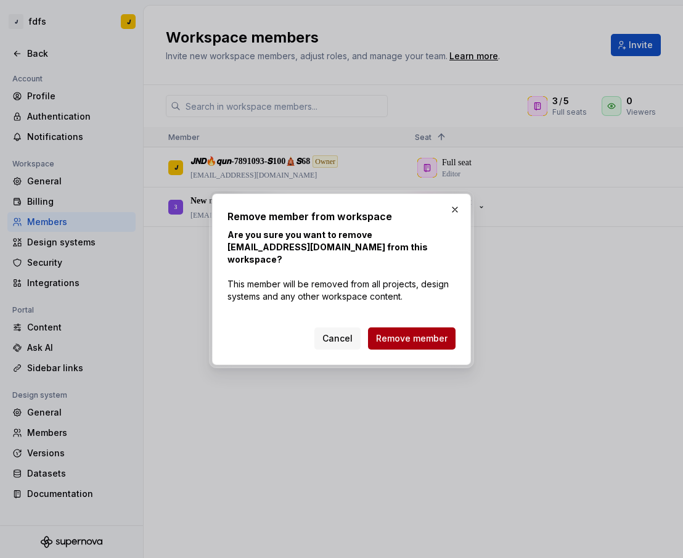
click at [429, 332] on span "Remove member" at bounding box center [412, 338] width 72 height 12
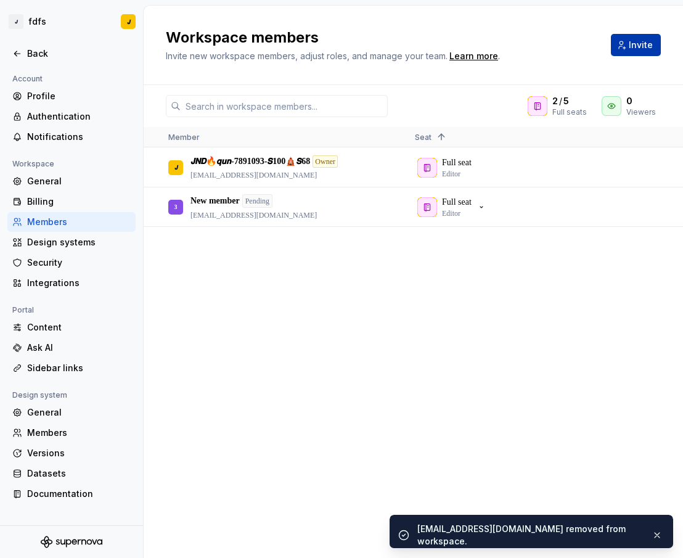
click at [632, 43] on span "Invite" at bounding box center [641, 45] width 24 height 12
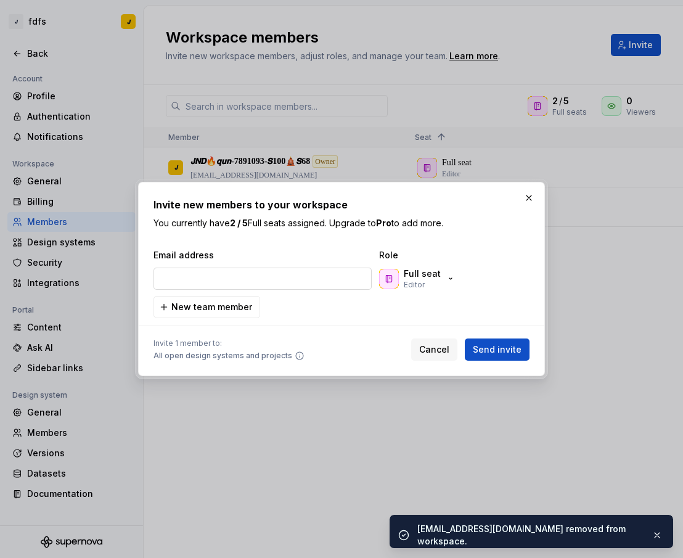
click at [228, 273] on input "email" at bounding box center [263, 279] width 218 height 22
type input "[EMAIL_ADDRESS][DOMAIN_NAME]"
click at [491, 343] on span "Send invite" at bounding box center [497, 349] width 49 height 12
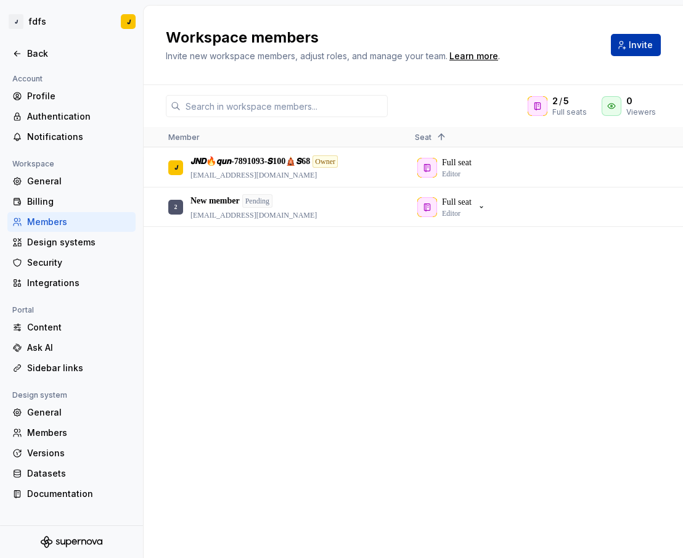
click at [623, 49] on button "Invite" at bounding box center [636, 45] width 50 height 22
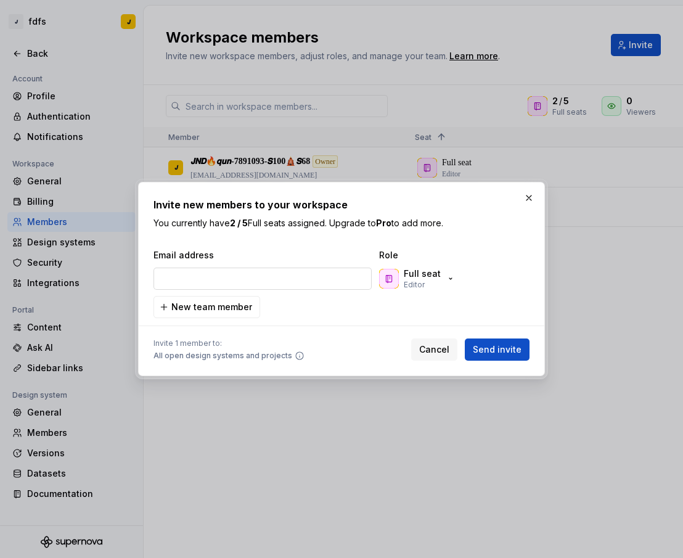
click at [287, 287] on input "email" at bounding box center [263, 279] width 218 height 22
click at [284, 282] on input "email" at bounding box center [263, 279] width 218 height 22
type input "[EMAIL_ADDRESS][DOMAIN_NAME]"
click at [504, 348] on span "Send invite" at bounding box center [497, 349] width 49 height 12
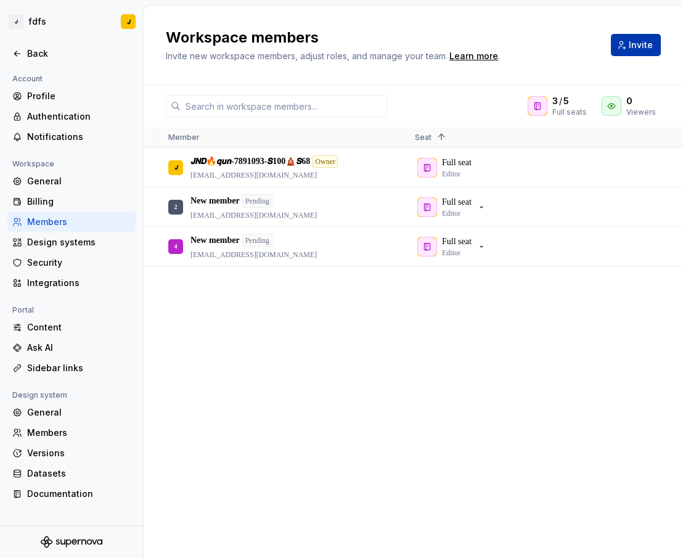
click at [628, 49] on button "Invite" at bounding box center [636, 45] width 50 height 22
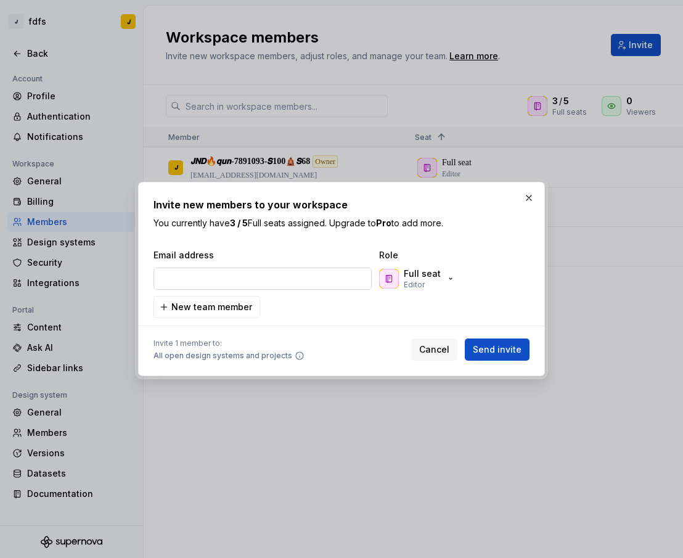
click at [316, 271] on input "email" at bounding box center [263, 279] width 218 height 22
type input "[EMAIL_ADDRESS][DOMAIN_NAME]"
click at [497, 358] on button "Send invite" at bounding box center [497, 350] width 65 height 22
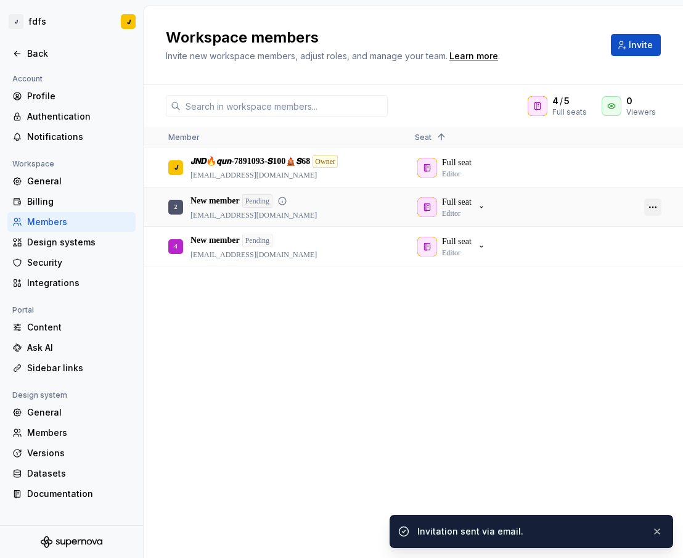
click at [656, 208] on button "button" at bounding box center [652, 207] width 17 height 17
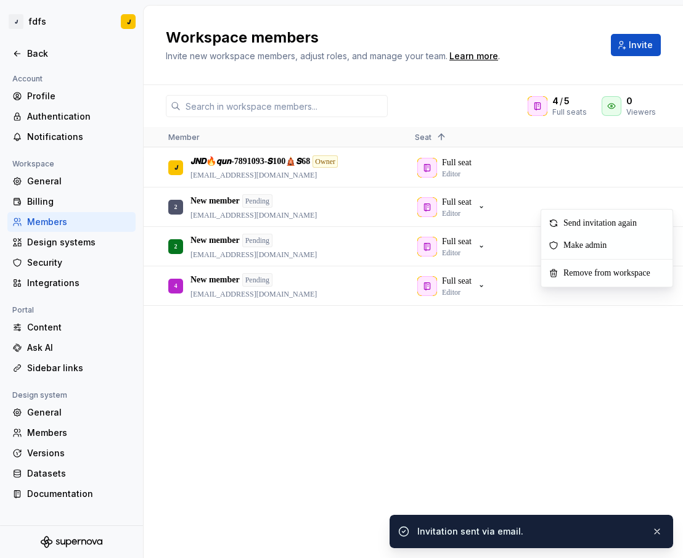
click at [580, 277] on span "Remove from workspace" at bounding box center [610, 273] width 102 height 22
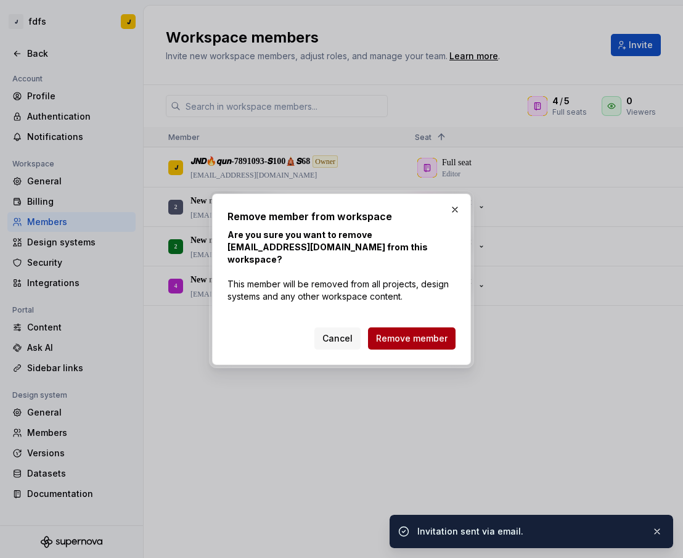
click at [418, 334] on span "Remove member" at bounding box center [412, 338] width 72 height 12
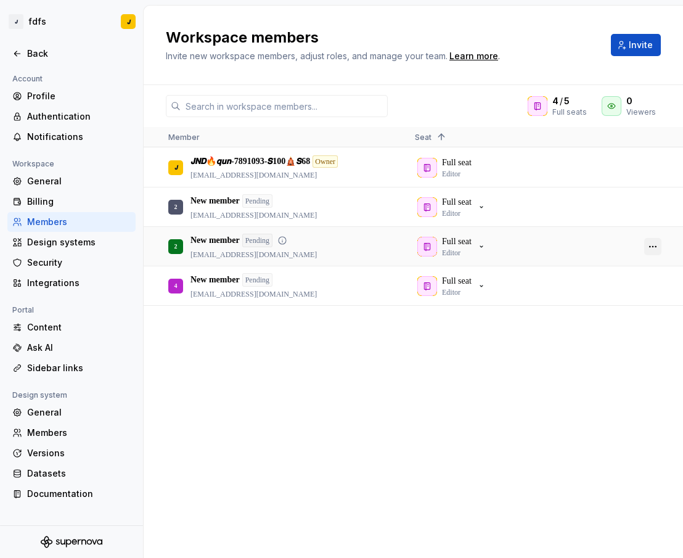
click at [657, 245] on button "button" at bounding box center [652, 246] width 17 height 17
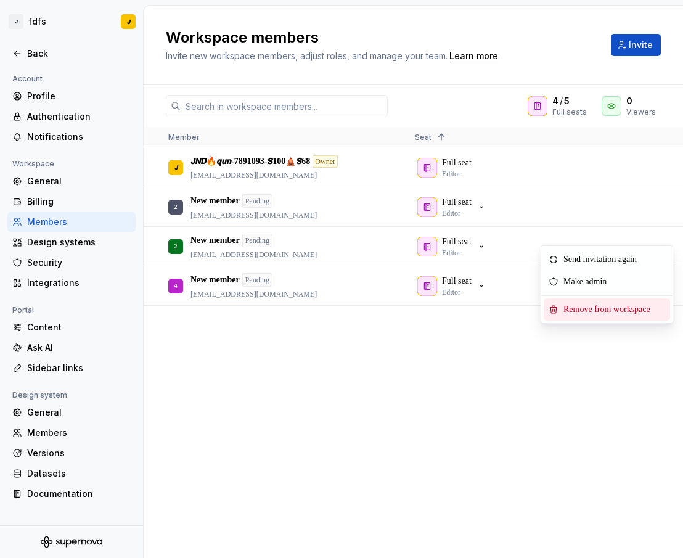
click at [593, 313] on span "Remove from workspace" at bounding box center [610, 309] width 102 height 22
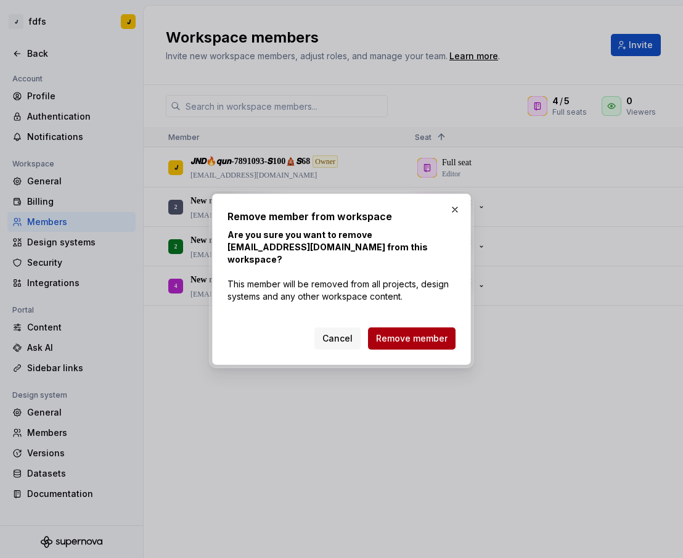
click at [414, 335] on span "Remove member" at bounding box center [412, 338] width 72 height 12
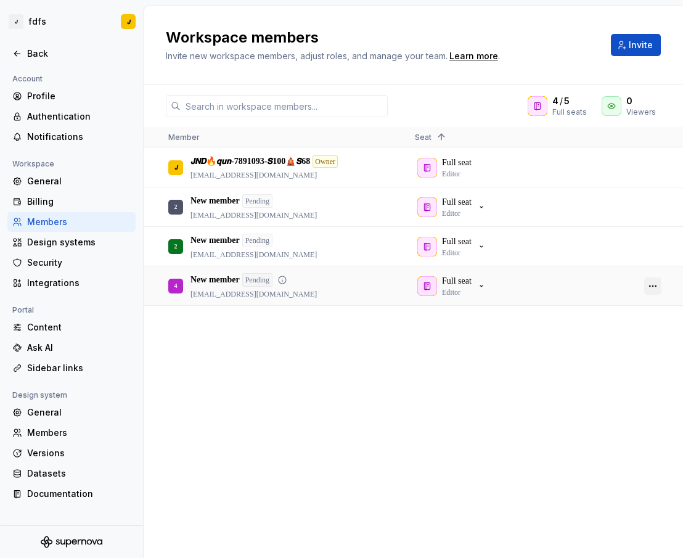
click at [651, 287] on button "button" at bounding box center [652, 285] width 17 height 17
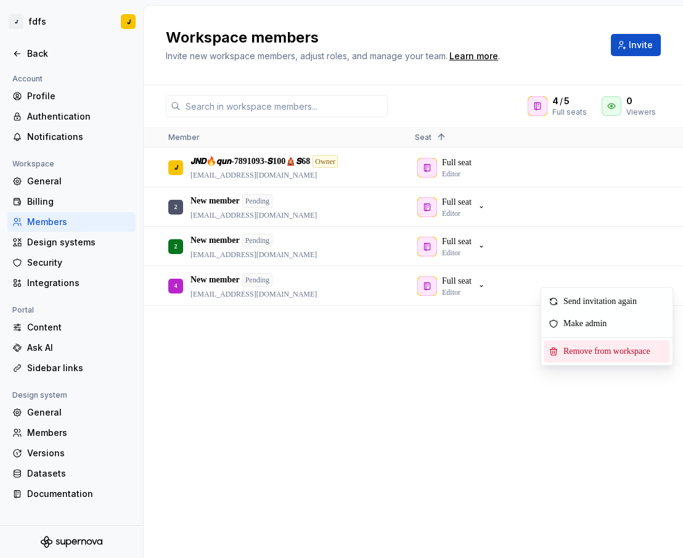
click at [580, 356] on span "Remove from workspace" at bounding box center [610, 351] width 102 height 22
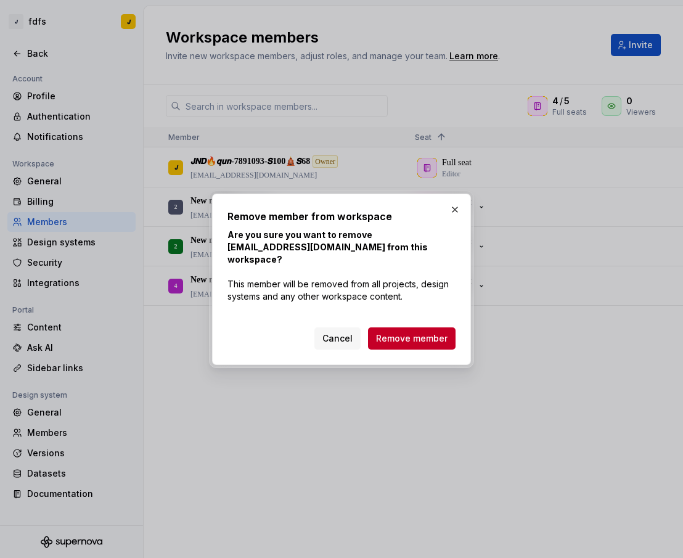
click at [429, 332] on span "Remove member" at bounding box center [412, 338] width 72 height 12
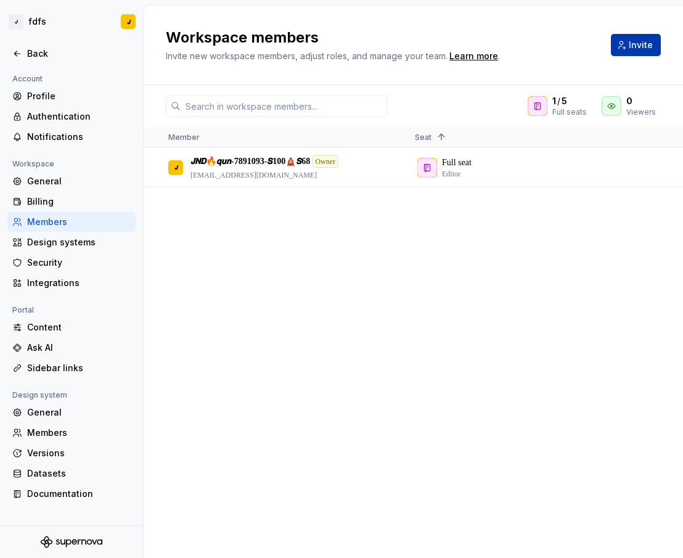
click at [632, 45] on span "Invite" at bounding box center [641, 45] width 24 height 12
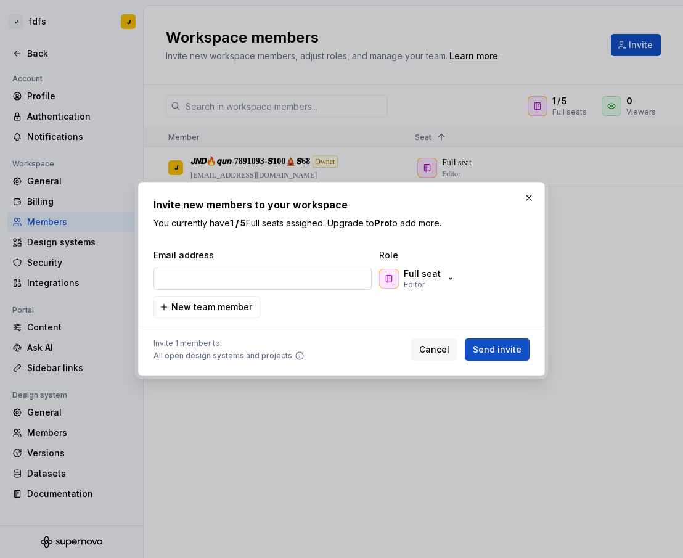
click at [267, 276] on input "email" at bounding box center [263, 279] width 218 height 22
type input "[EMAIL_ADDRESS][DOMAIN_NAME]"
click at [491, 353] on span "Send invite" at bounding box center [497, 349] width 49 height 12
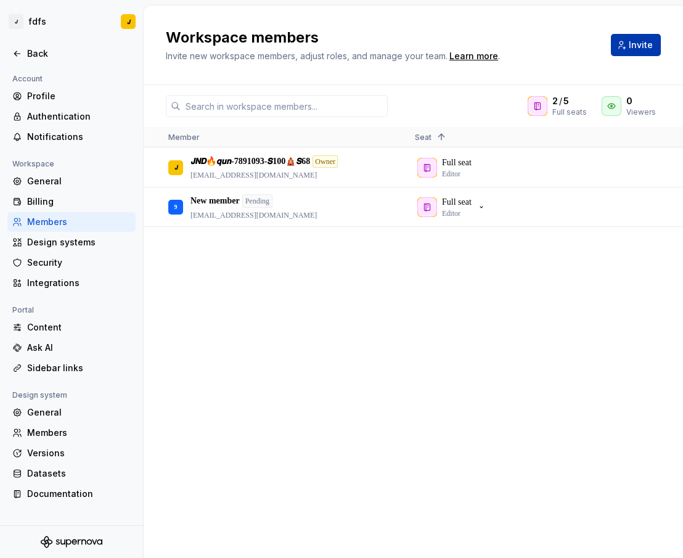
click at [640, 47] on span "Invite" at bounding box center [641, 45] width 24 height 12
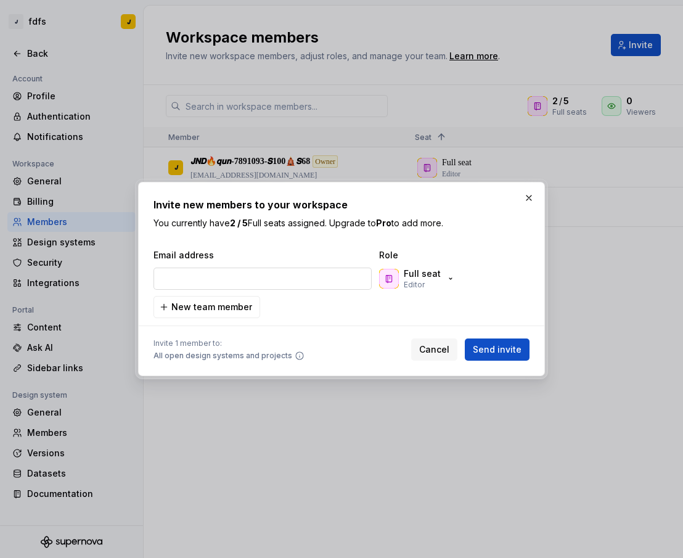
click at [253, 281] on input "email" at bounding box center [263, 279] width 218 height 22
type input "[EMAIL_ADDRESS][DOMAIN_NAME]"
click at [496, 349] on span "Send invite" at bounding box center [497, 349] width 49 height 12
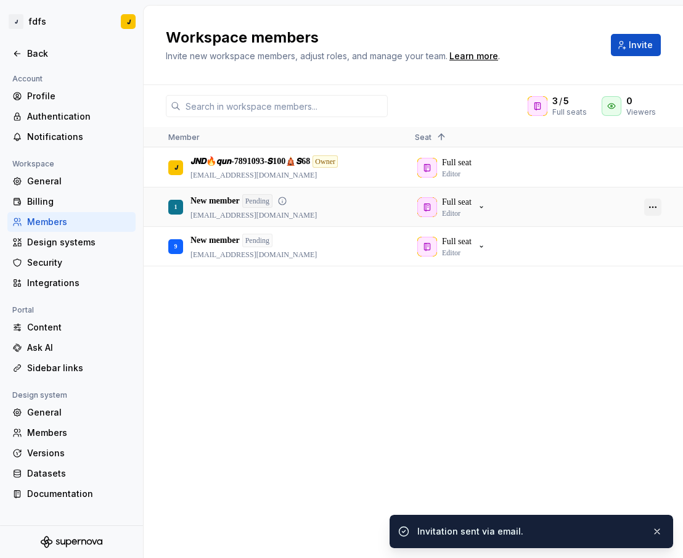
click at [657, 209] on button "button" at bounding box center [652, 207] width 17 height 17
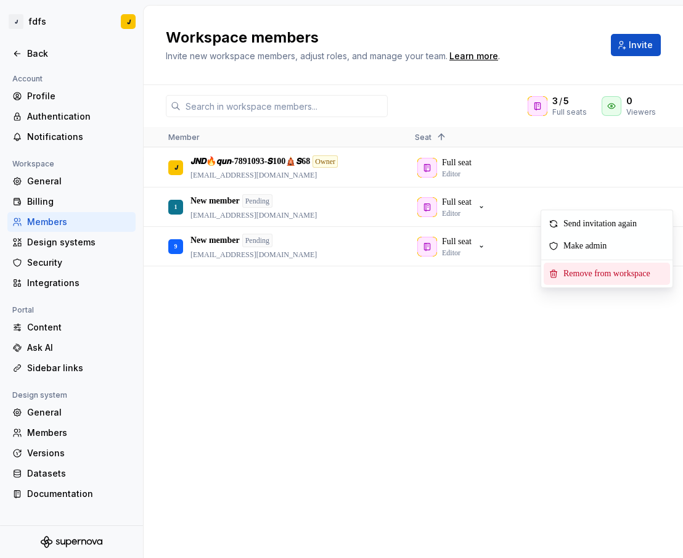
click at [592, 270] on span "Remove from workspace" at bounding box center [610, 274] width 102 height 22
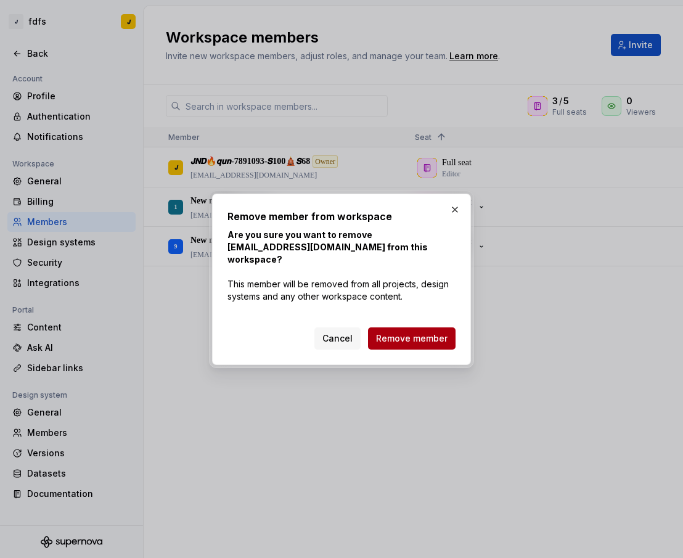
click at [442, 327] on button "Remove member" at bounding box center [412, 338] width 88 height 22
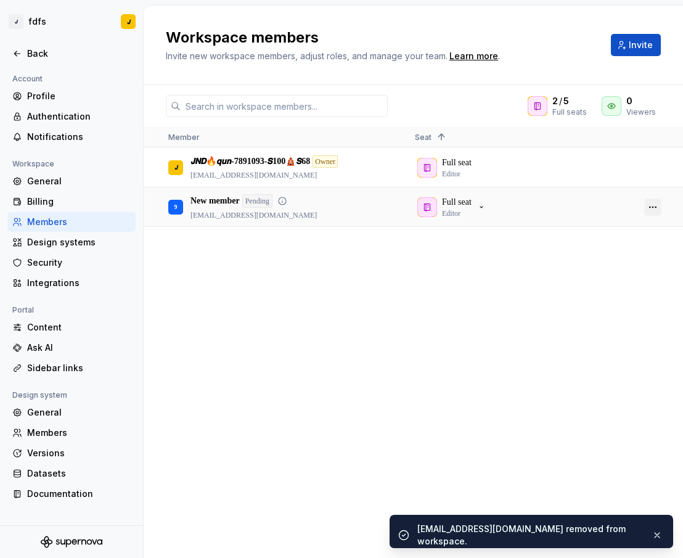
click at [655, 208] on button "button" at bounding box center [652, 207] width 17 height 17
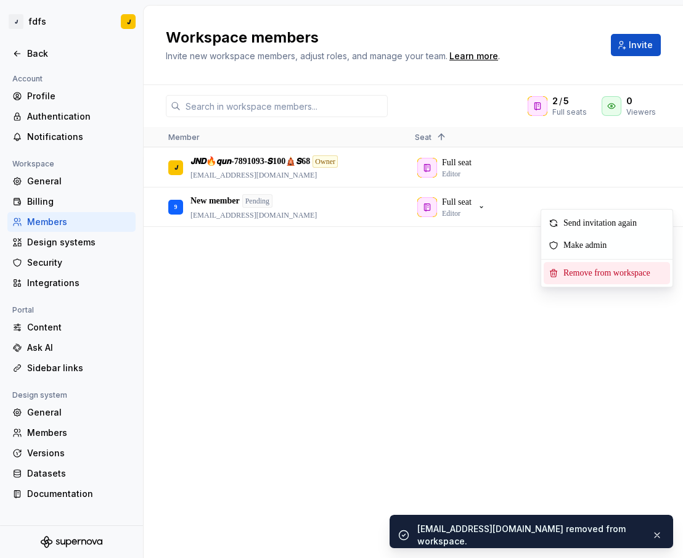
click at [599, 272] on span "Remove from workspace" at bounding box center [610, 273] width 102 height 22
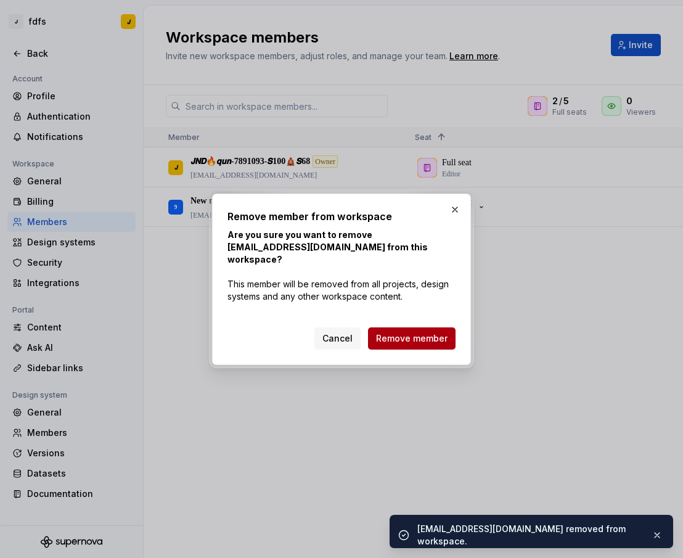
click at [415, 332] on span "Remove member" at bounding box center [412, 338] width 72 height 12
